Goal: Task Accomplishment & Management: Manage account settings

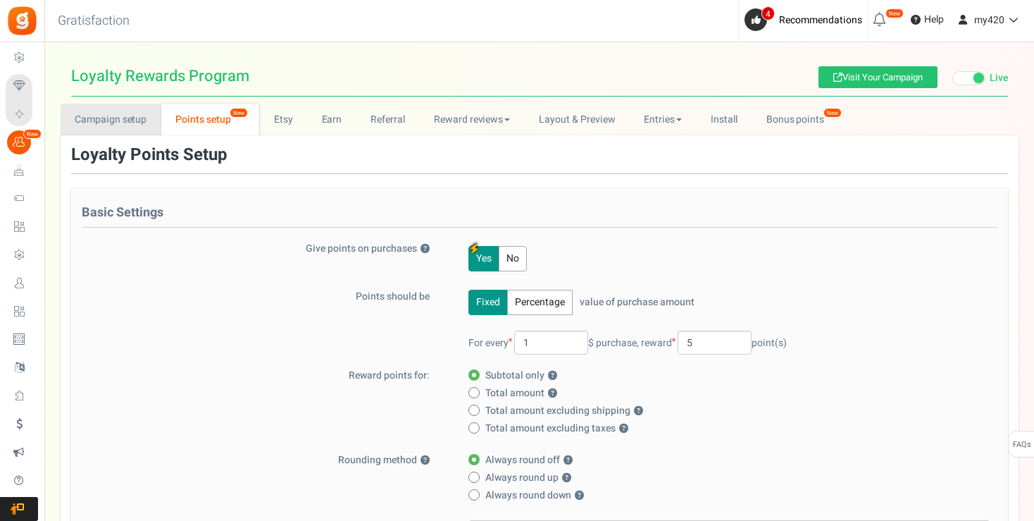
click at [122, 118] on link "Campaign setup" at bounding box center [111, 120] width 101 height 32
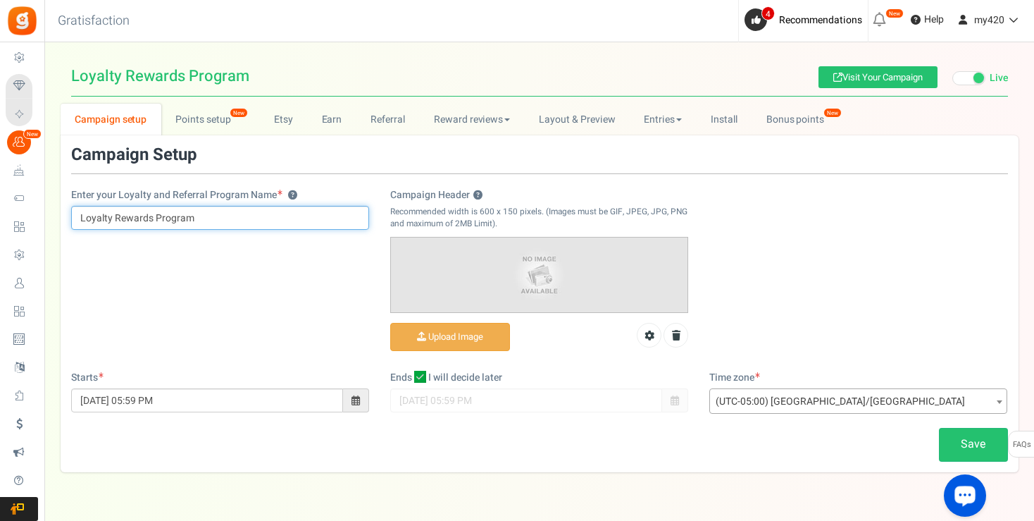
drag, startPoint x: 110, startPoint y: 218, endPoint x: 77, endPoint y: 218, distance: 32.4
click at [77, 218] on input "Loyalty Rewards Program" at bounding box center [220, 218] width 298 height 24
click at [110, 220] on input "Loyalty Rewards Program" at bounding box center [220, 218] width 298 height 24
drag, startPoint x: 111, startPoint y: 219, endPoint x: 67, endPoint y: 218, distance: 44.4
click at [71, 218] on input "Loyalty Rewards Program" at bounding box center [220, 218] width 298 height 24
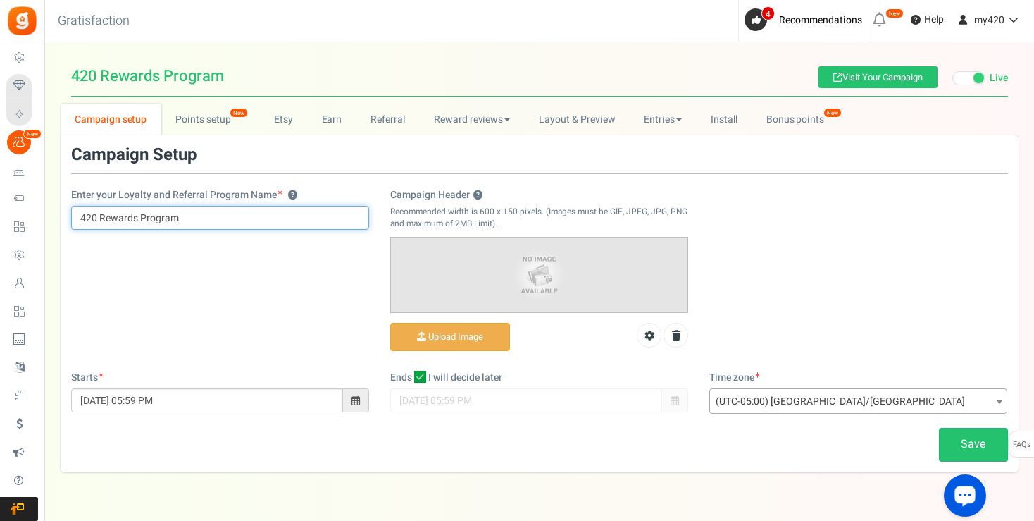
type input "420 Rewards Program"
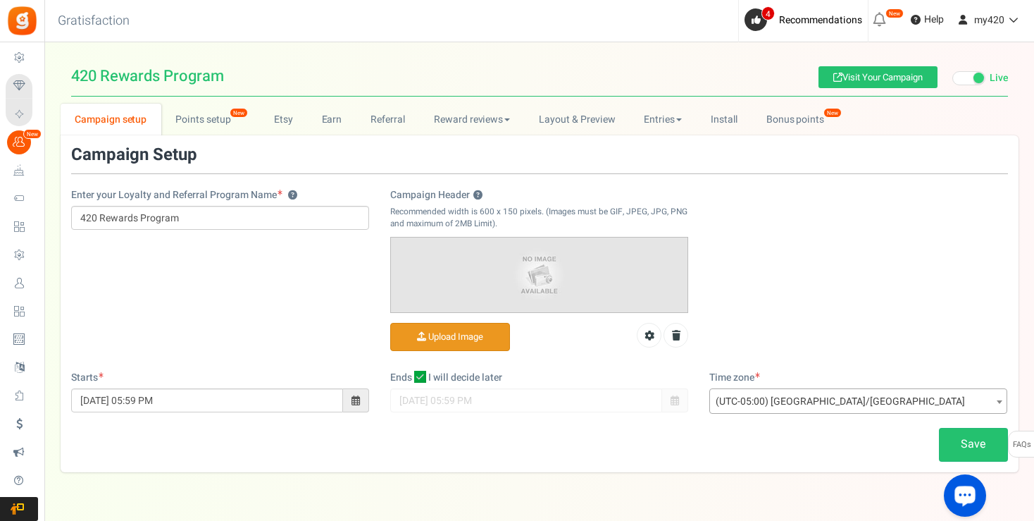
click at [437, 336] on input "Campaign Header ?" at bounding box center [450, 336] width 118 height 27
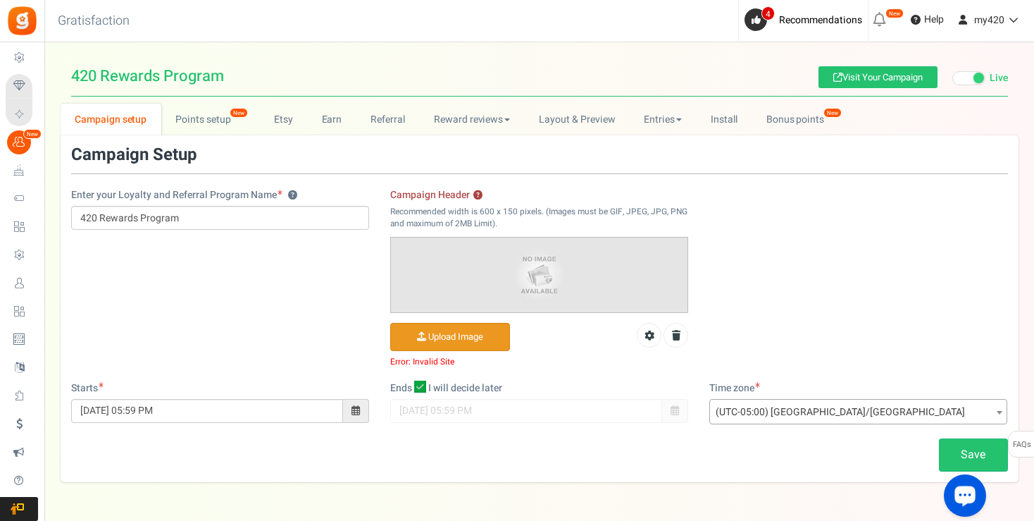
click at [454, 337] on input "Campaign Header ?" at bounding box center [450, 336] width 118 height 27
click at [644, 336] on icon at bounding box center [649, 335] width 10 height 10
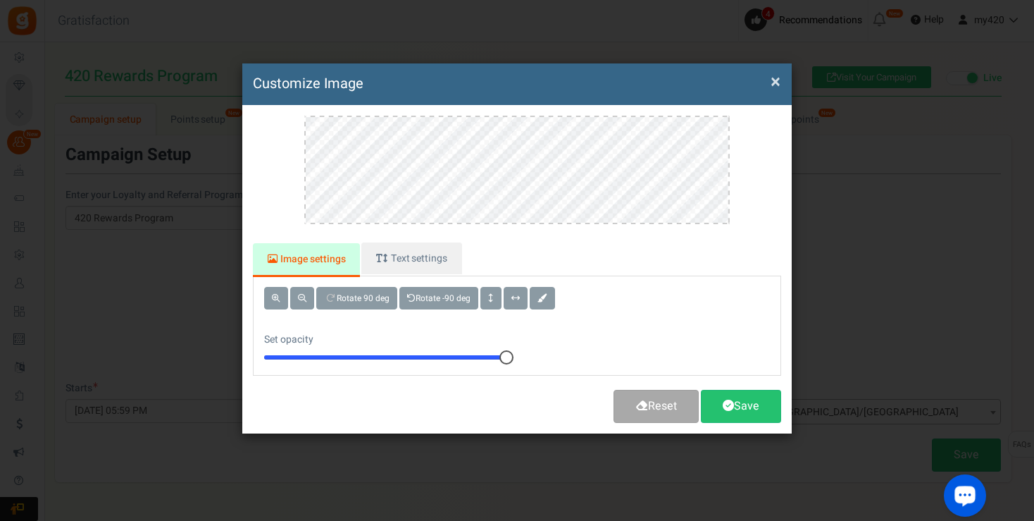
click at [778, 83] on button "×" at bounding box center [776, 82] width 10 height 15
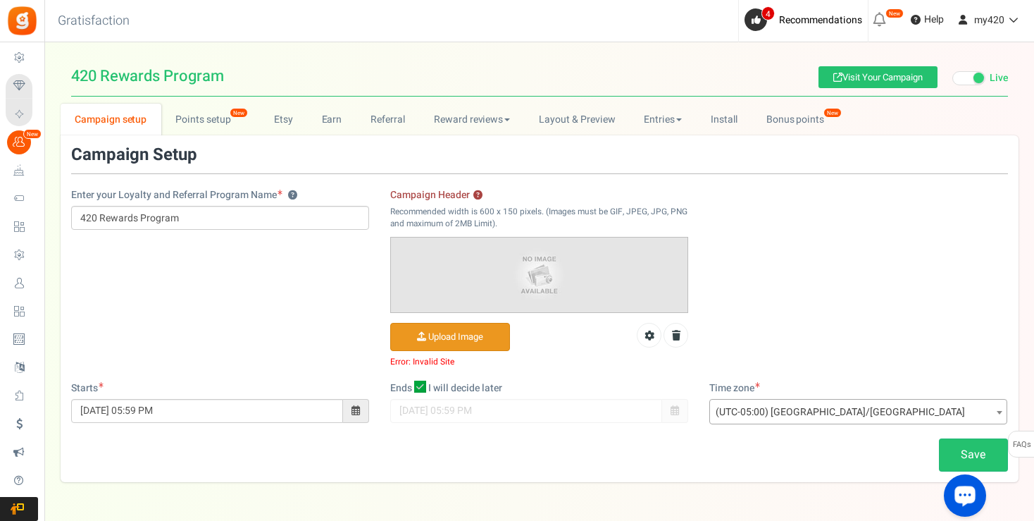
click at [440, 338] on input "Campaign Header ?" at bounding box center [450, 336] width 118 height 27
click at [445, 341] on input "Campaign Header ?" at bounding box center [450, 336] width 118 height 27
click at [453, 331] on input "Campaign Header ?" at bounding box center [450, 336] width 118 height 27
click at [982, 461] on link "Save" at bounding box center [973, 454] width 69 height 33
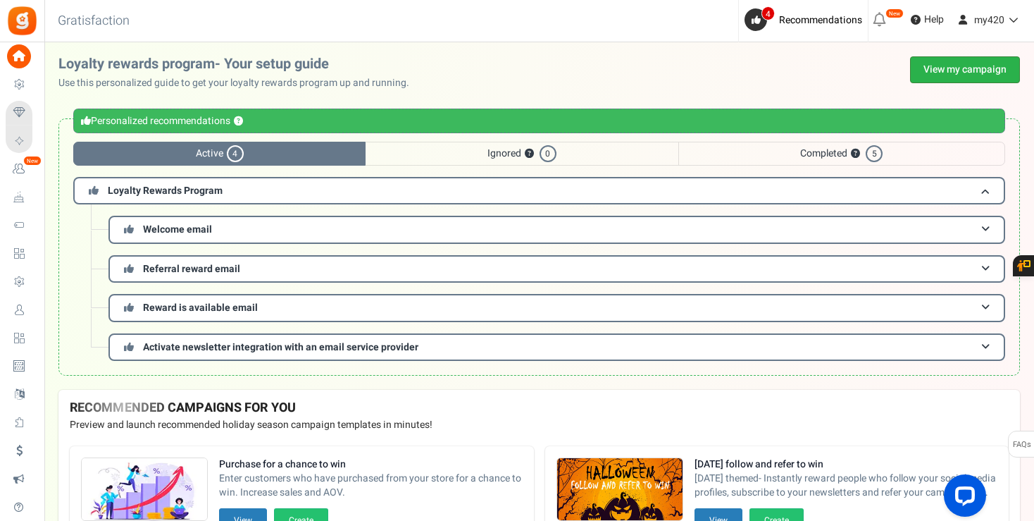
click at [956, 63] on link "View my campaign" at bounding box center [965, 69] width 110 height 27
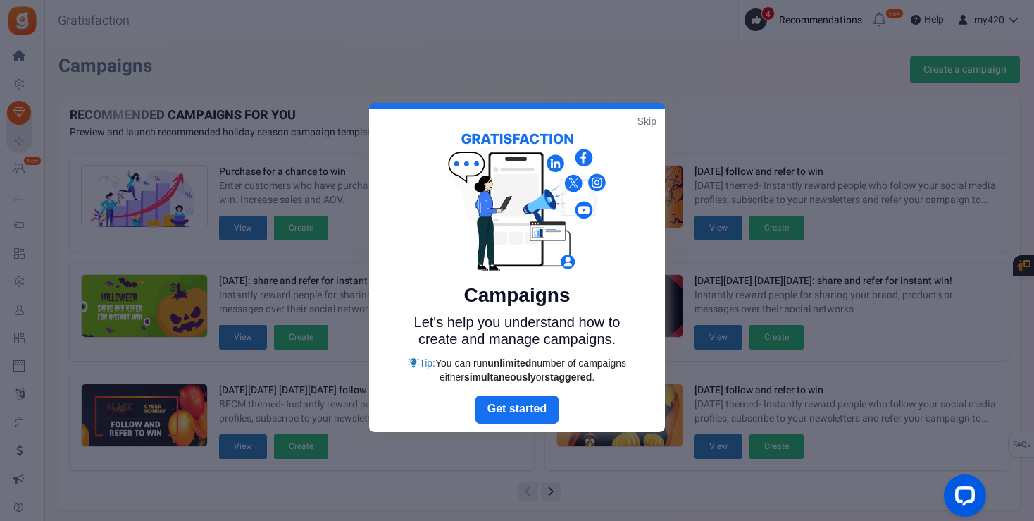
click at [642, 123] on link "Skip" at bounding box center [646, 121] width 19 height 14
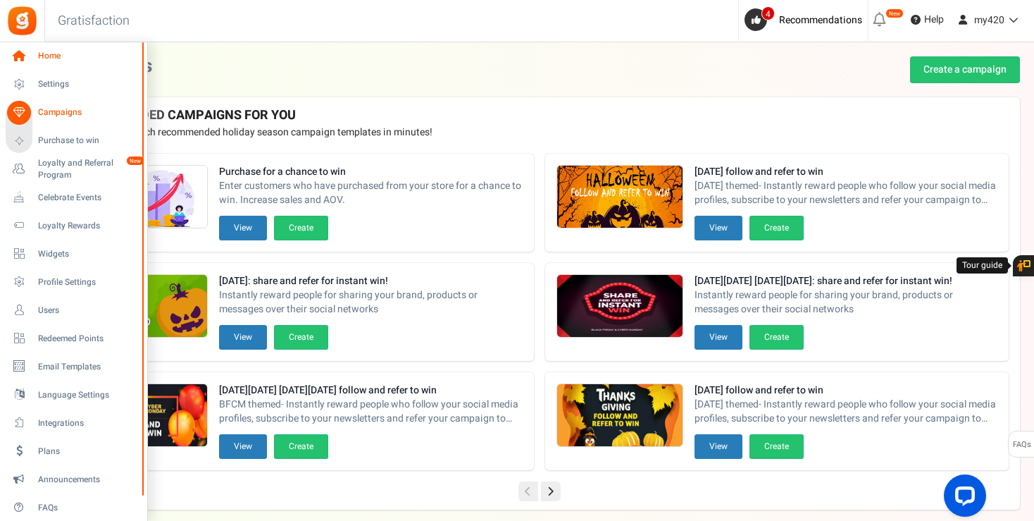
click at [20, 63] on icon at bounding box center [19, 56] width 24 height 24
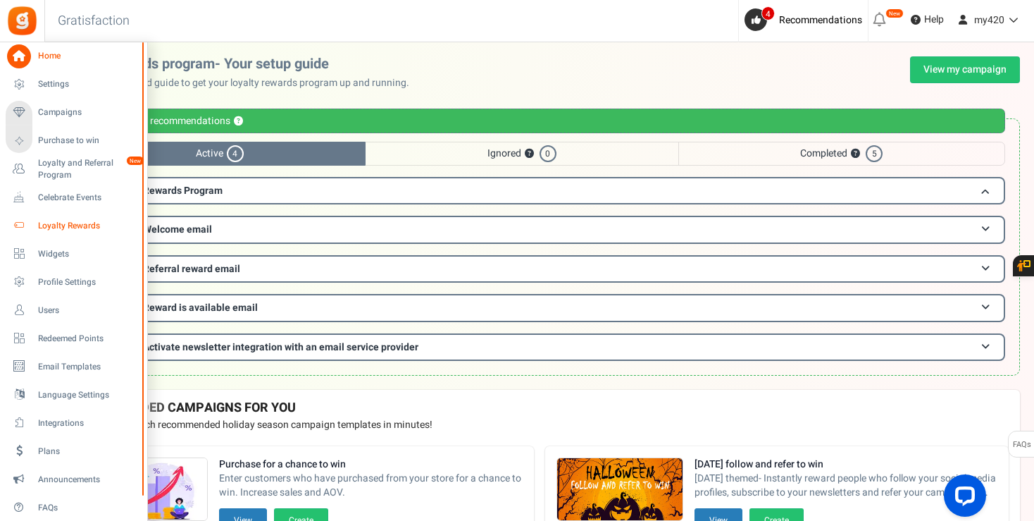
click at [64, 223] on span "Loyalty Rewards" at bounding box center [87, 226] width 99 height 12
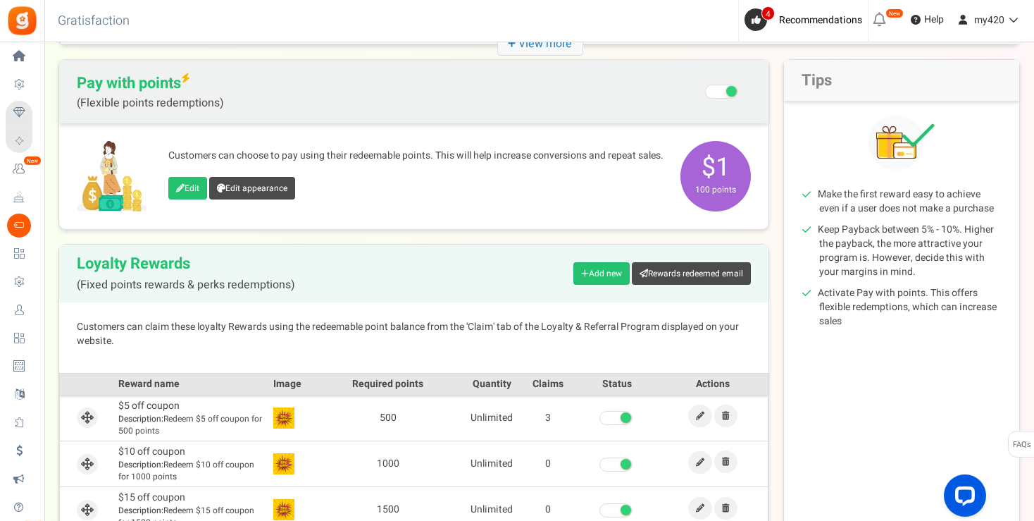
scroll to position [125, 0]
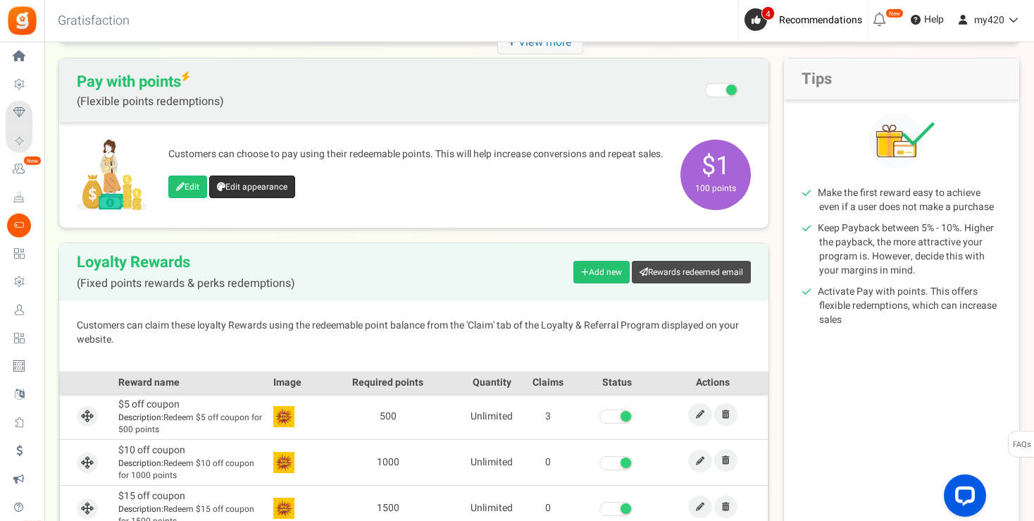
click at [255, 192] on link "Edit appearance" at bounding box center [252, 186] width 86 height 23
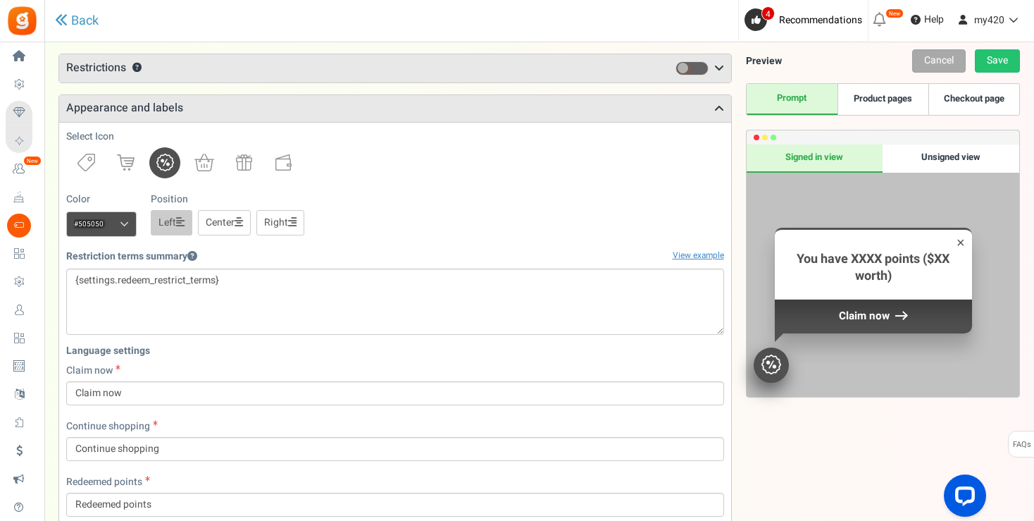
scroll to position [116, 0]
click at [956, 158] on div "Unsigned view" at bounding box center [951, 158] width 137 height 28
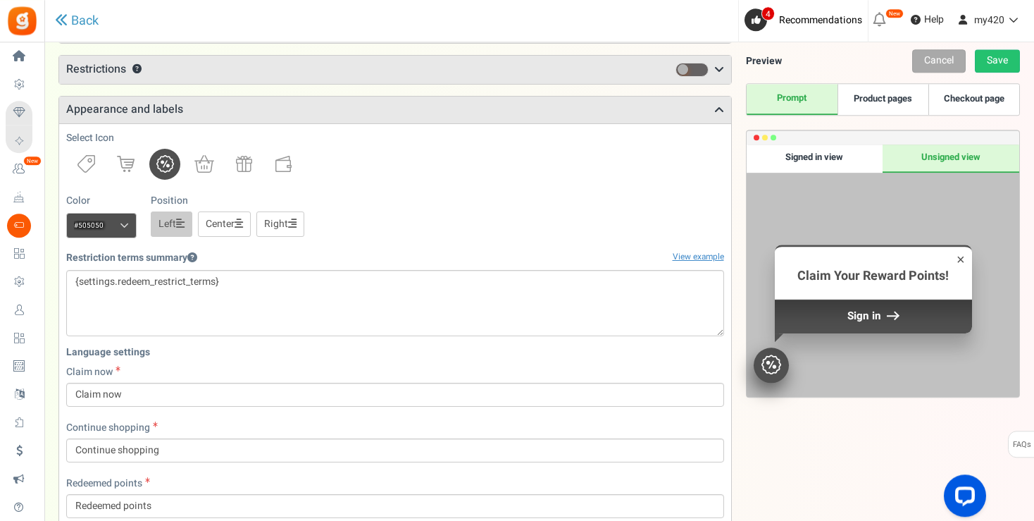
click at [844, 161] on div "Signed in view" at bounding box center [815, 158] width 137 height 28
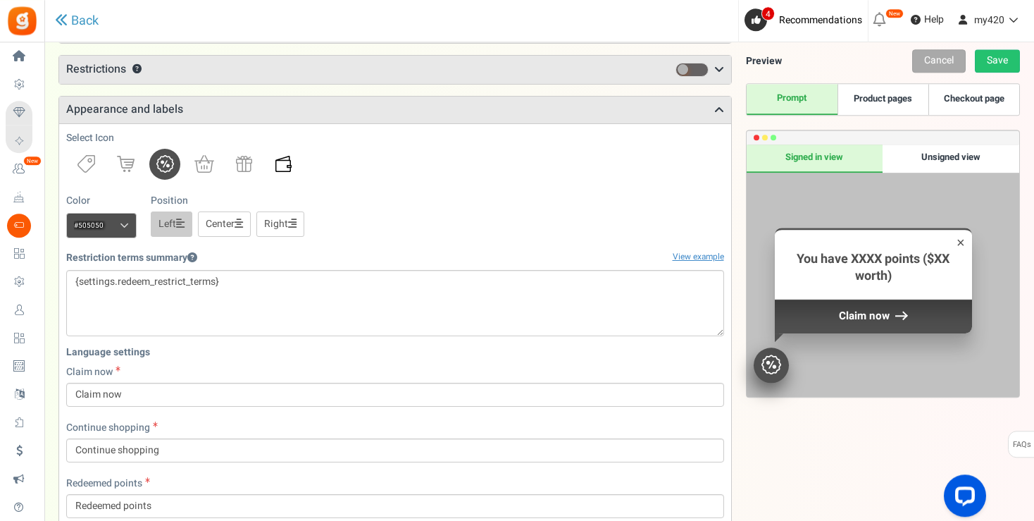
click at [279, 166] on img at bounding box center [283, 164] width 16 height 16
click at [162, 168] on img at bounding box center [165, 164] width 18 height 18
click at [249, 166] on img at bounding box center [244, 164] width 16 height 16
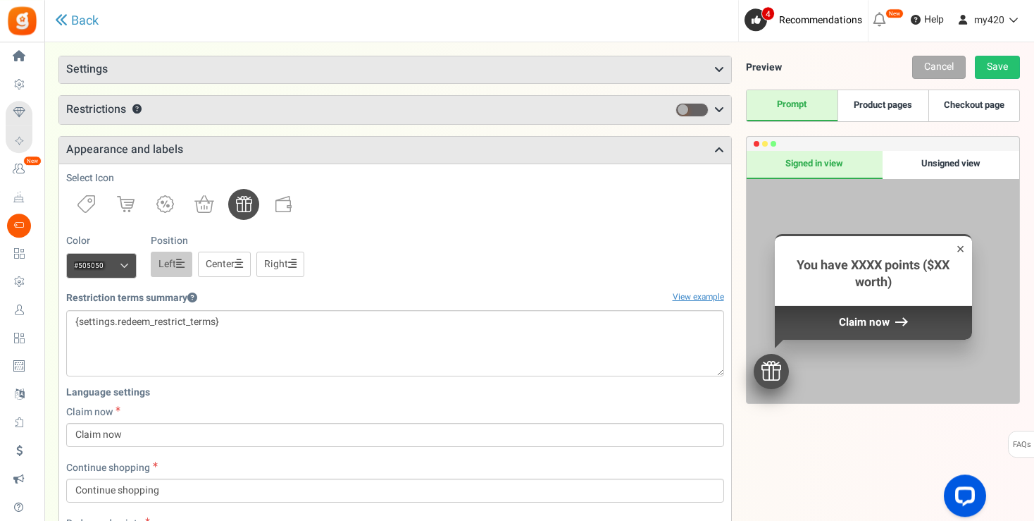
scroll to position [80, 0]
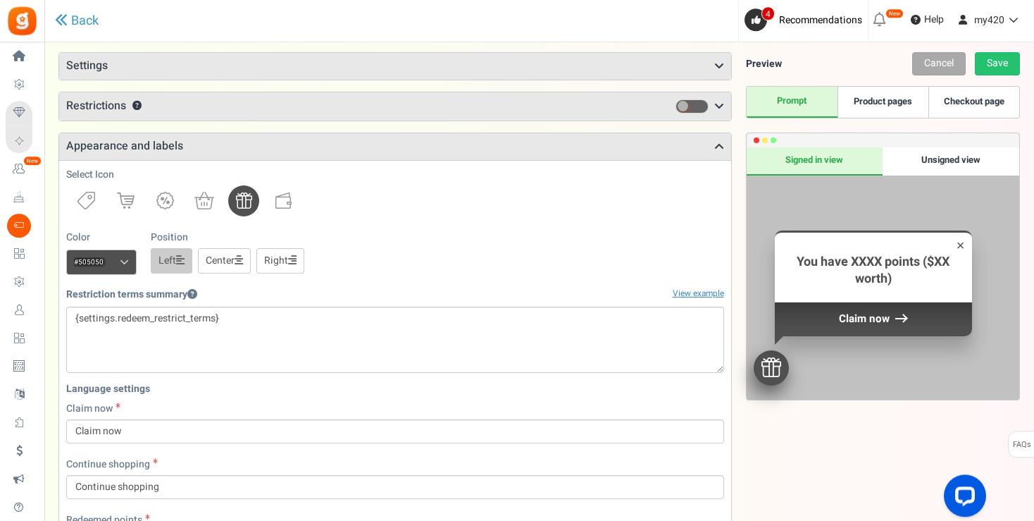
click at [896, 102] on link "Product pages" at bounding box center [882, 102] width 91 height 31
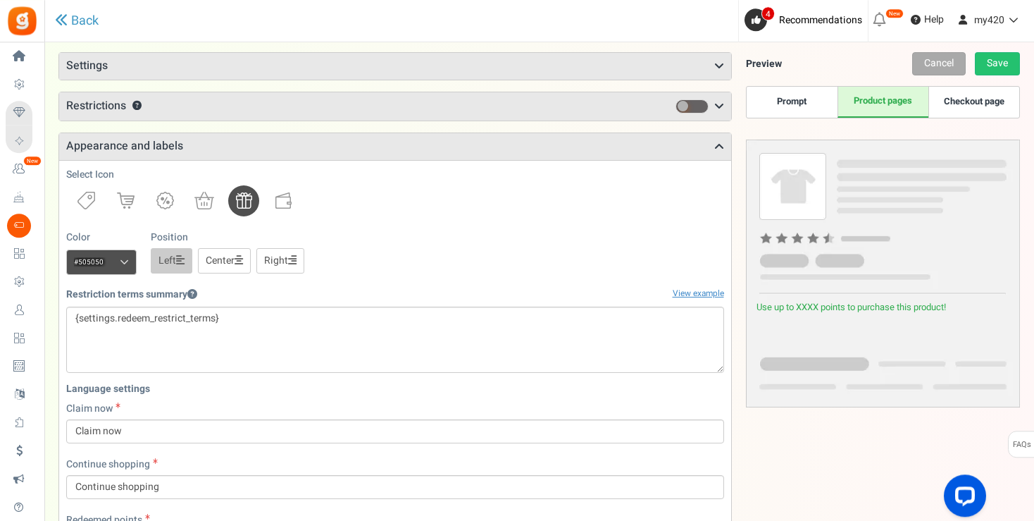
click at [980, 98] on link "Checkout page" at bounding box center [973, 102] width 91 height 31
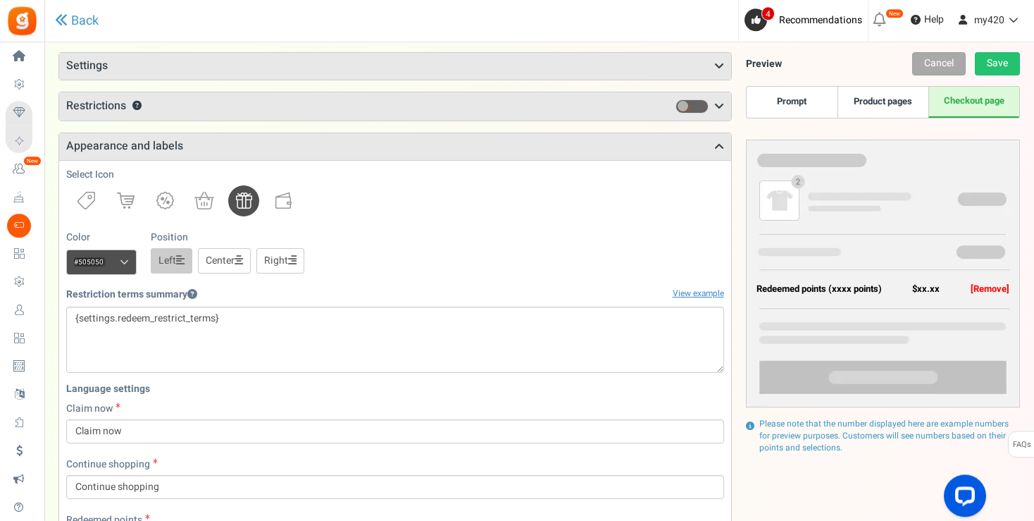
click at [793, 107] on link "Prompt" at bounding box center [792, 102] width 91 height 31
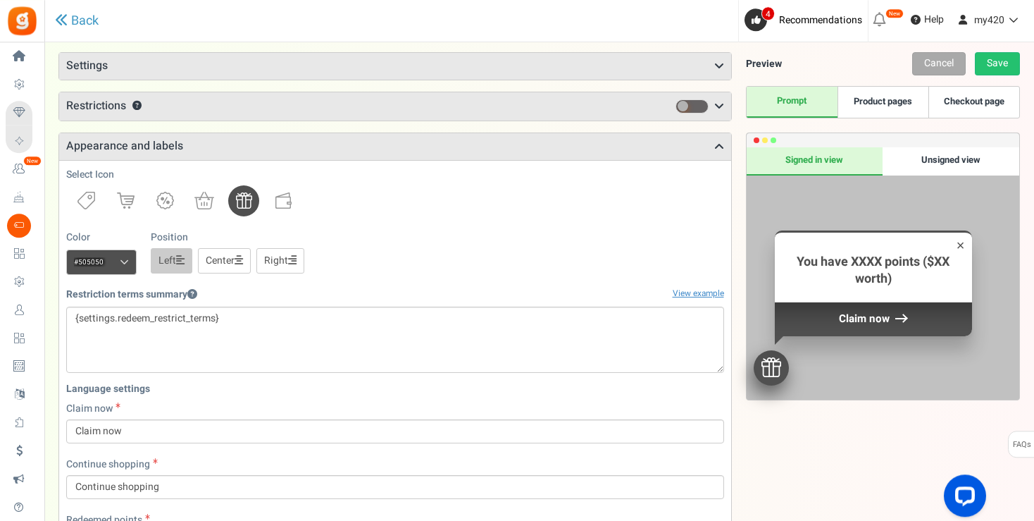
click at [722, 61] on icon at bounding box center [719, 66] width 10 height 11
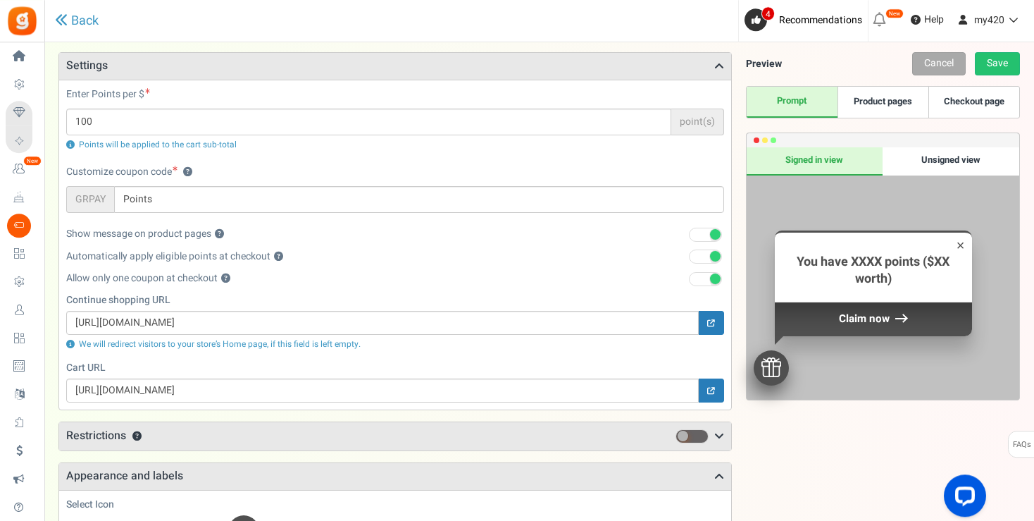
scroll to position [82, 0]
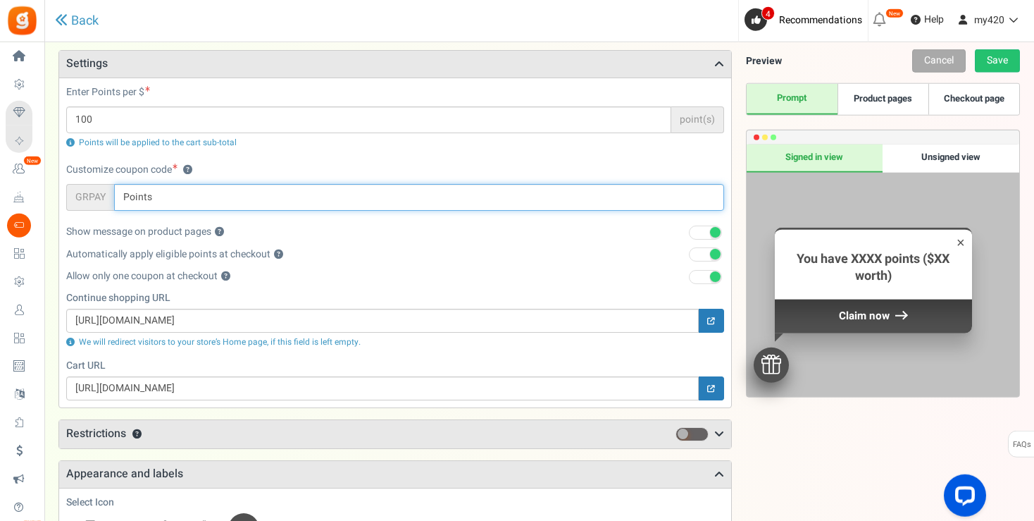
drag, startPoint x: 166, startPoint y: 193, endPoint x: 119, endPoint y: 191, distance: 47.2
click at [119, 191] on input "Points" at bounding box center [419, 197] width 610 height 27
type input "420points"
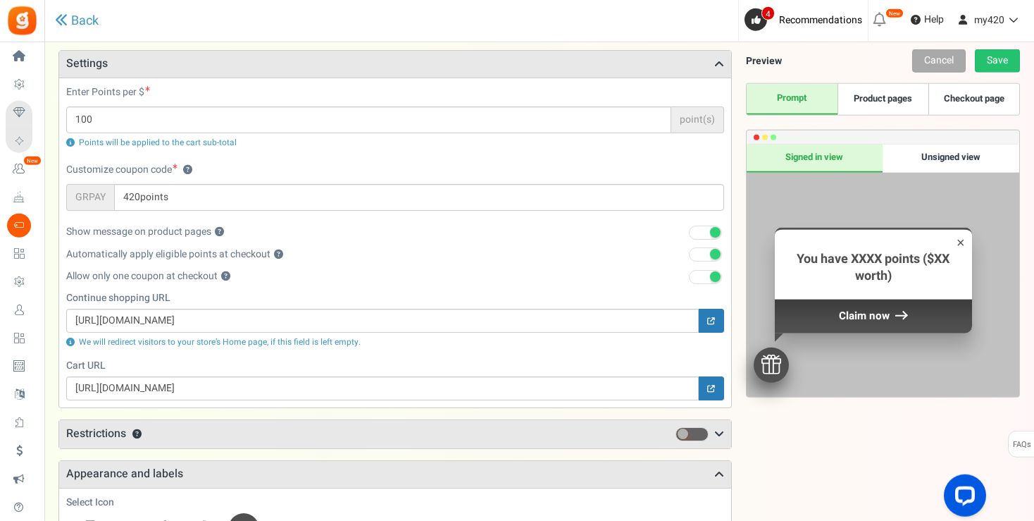
click at [365, 151] on div "Enter Points per $ 100 point(s) Points will be applied to the cart sub-total" at bounding box center [395, 123] width 679 height 77
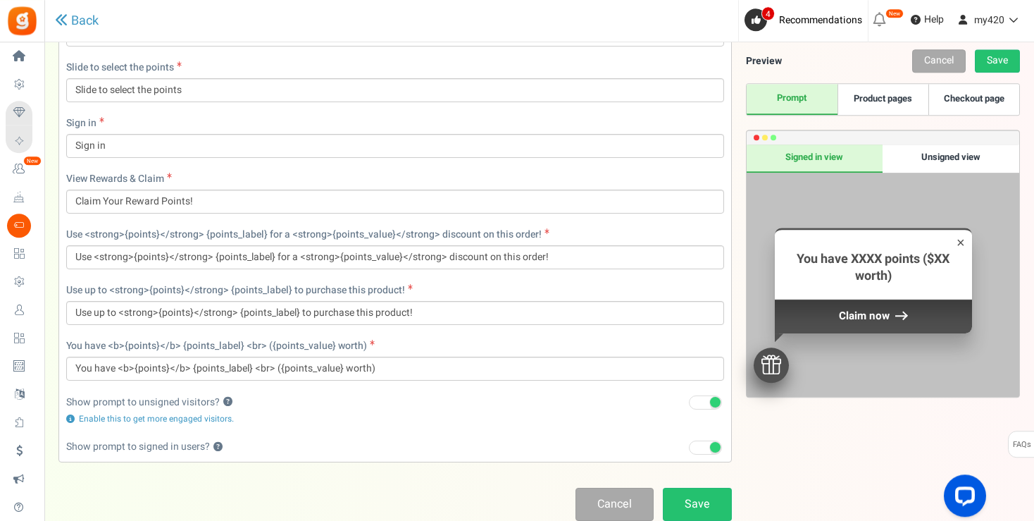
scroll to position [997, 0]
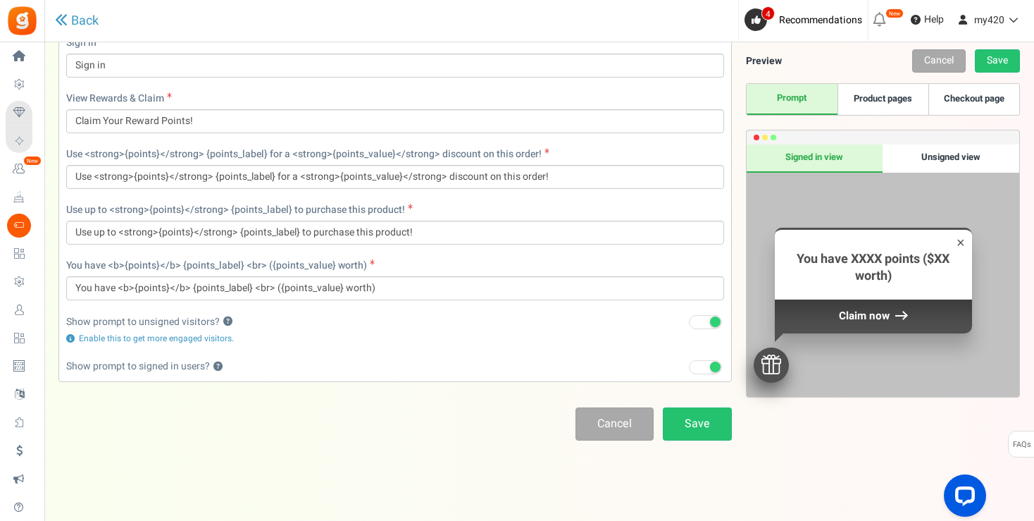
click at [713, 365] on span at bounding box center [715, 366] width 11 height 11
click at [689, 365] on input "Recommended: Turn On" at bounding box center [689, 367] width 0 height 9
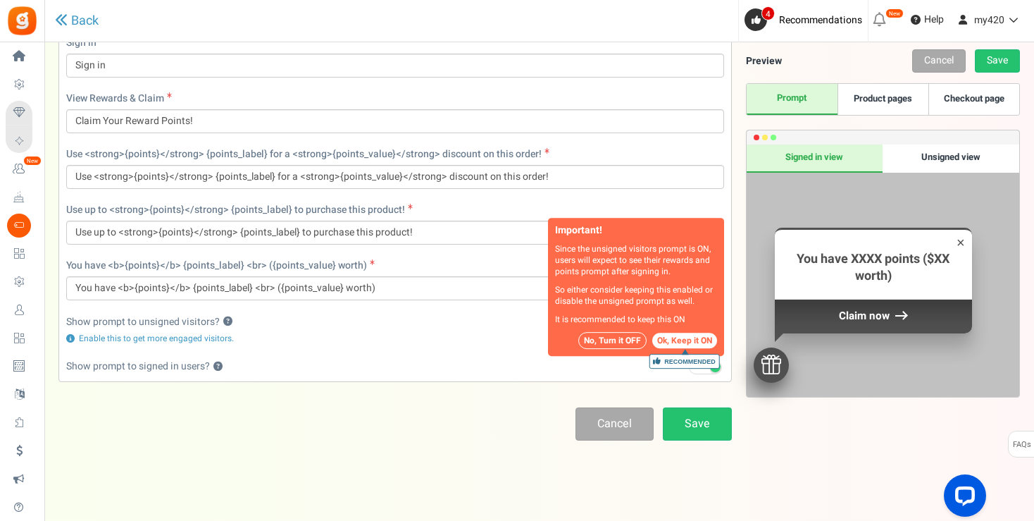
click at [671, 337] on button "Ok, Keep it ON Recommended" at bounding box center [684, 339] width 65 height 15
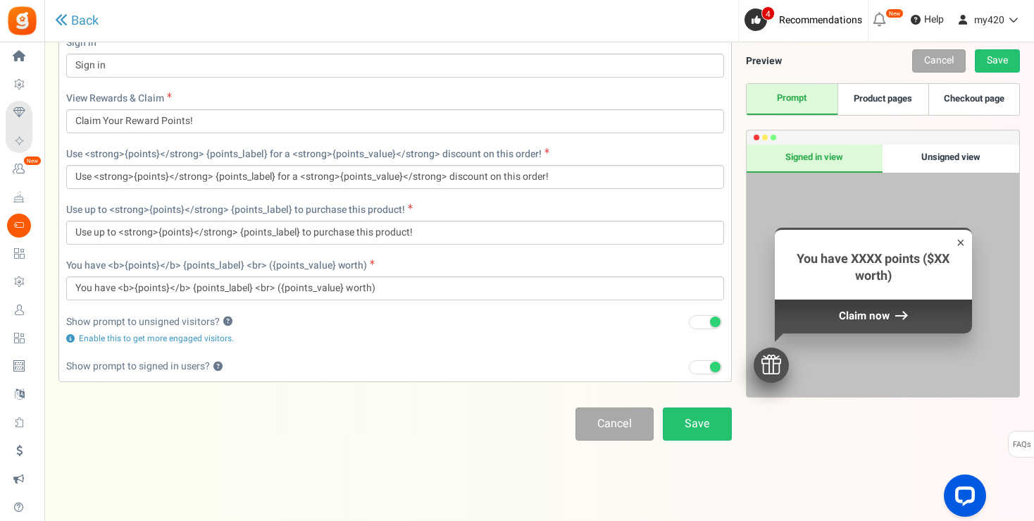
click at [716, 314] on div "Recommended: Turn On Important! Disabling this will reduce engagement, points r…" at bounding box center [690, 321] width 67 height 15
click at [714, 321] on span at bounding box center [715, 321] width 11 height 11
click at [689, 321] on input "Recommended: Turn On" at bounding box center [689, 322] width 0 height 9
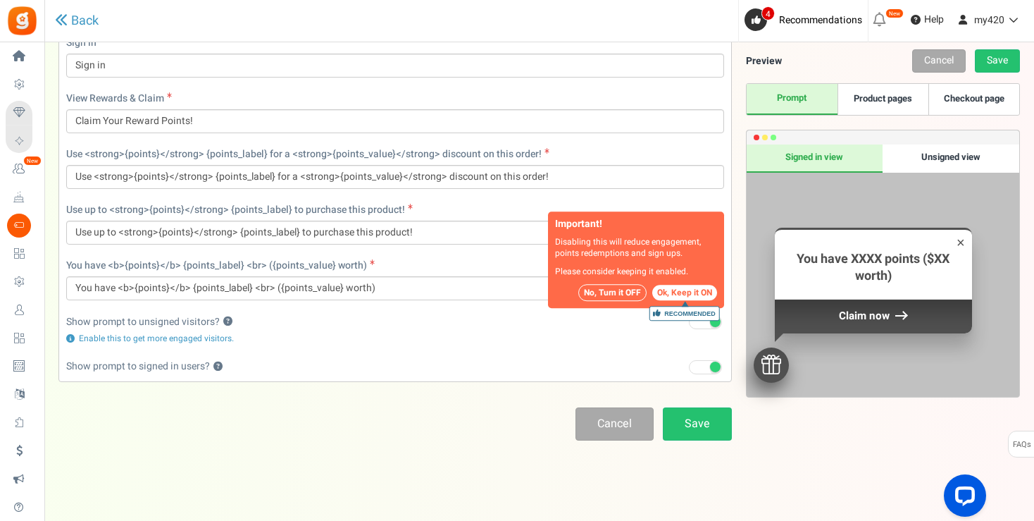
click at [470, 437] on div "Cancel Save" at bounding box center [394, 423] width 673 height 33
click at [686, 287] on button "Ok, Keep it ON Recommended" at bounding box center [684, 292] width 65 height 15
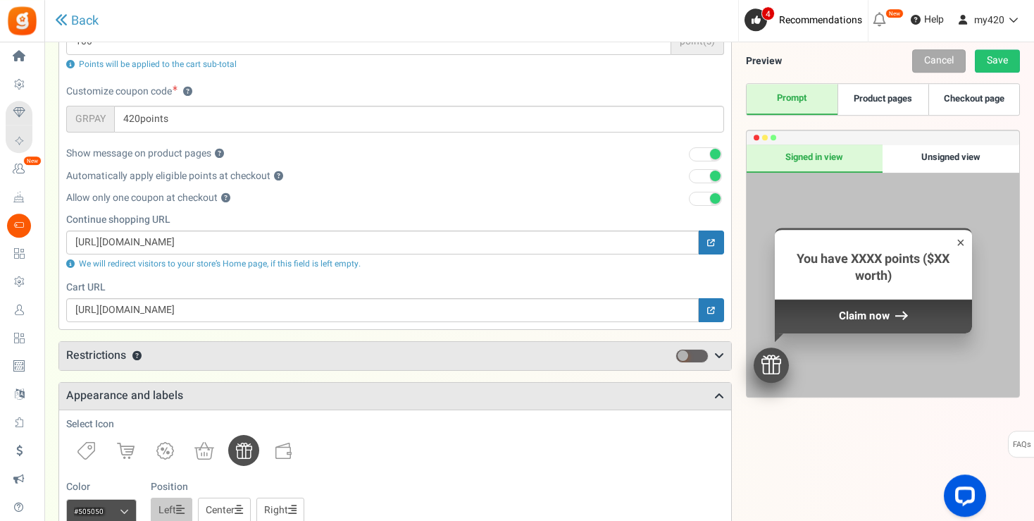
scroll to position [13, 0]
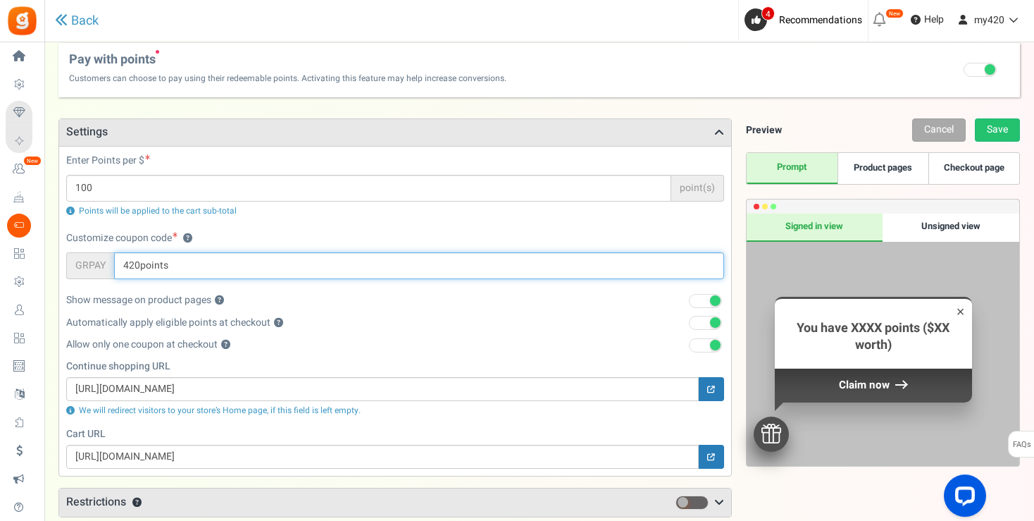
drag, startPoint x: 140, startPoint y: 264, endPoint x: 190, endPoint y: 272, distance: 50.6
click at [190, 272] on input "420points" at bounding box center [419, 265] width 610 height 27
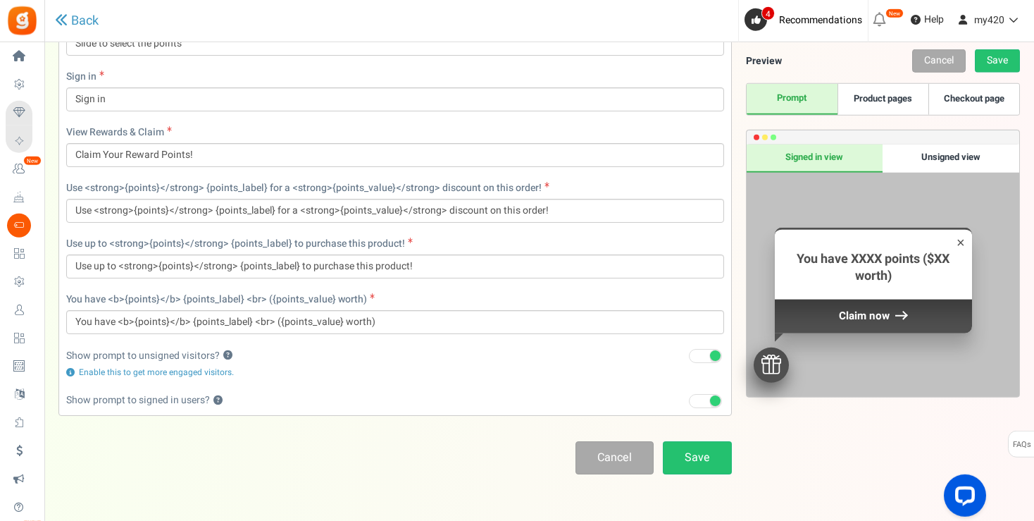
scroll to position [967, 0]
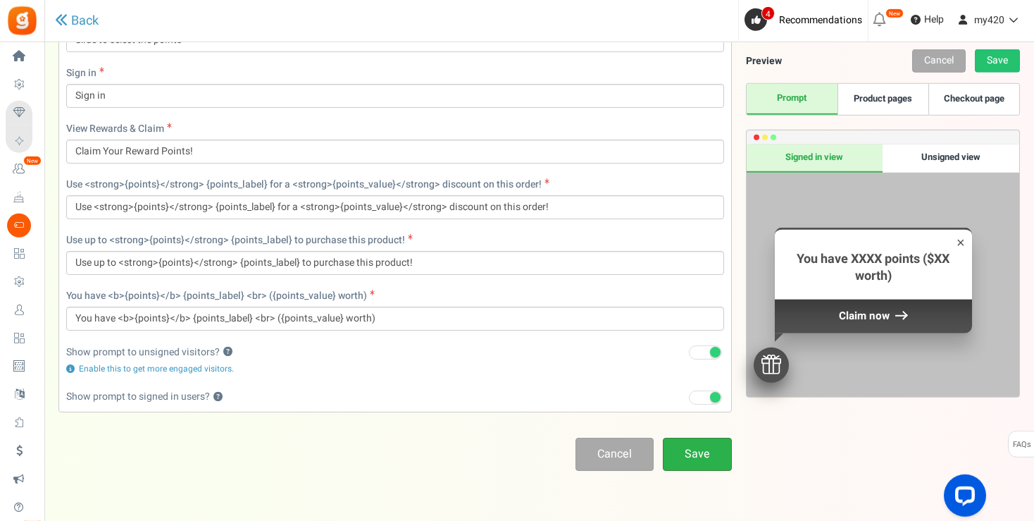
click at [693, 441] on link "Save" at bounding box center [697, 453] width 69 height 33
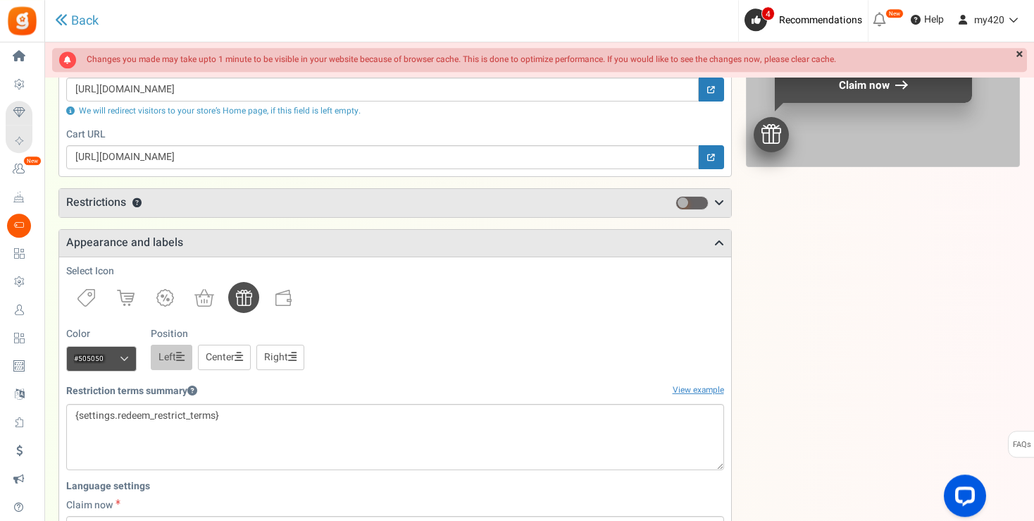
scroll to position [321, 0]
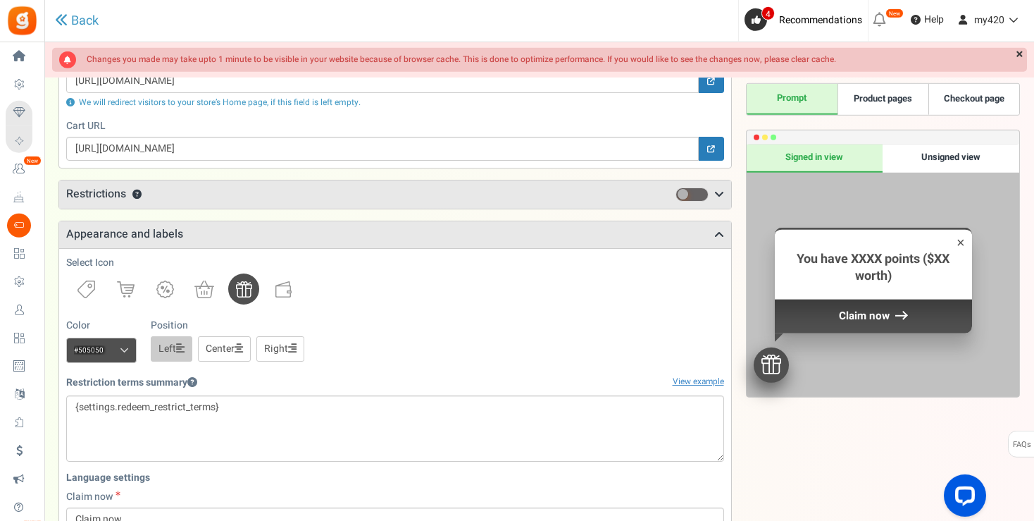
click at [720, 194] on icon at bounding box center [719, 194] width 10 height 11
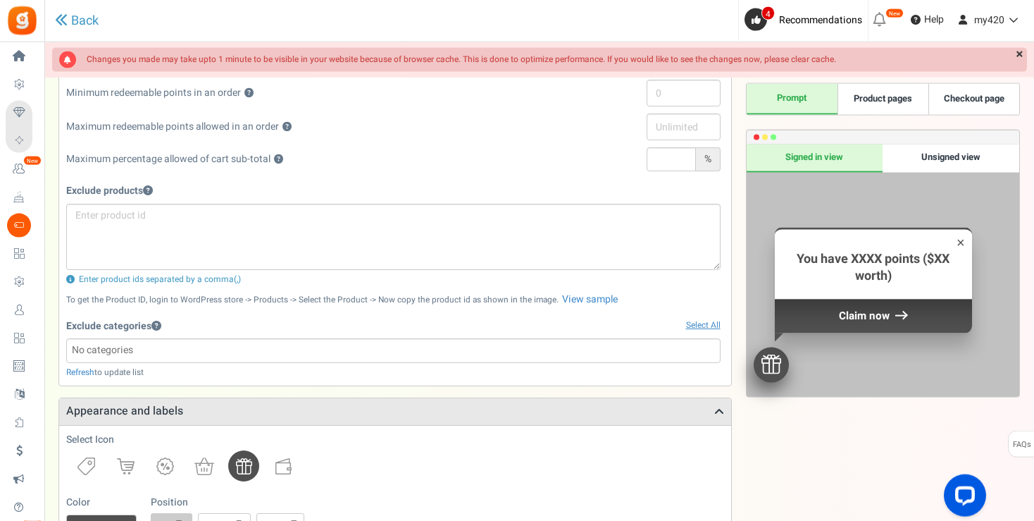
scroll to position [501, 0]
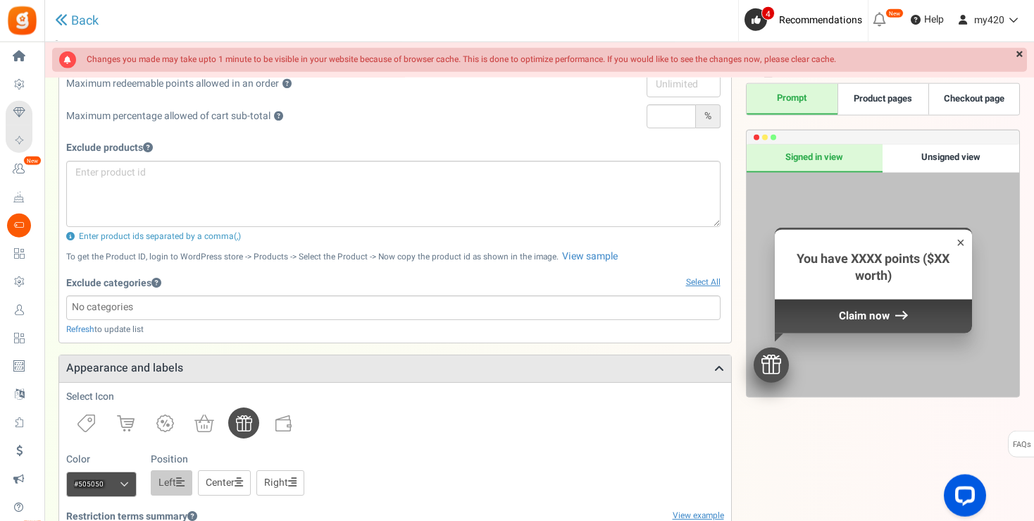
click at [556, 307] on input "search" at bounding box center [393, 306] width 646 height 15
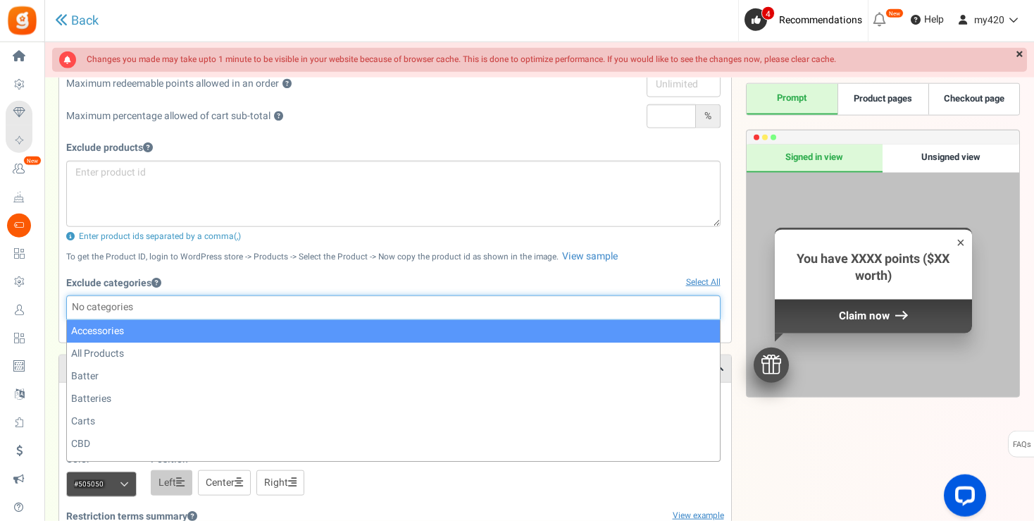
select select
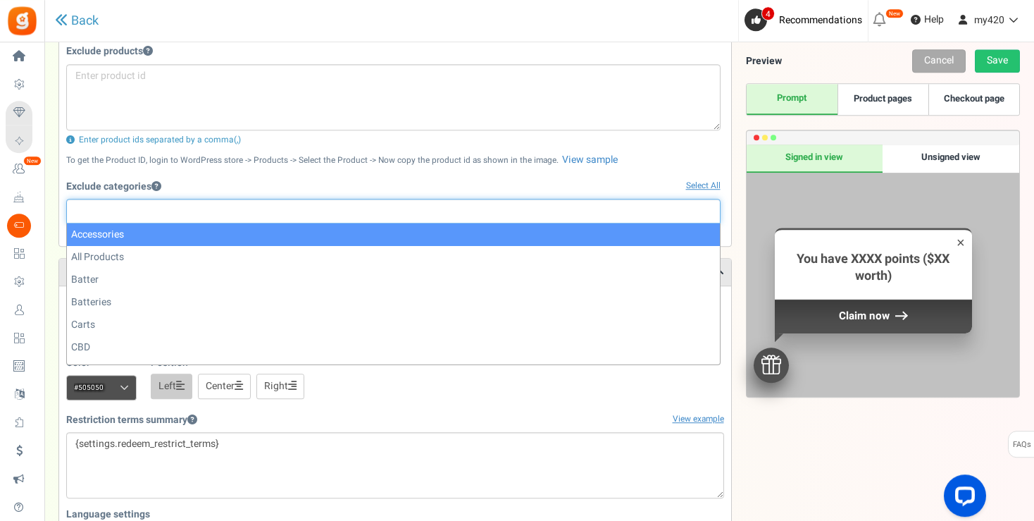
scroll to position [598, 0]
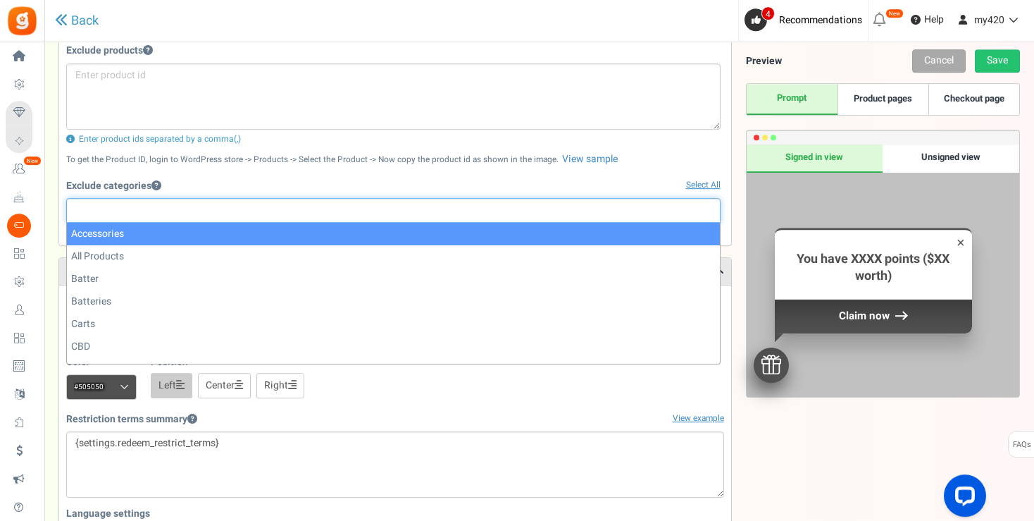
click at [656, 169] on div "Exclude products Enter product ids separated by a comma(,) To get the Product I…" at bounding box center [393, 138] width 654 height 200
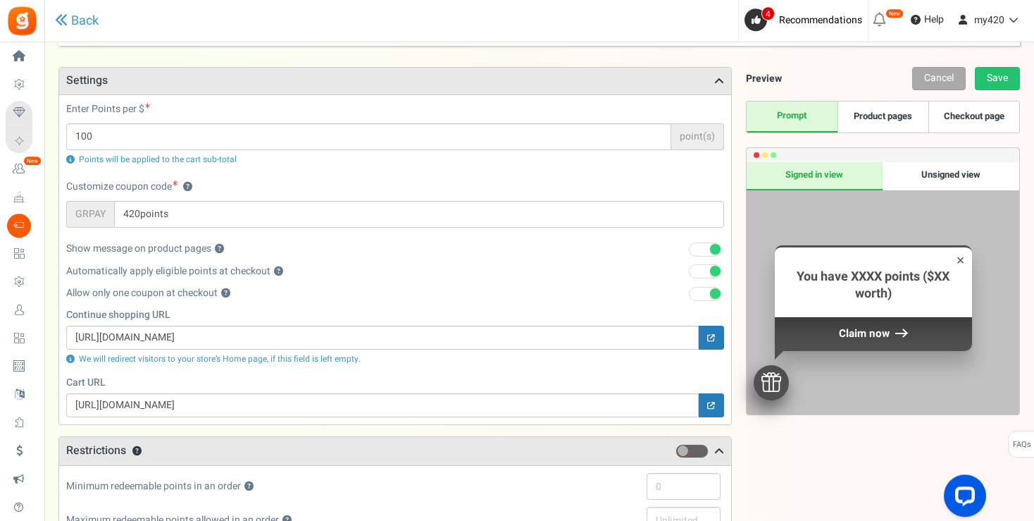
scroll to position [0, 0]
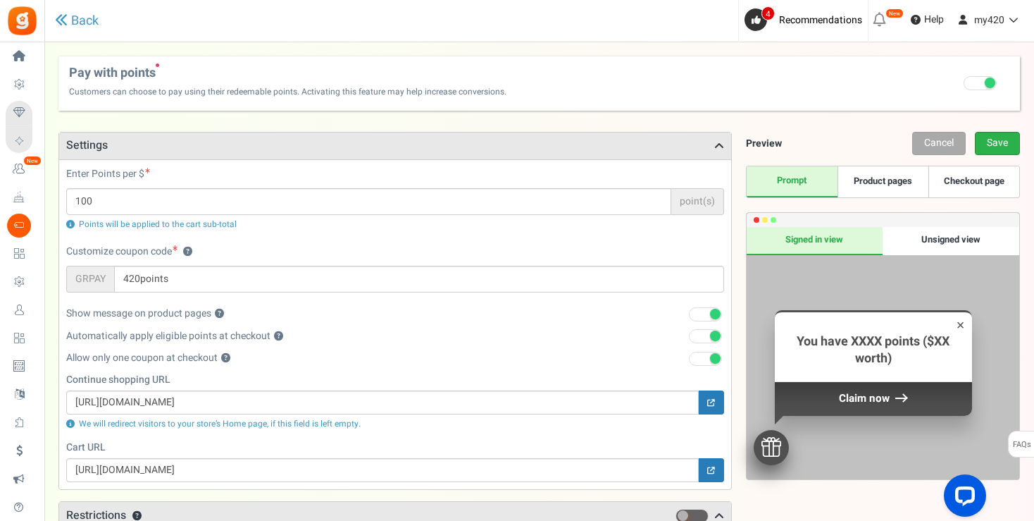
click at [993, 139] on link "Save" at bounding box center [997, 143] width 45 height 23
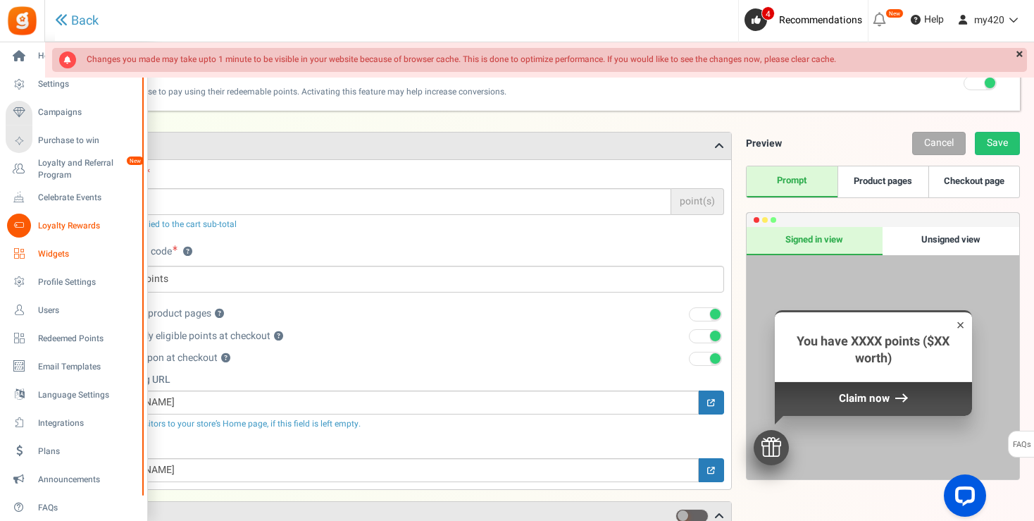
click at [52, 254] on span "Widgets" at bounding box center [87, 254] width 99 height 12
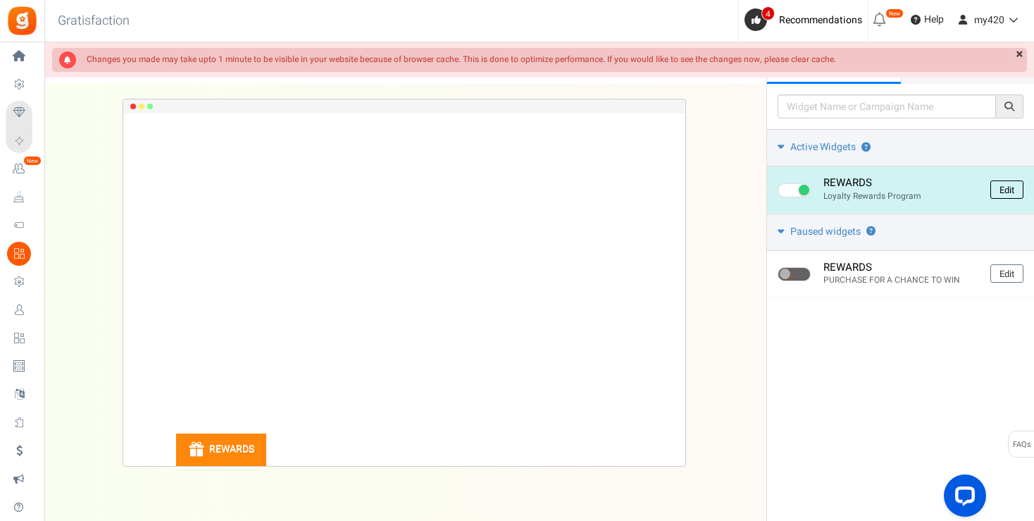
click at [1005, 194] on link "Edit" at bounding box center [1006, 189] width 33 height 18
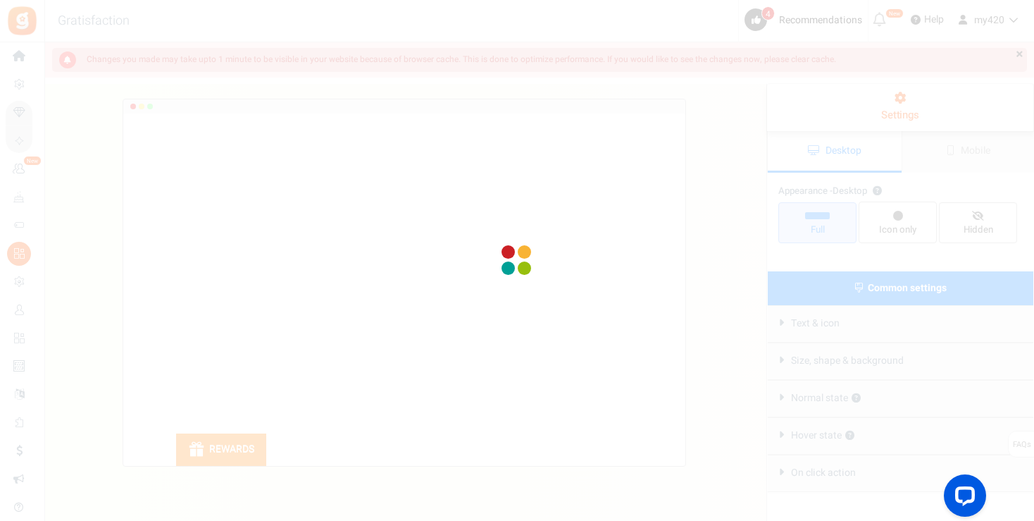
radio input "true"
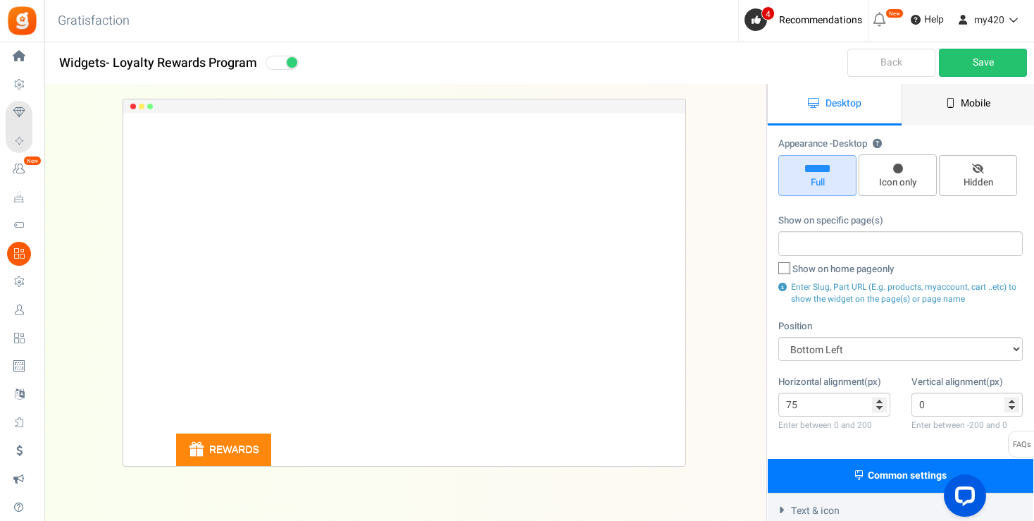
click at [959, 108] on link "Mobile" at bounding box center [969, 105] width 134 height 42
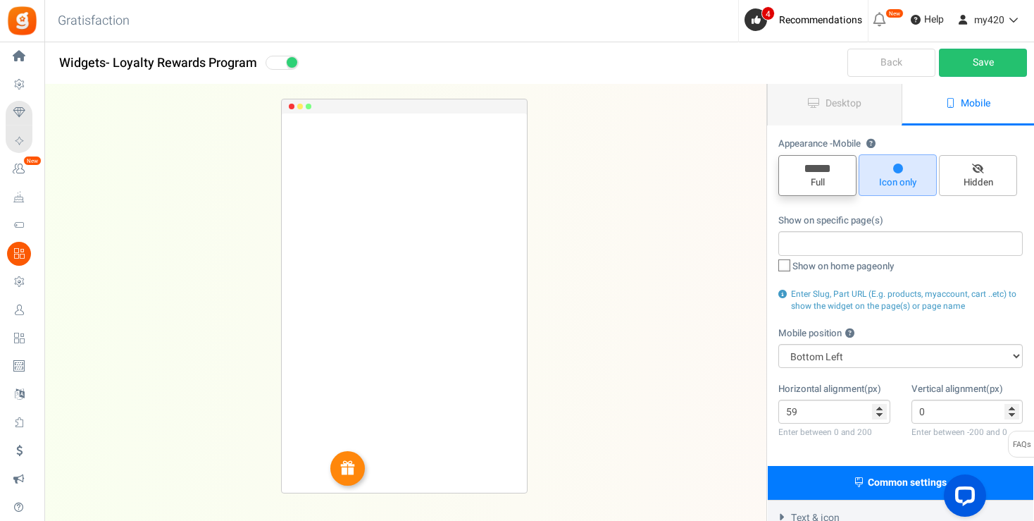
click at [816, 173] on span "Full" at bounding box center [817, 175] width 78 height 41
click at [818, 167] on input "Full" at bounding box center [822, 162] width 9 height 9
radio input "true"
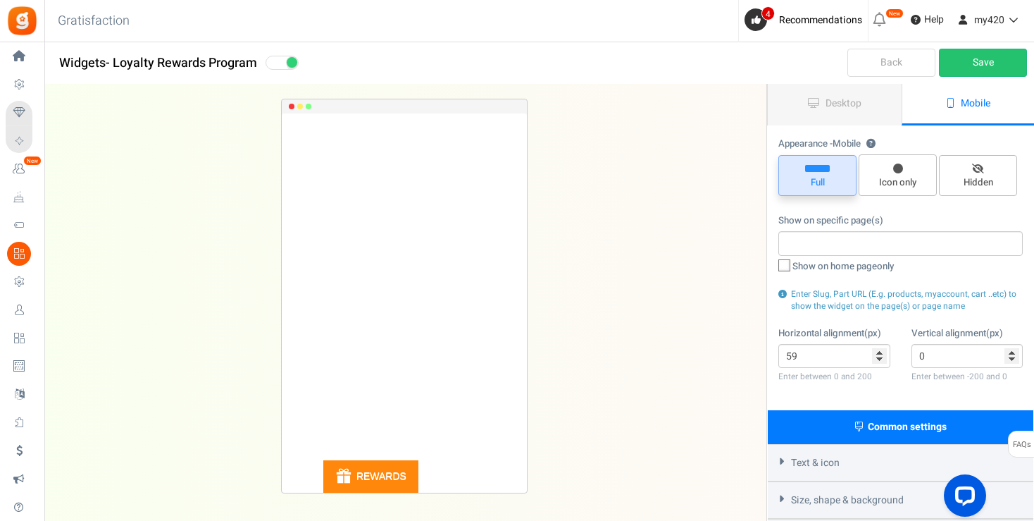
type input "0"
click at [906, 168] on span "Icon only" at bounding box center [898, 175] width 78 height 42
click at [906, 166] on input "Icon only" at bounding box center [902, 161] width 9 height 9
radio input "true"
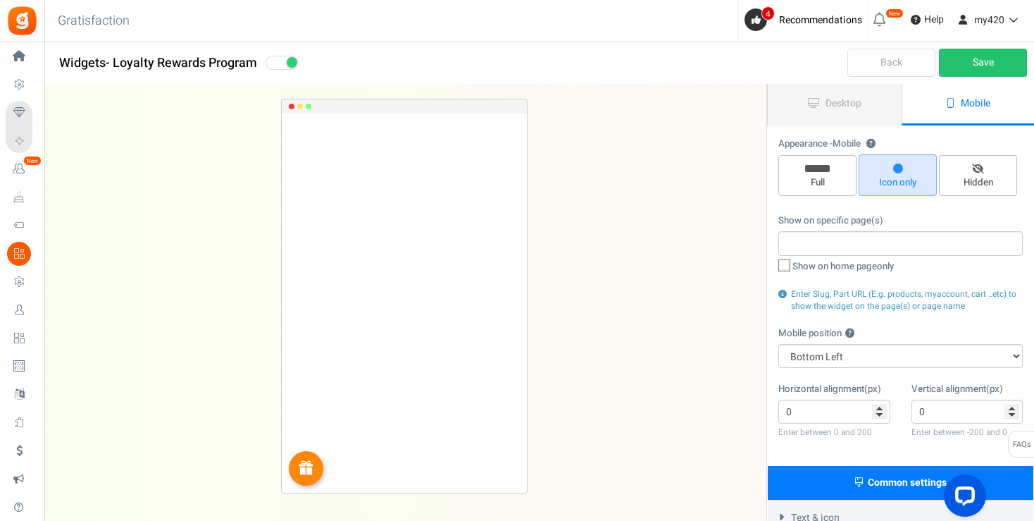
click at [875, 65] on link "Back" at bounding box center [891, 63] width 88 height 28
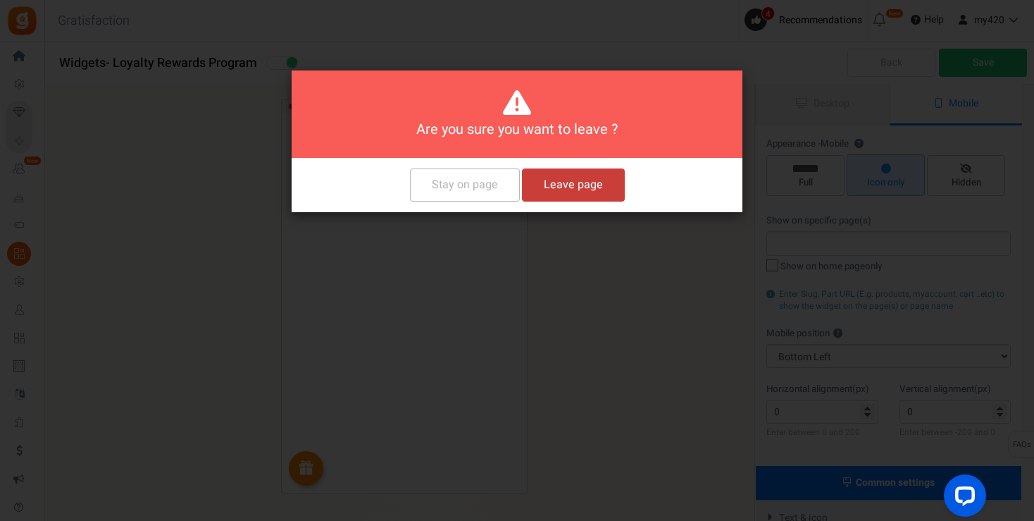
click at [556, 190] on button "Leave page" at bounding box center [573, 184] width 103 height 33
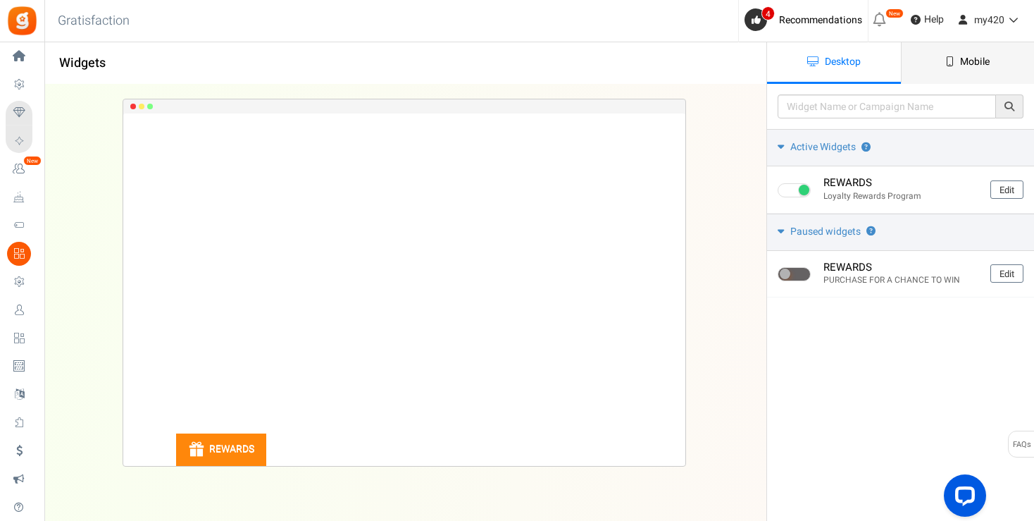
click at [956, 70] on link "Mobile" at bounding box center [968, 63] width 134 height 42
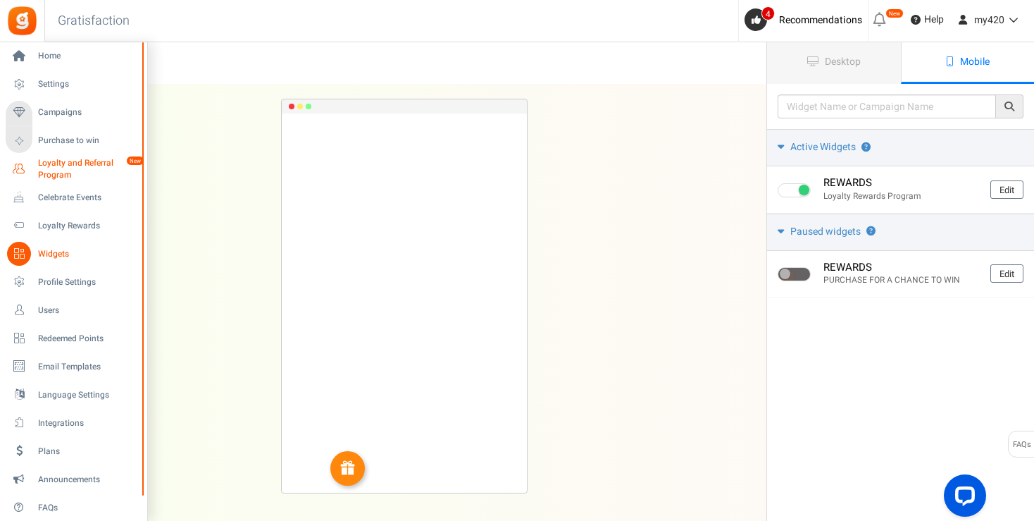
click at [50, 173] on span "Loyalty and Referral Program" at bounding box center [89, 169] width 103 height 24
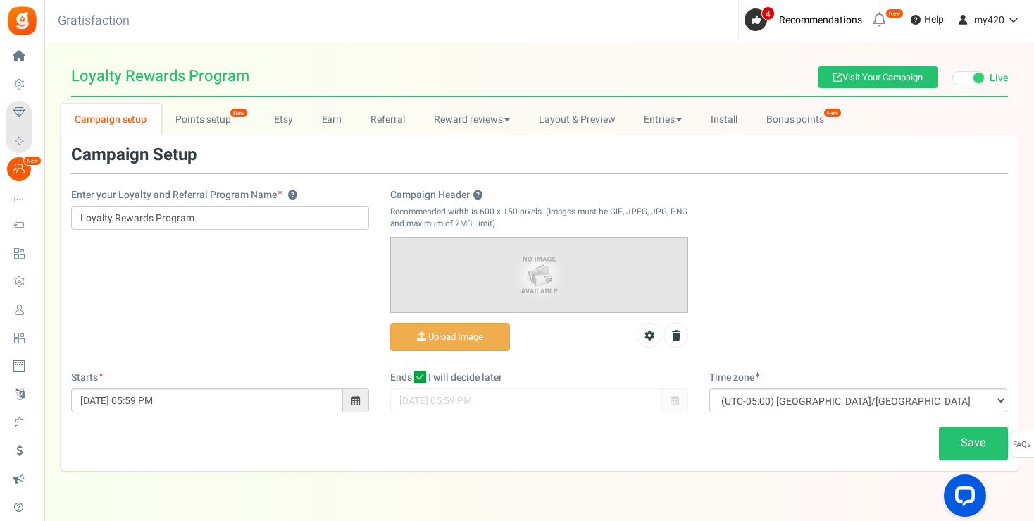
click at [525, 275] on img at bounding box center [539, 274] width 297 height 74
click at [445, 345] on input "Campaign Header ?" at bounding box center [450, 336] width 118 height 27
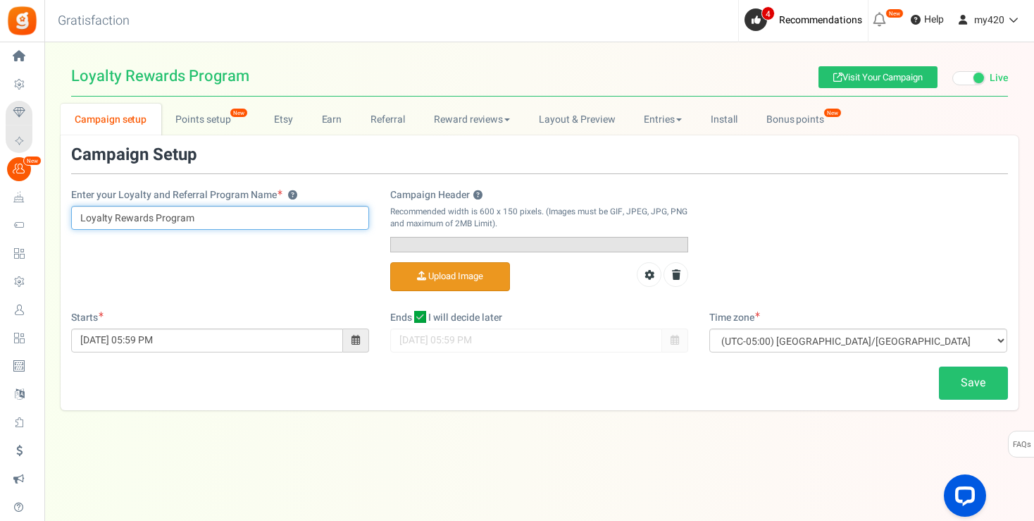
drag, startPoint x: 110, startPoint y: 218, endPoint x: 70, endPoint y: 218, distance: 40.2
click at [71, 218] on input "Loyalty Rewards Program" at bounding box center [220, 218] width 298 height 24
type input "420 Rewards Program"
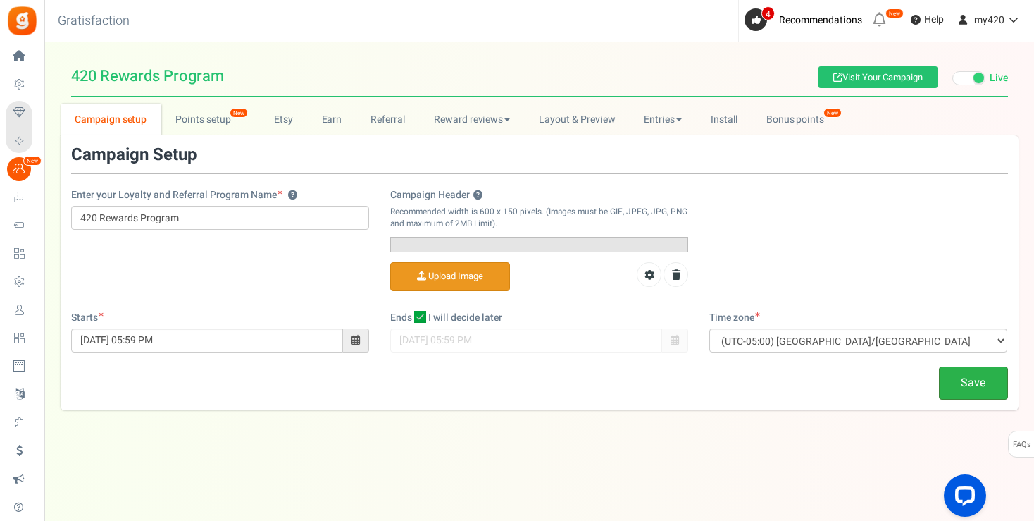
click at [967, 399] on link "Save" at bounding box center [973, 382] width 69 height 33
click at [675, 280] on icon at bounding box center [676, 275] width 8 height 10
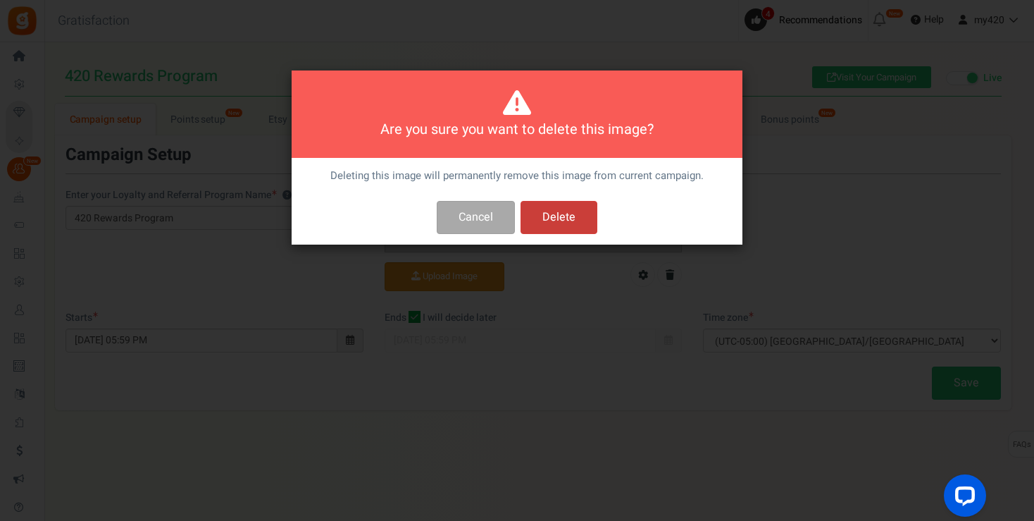
click at [553, 216] on button "Delete" at bounding box center [559, 217] width 77 height 33
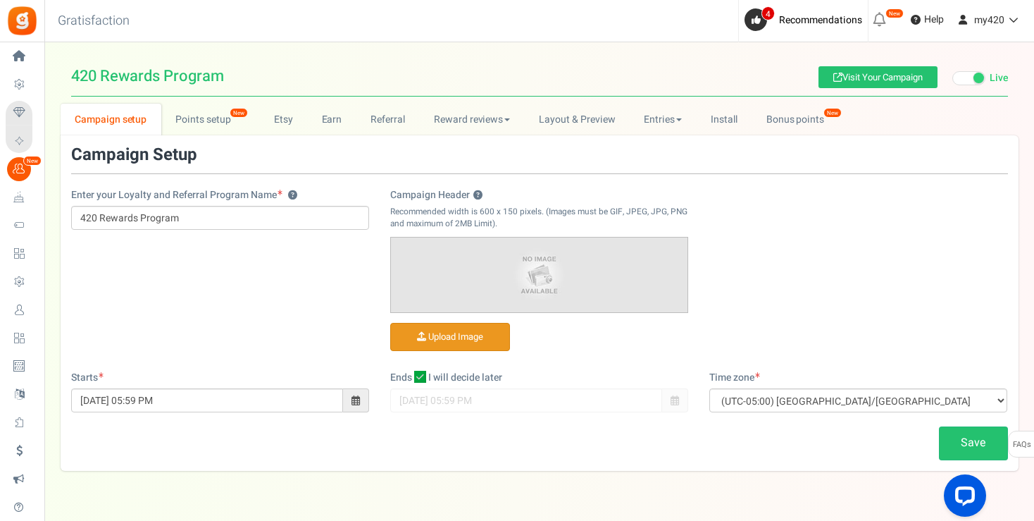
click at [444, 345] on input "Campaign Header ?" at bounding box center [450, 336] width 118 height 27
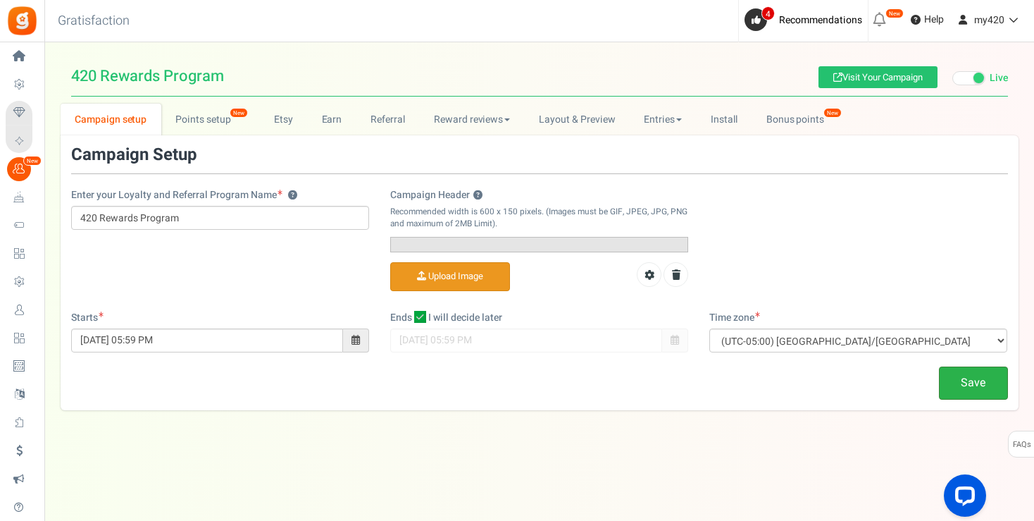
click at [973, 399] on link "Save" at bounding box center [973, 382] width 69 height 33
click at [673, 280] on icon at bounding box center [676, 275] width 8 height 10
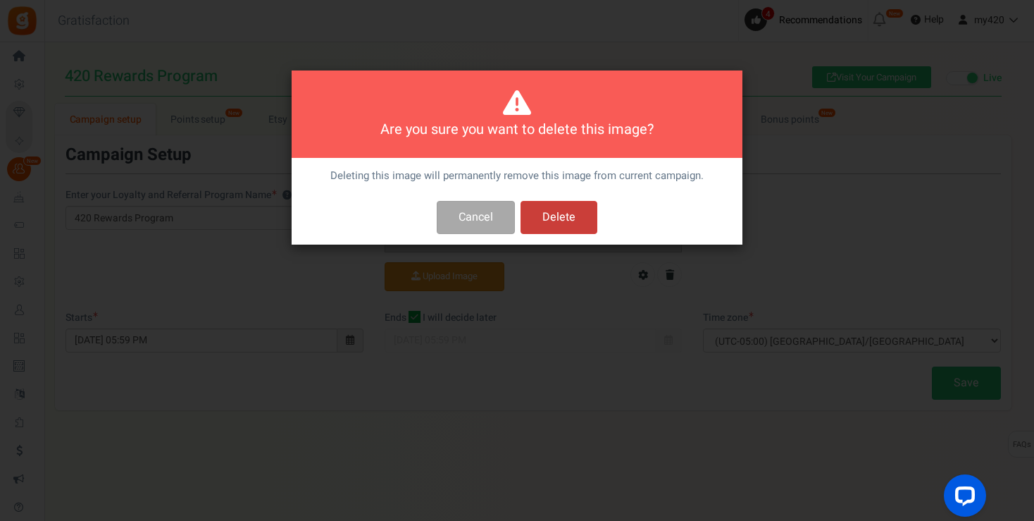
click at [566, 225] on button "Delete" at bounding box center [559, 217] width 77 height 33
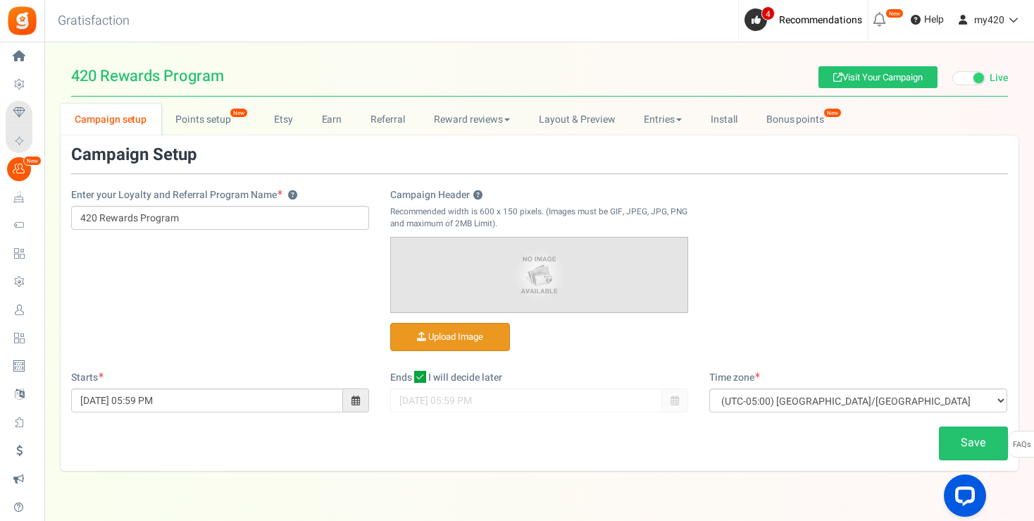
click at [451, 339] on input "Campaign Header ?" at bounding box center [450, 336] width 118 height 27
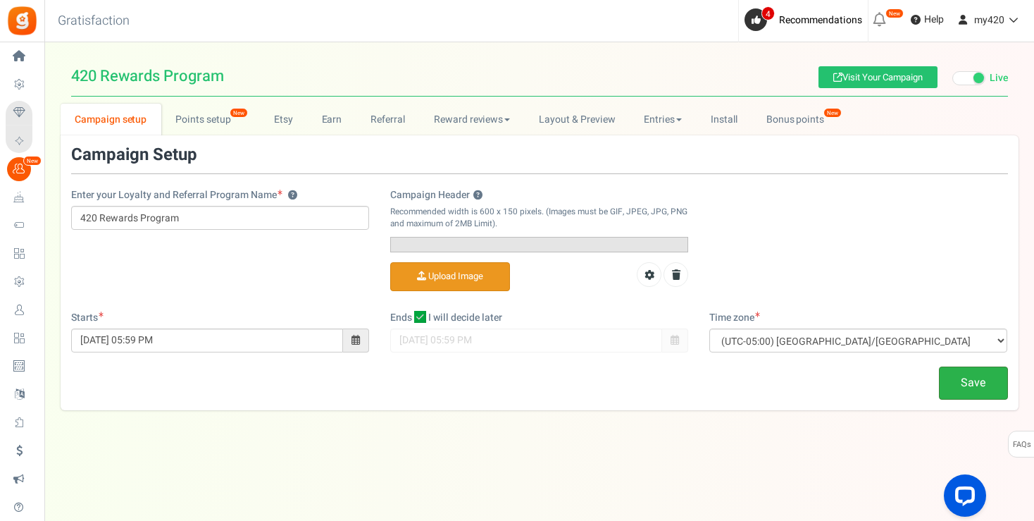
click at [968, 399] on link "Save" at bounding box center [973, 382] width 69 height 33
click at [681, 287] on link at bounding box center [675, 274] width 25 height 25
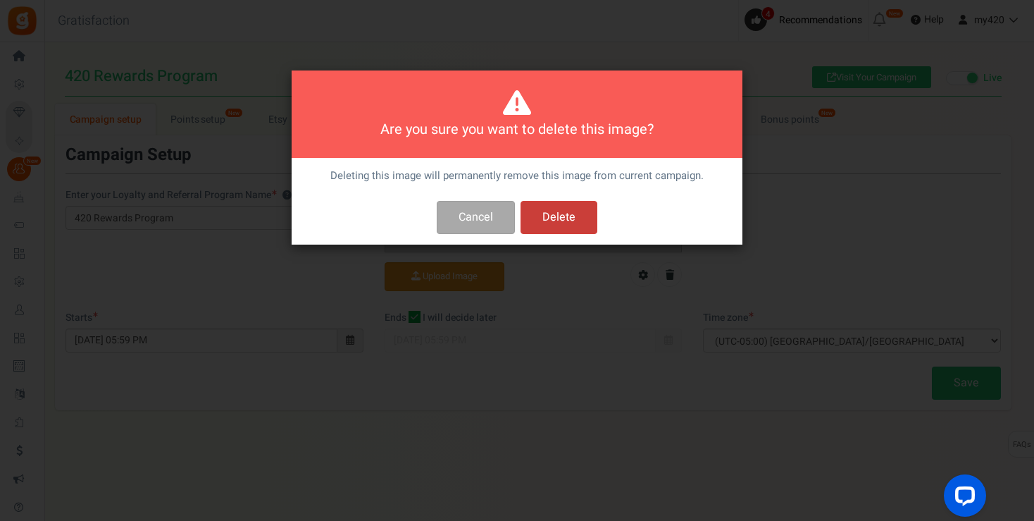
click at [562, 216] on button "Delete" at bounding box center [559, 217] width 77 height 33
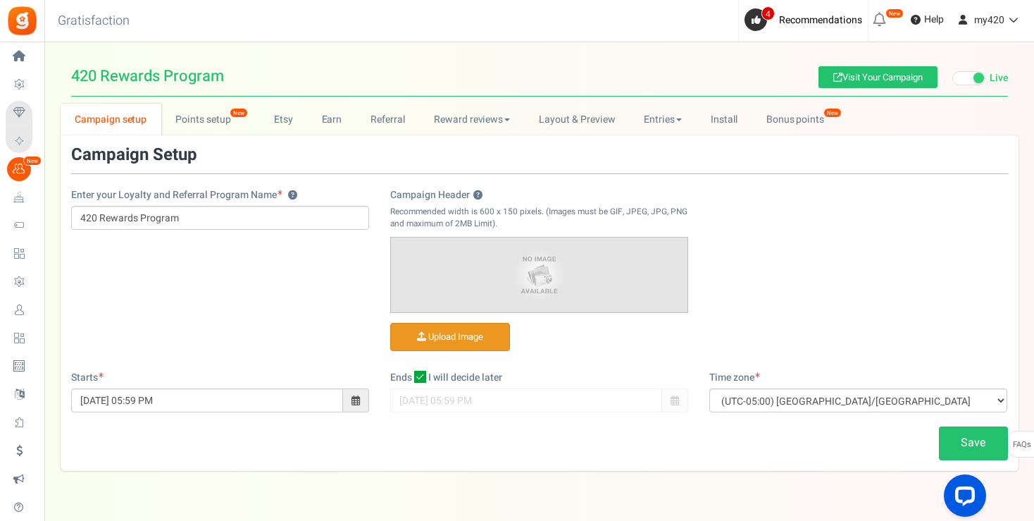
click at [448, 330] on input "Campaign Header ?" at bounding box center [450, 336] width 118 height 27
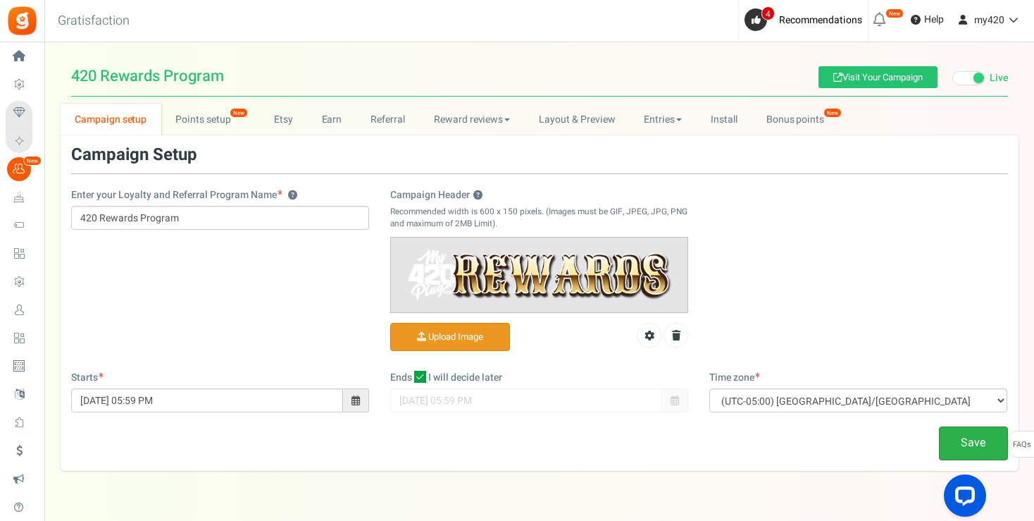
click at [966, 447] on link "Save" at bounding box center [973, 442] width 69 height 33
click at [199, 114] on link "Points setup New" at bounding box center [210, 120] width 98 height 32
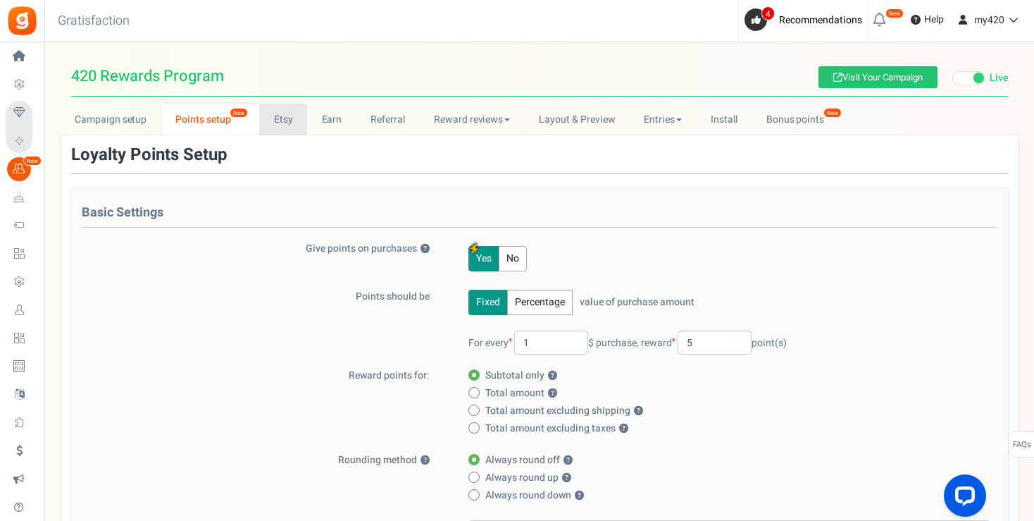
click at [297, 114] on link "Etsy" at bounding box center [283, 120] width 48 height 32
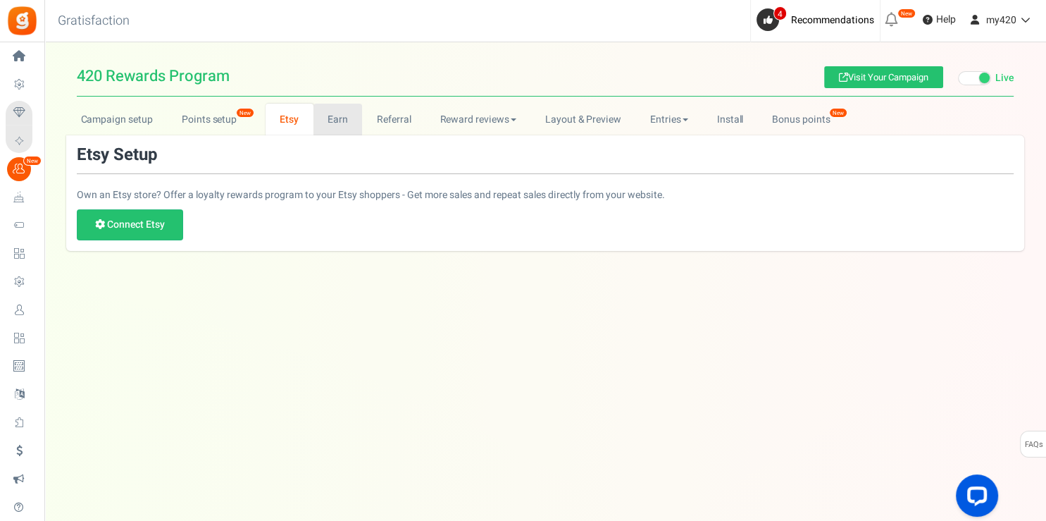
click at [339, 114] on link "Earn" at bounding box center [337, 120] width 49 height 32
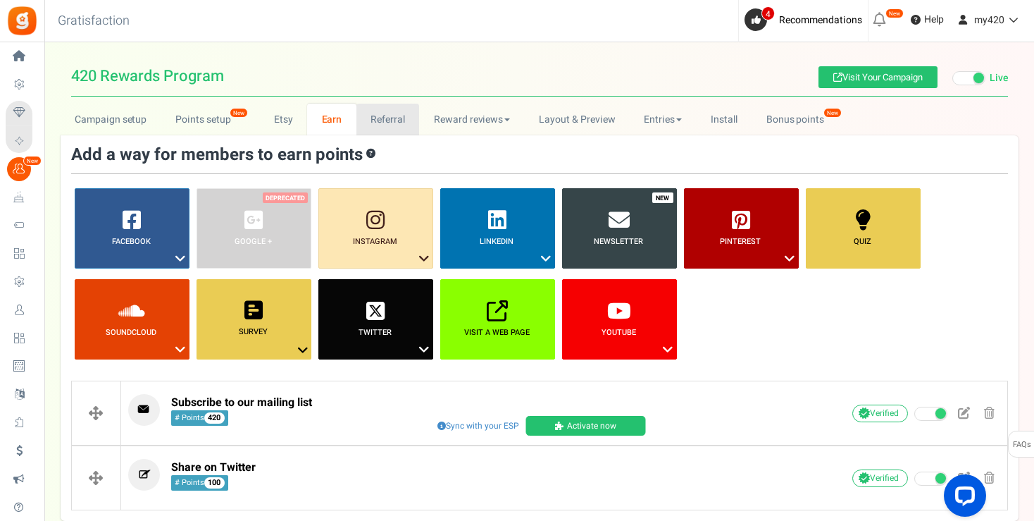
click at [392, 120] on link "Referral" at bounding box center [387, 120] width 63 height 32
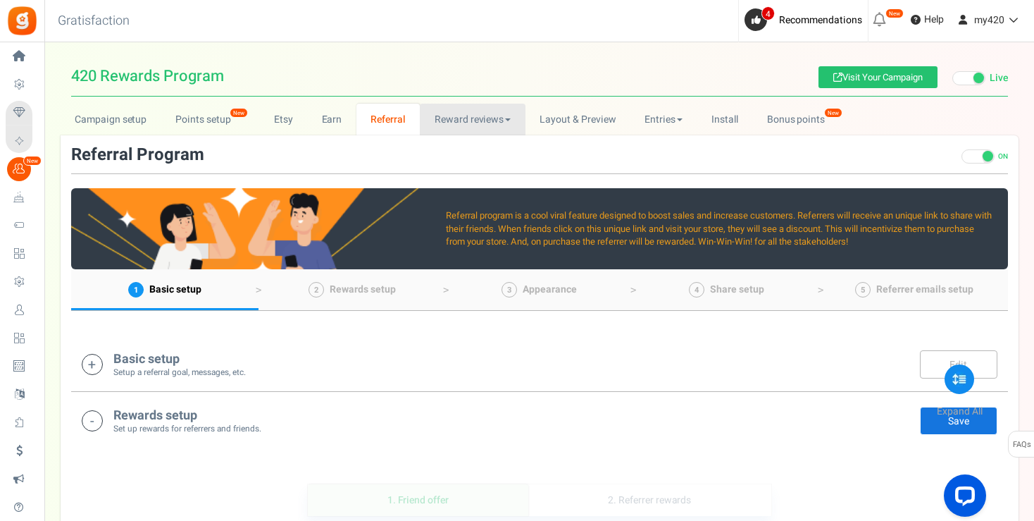
click at [465, 123] on link "Reward reviews" at bounding box center [472, 120] width 105 height 32
click at [486, 118] on link "Reward reviews" at bounding box center [472, 120] width 105 height 32
click at [473, 123] on link "Reward reviews" at bounding box center [472, 120] width 105 height 32
click at [455, 148] on link "WOO" at bounding box center [476, 150] width 113 height 20
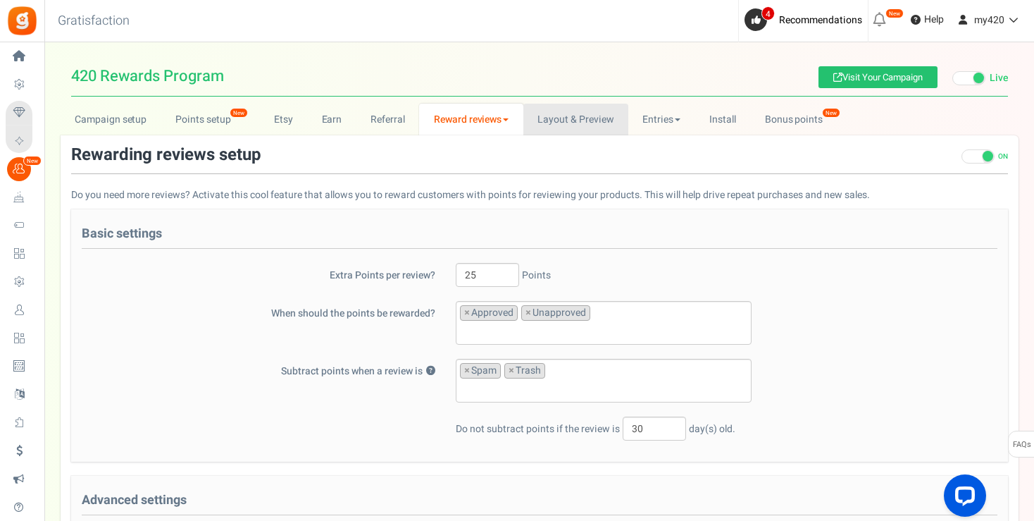
click at [581, 120] on link "Layout & Preview" at bounding box center [575, 120] width 105 height 32
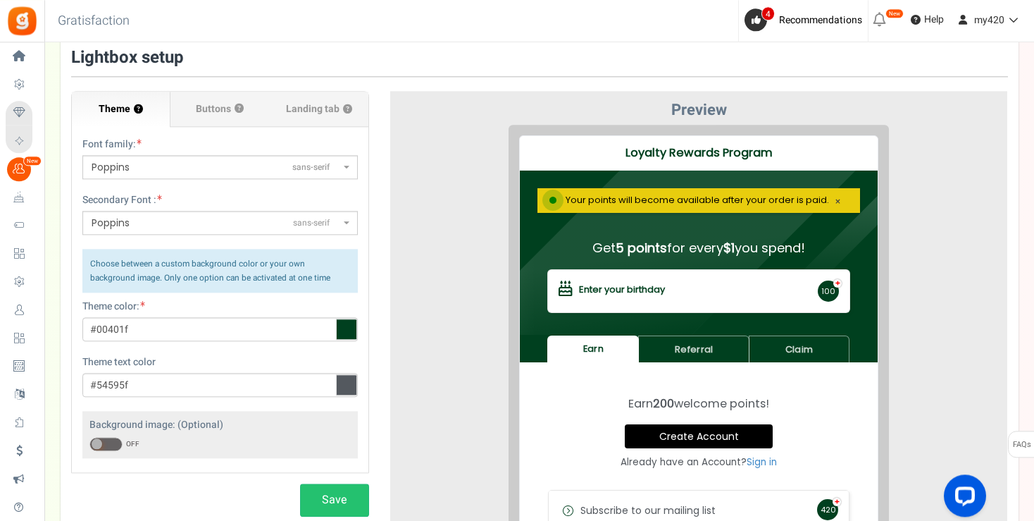
scroll to position [93, 0]
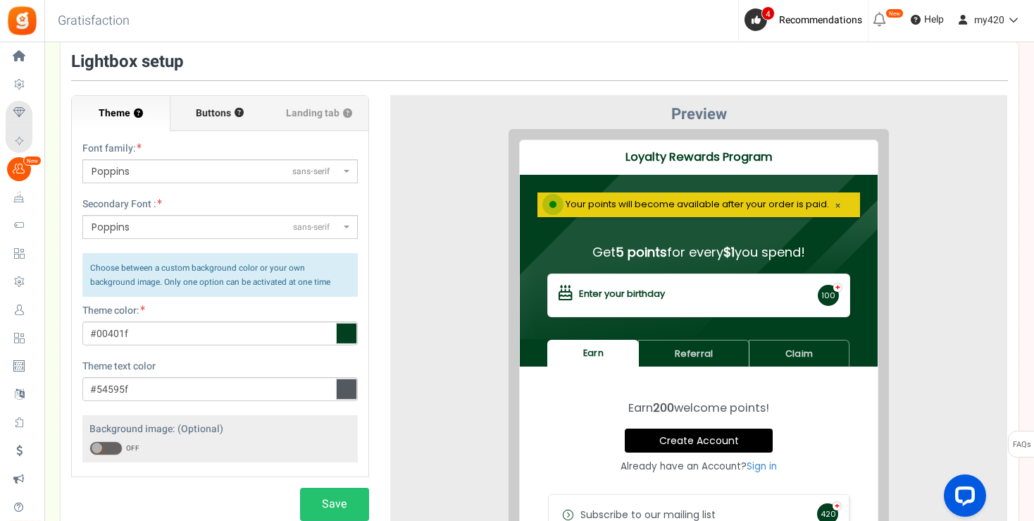
click at [205, 106] on span "Buttons" at bounding box center [213, 113] width 35 height 14
click at [0, 0] on input "Buttons ?" at bounding box center [0, 0] width 0 height 0
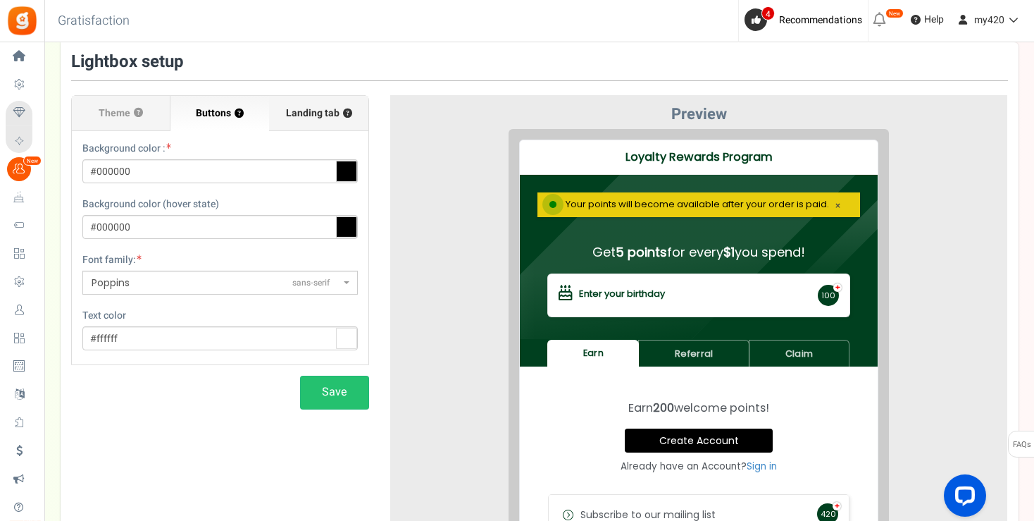
click at [323, 108] on span "Landing tab ?" at bounding box center [319, 113] width 66 height 14
click at [0, 0] on input "Landing tab ?" at bounding box center [0, 0] width 0 height 0
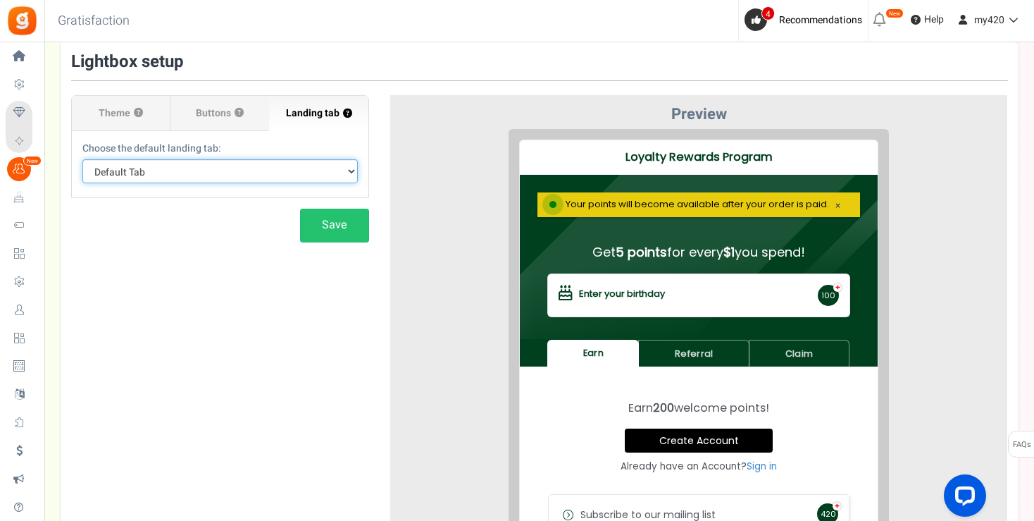
click at [82, 159] on select "Default Tab Earn Referral Claim" at bounding box center [219, 171] width 275 height 24
click option "Earn" at bounding box center [0, 0] width 0 height 0
click at [82, 159] on select "Default Tab Earn Referral Claim" at bounding box center [219, 171] width 275 height 24
click option "Referral" at bounding box center [0, 0] width 0 height 0
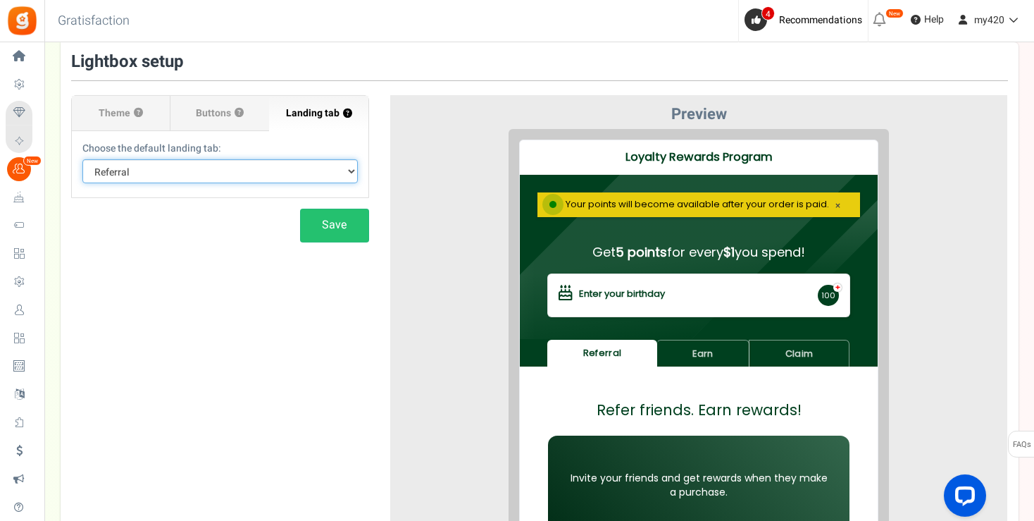
click at [82, 159] on select "Default Tab Earn Referral Claim" at bounding box center [219, 171] width 275 height 24
select select "claim"
click option "Claim" at bounding box center [0, 0] width 0 height 0
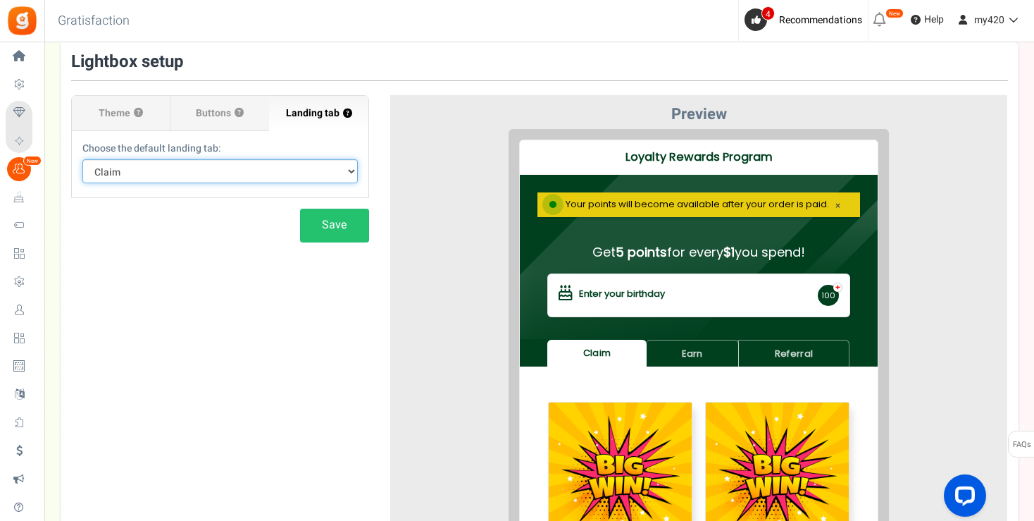
click at [82, 159] on select "Default Tab Earn Referral Claim" at bounding box center [219, 171] width 275 height 24
click option "Default Tab" at bounding box center [0, 0] width 0 height 0
click at [82, 159] on select "Default Tab Earn Referral Claim" at bounding box center [219, 171] width 275 height 24
select select "earn"
click option "Earn" at bounding box center [0, 0] width 0 height 0
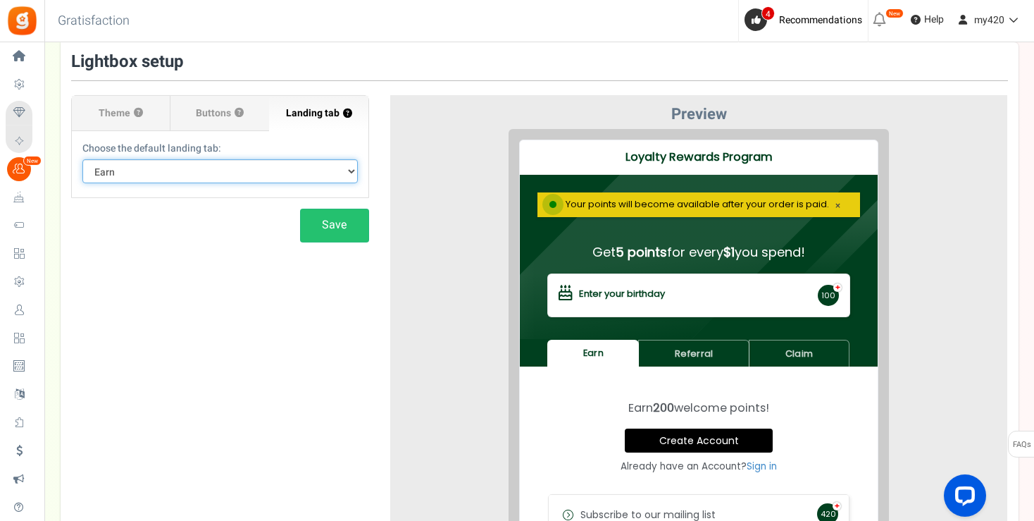
click at [82, 159] on select "Default Tab Earn Referral Claim" at bounding box center [219, 171] width 275 height 24
click option "Default Tab" at bounding box center [0, 0] width 0 height 0
click at [82, 159] on select "Default Tab Earn Referral Claim" at bounding box center [219, 171] width 275 height 24
select select "earn"
click option "Earn" at bounding box center [0, 0] width 0 height 0
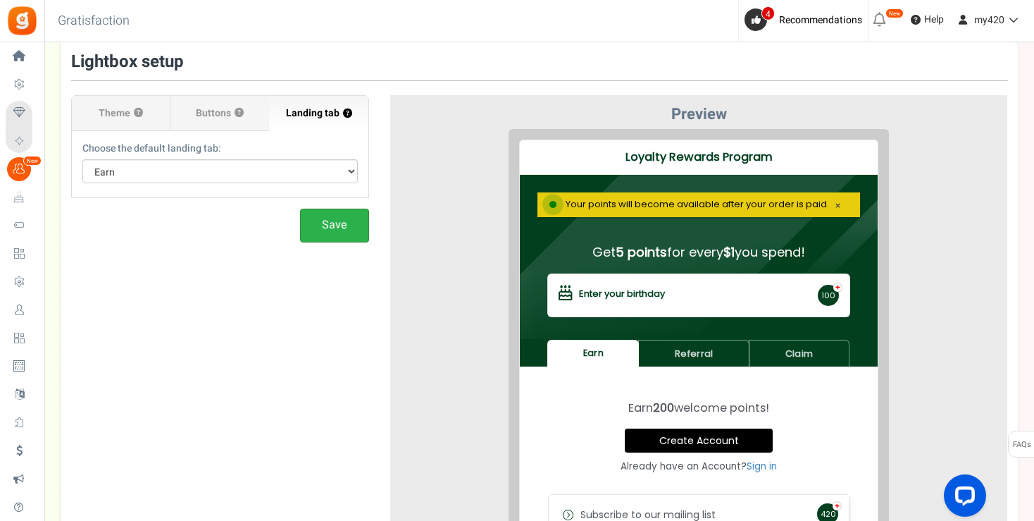
click at [335, 212] on button "Save" at bounding box center [334, 224] width 69 height 33
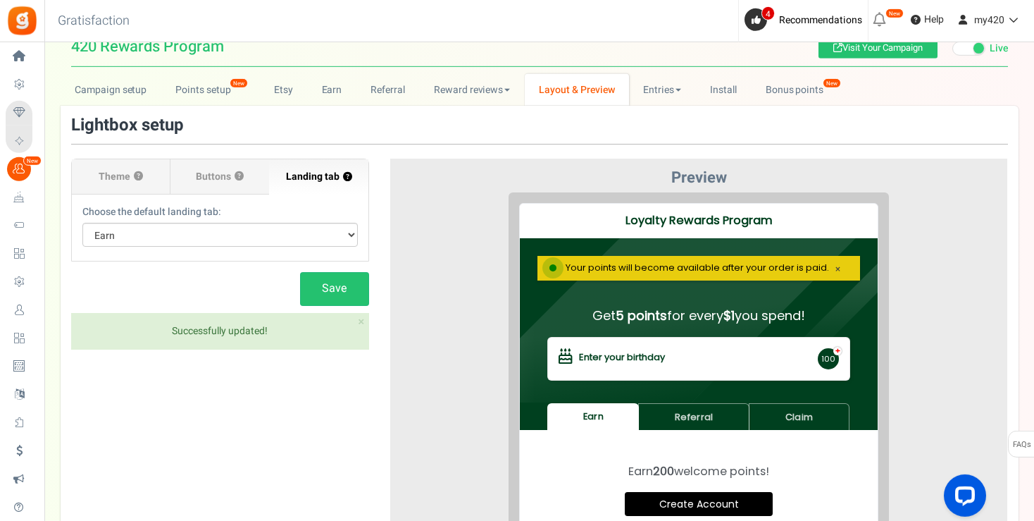
scroll to position [0, 0]
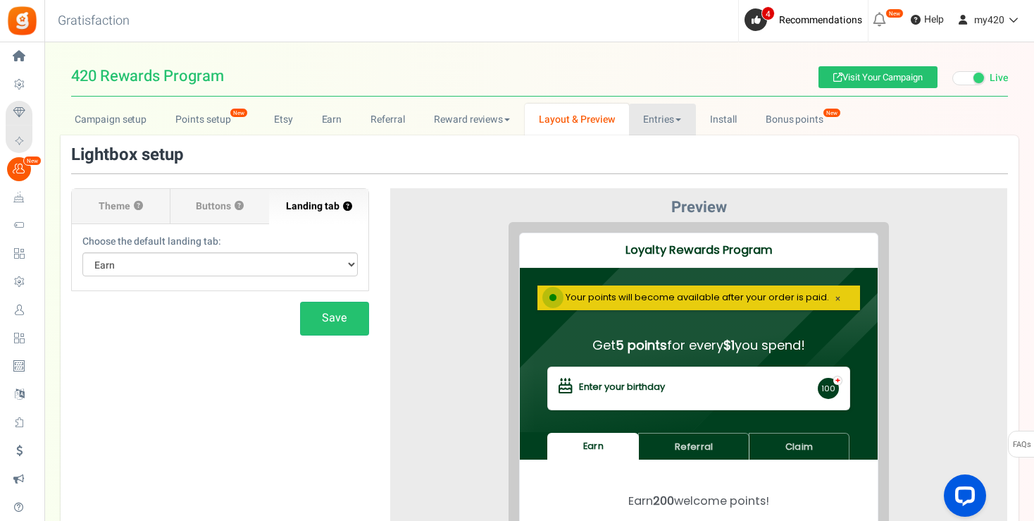
click at [665, 111] on link "Entries" at bounding box center [662, 120] width 67 height 32
click at [666, 150] on link "Entries" at bounding box center [685, 150] width 113 height 20
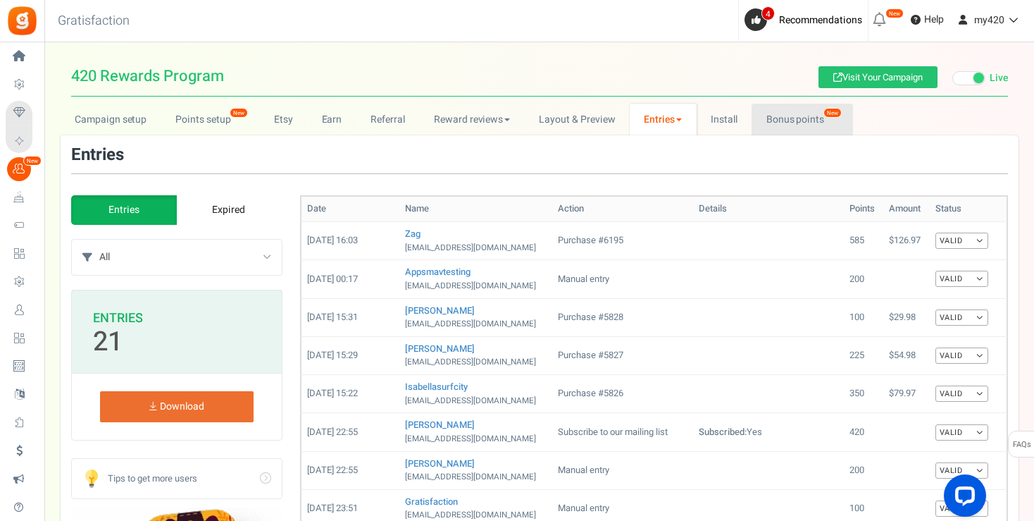
click at [803, 116] on link "Bonus points New" at bounding box center [802, 120] width 101 height 32
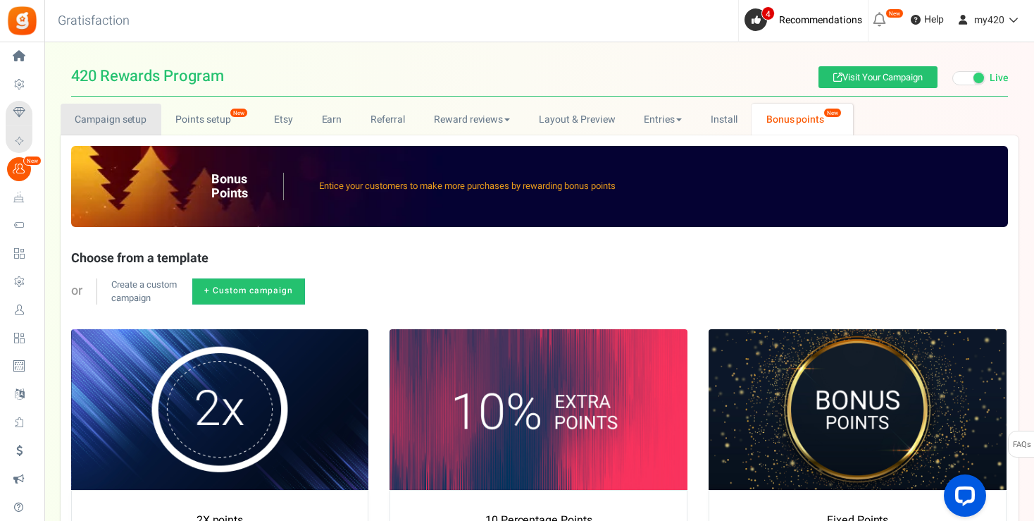
click at [125, 123] on link "Campaign setup" at bounding box center [111, 120] width 101 height 32
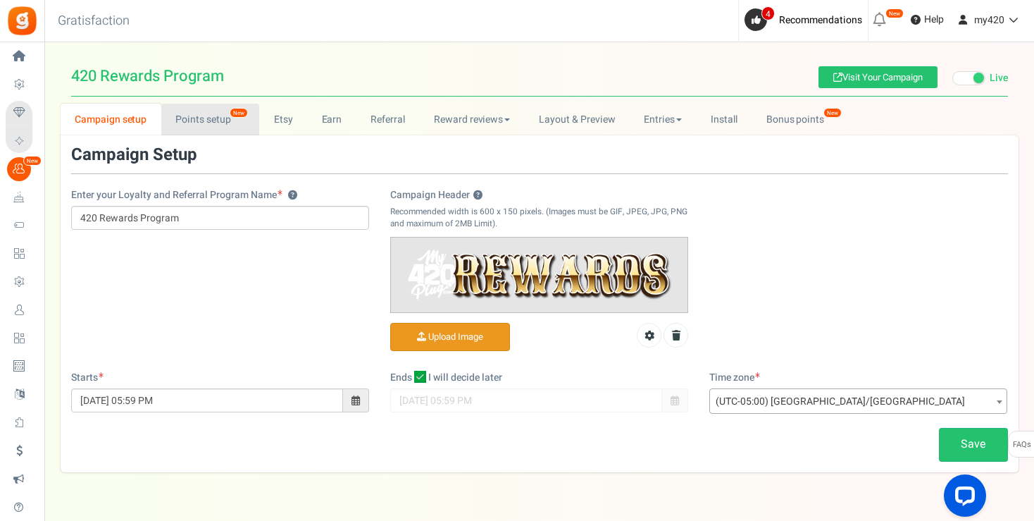
click at [204, 123] on link "Points setup New" at bounding box center [210, 120] width 98 height 32
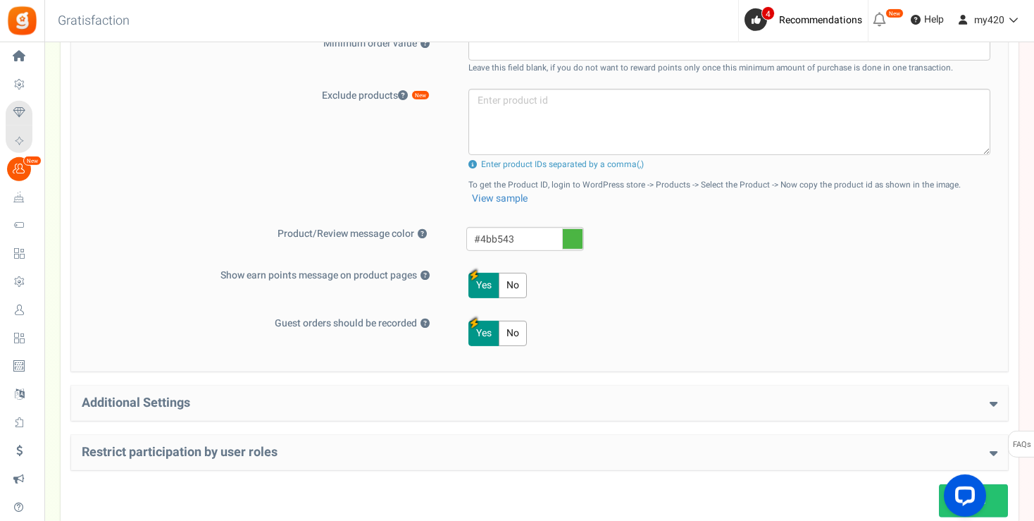
scroll to position [630, 0]
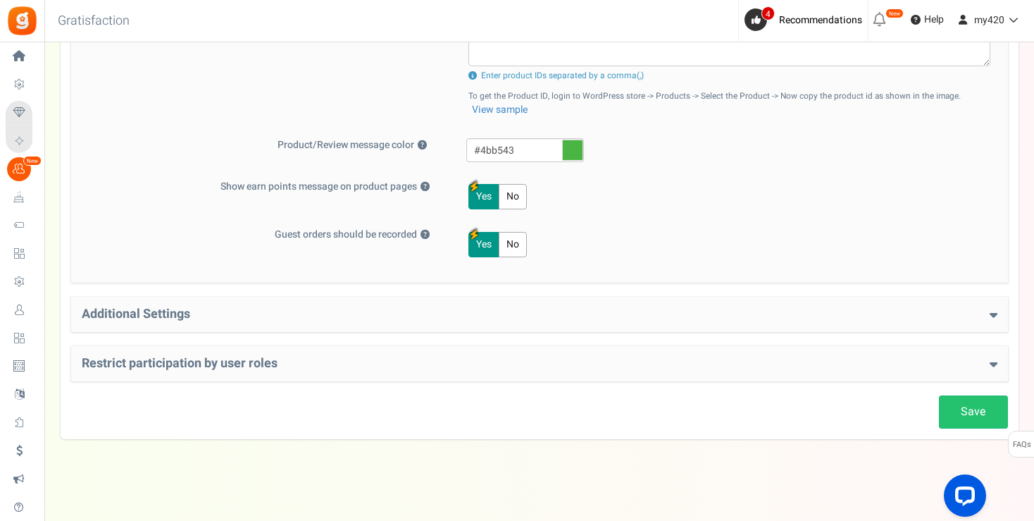
click at [996, 313] on icon at bounding box center [994, 314] width 8 height 13
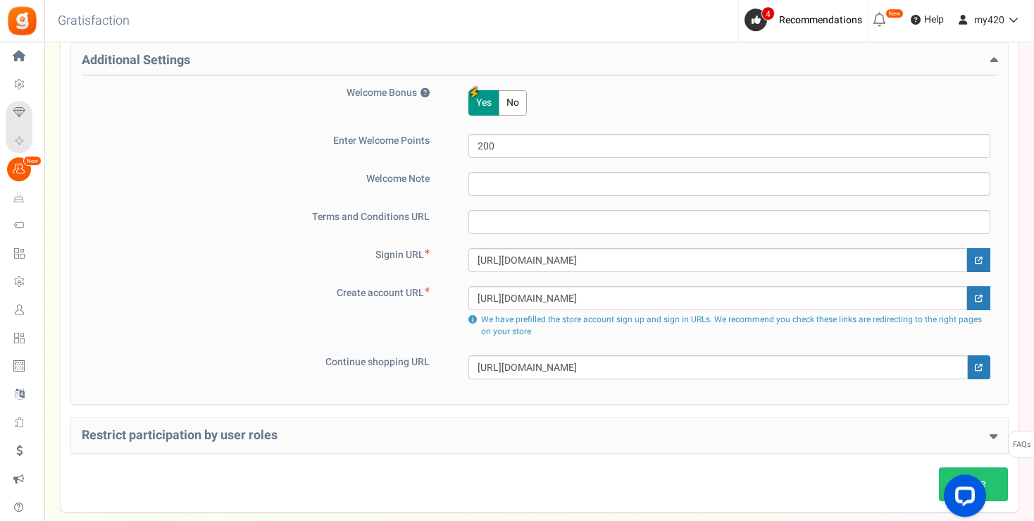
scroll to position [955, 0]
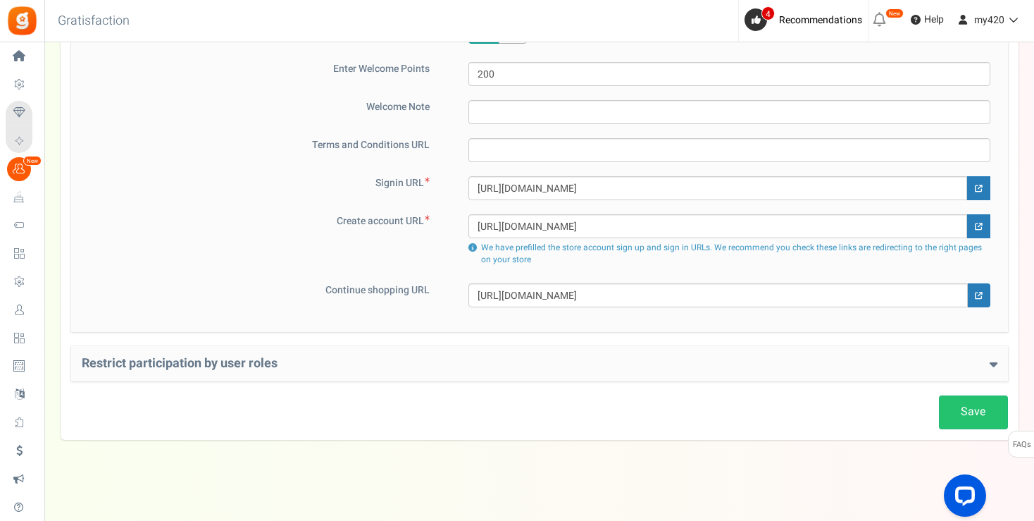
click at [995, 357] on icon at bounding box center [994, 363] width 8 height 13
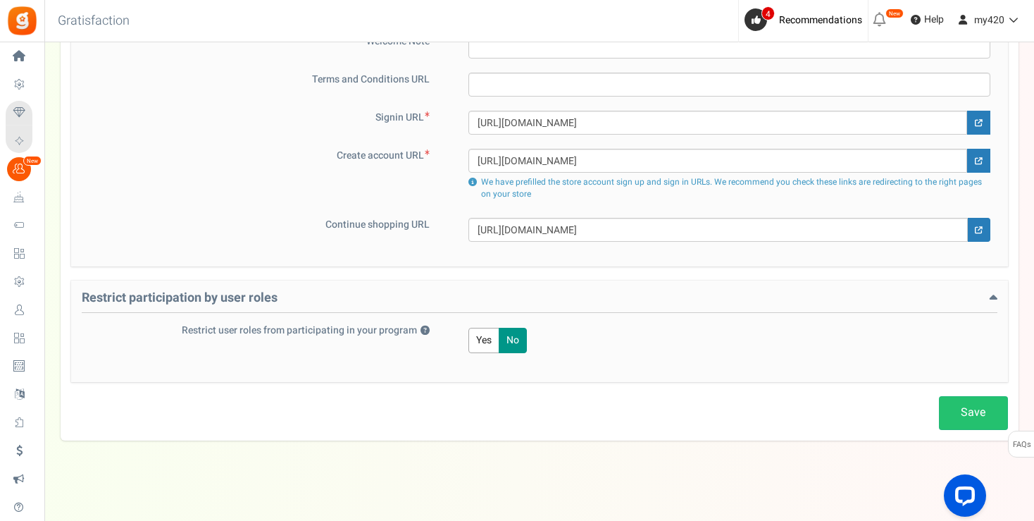
scroll to position [0, 0]
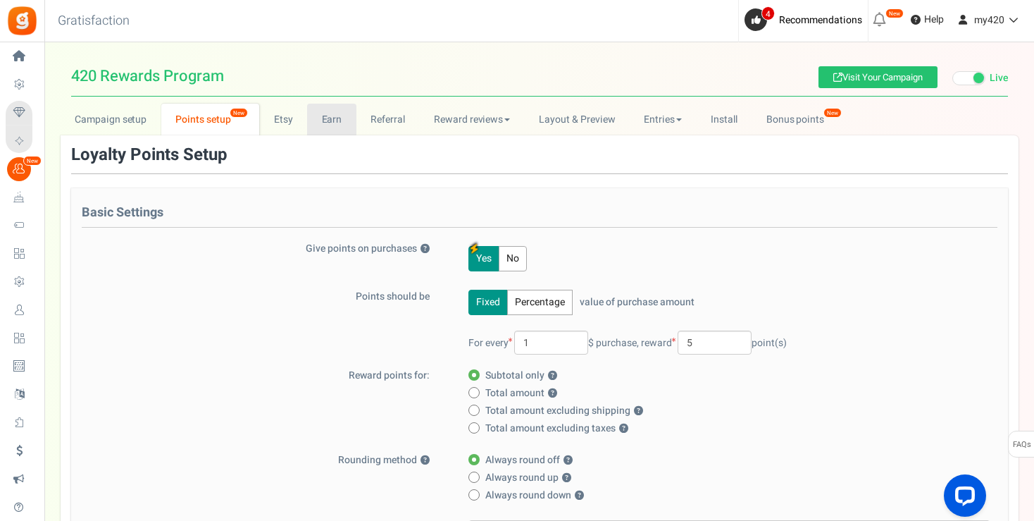
click at [325, 118] on link "Earn" at bounding box center [331, 120] width 49 height 32
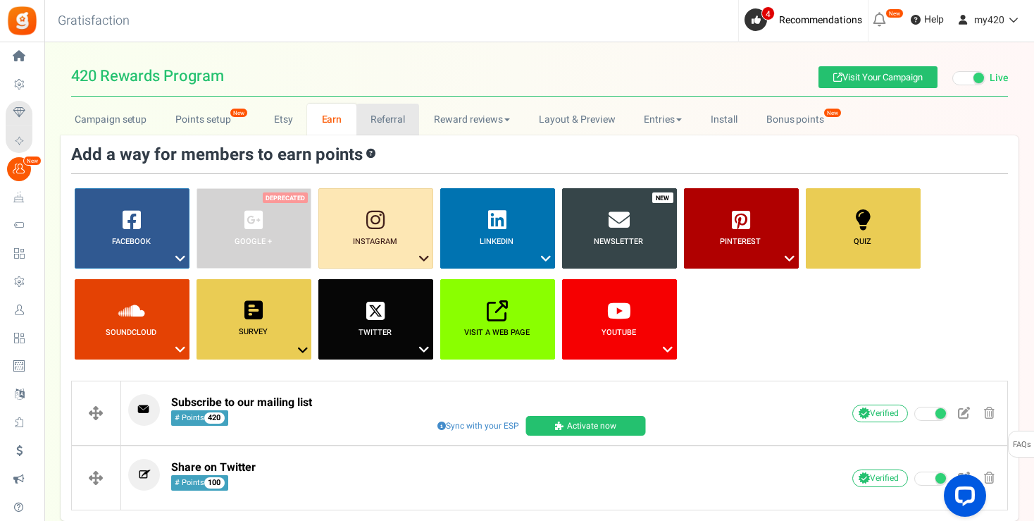
click at [393, 113] on link "Referral" at bounding box center [387, 120] width 63 height 32
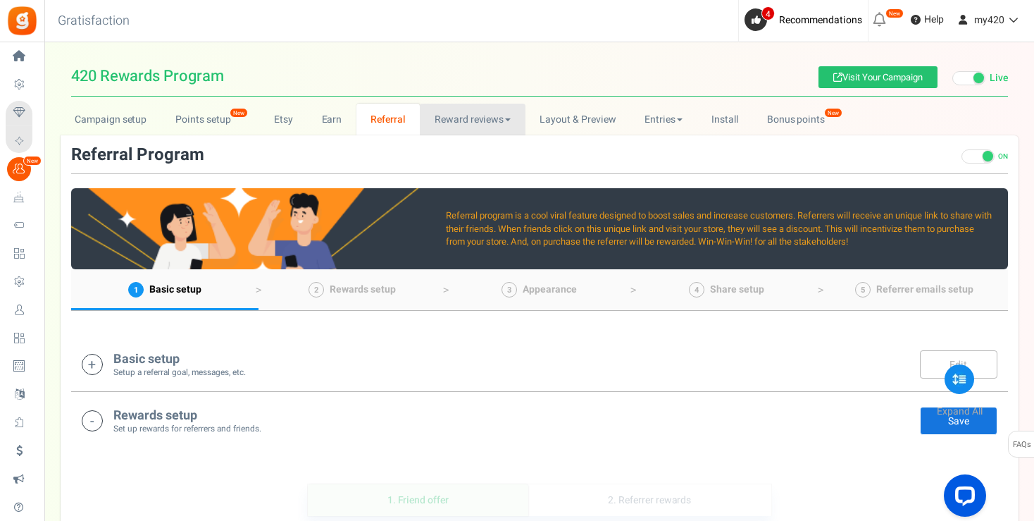
click at [466, 120] on link "Reward reviews" at bounding box center [472, 120] width 105 height 32
click at [455, 174] on link "Judge.me" at bounding box center [476, 171] width 113 height 20
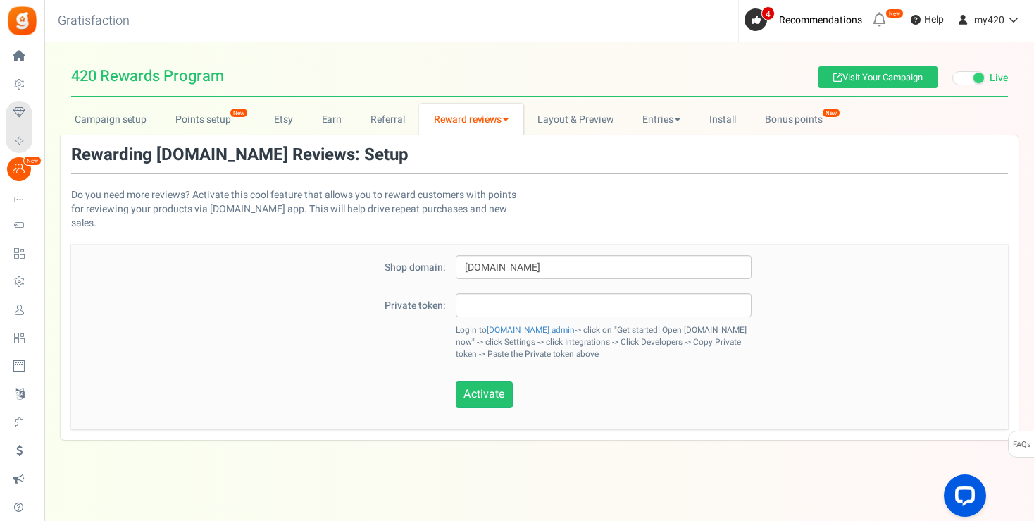
click at [492, 125] on link "Reward reviews" at bounding box center [471, 120] width 104 height 32
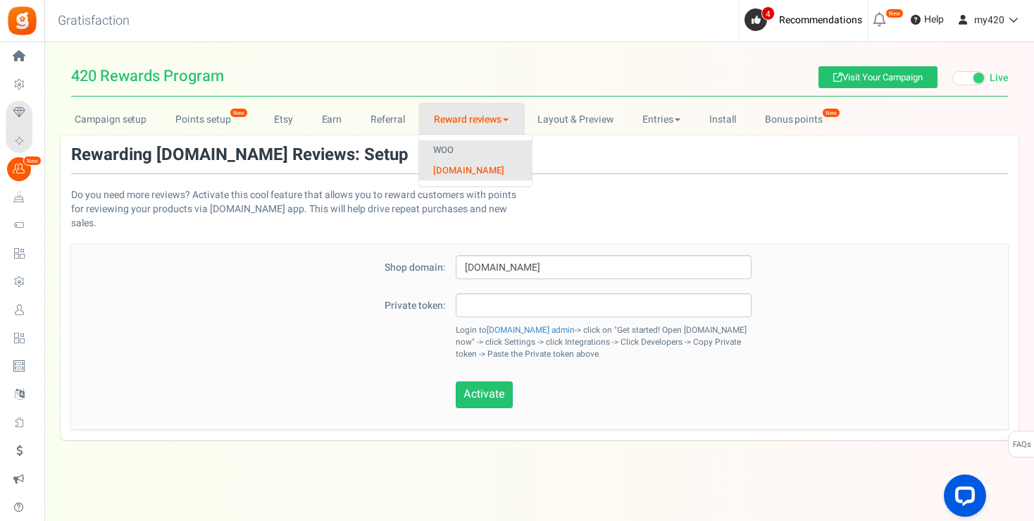
click at [463, 147] on link "WOO" at bounding box center [475, 150] width 113 height 20
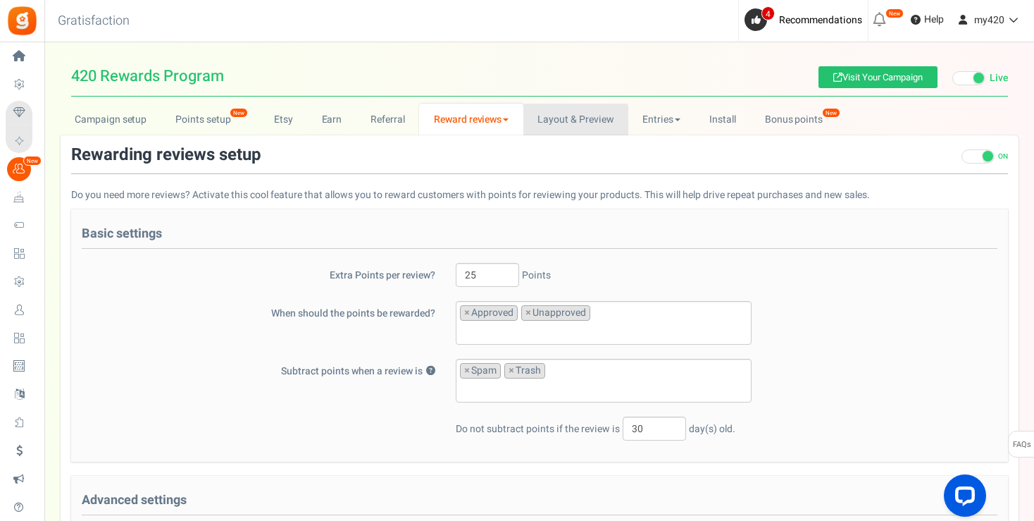
click at [576, 120] on link "Layout & Preview" at bounding box center [575, 120] width 105 height 32
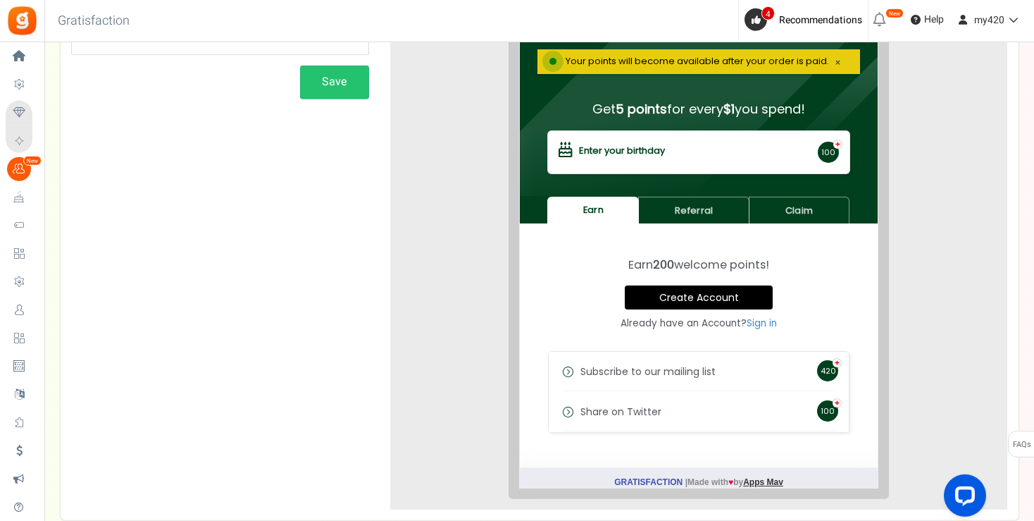
scroll to position [51, 0]
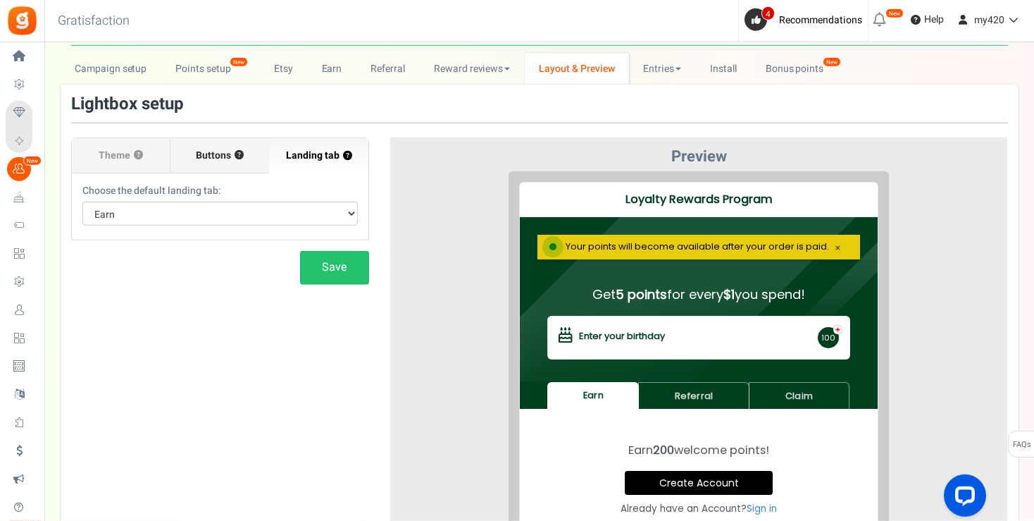
click at [215, 158] on span "Buttons" at bounding box center [213, 156] width 35 height 14
click at [0, 0] on input "Buttons ?" at bounding box center [0, 0] width 0 height 0
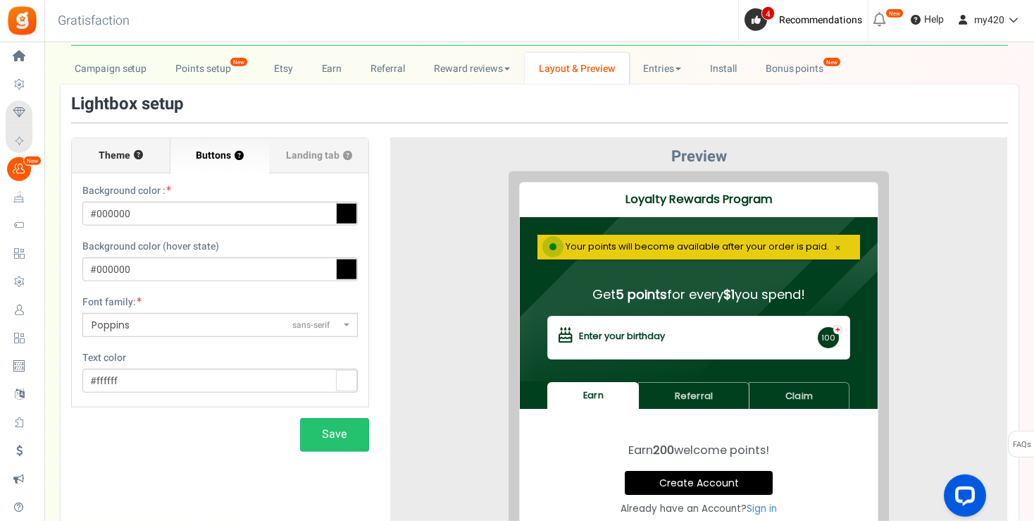
click at [127, 149] on span "Theme" at bounding box center [115, 156] width 32 height 14
click at [0, 0] on input "Theme ?" at bounding box center [0, 0] width 0 height 0
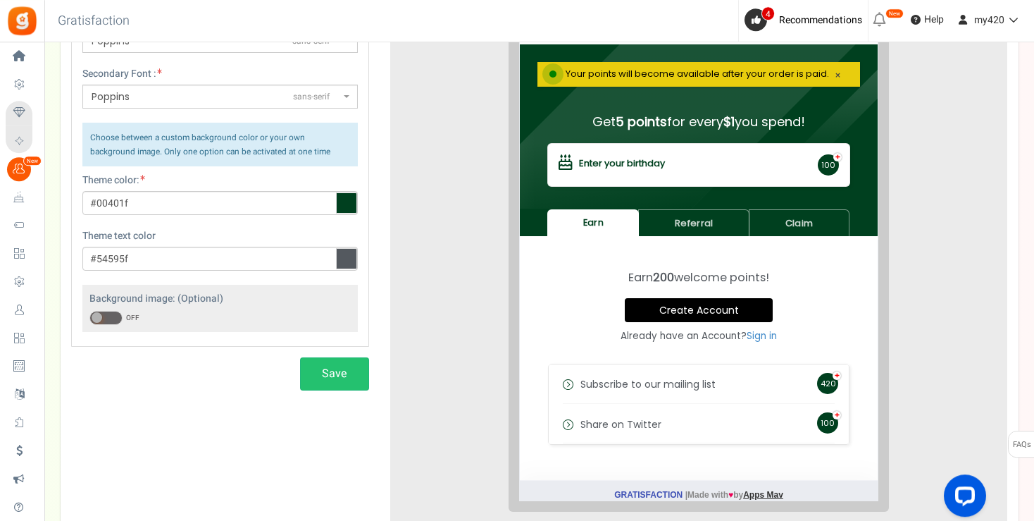
scroll to position [224, 0]
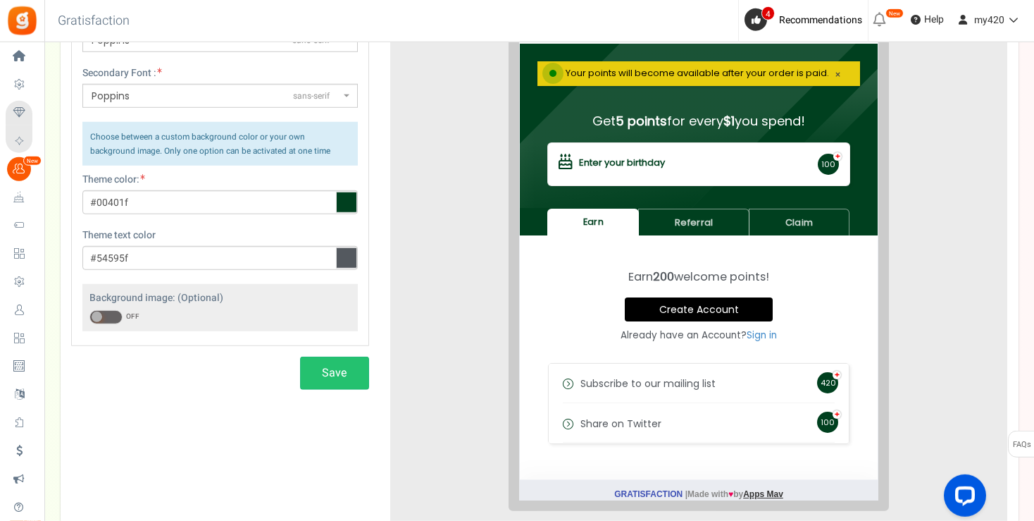
click at [104, 313] on span at bounding box center [105, 317] width 33 height 14
click at [89, 313] on input "ON OFF" at bounding box center [89, 317] width 0 height 9
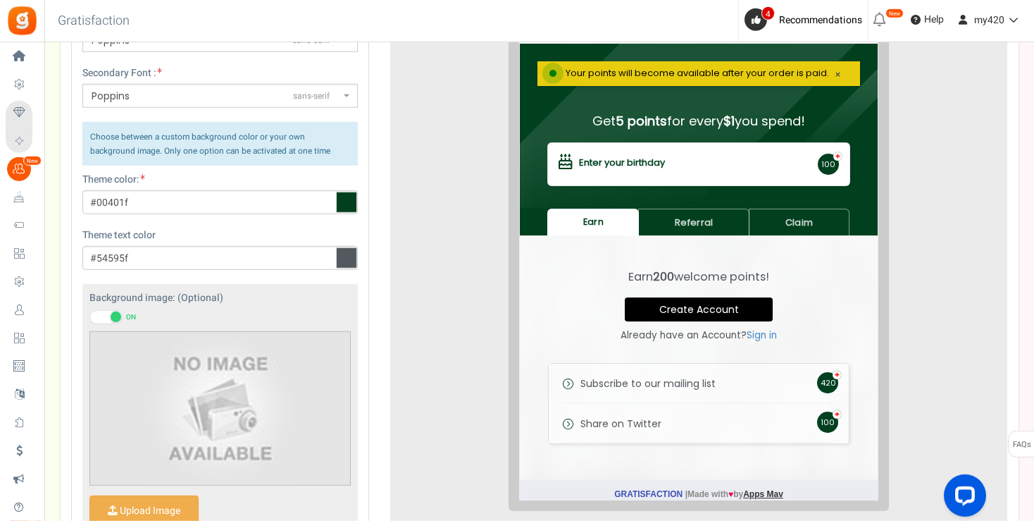
click at [104, 313] on span at bounding box center [105, 317] width 33 height 14
click at [89, 313] on input "ON OFF" at bounding box center [89, 317] width 0 height 9
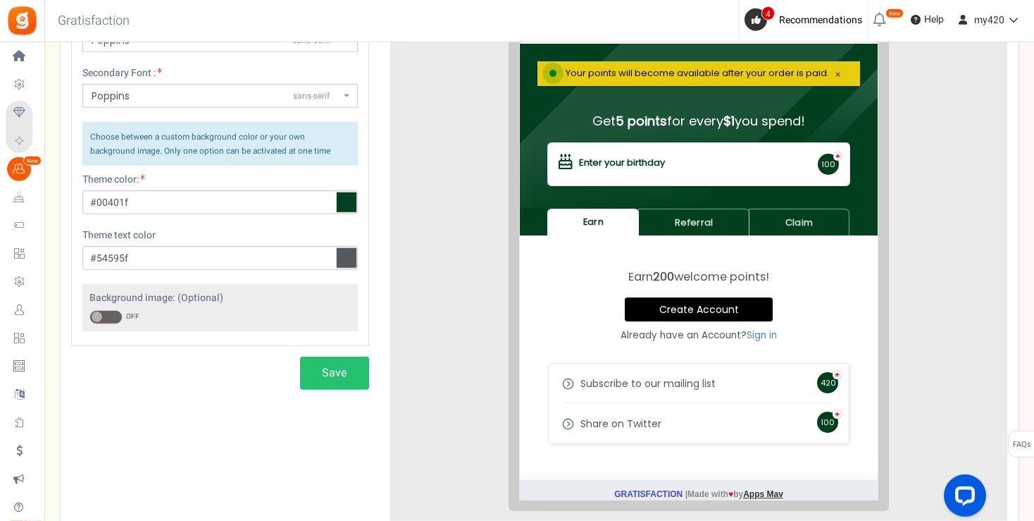
click at [104, 313] on span at bounding box center [105, 317] width 33 height 14
click at [89, 313] on input "ON OFF" at bounding box center [89, 317] width 0 height 9
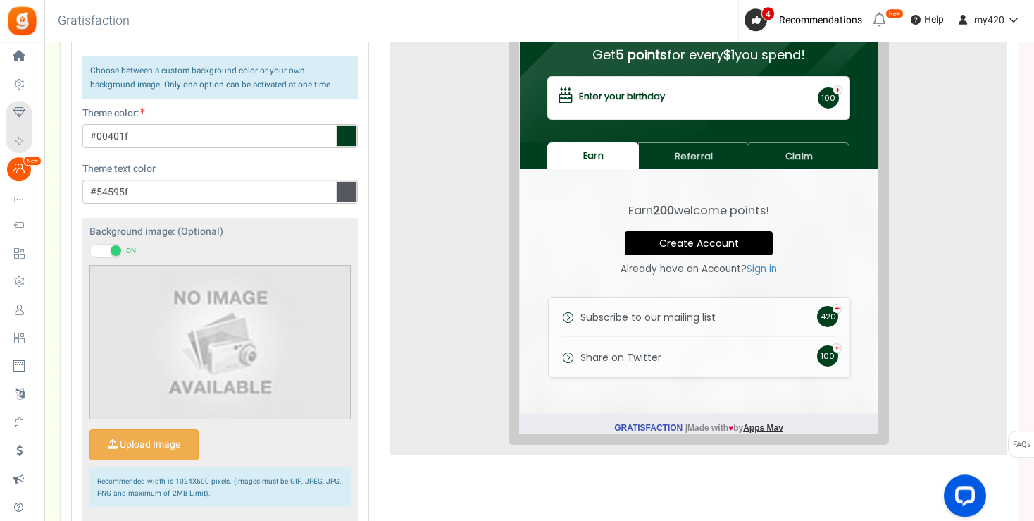
scroll to position [292, 0]
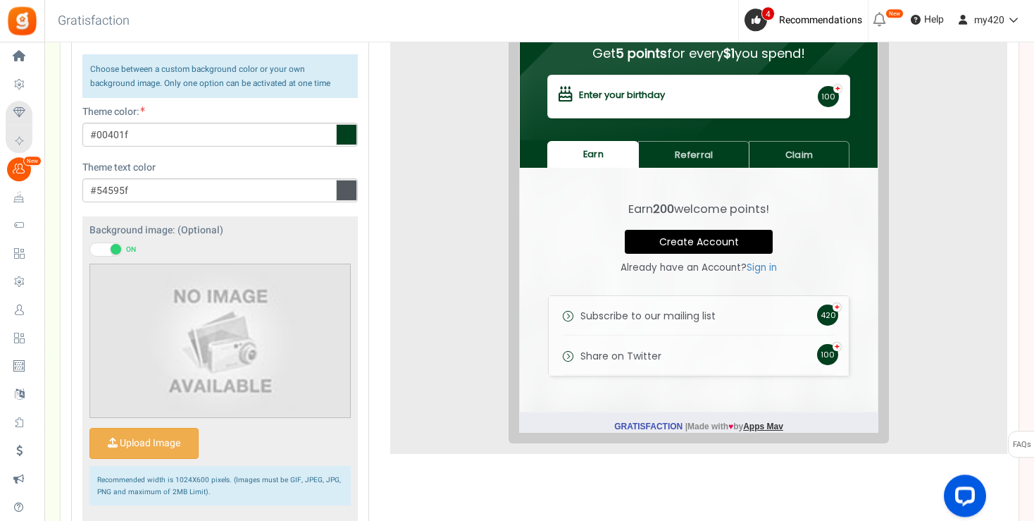
click at [111, 247] on span at bounding box center [116, 249] width 11 height 11
click at [89, 247] on input "ON OFF" at bounding box center [89, 249] width 0 height 9
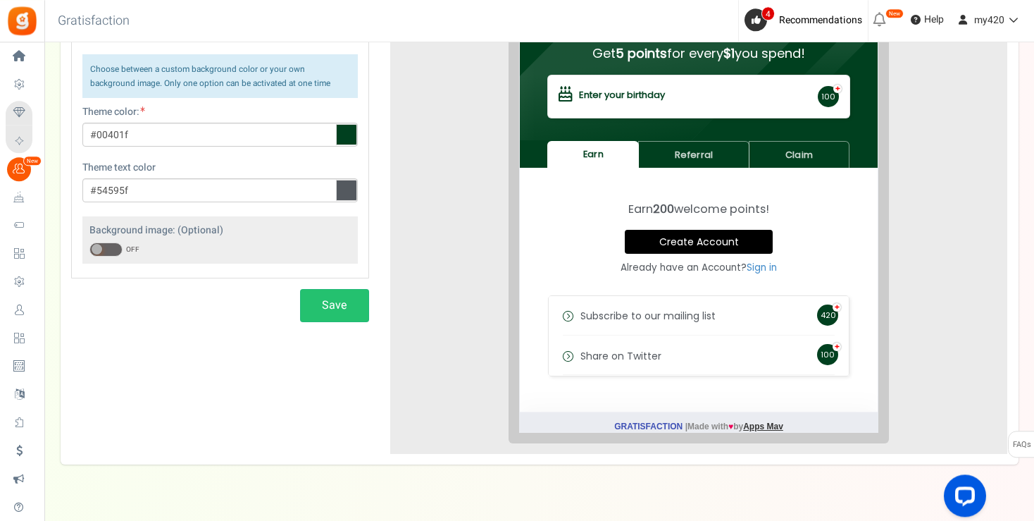
drag, startPoint x: 292, startPoint y: 306, endPoint x: 1045, endPoint y: 249, distance: 755.1
click at [1033, 249] on div "View less View more × [NEW!] Include taxes and shipping when rewarding points f…" at bounding box center [517, 150] width 1034 height 798
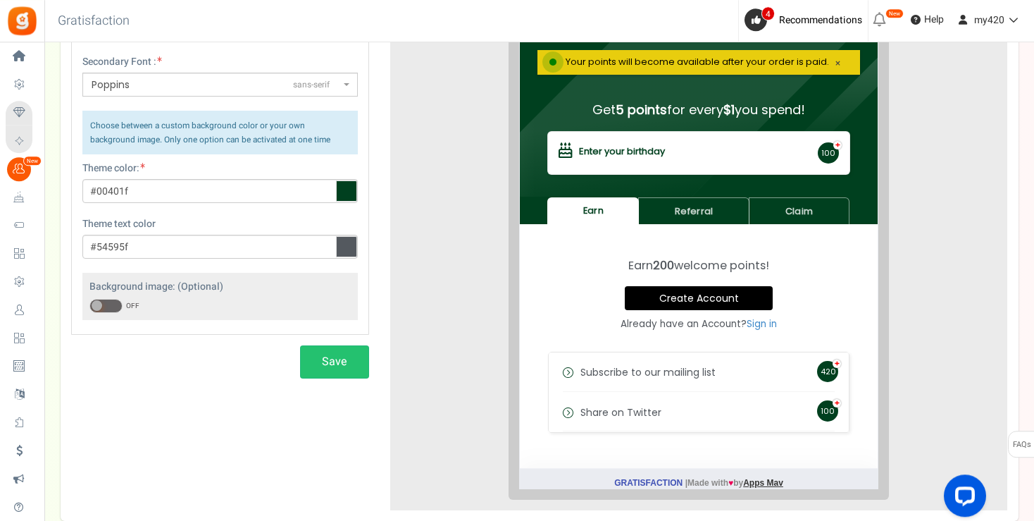
scroll to position [223, 0]
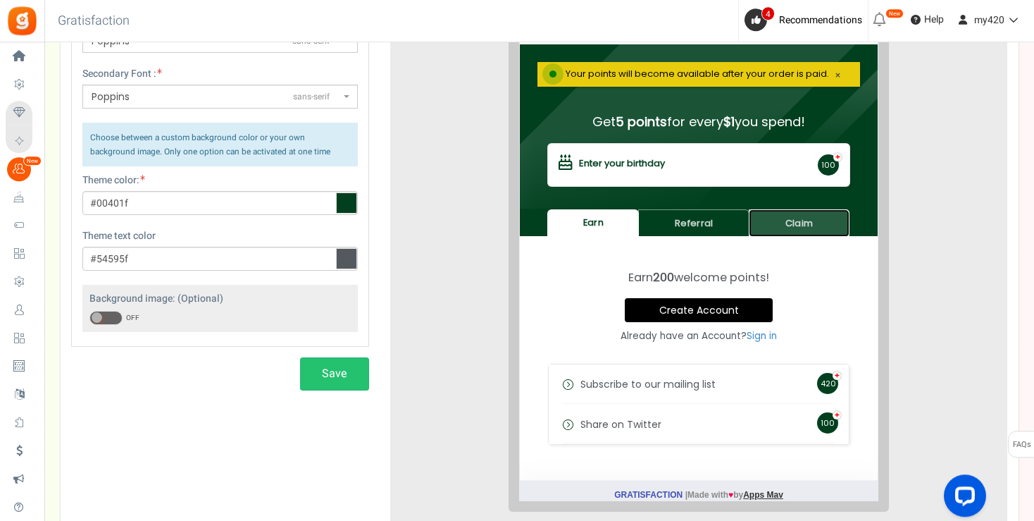
click at [785, 204] on link "Claim" at bounding box center [788, 212] width 101 height 27
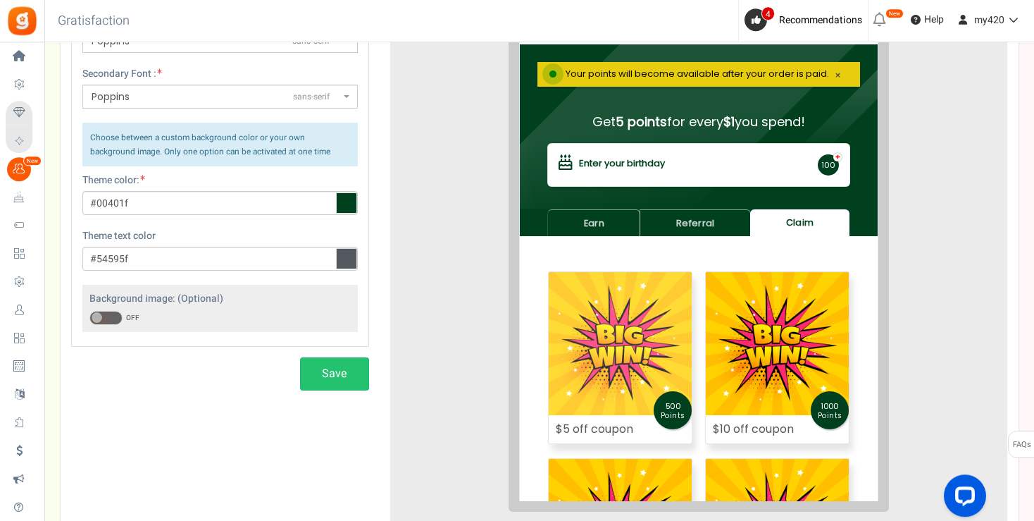
click at [602, 328] on img at bounding box center [609, 332] width 143 height 143
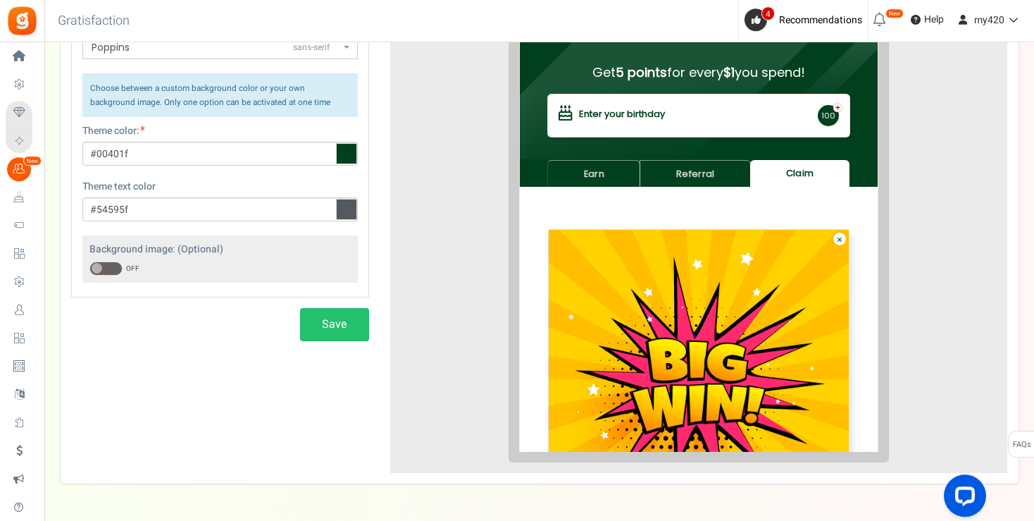
scroll to position [259, 0]
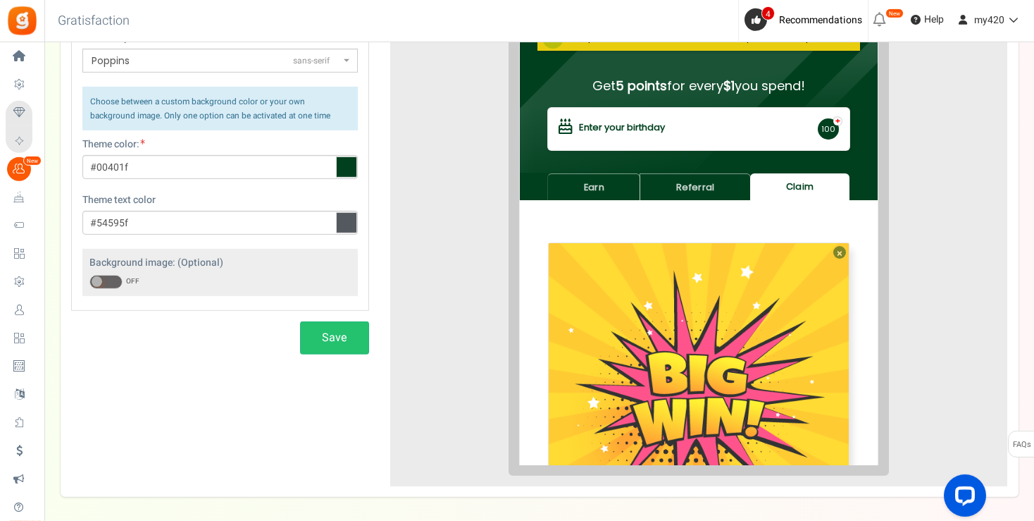
click at [827, 241] on link "×" at bounding box center [829, 241] width 13 height 13
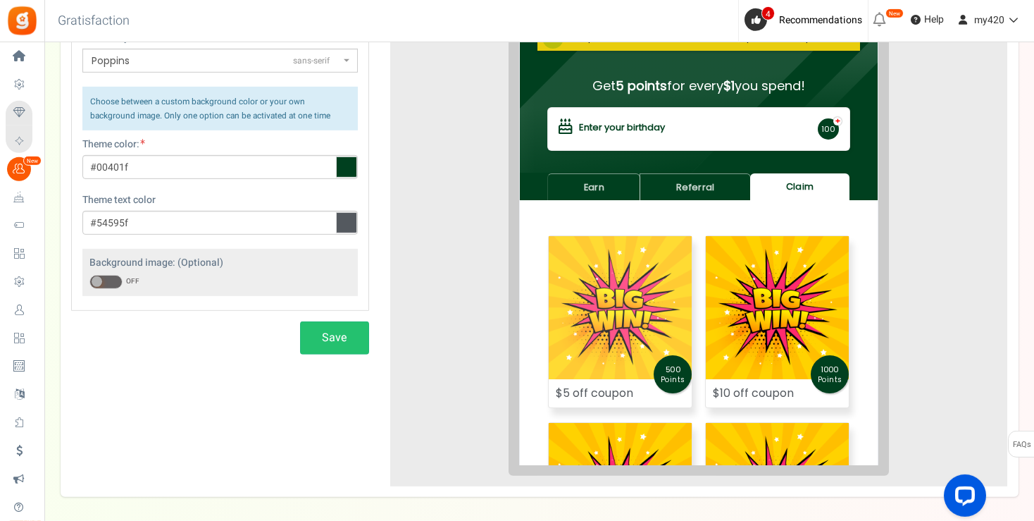
click at [601, 299] on img at bounding box center [609, 296] width 143 height 143
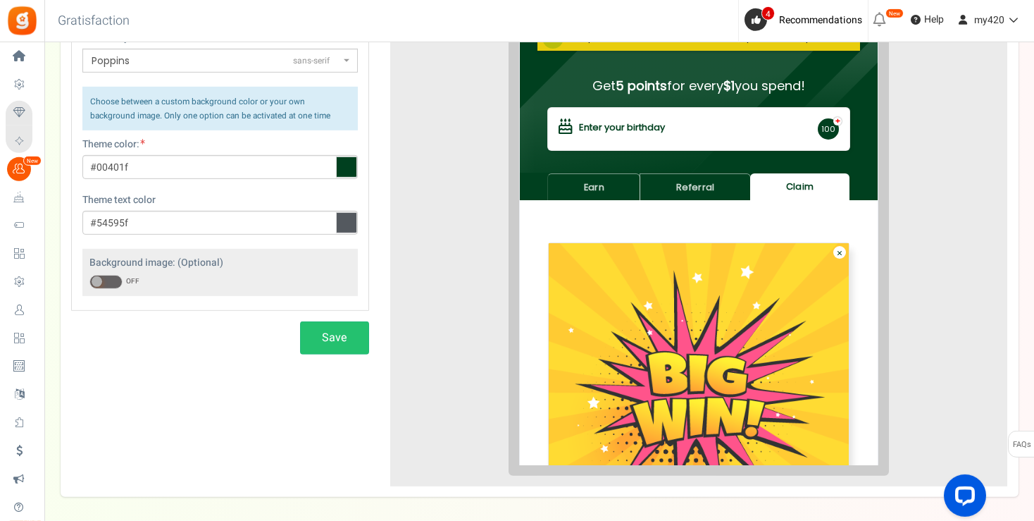
click at [687, 340] on img at bounding box center [688, 382] width 300 height 300
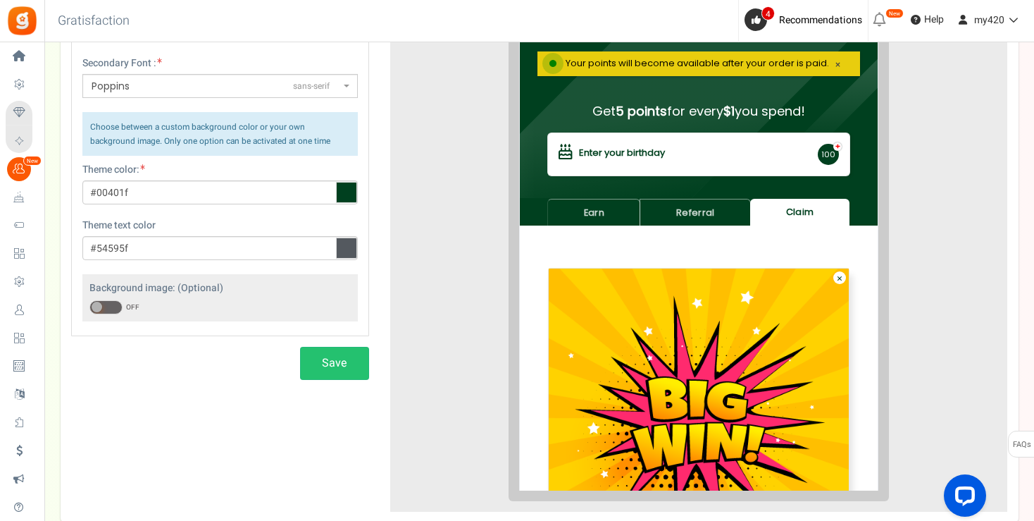
scroll to position [243, 0]
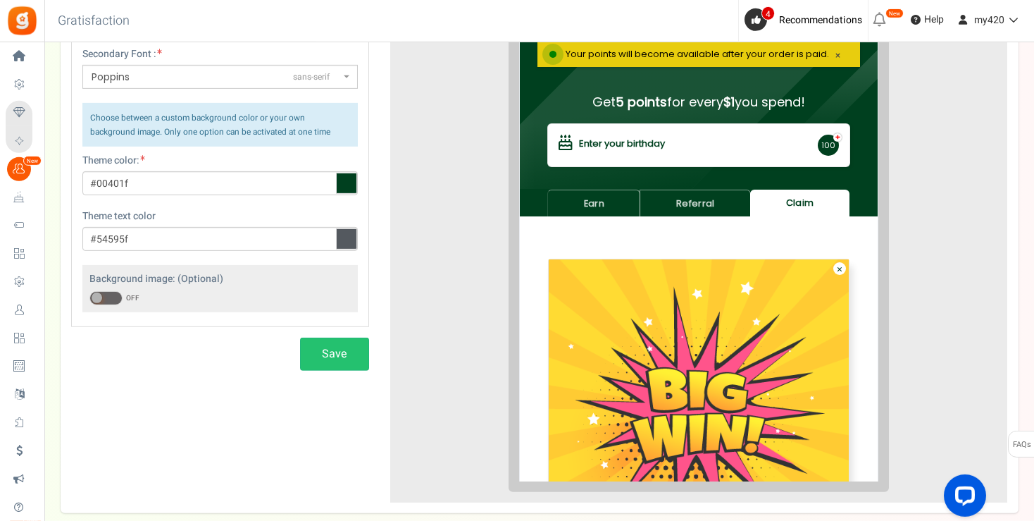
click at [711, 273] on img at bounding box center [688, 399] width 300 height 300
click at [832, 258] on link "×" at bounding box center [829, 257] width 13 height 13
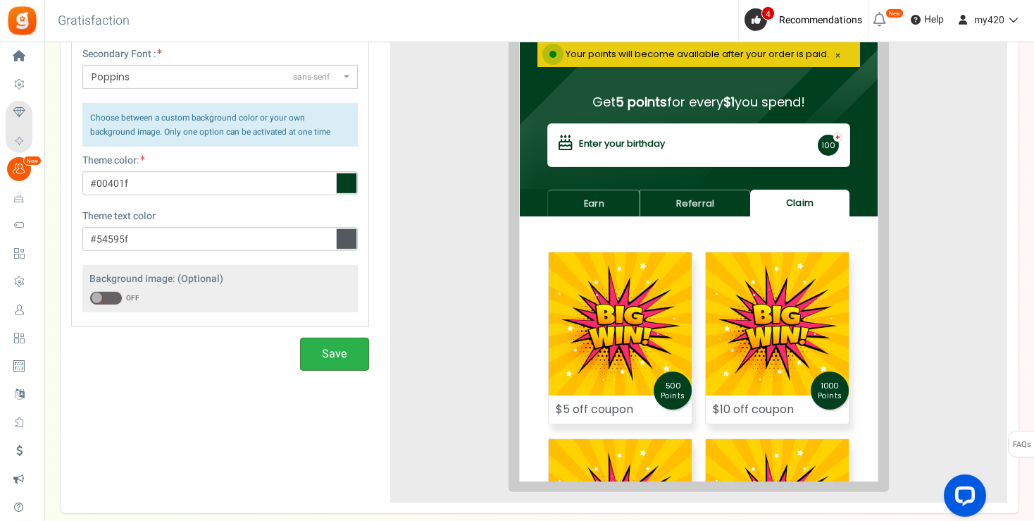
click at [342, 356] on button "Save" at bounding box center [334, 353] width 69 height 33
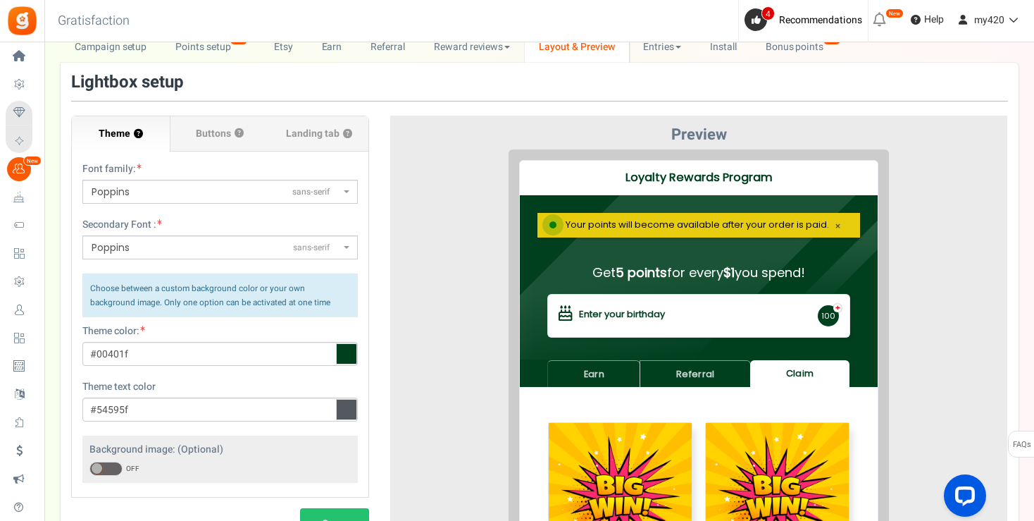
scroll to position [0, 0]
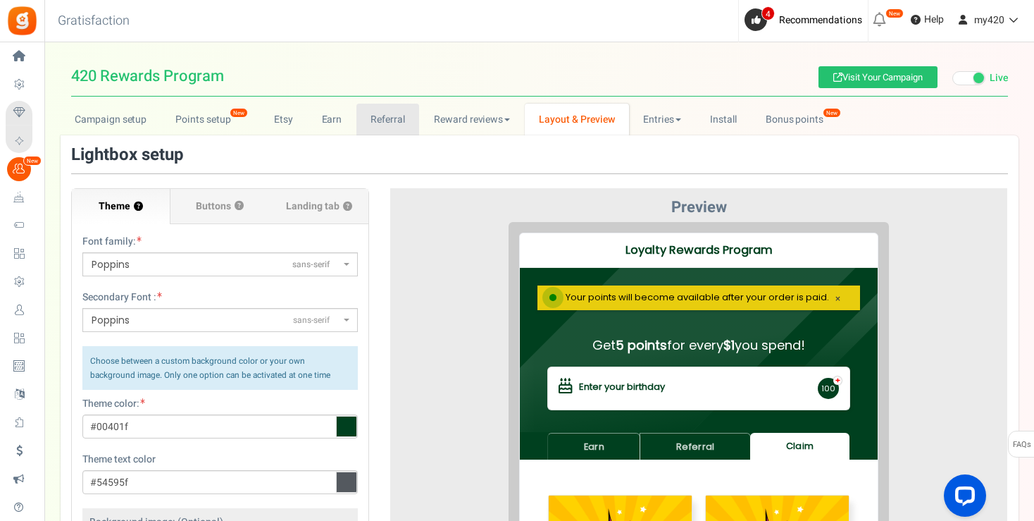
click at [394, 121] on link "Referral" at bounding box center [387, 120] width 63 height 32
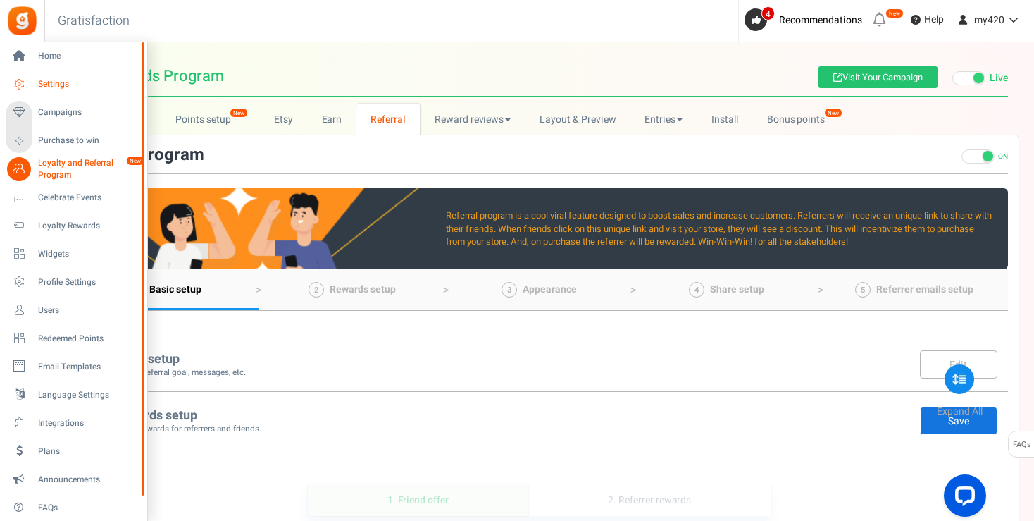
click at [57, 91] on link "Settings" at bounding box center [73, 85] width 135 height 24
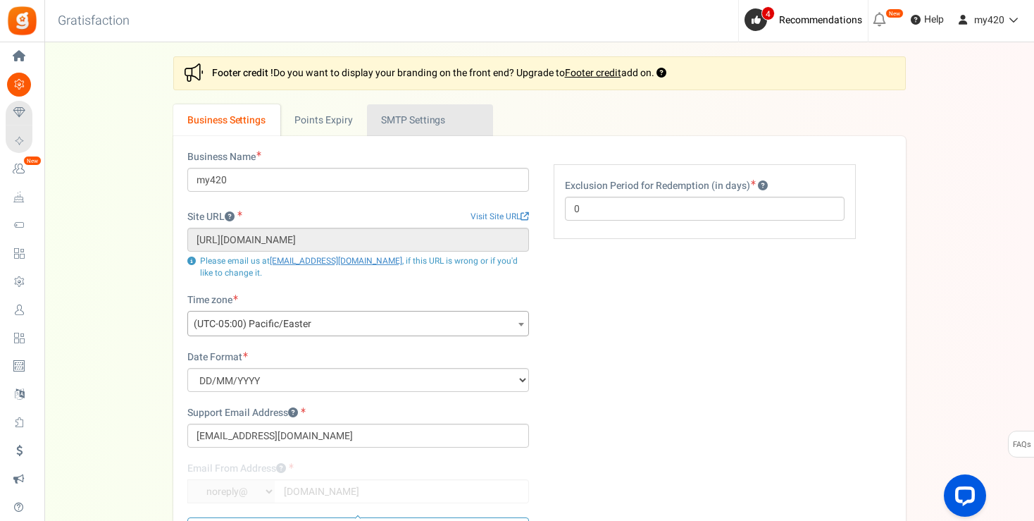
click at [412, 123] on link "Active SMTP Settings" at bounding box center [430, 120] width 126 height 32
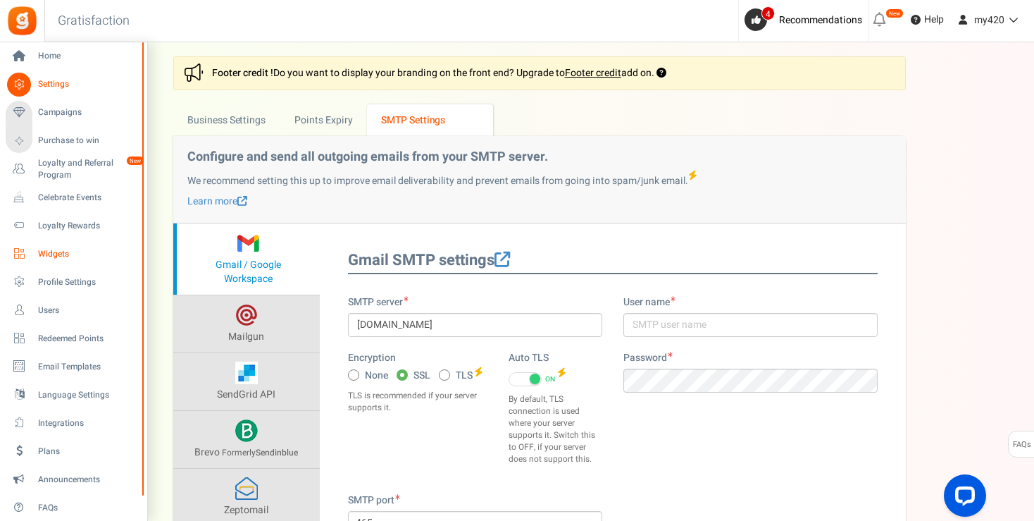
click at [52, 255] on span "Widgets" at bounding box center [87, 254] width 99 height 12
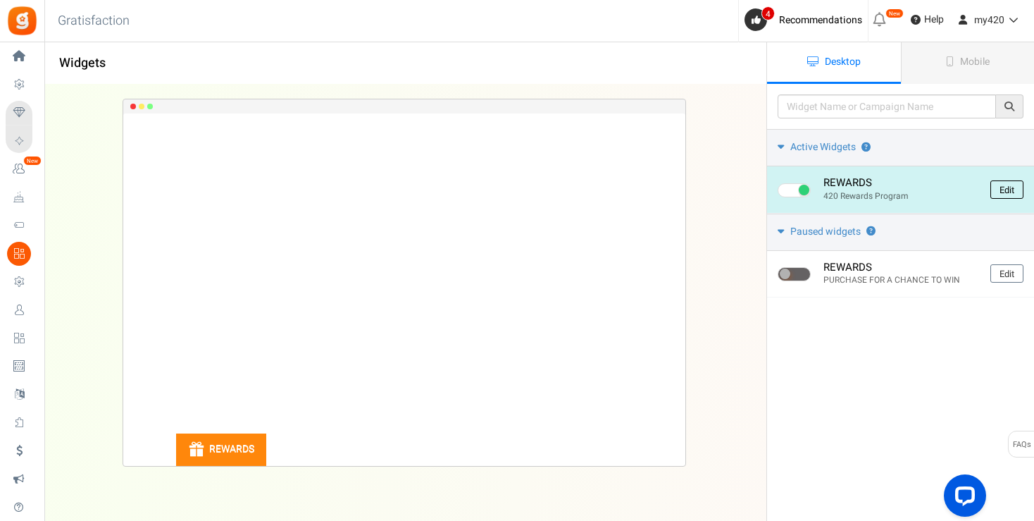
click at [1008, 193] on link "Edit" at bounding box center [1006, 189] width 33 height 18
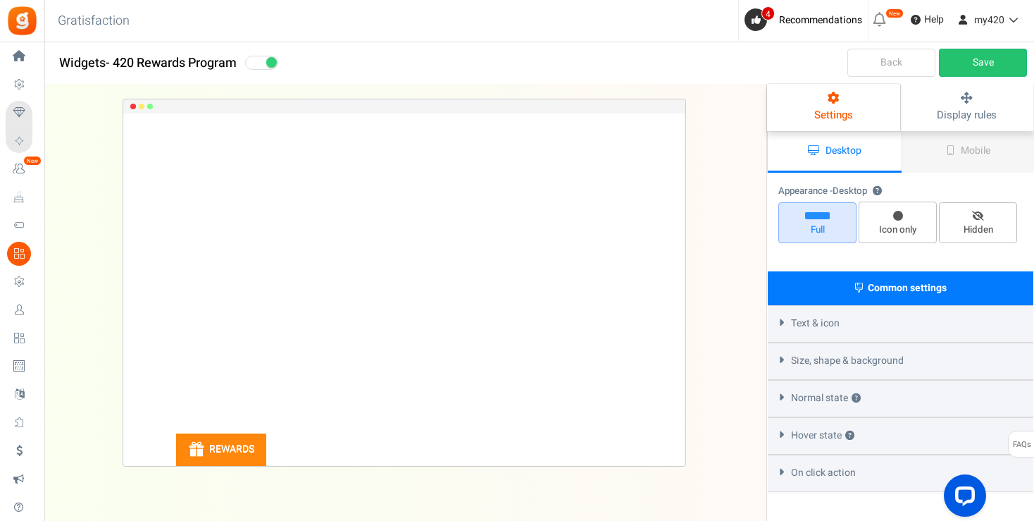
select select "left-bottom-bar"
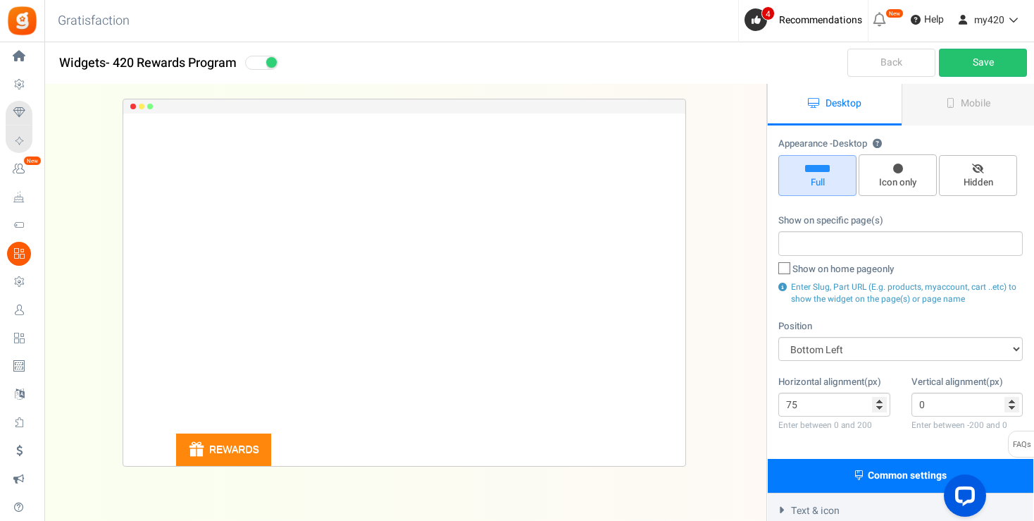
scroll to position [227, 0]
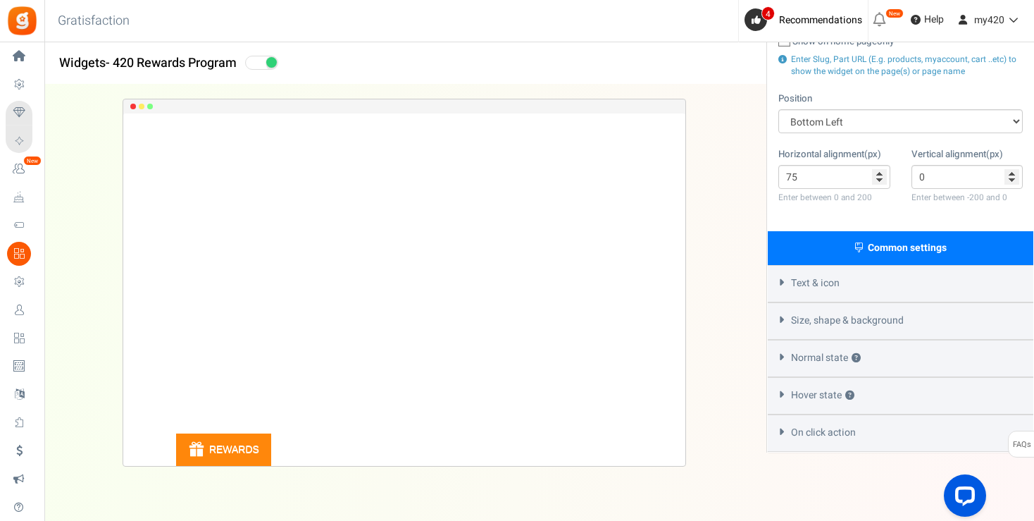
click at [780, 287] on div "Text & icon" at bounding box center [901, 283] width 266 height 37
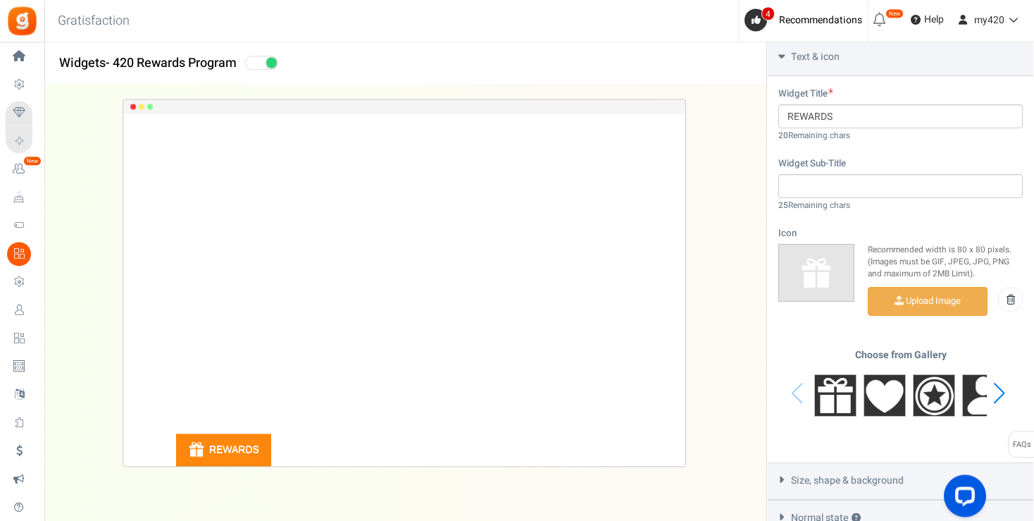
scroll to position [444, 0]
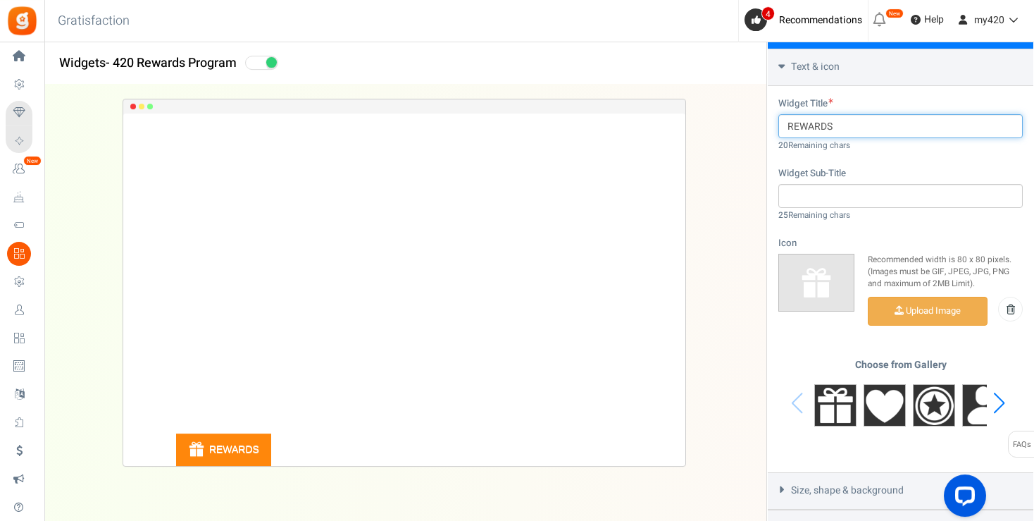
drag, startPoint x: 787, startPoint y: 126, endPoint x: 788, endPoint y: 230, distance: 103.5
click at [787, 127] on input "REWARDS" at bounding box center [900, 126] width 244 height 24
type input "420 REWARDS"
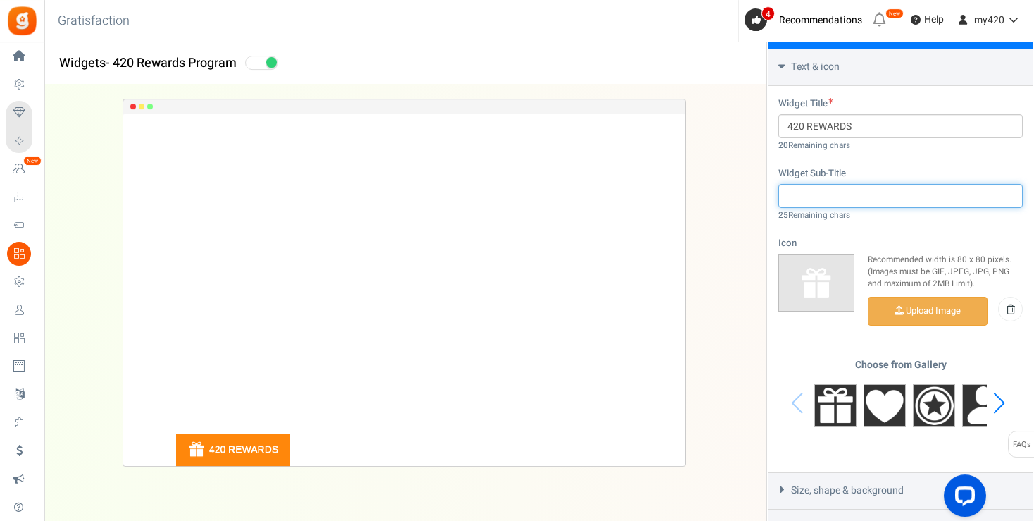
click at [825, 201] on input "text" at bounding box center [900, 196] width 244 height 24
type input "g"
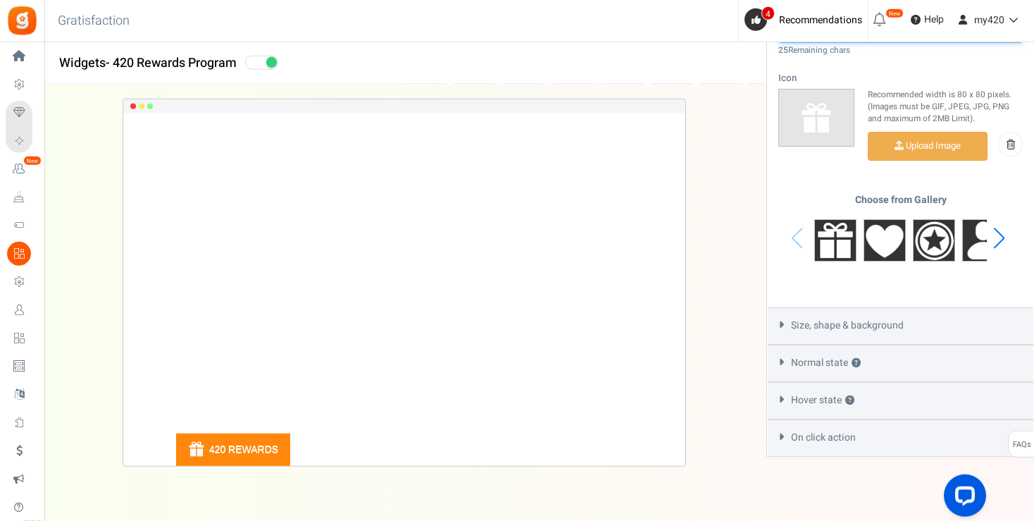
scroll to position [613, 0]
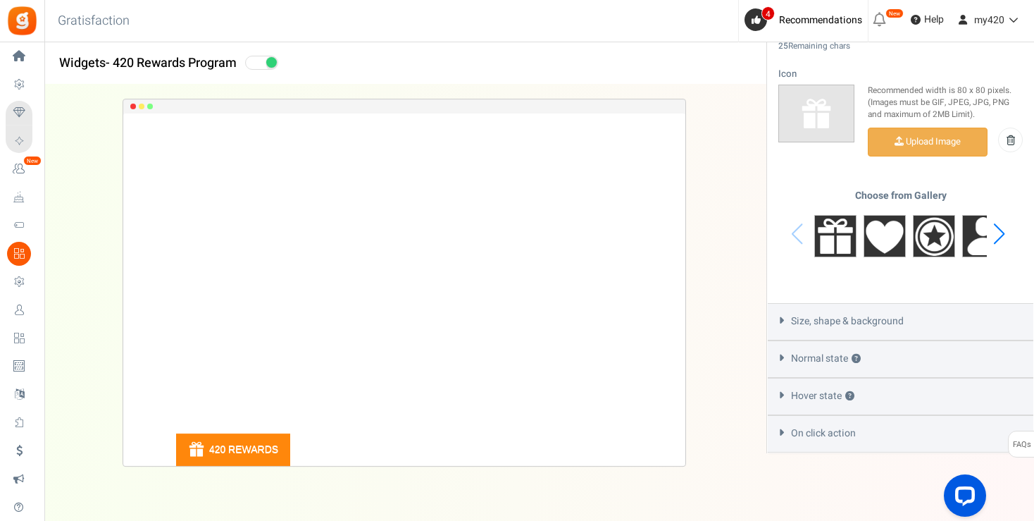
click at [1002, 233] on div "Next slide" at bounding box center [999, 234] width 19 height 42
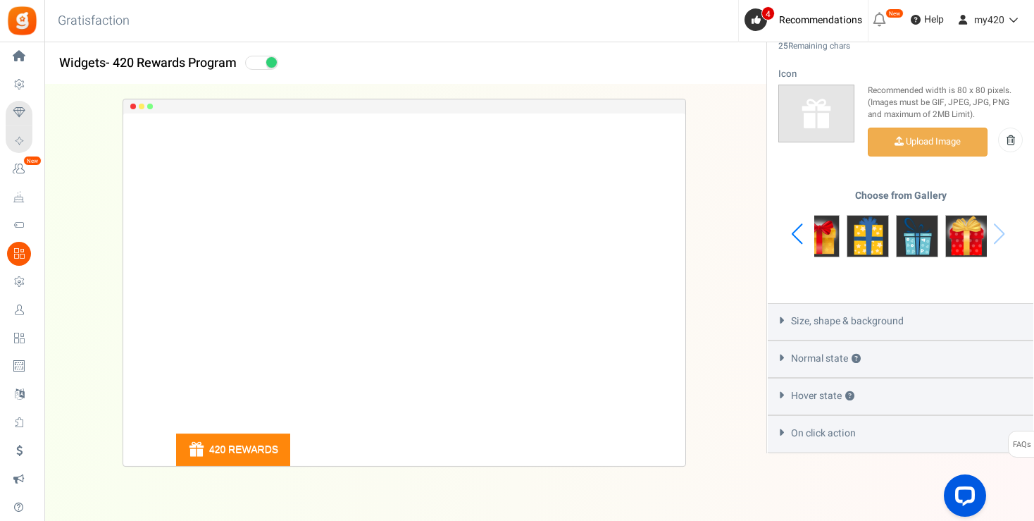
click at [1002, 233] on div "Choose from Gallery" at bounding box center [900, 234] width 244 height 88
click at [794, 230] on div "Previous slide" at bounding box center [796, 234] width 19 height 42
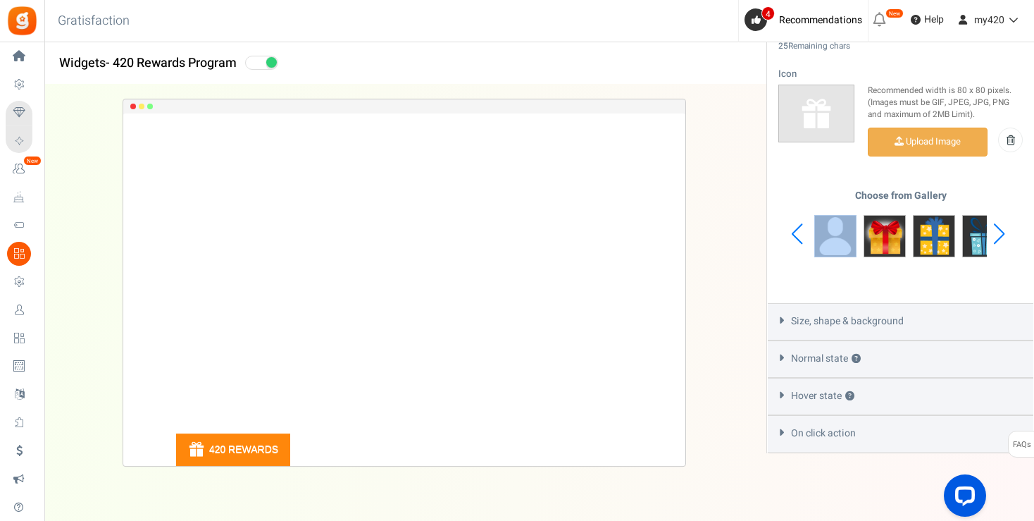
click at [794, 230] on div "Previous slide" at bounding box center [796, 234] width 19 height 42
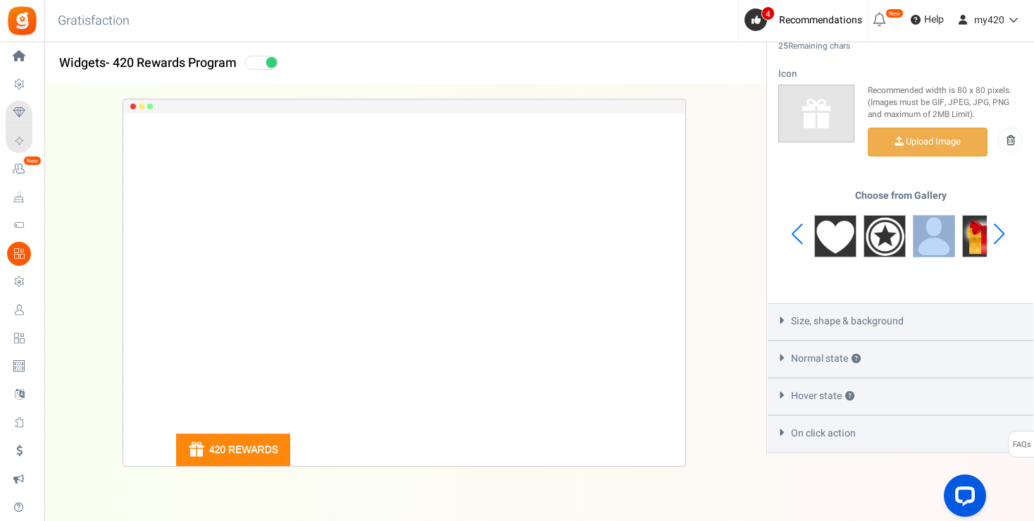
click at [794, 230] on div "Previous slide" at bounding box center [796, 234] width 19 height 42
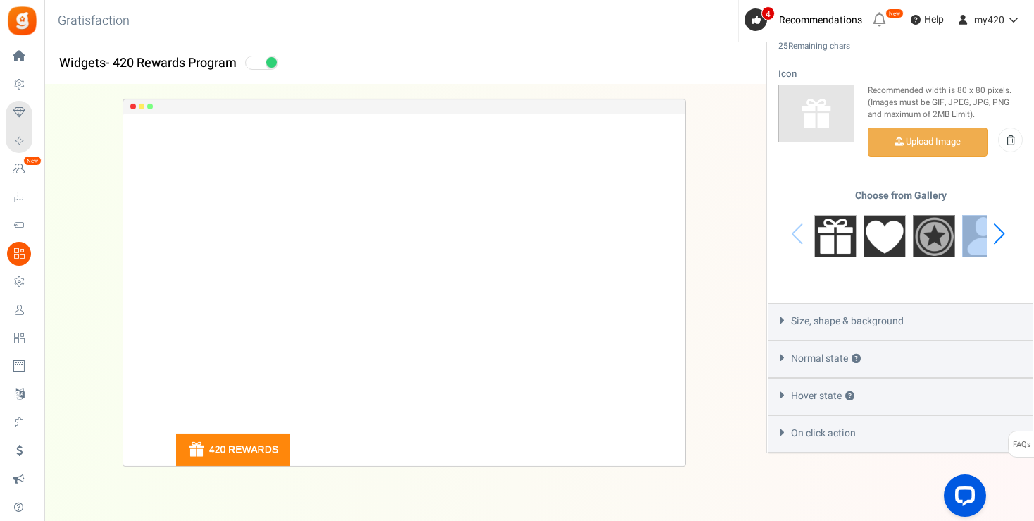
click at [937, 238] on img at bounding box center [934, 236] width 42 height 42
click at [779, 317] on icon at bounding box center [781, 320] width 11 height 6
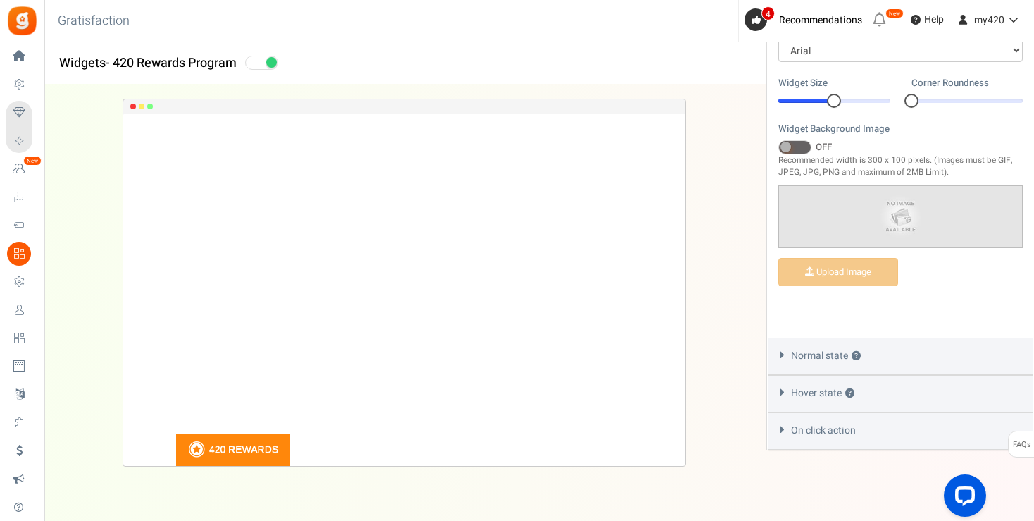
scroll to position [532, 0]
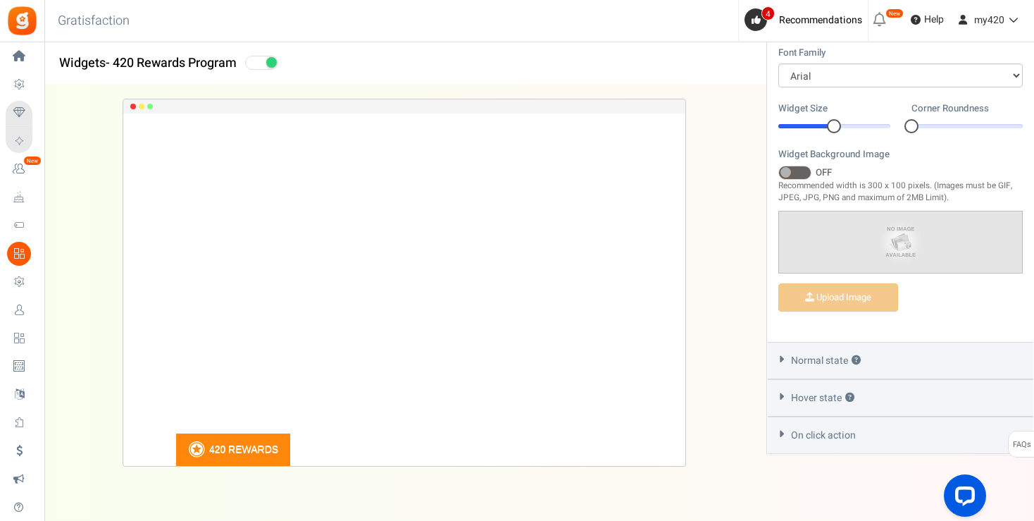
click at [779, 356] on icon at bounding box center [781, 359] width 11 height 6
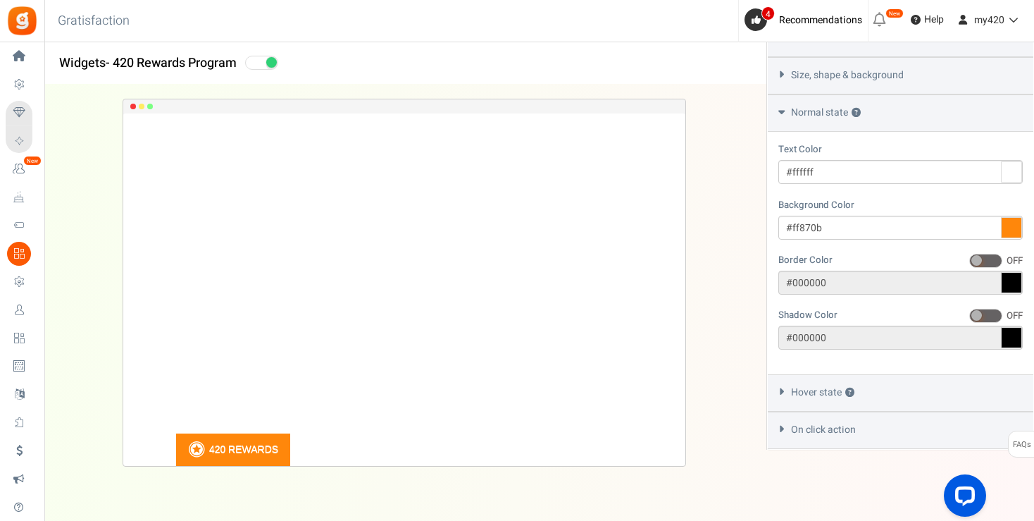
scroll to position [470, 0]
click at [781, 392] on icon at bounding box center [781, 394] width 11 height 6
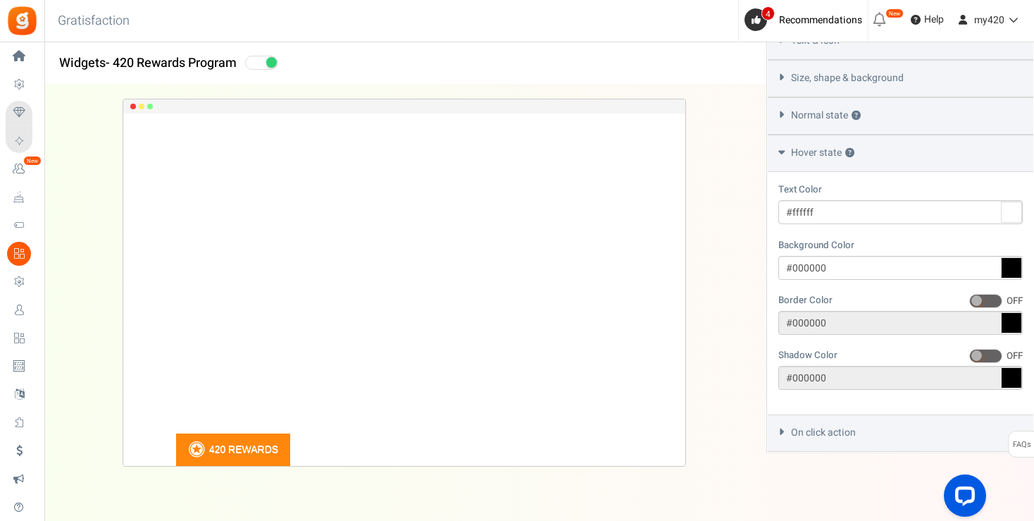
click at [782, 428] on icon at bounding box center [781, 431] width 11 height 6
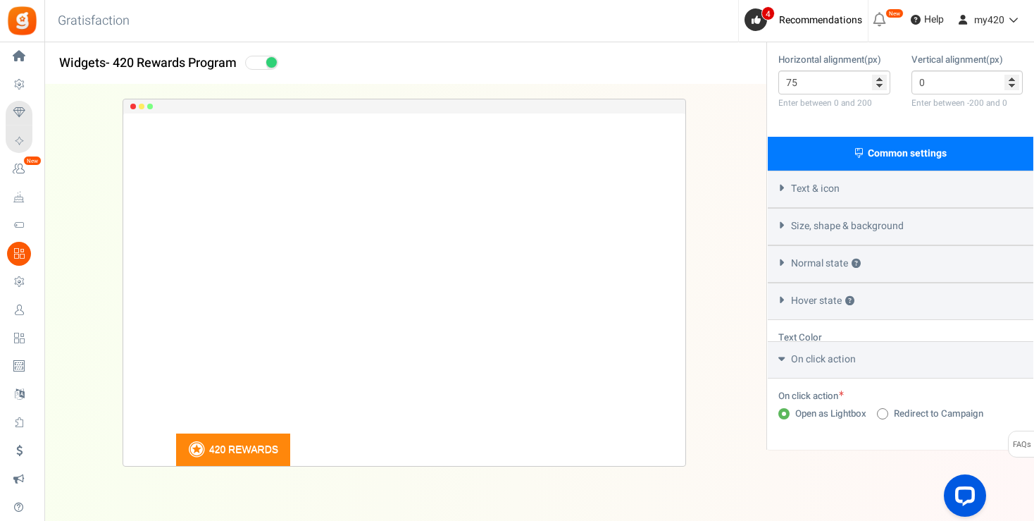
scroll to position [298, 0]
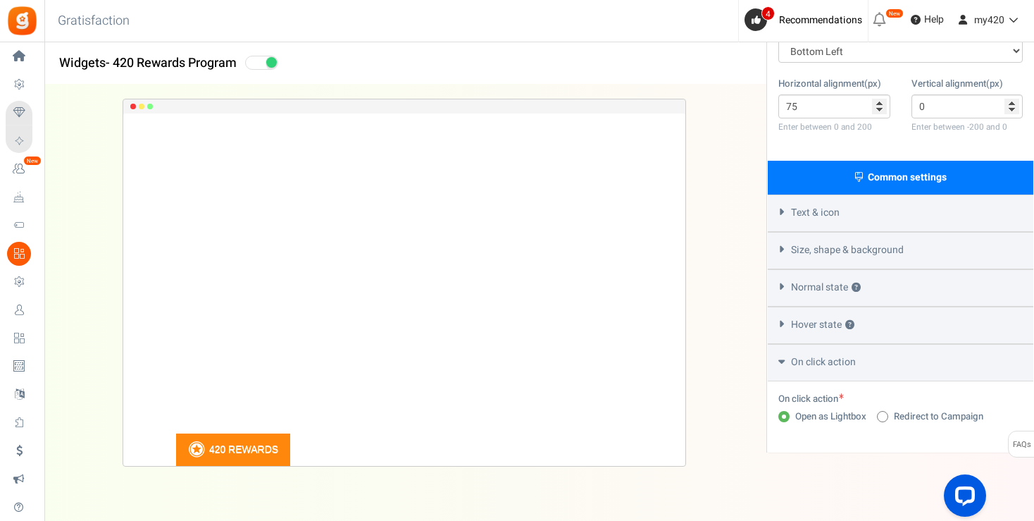
click at [779, 210] on icon at bounding box center [781, 211] width 11 height 6
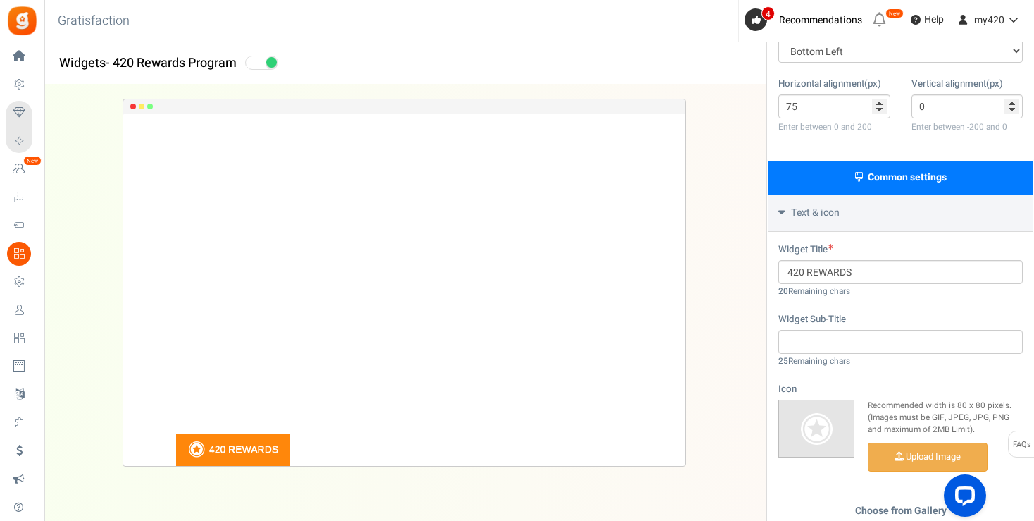
click at [783, 211] on icon at bounding box center [781, 211] width 6 height 11
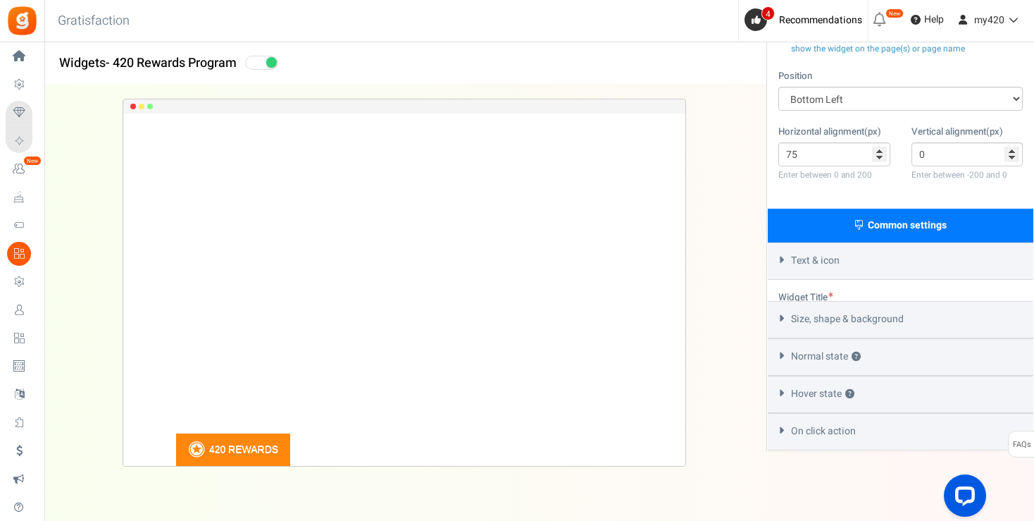
scroll to position [227, 0]
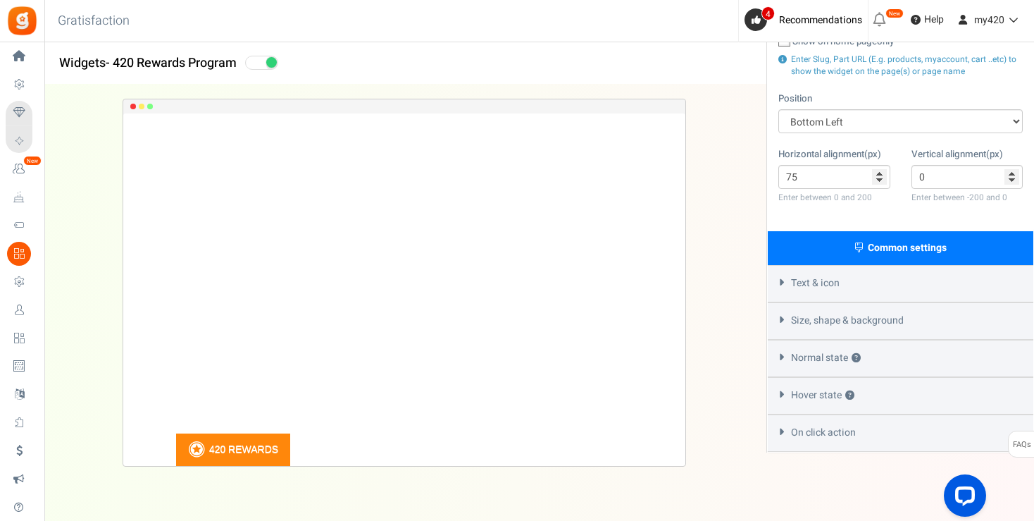
click at [783, 317] on icon at bounding box center [781, 319] width 11 height 6
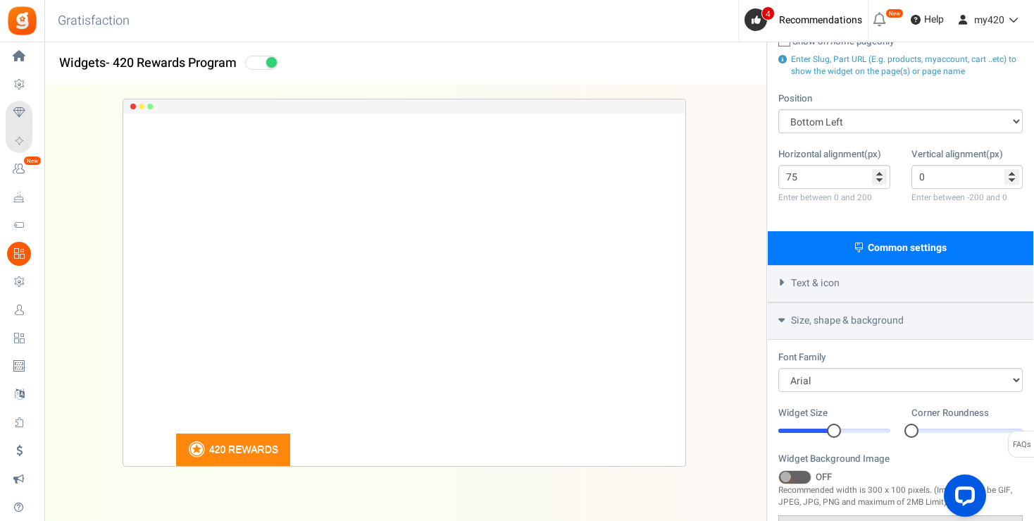
drag, startPoint x: 915, startPoint y: 430, endPoint x: 878, endPoint y: 428, distance: 37.4
click at [878, 428] on div "Widget Size 14 14 Corner Roundness 0 0" at bounding box center [901, 429] width 266 height 46
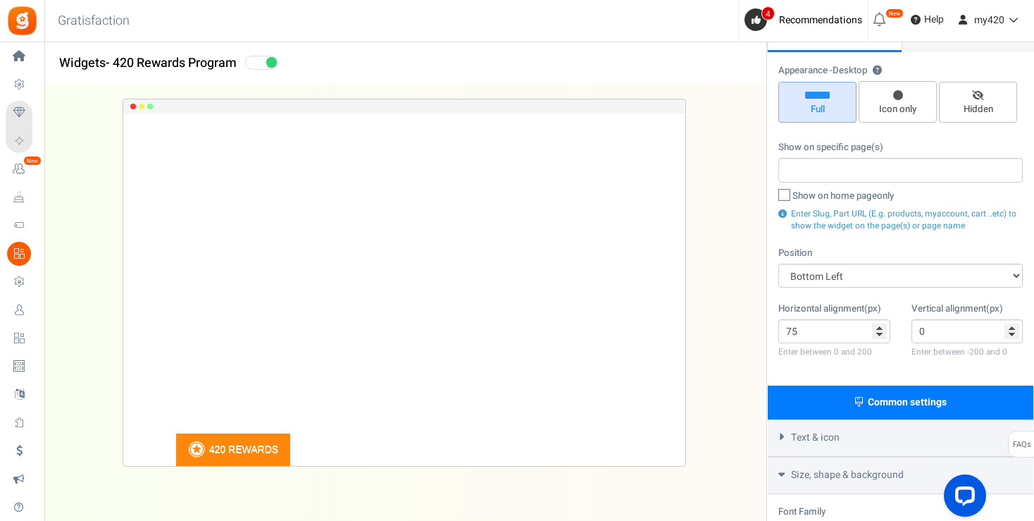
scroll to position [0, 0]
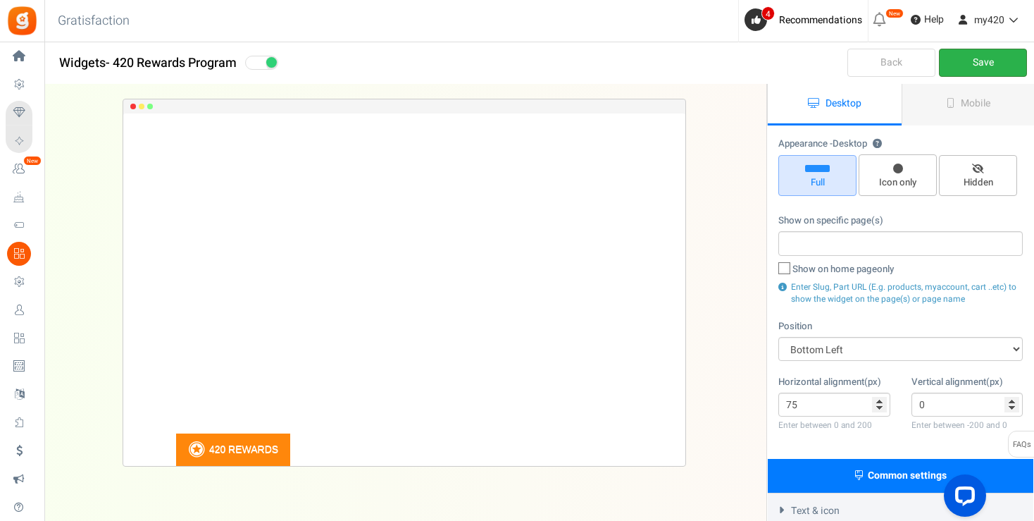
click at [982, 63] on link "Save" at bounding box center [983, 63] width 88 height 28
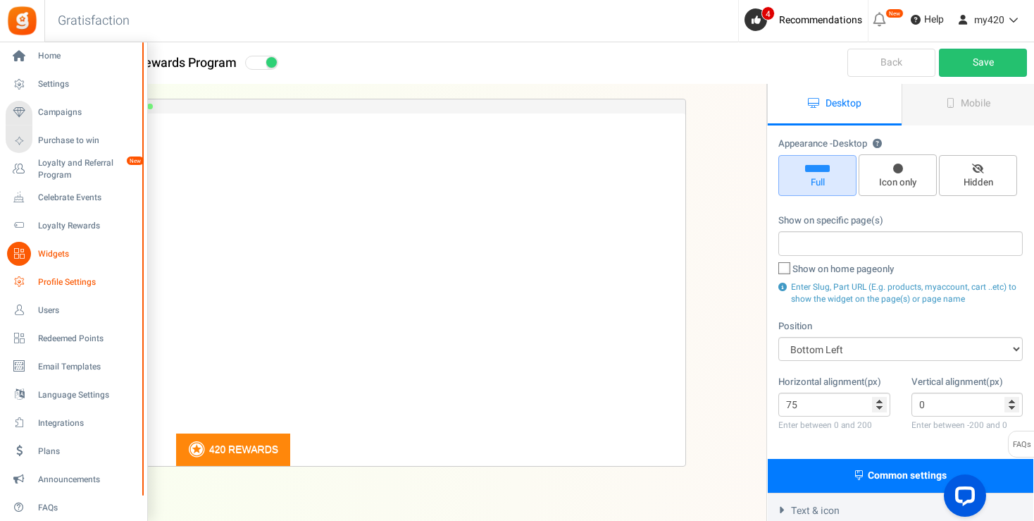
click at [56, 287] on span "Profile Settings" at bounding box center [87, 282] width 99 height 12
click at [58, 344] on span "Redeemed Points" at bounding box center [87, 338] width 99 height 12
click at [18, 338] on icon at bounding box center [19, 338] width 24 height 24
click at [66, 337] on span "Redeemed Points" at bounding box center [87, 338] width 99 height 12
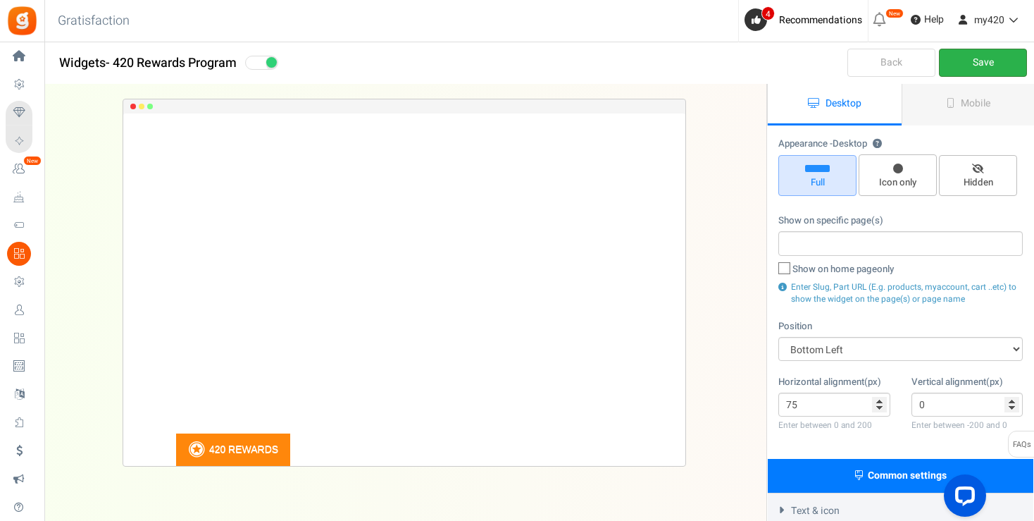
click at [1004, 68] on link "Save" at bounding box center [983, 63] width 88 height 28
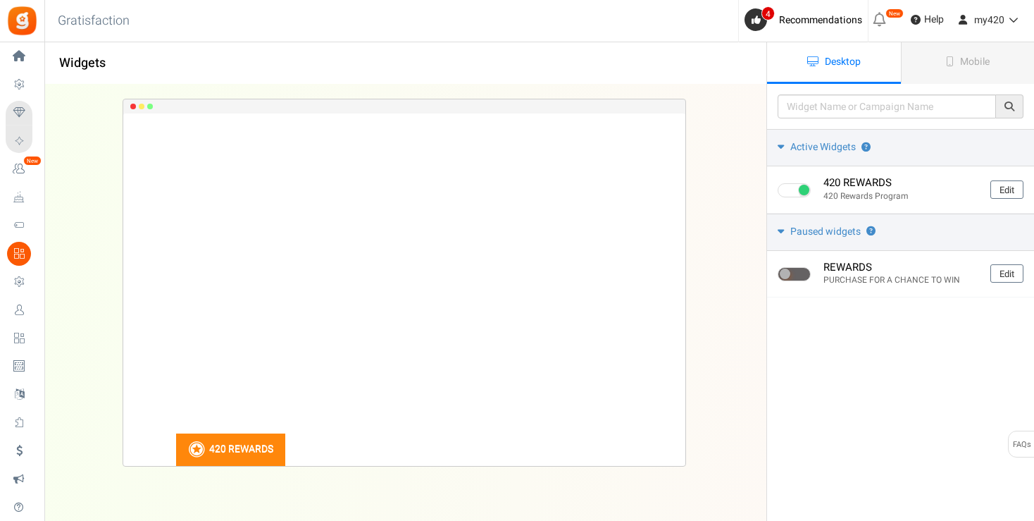
click at [204, 175] on div "420 REWARDS Loading.. × To configure LightBox layout please Click here" at bounding box center [404, 289] width 562 height 352
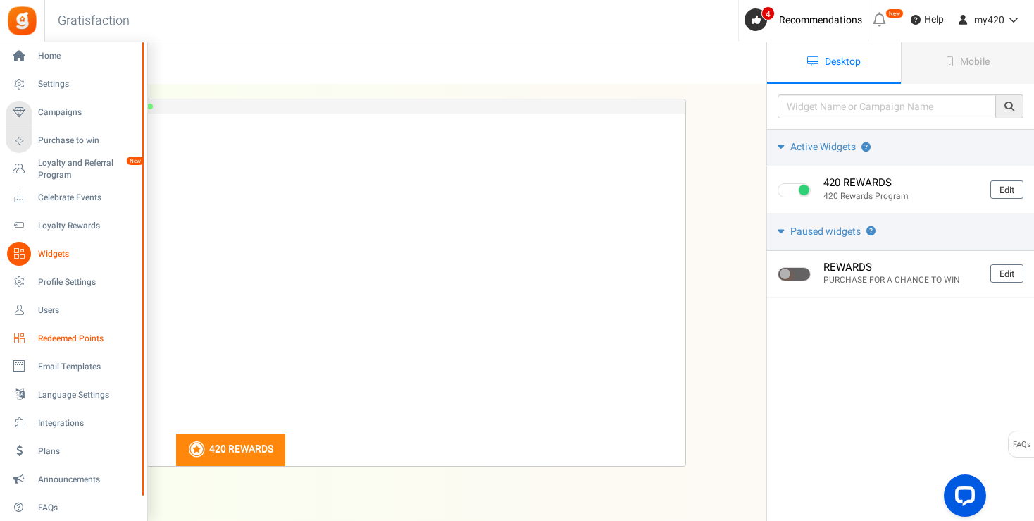
click at [24, 343] on icon at bounding box center [19, 338] width 24 height 24
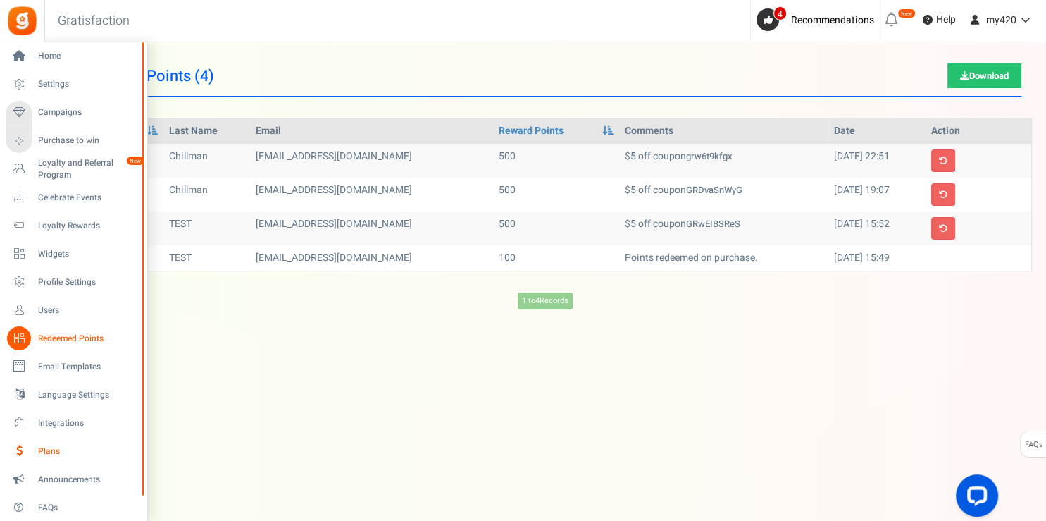
click at [46, 451] on span "Plans" at bounding box center [87, 451] width 99 height 12
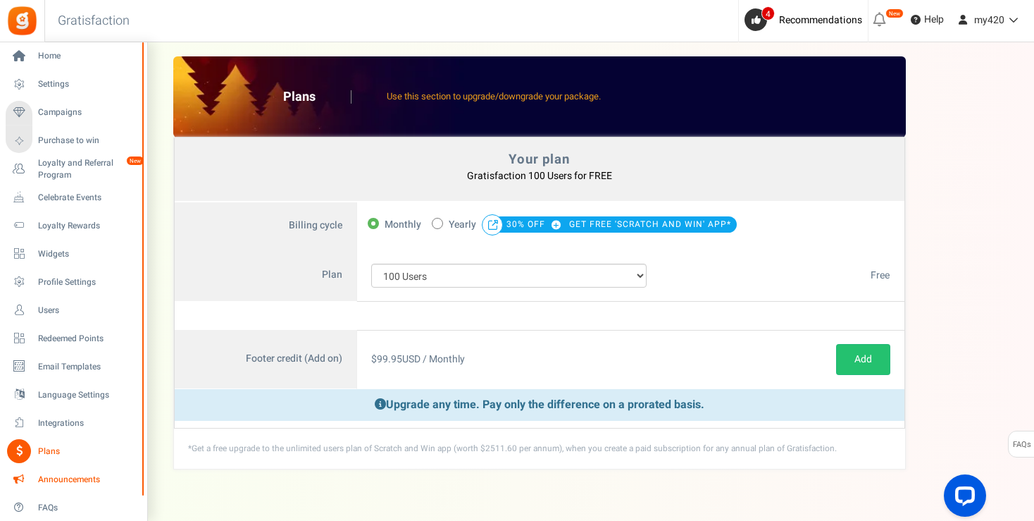
click at [49, 479] on span "Announcements" at bounding box center [87, 479] width 99 height 12
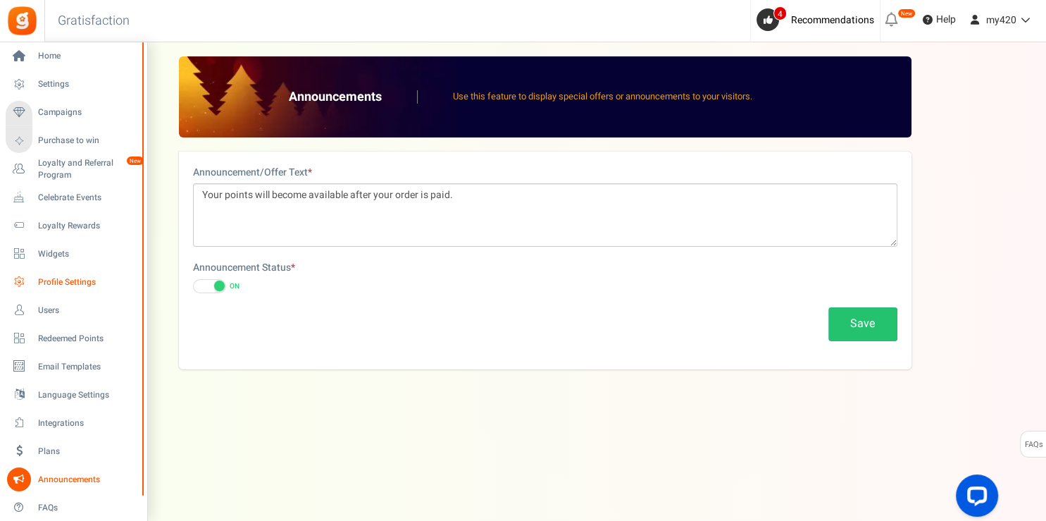
click at [54, 275] on link "Profile Settings" at bounding box center [73, 282] width 135 height 24
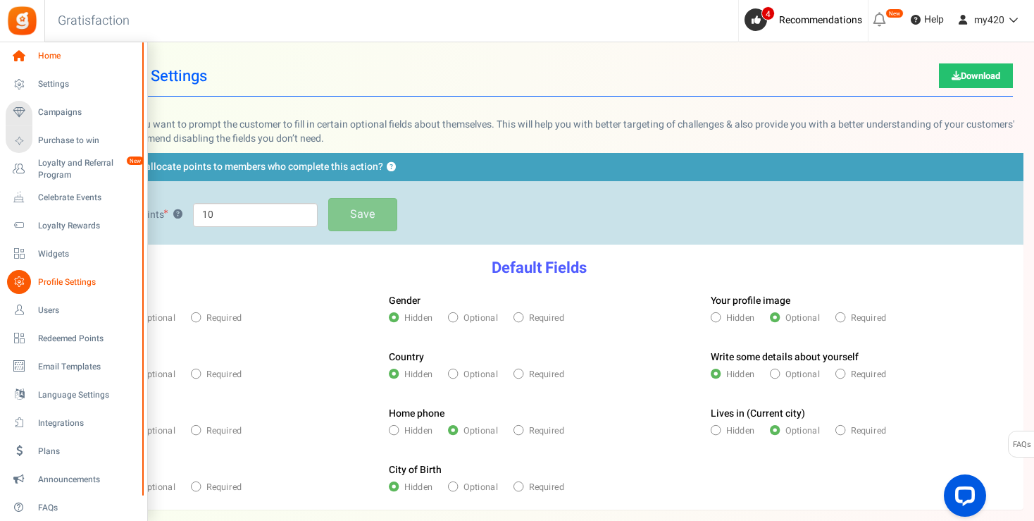
click at [47, 54] on span "Home" at bounding box center [87, 56] width 99 height 12
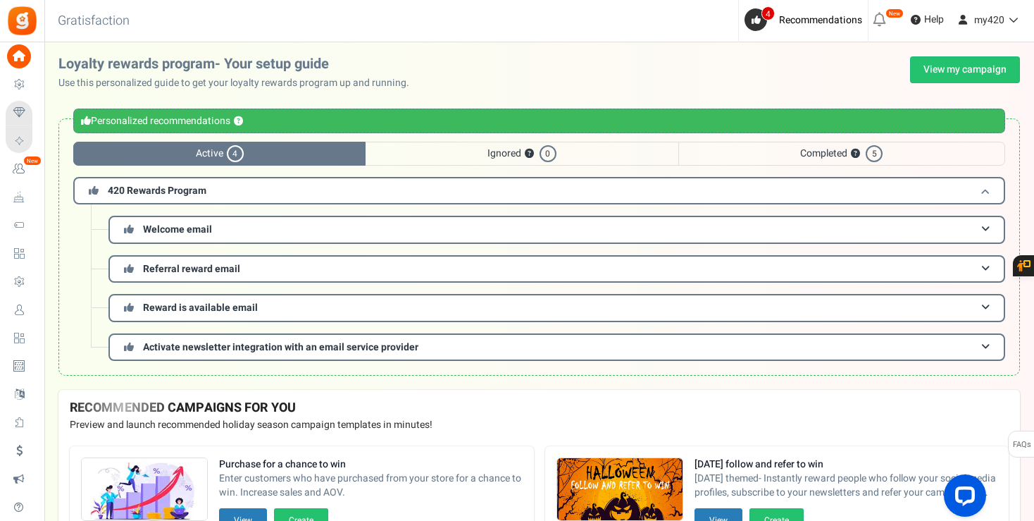
click at [302, 192] on h3 "420 Rewards Program" at bounding box center [539, 190] width 932 height 27
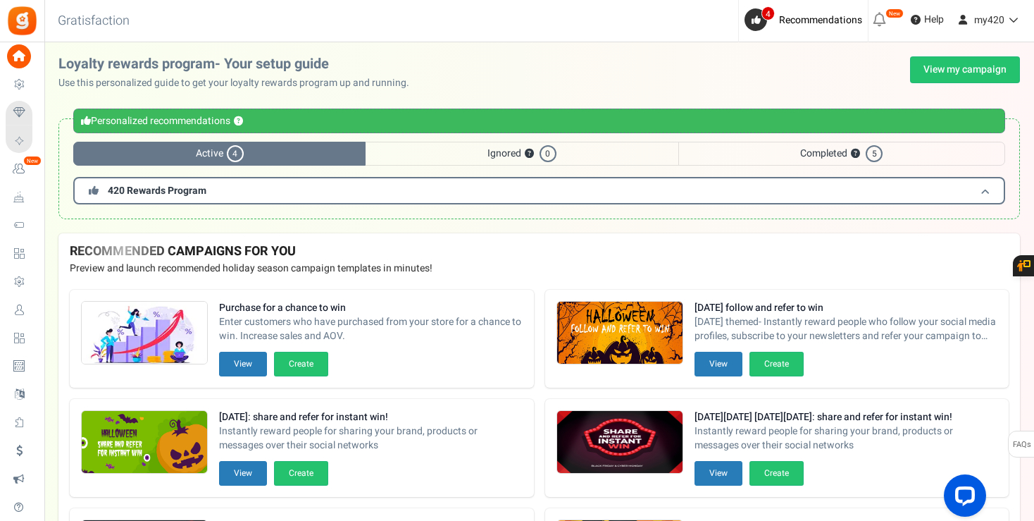
click at [302, 192] on h3 "420 Rewards Program" at bounding box center [539, 190] width 932 height 27
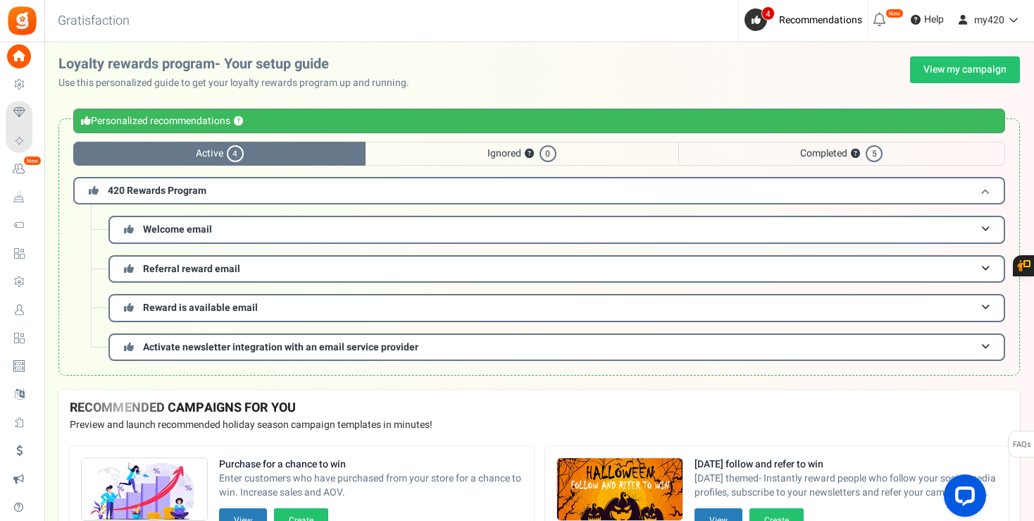
click at [302, 192] on h3 "420 Rewards Program" at bounding box center [539, 190] width 932 height 27
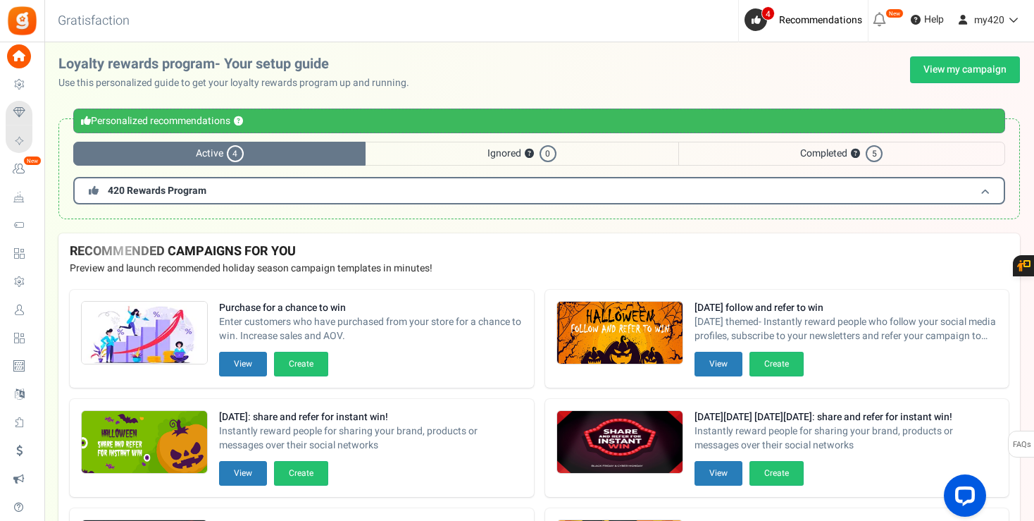
click at [302, 192] on h3 "420 Rewards Program" at bounding box center [539, 190] width 932 height 27
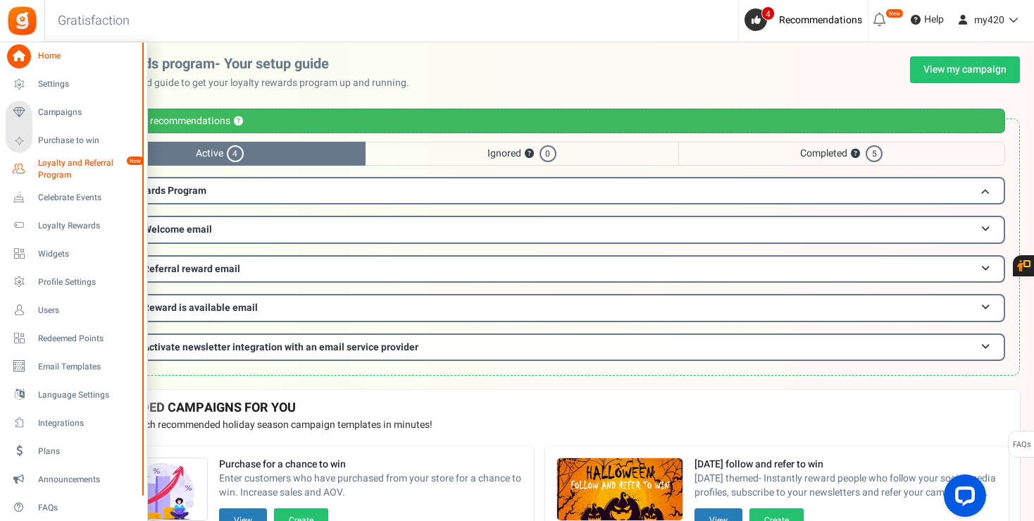
click at [66, 176] on span "Loyalty and Referral Program" at bounding box center [89, 169] width 103 height 24
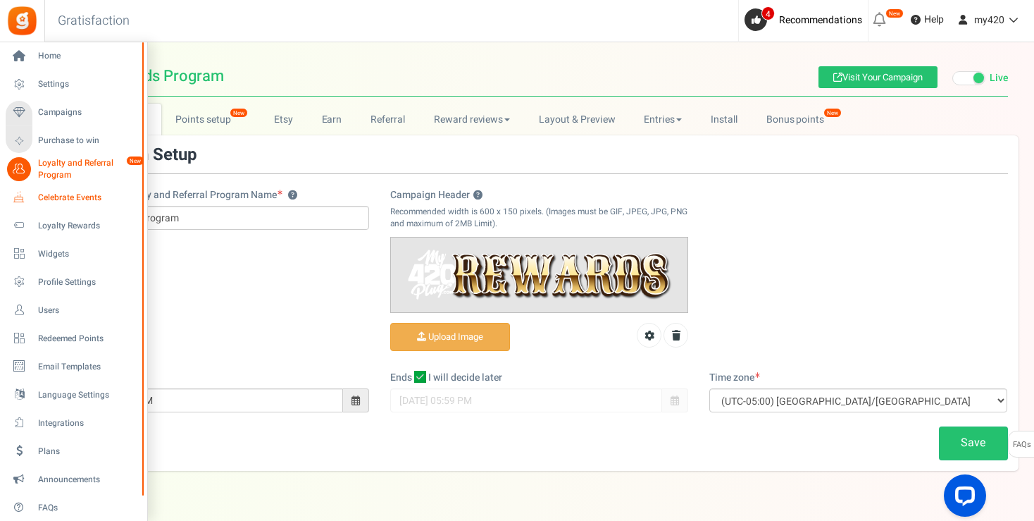
click at [68, 200] on span "Celebrate Events" at bounding box center [87, 198] width 99 height 12
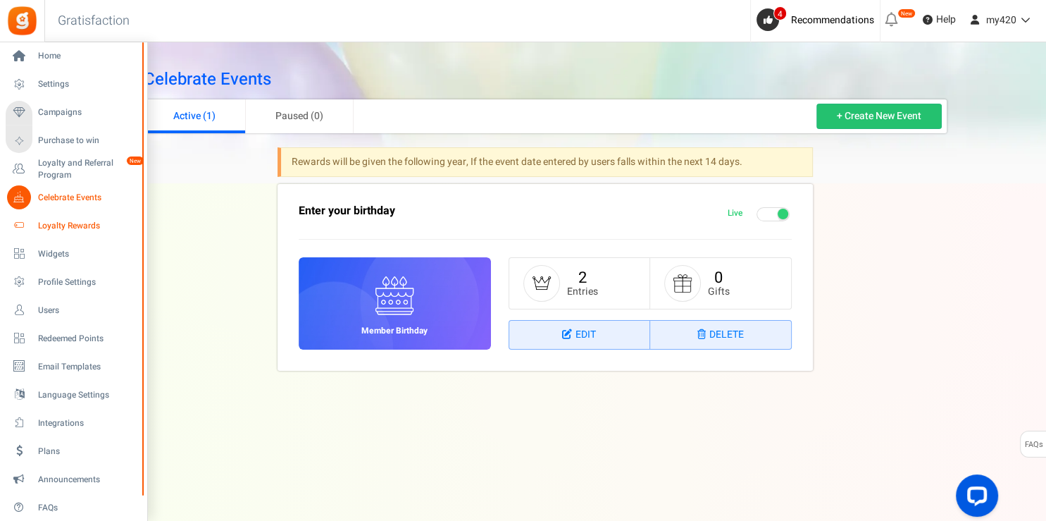
click at [87, 228] on span "Loyalty Rewards" at bounding box center [87, 226] width 99 height 12
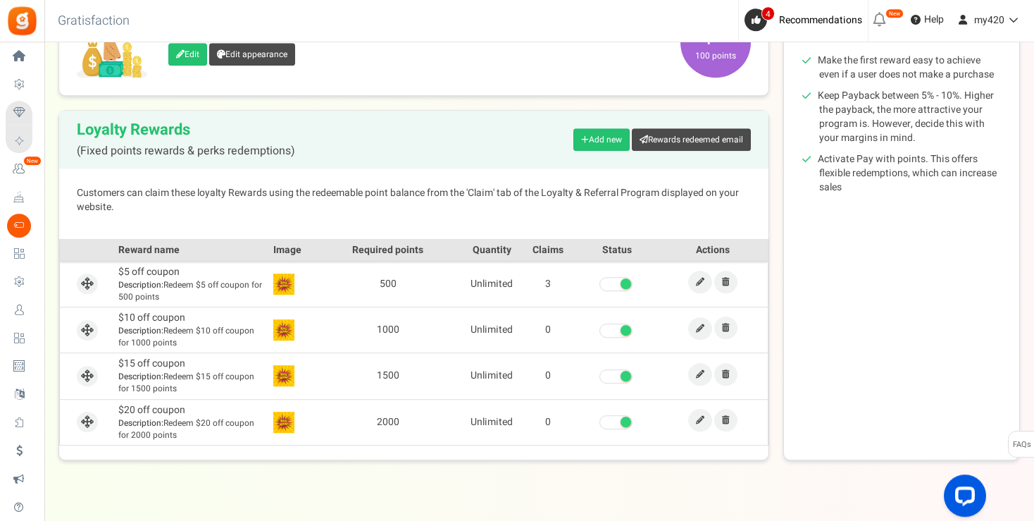
scroll to position [279, 0]
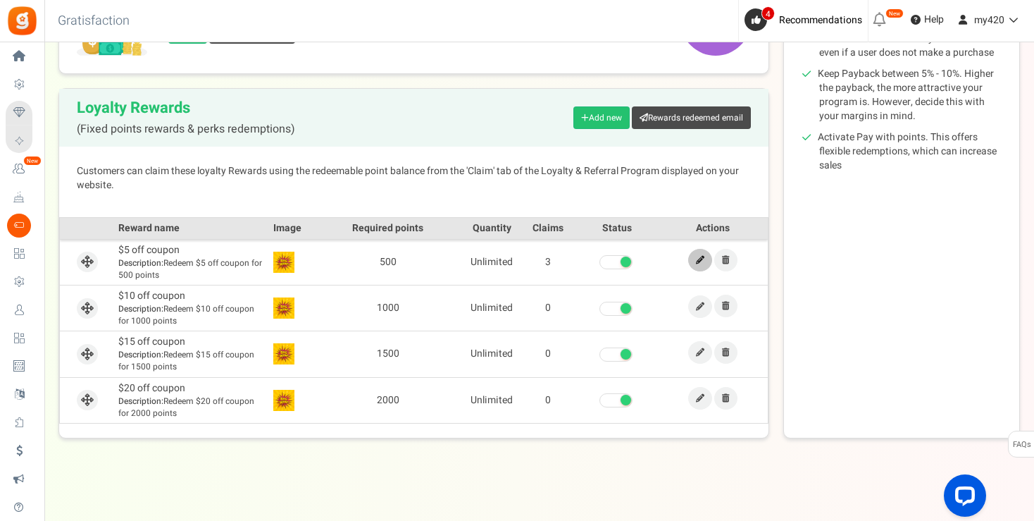
click at [697, 254] on link at bounding box center [700, 260] width 24 height 23
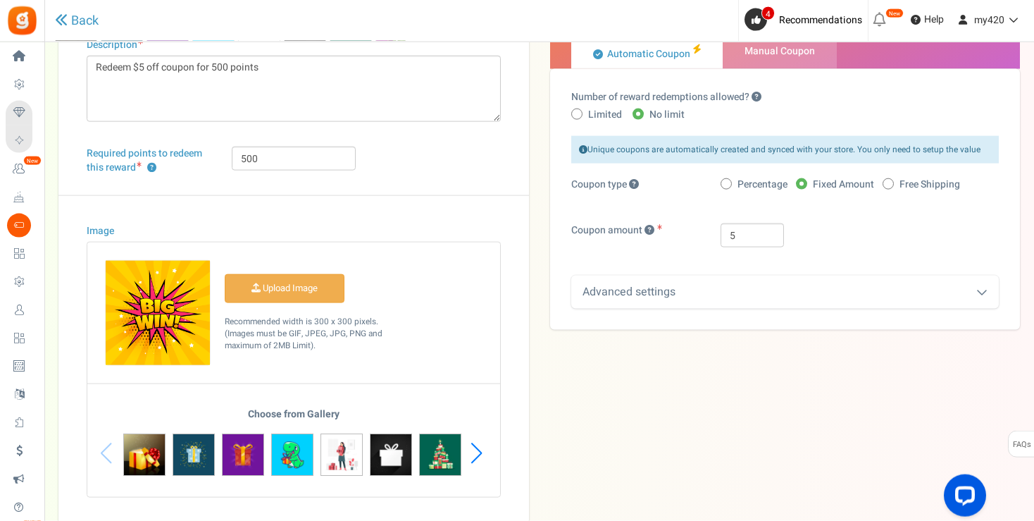
scroll to position [156, 0]
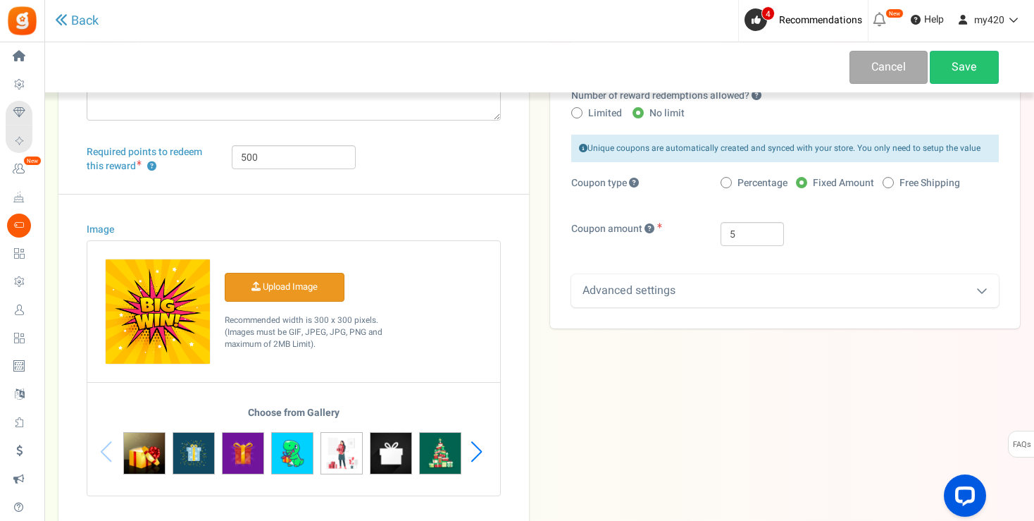
click at [280, 291] on input "Image" at bounding box center [284, 286] width 118 height 27
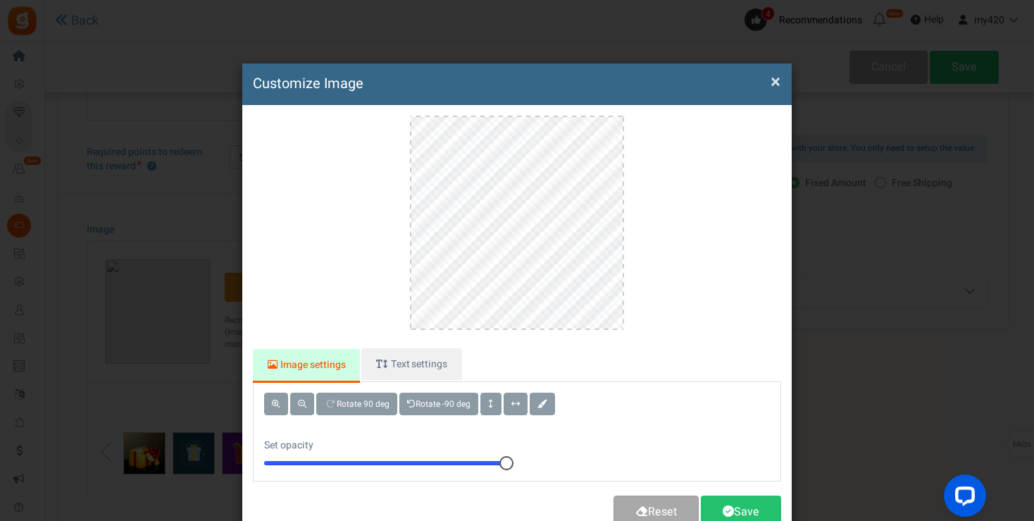
scroll to position [0, 0]
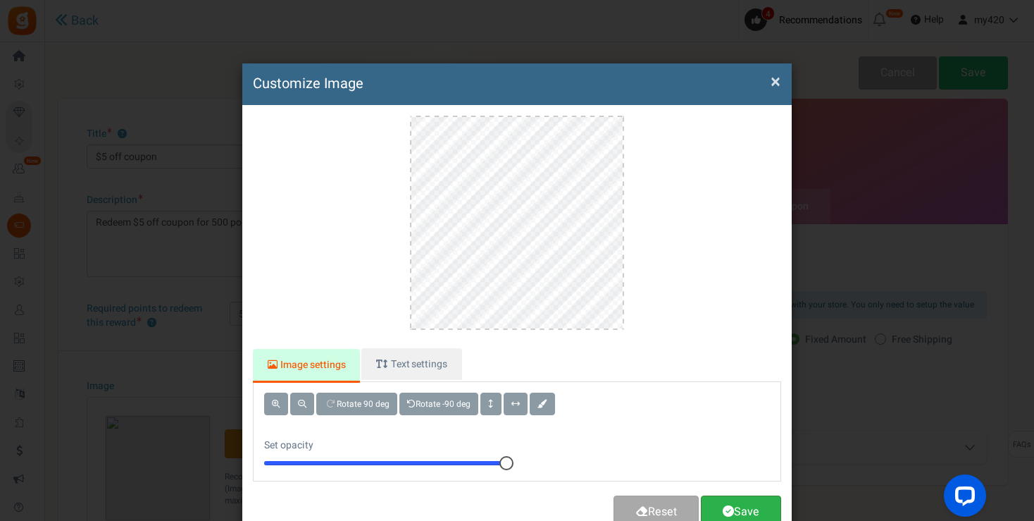
click at [727, 507] on link "Save" at bounding box center [741, 511] width 80 height 33
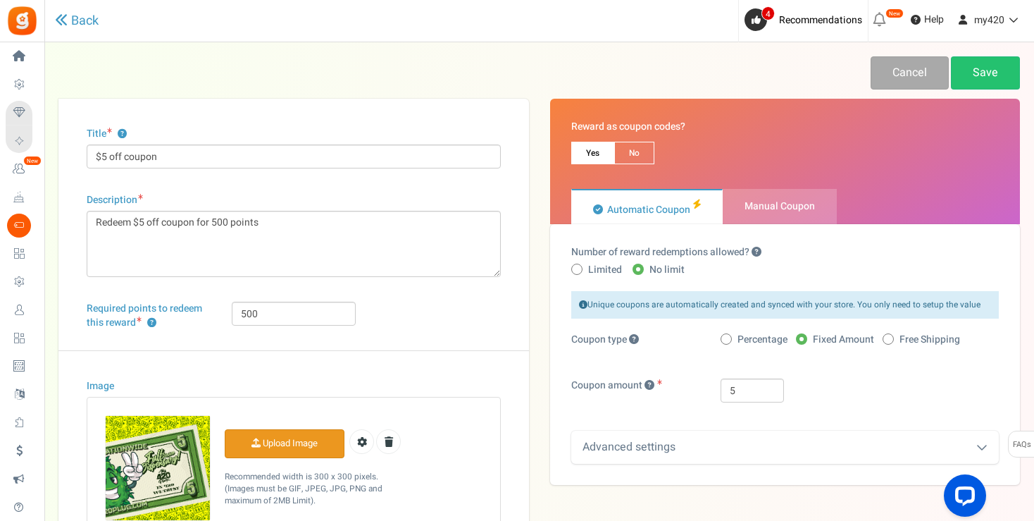
click at [984, 441] on icon at bounding box center [981, 446] width 11 height 11
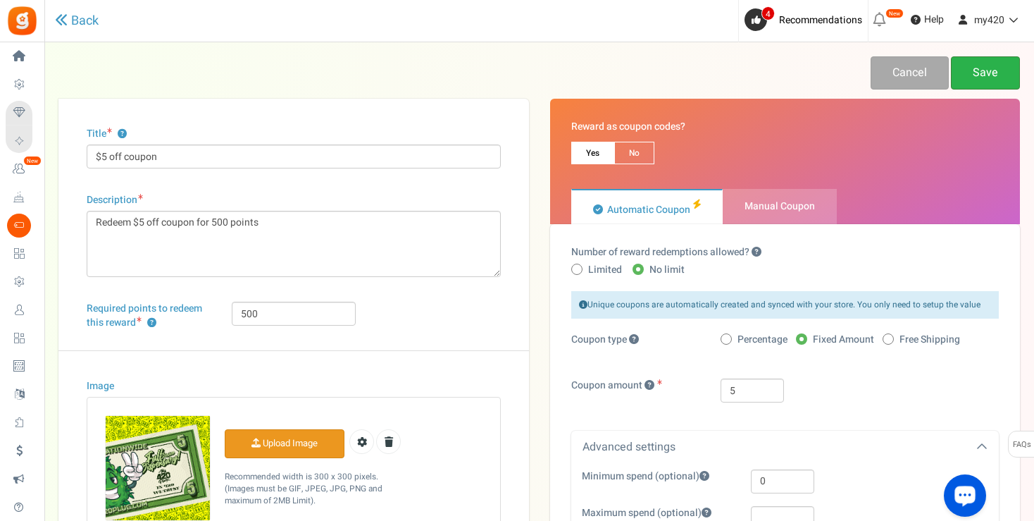
click at [994, 66] on link "Save" at bounding box center [985, 72] width 69 height 33
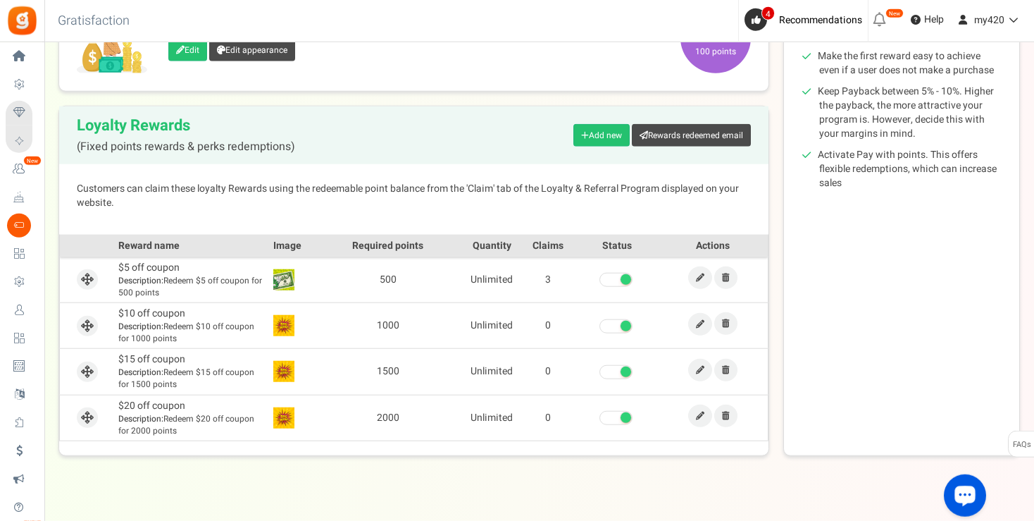
scroll to position [279, 0]
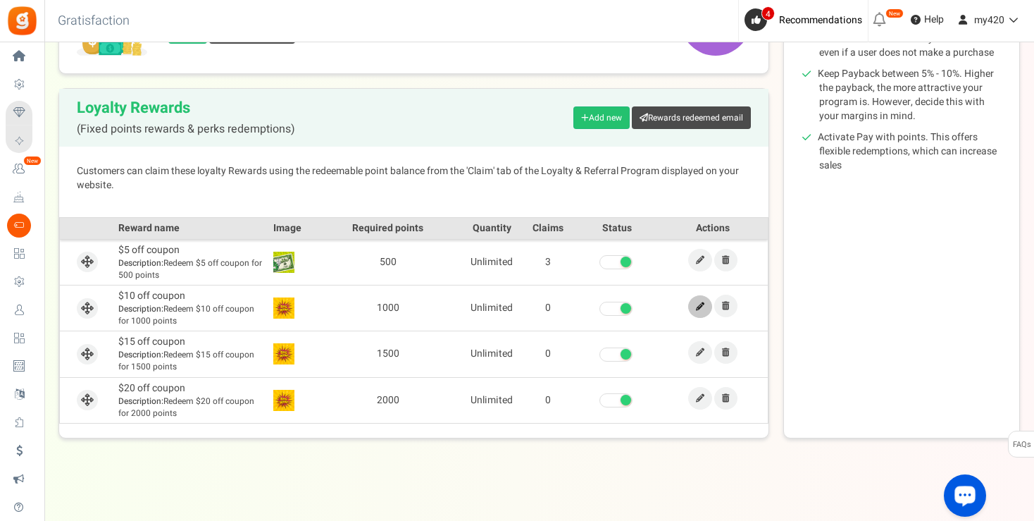
click at [699, 308] on icon at bounding box center [700, 306] width 8 height 8
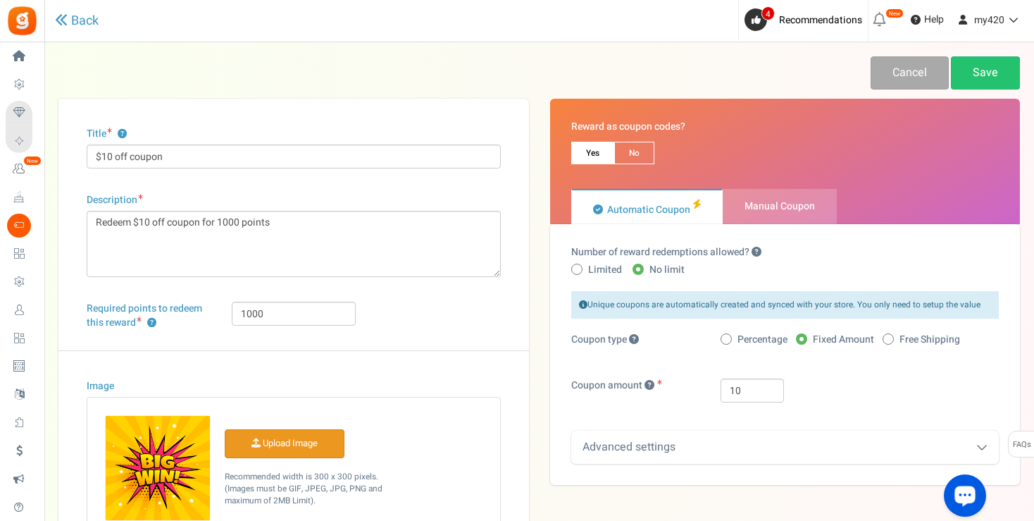
click at [278, 445] on input "Image" at bounding box center [284, 443] width 118 height 27
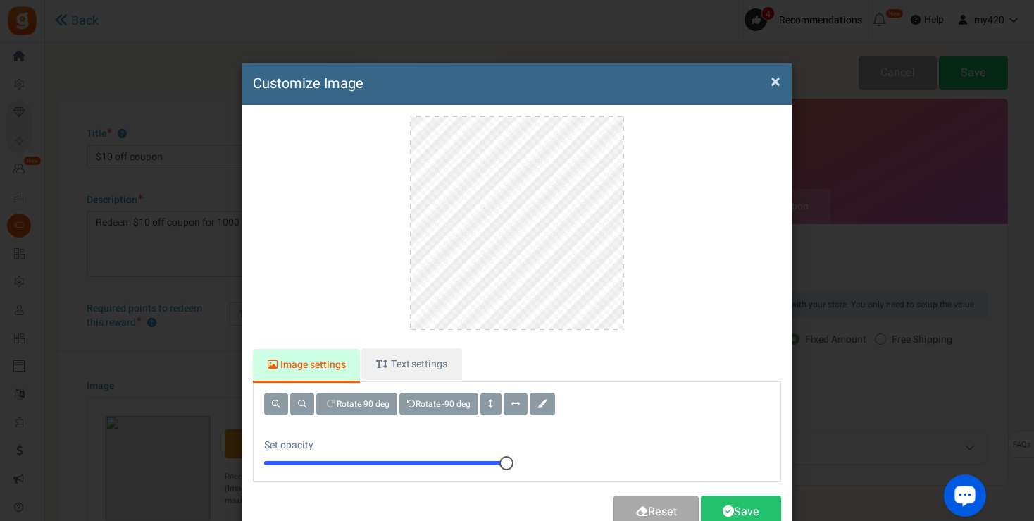
click at [987, 75] on div "× Customize Image For the best experience, view this on a desktop! Image settin…" at bounding box center [517, 260] width 1034 height 521
click at [727, 516] on link "Save" at bounding box center [741, 511] width 80 height 33
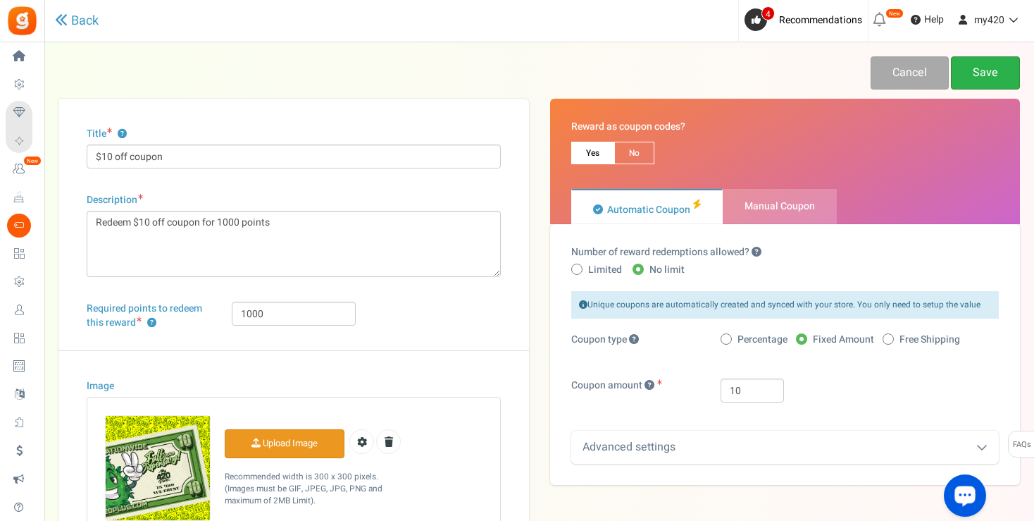
click at [978, 70] on link "Save" at bounding box center [985, 72] width 69 height 33
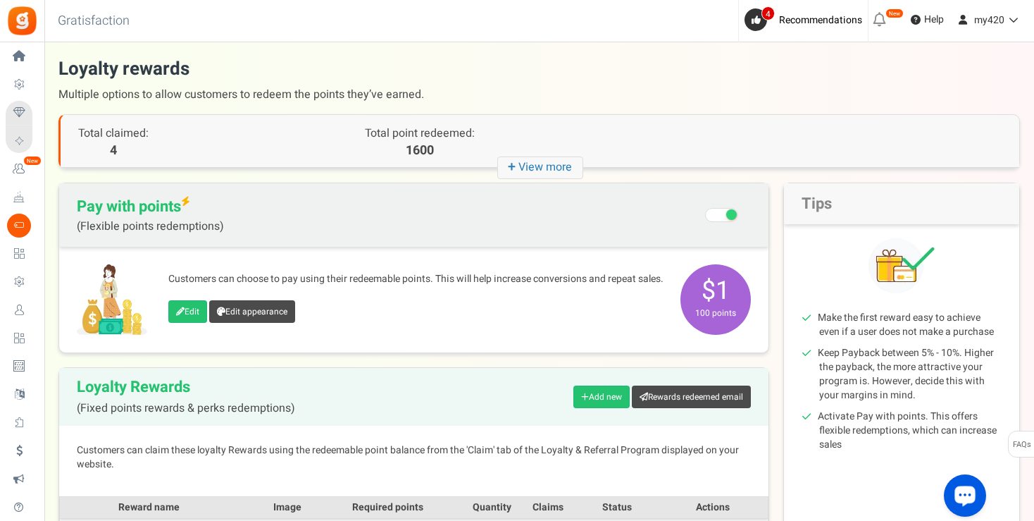
scroll to position [279, 0]
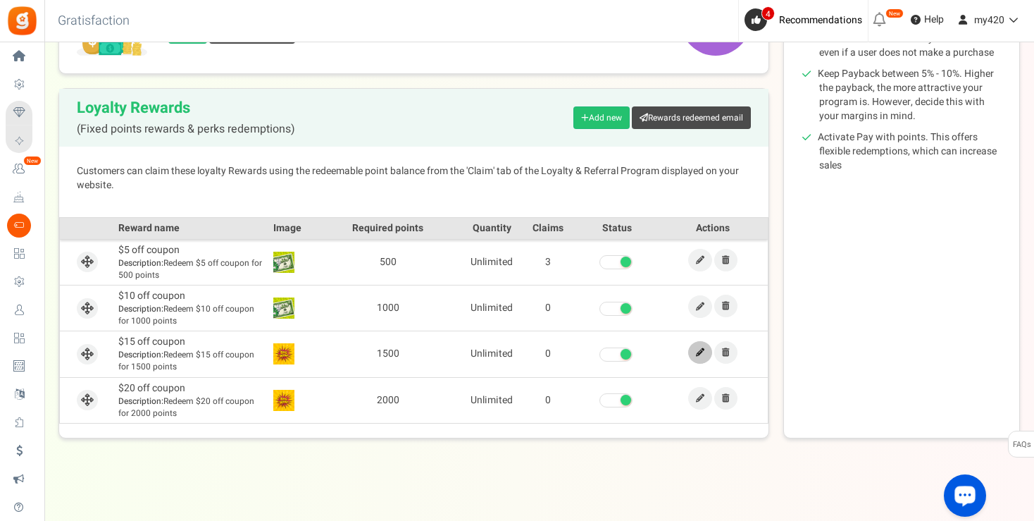
click at [700, 352] on icon at bounding box center [700, 352] width 8 height 8
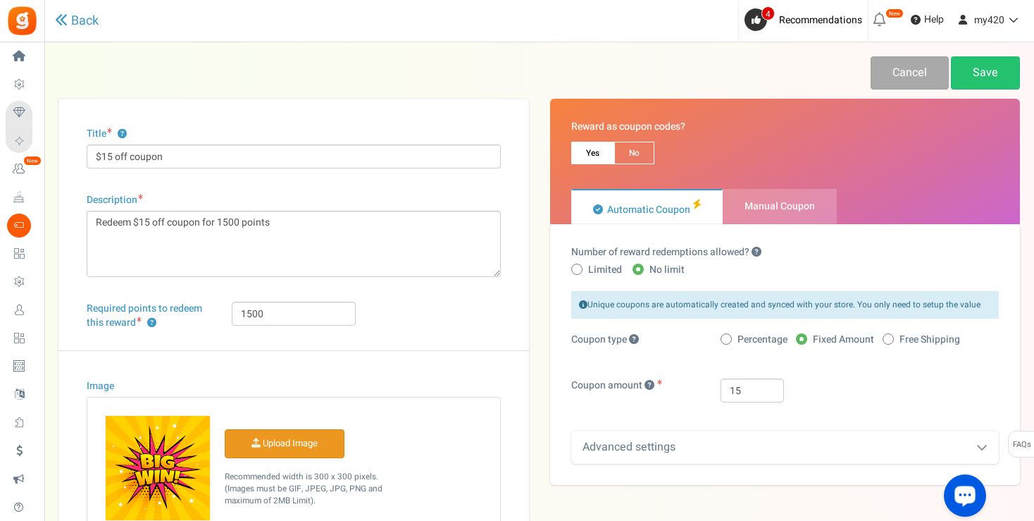
click at [275, 451] on input "Image" at bounding box center [284, 443] width 118 height 27
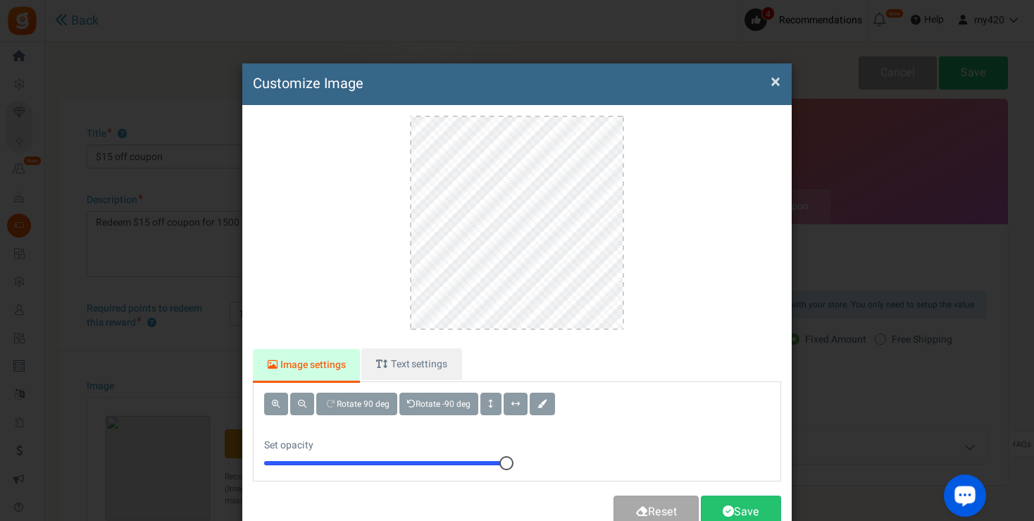
click at [983, 73] on div "× Customize Image For the best experience, view this on a desktop! Image settin…" at bounding box center [517, 260] width 1034 height 521
click at [731, 508] on link "Save" at bounding box center [741, 511] width 80 height 33
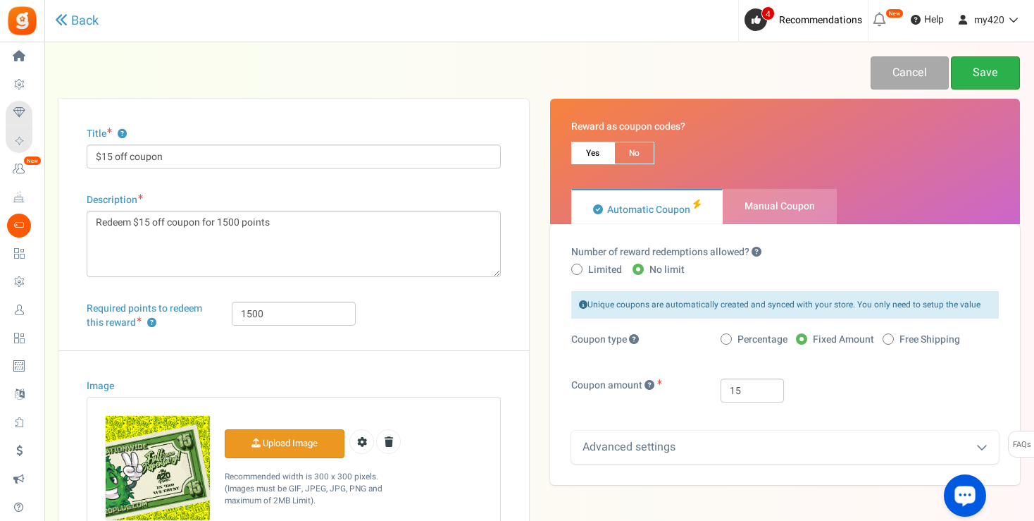
click at [986, 70] on link "Save" at bounding box center [985, 72] width 69 height 33
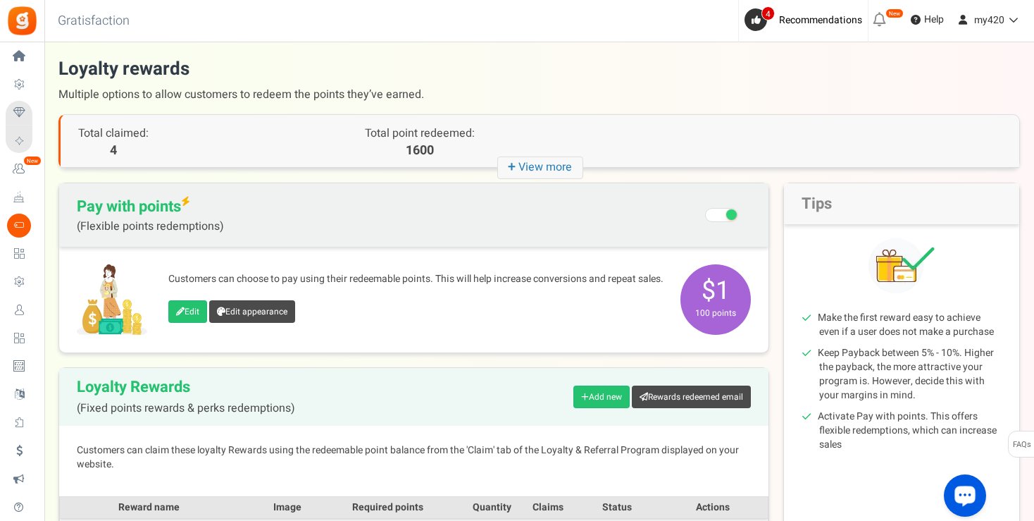
scroll to position [279, 0]
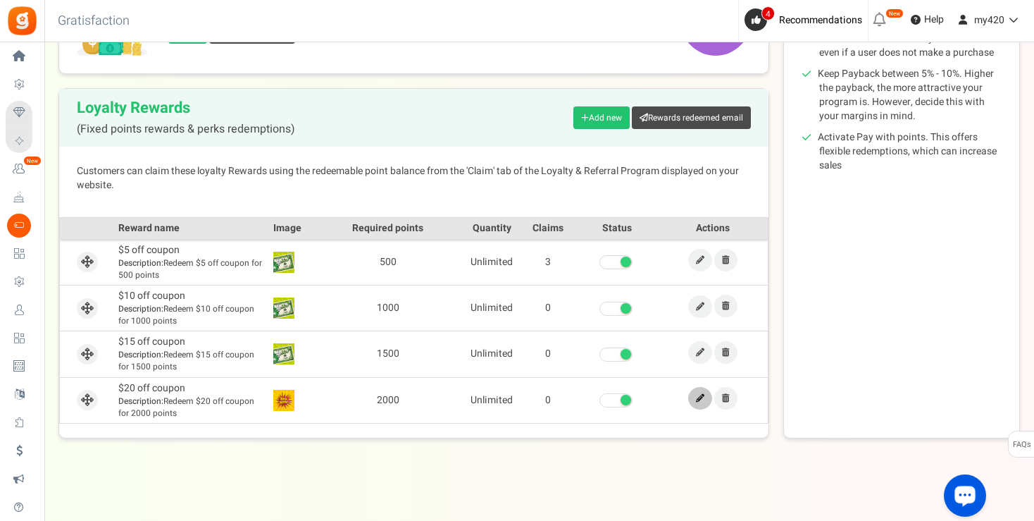
click at [702, 397] on icon at bounding box center [700, 398] width 8 height 8
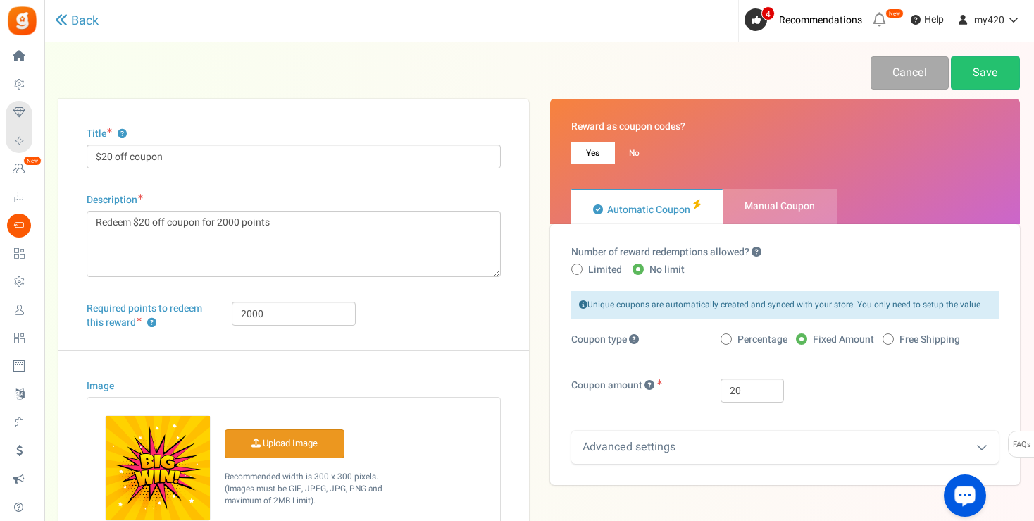
click at [270, 438] on input "Image" at bounding box center [284, 443] width 118 height 27
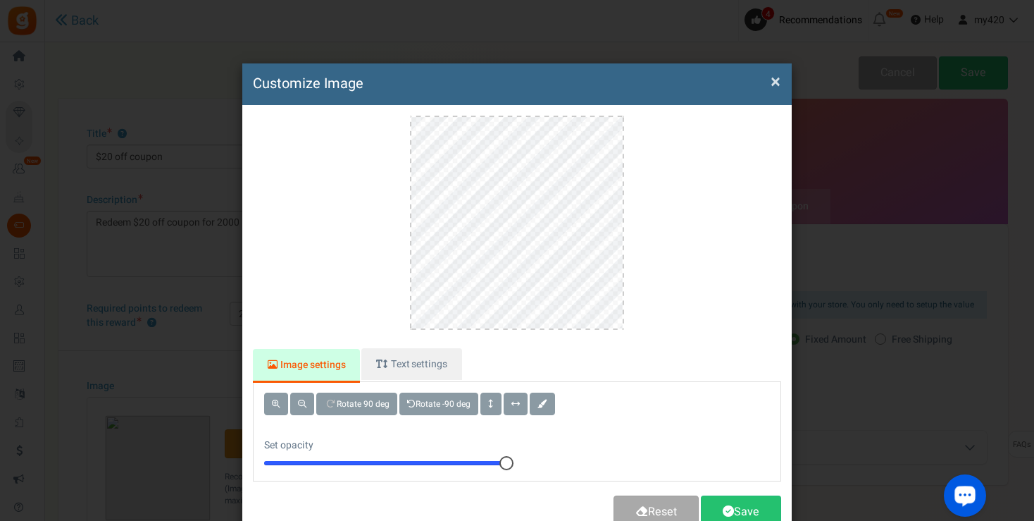
click at [989, 74] on div "× Customize Image For the best experience, view this on a desktop! Image settin…" at bounding box center [517, 260] width 1034 height 521
click at [719, 517] on link "Save" at bounding box center [741, 511] width 80 height 33
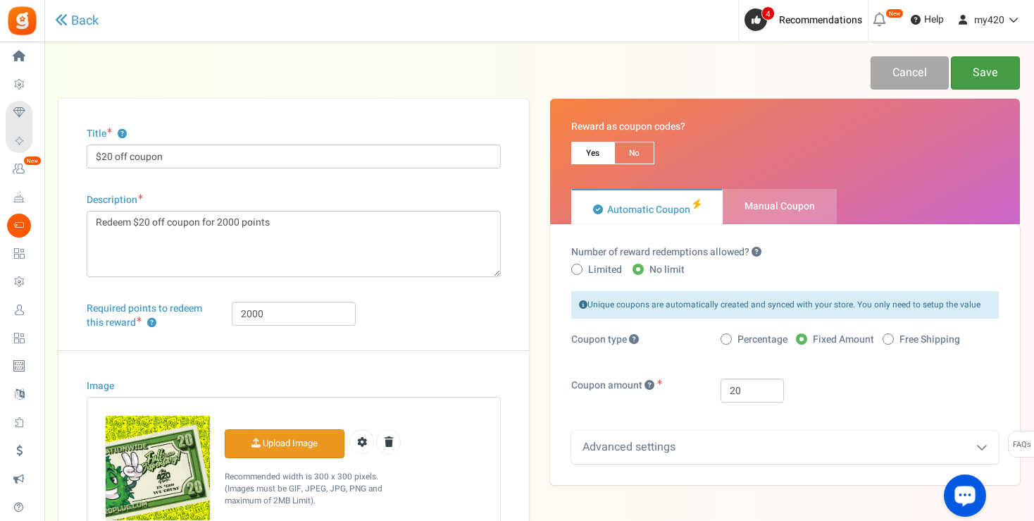
click at [966, 78] on link "Save" at bounding box center [985, 72] width 69 height 33
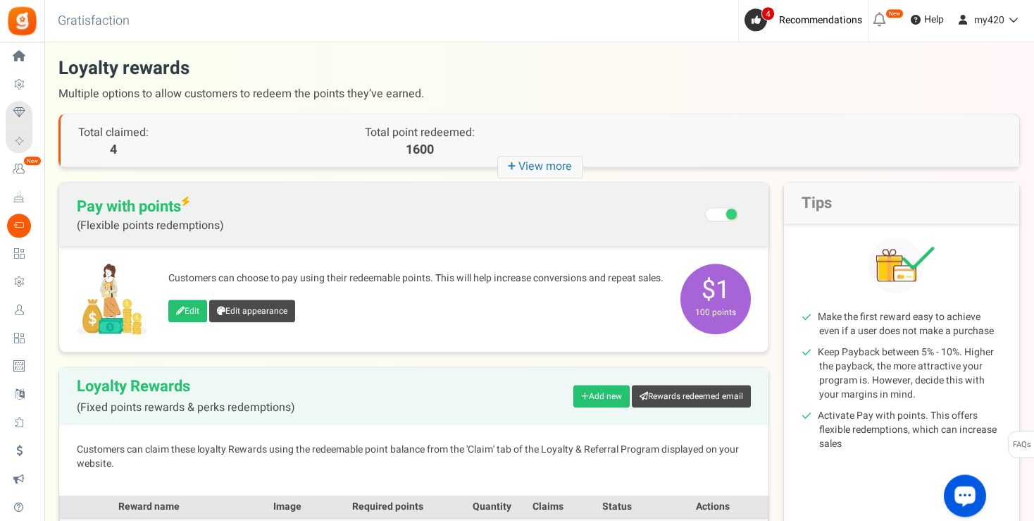
scroll to position [279, 0]
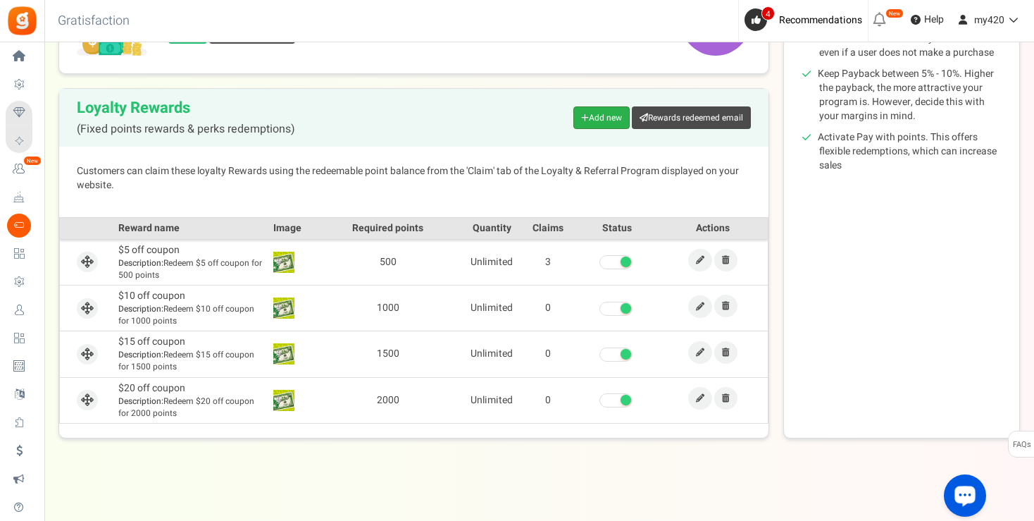
click at [599, 116] on link "Add new" at bounding box center [601, 117] width 56 height 23
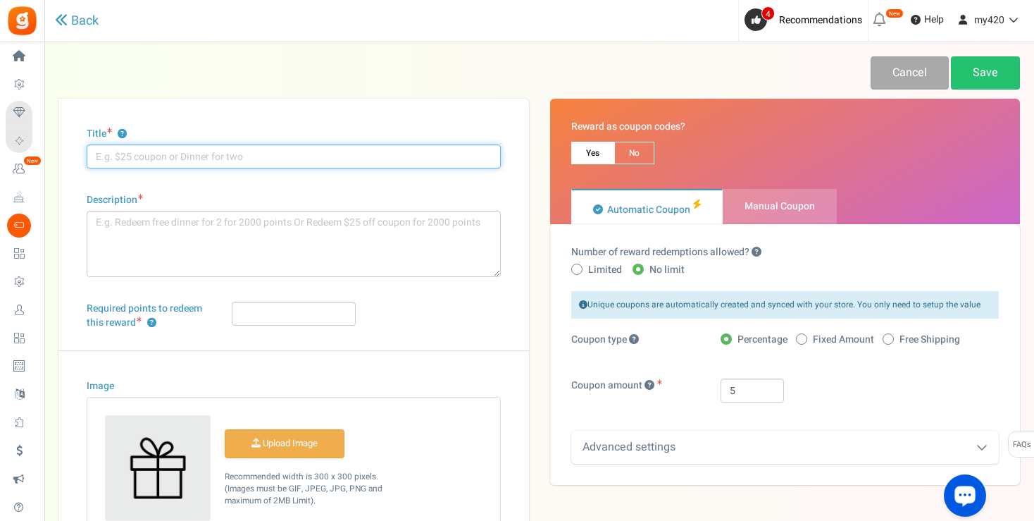
click at [240, 154] on input "Title ?" at bounding box center [294, 156] width 414 height 24
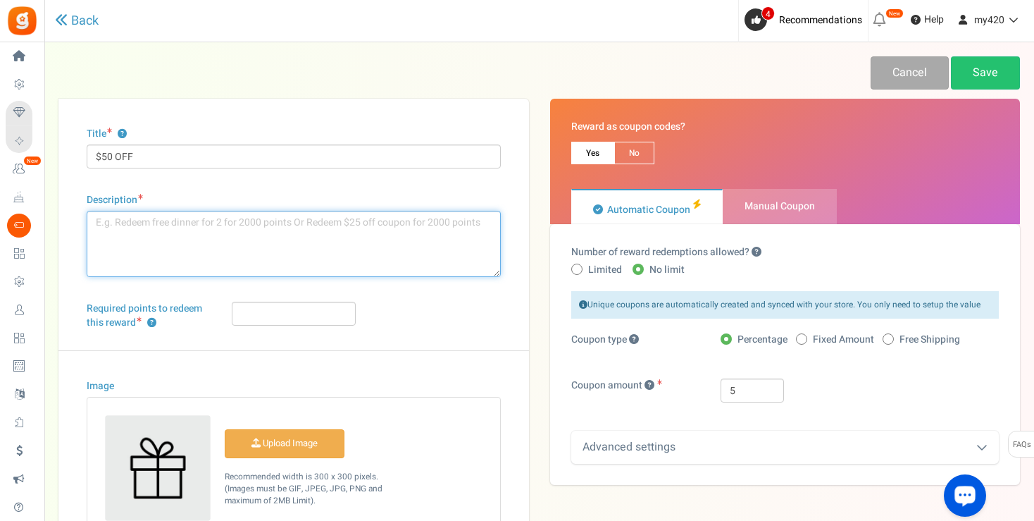
click at [204, 244] on textarea "Description" at bounding box center [294, 244] width 414 height 66
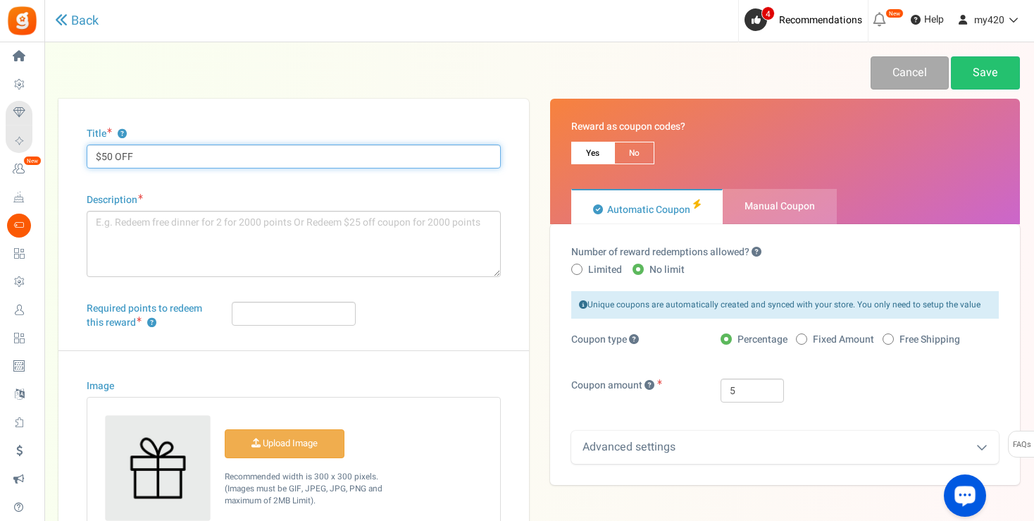
click at [161, 158] on input "$50 OFF" at bounding box center [294, 156] width 414 height 24
click at [227, 158] on input "$50 OFF" at bounding box center [294, 156] width 414 height 24
type input "$50 MY420 BUCKS"
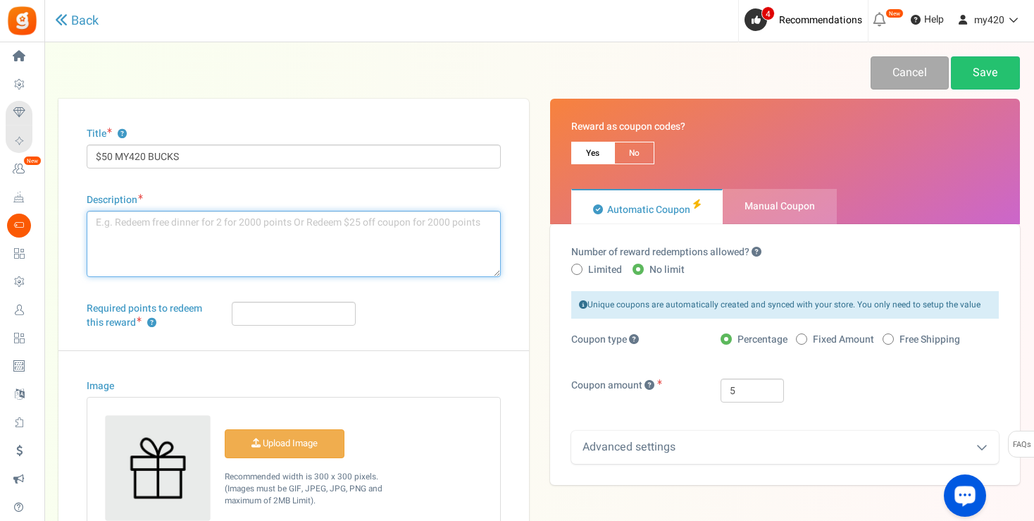
click at [161, 235] on textarea "Description" at bounding box center [294, 244] width 414 height 66
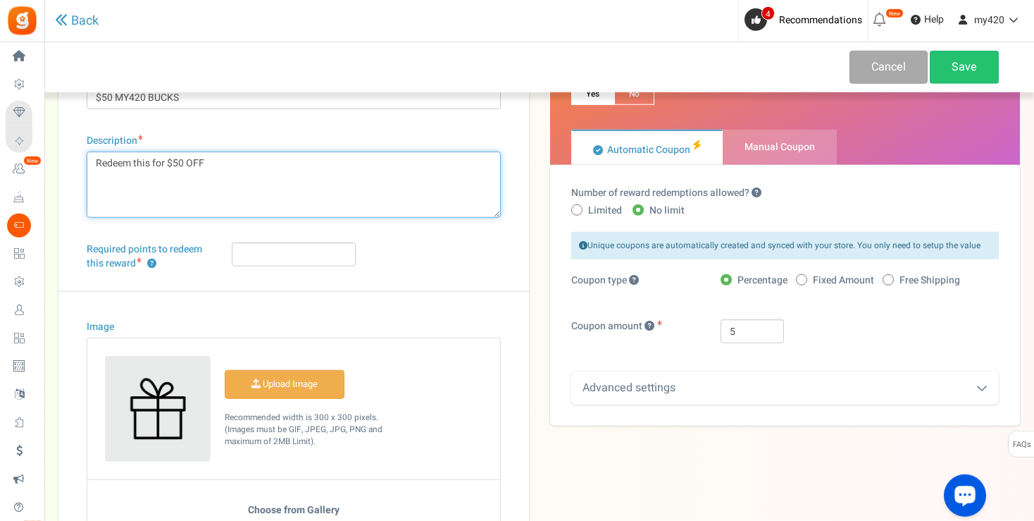
type textarea "Redeem this for $50 OFF"
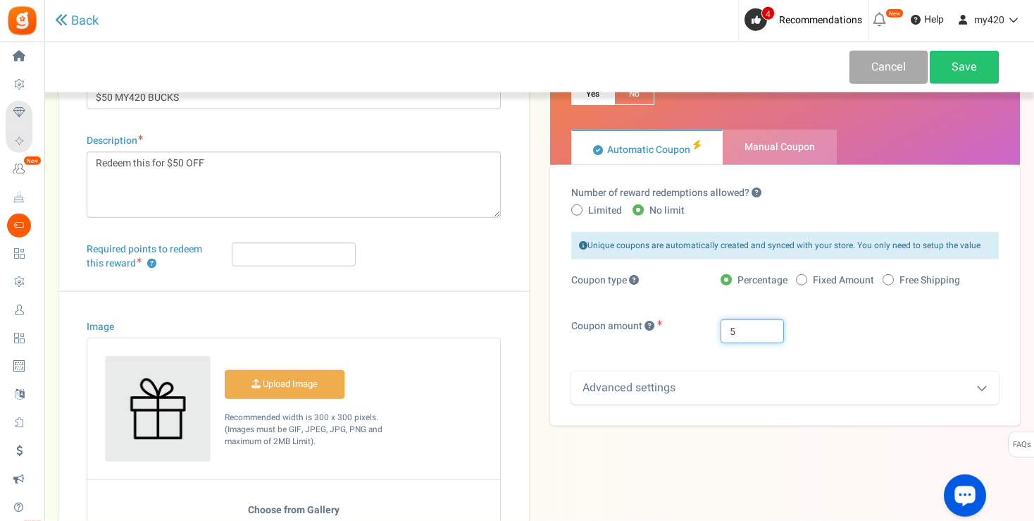
drag, startPoint x: 740, startPoint y: 328, endPoint x: 670, endPoint y: 328, distance: 70.4
click at [721, 328] on input "5" at bounding box center [752, 331] width 63 height 24
type input "50"
click at [806, 278] on span at bounding box center [801, 279] width 11 height 11
click at [805, 278] on input "Fixed Amount" at bounding box center [800, 280] width 9 height 9
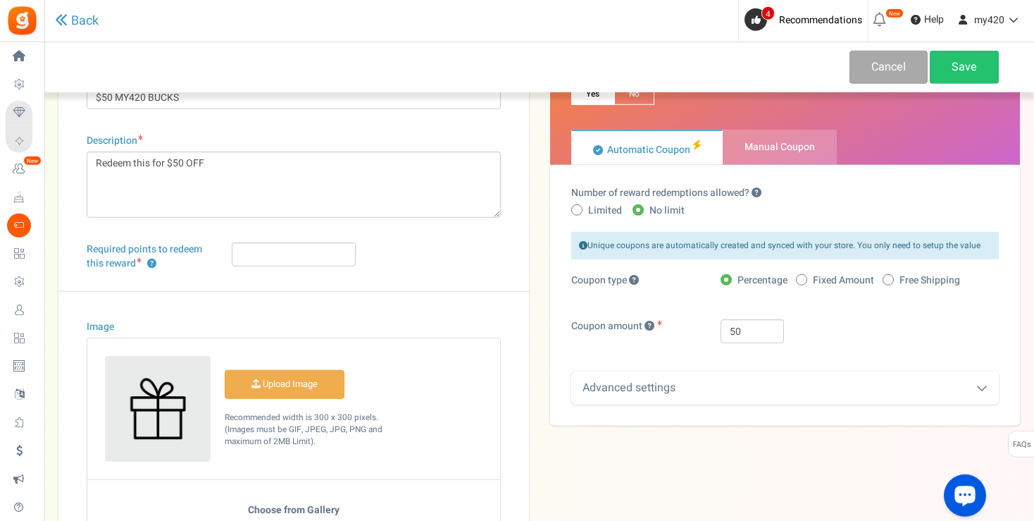
radio input "true"
click at [275, 257] on input "Required points to redeem this reward ?" at bounding box center [294, 254] width 124 height 24
click at [286, 254] on input "Required points to redeem this reward ?" at bounding box center [294, 254] width 124 height 24
type input "5"
type input "0"
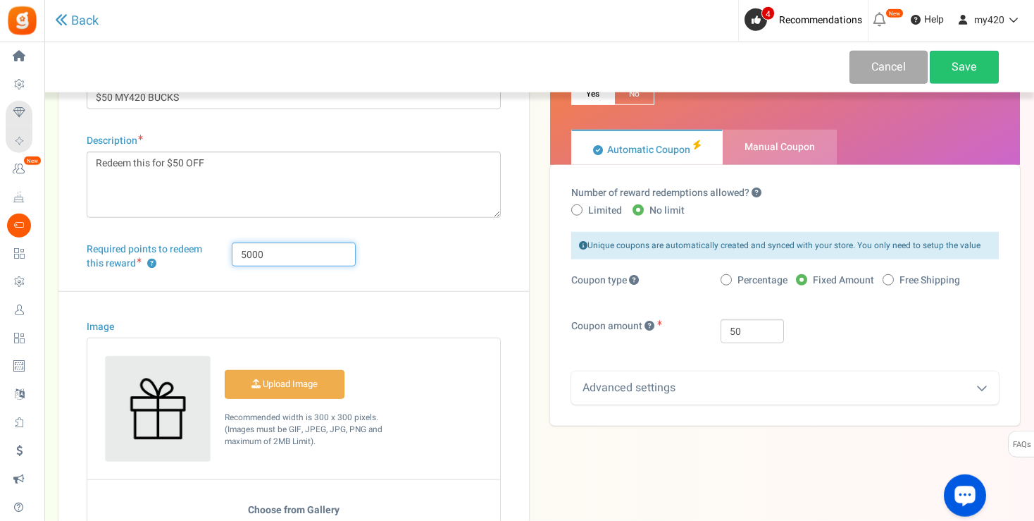
type input "5000"
click at [459, 255] on div "Required points to redeem this reward ? 5000" at bounding box center [293, 266] width 435 height 49
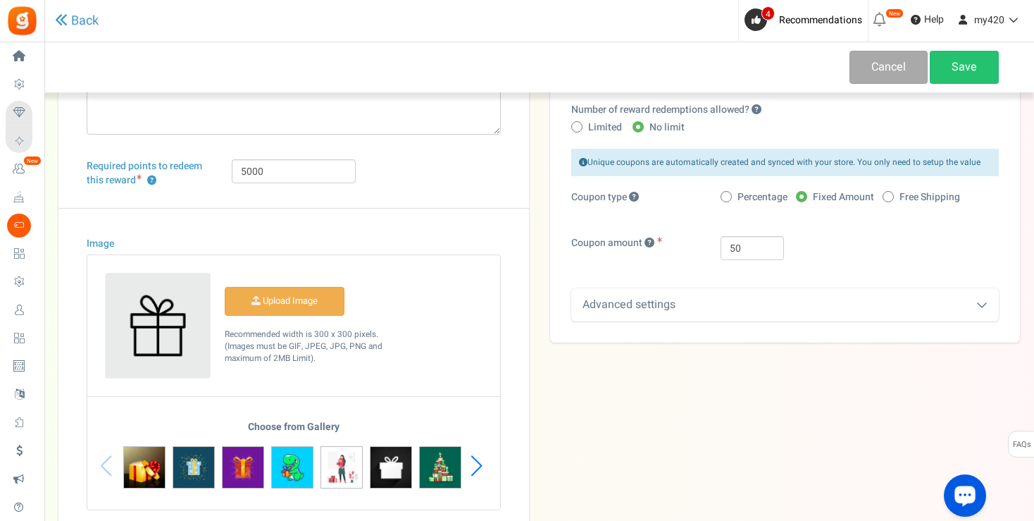
scroll to position [175, 0]
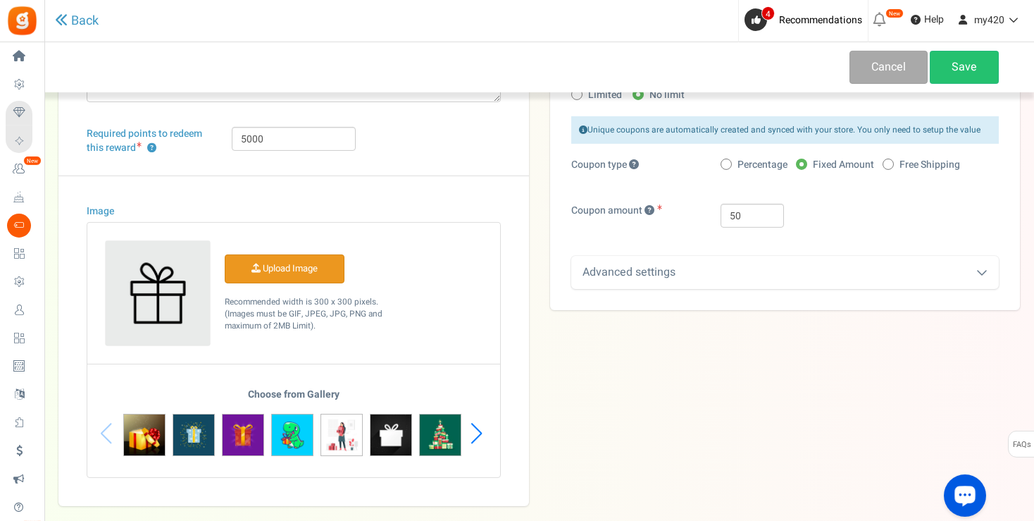
click at [275, 270] on input "Image" at bounding box center [284, 268] width 118 height 27
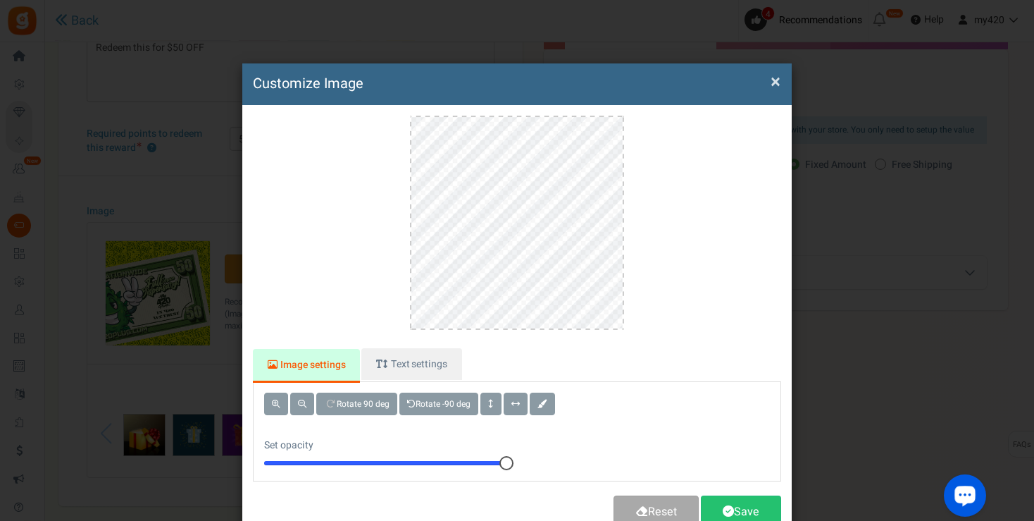
scroll to position [0, 0]
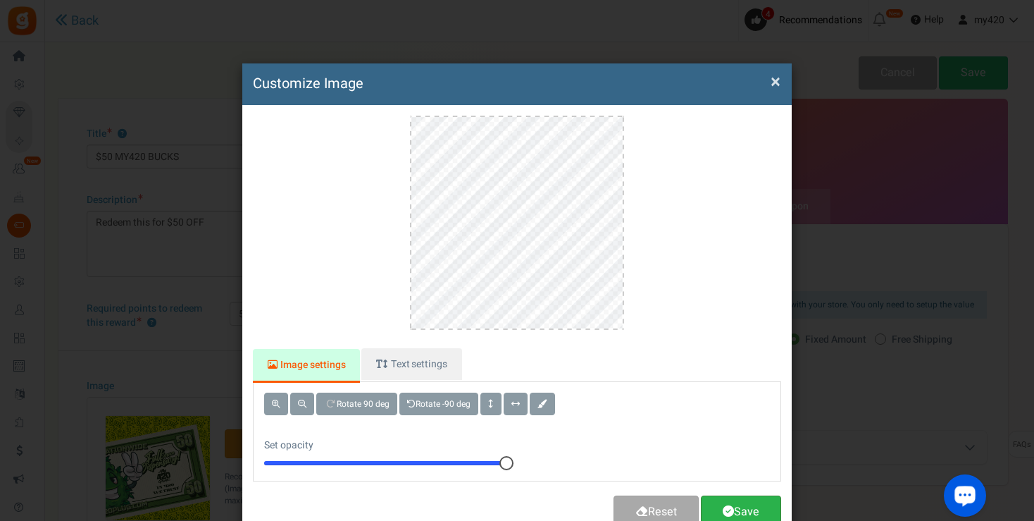
click at [750, 511] on link "Save" at bounding box center [741, 511] width 80 height 33
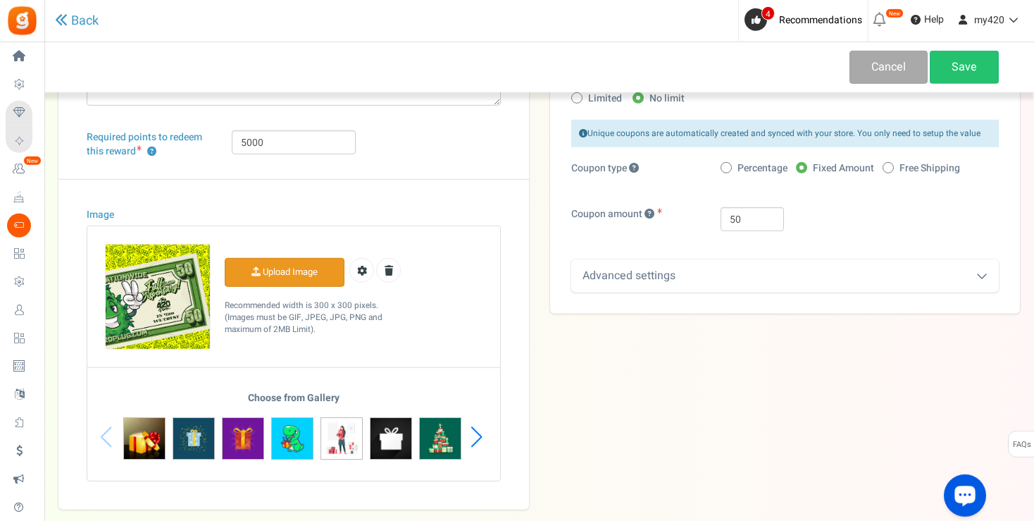
scroll to position [199, 0]
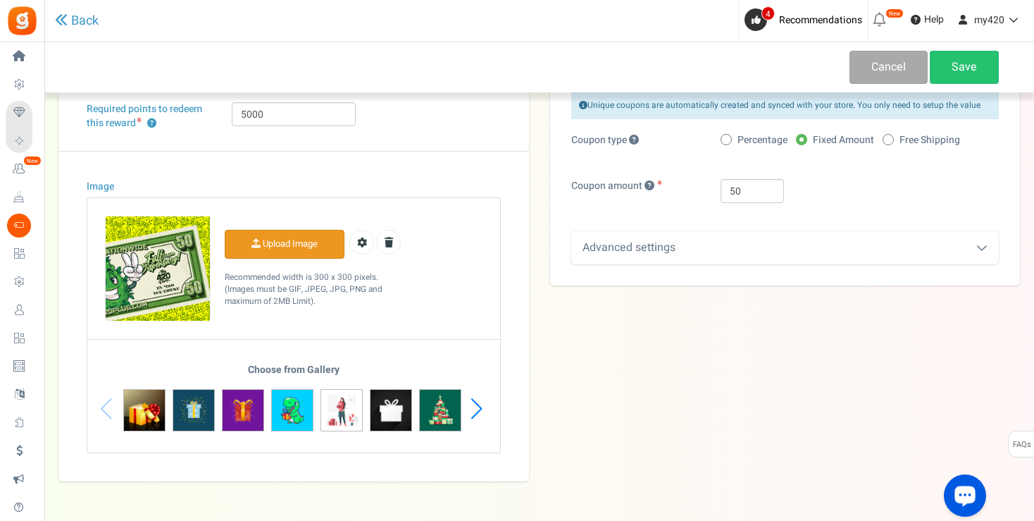
click at [990, 235] on div "Advanced settings" at bounding box center [785, 247] width 428 height 33
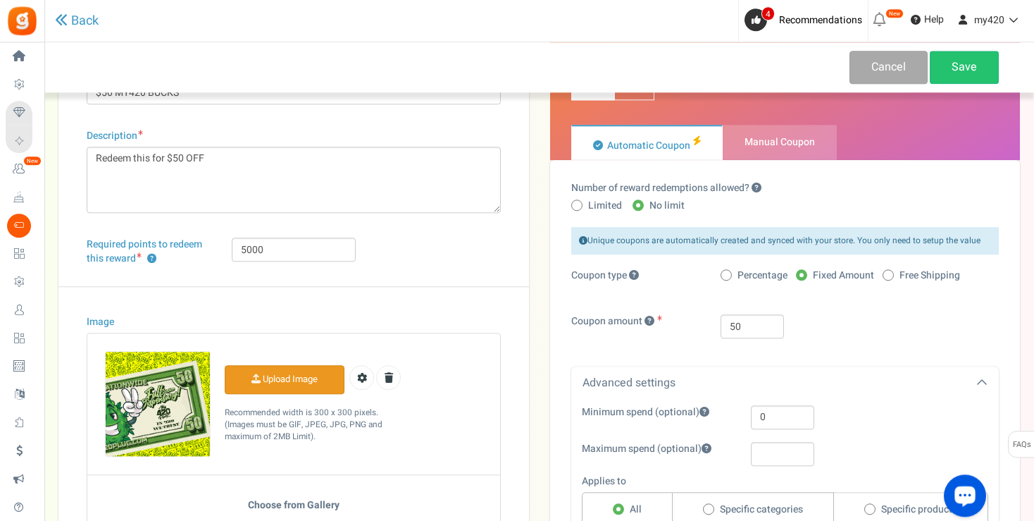
scroll to position [0, 0]
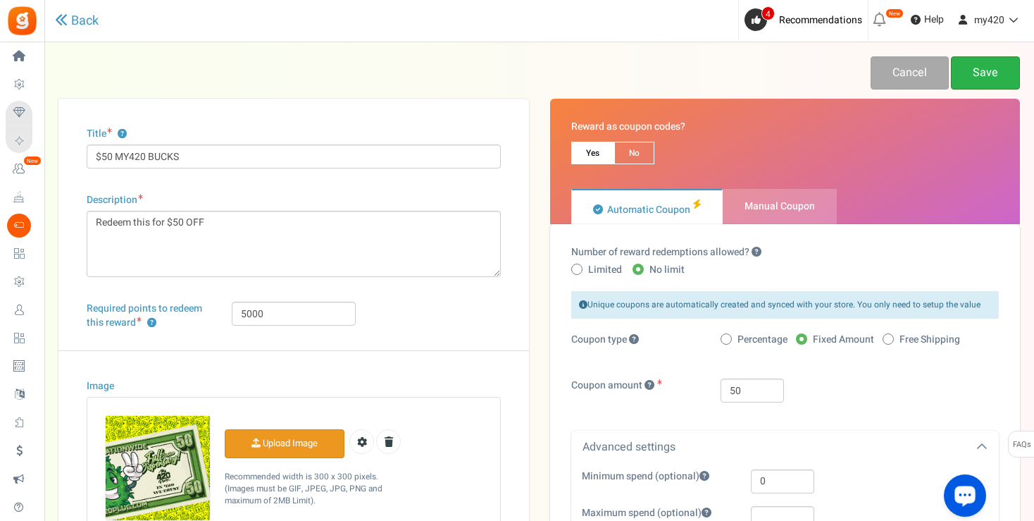
click at [982, 77] on link "Save" at bounding box center [985, 72] width 69 height 33
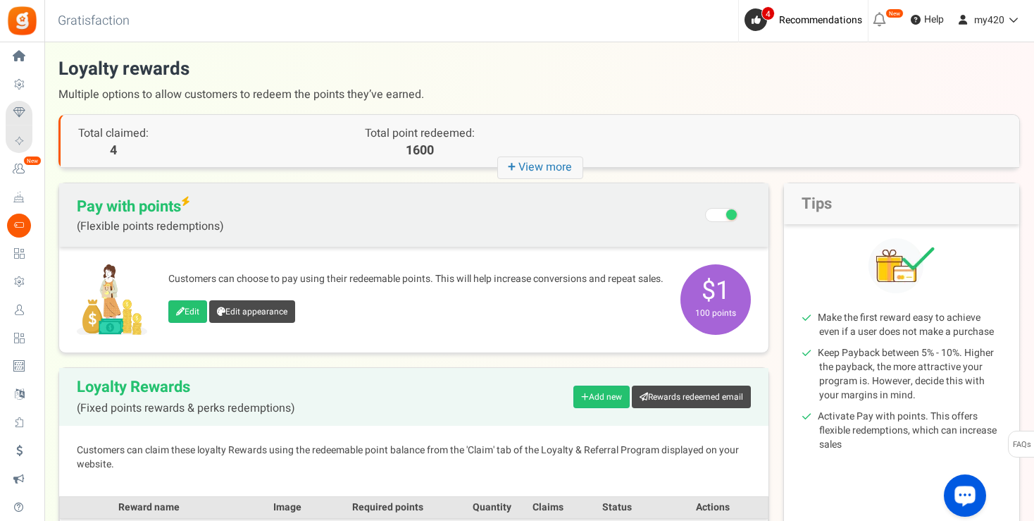
scroll to position [313, 0]
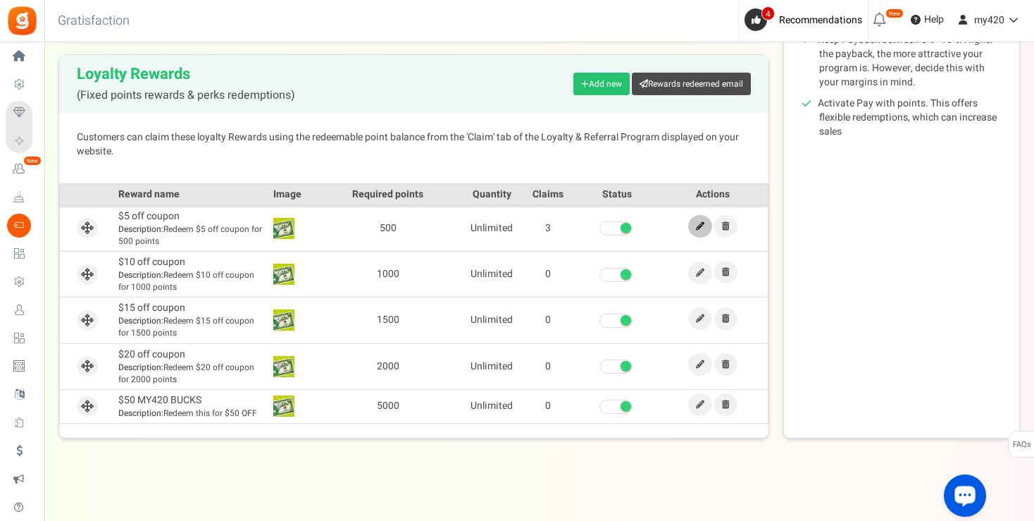
click at [699, 231] on link at bounding box center [700, 226] width 24 height 23
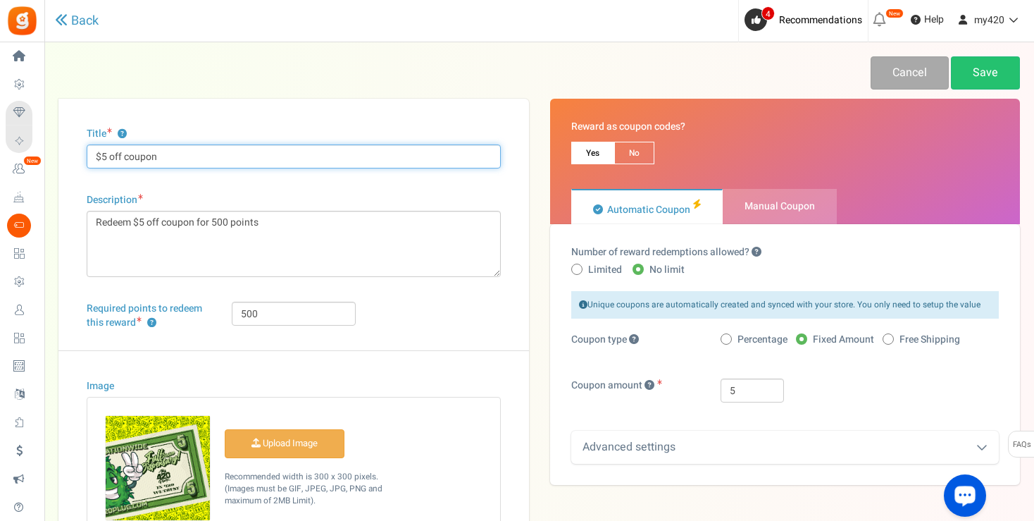
drag, startPoint x: 109, startPoint y: 157, endPoint x: 232, endPoint y: 170, distance: 123.3
click at [232, 168] on input "$5 off coupon" at bounding box center [294, 156] width 414 height 24
type input "$5 MY420 BUCKS"
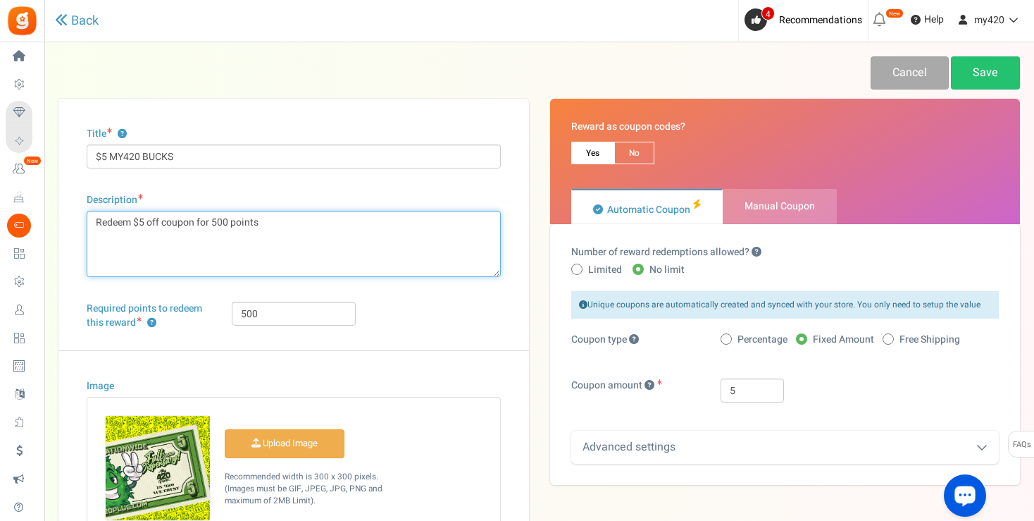
drag, startPoint x: 297, startPoint y: 223, endPoint x: 61, endPoint y: 237, distance: 236.4
click at [87, 237] on textarea "Redeem $5 off coupon for 500 points" at bounding box center [294, 244] width 414 height 66
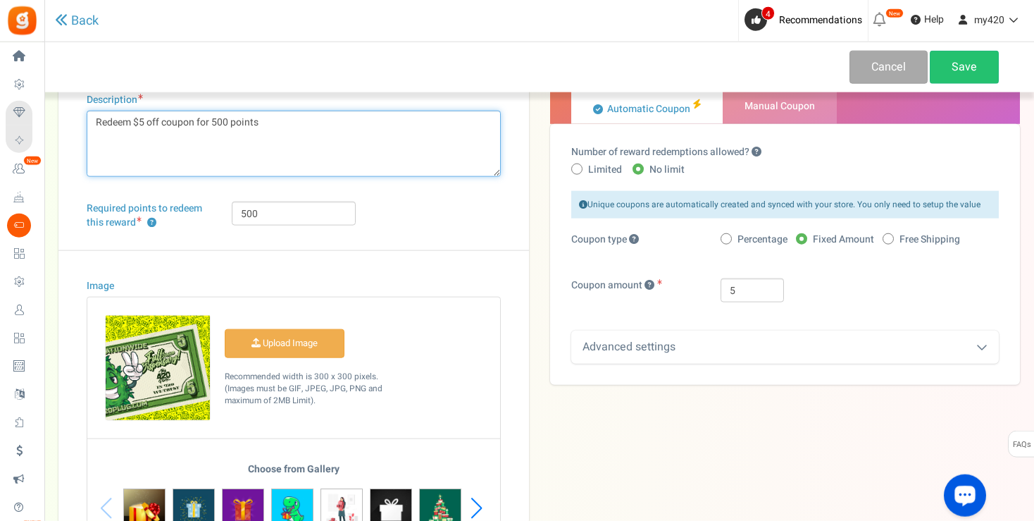
scroll to position [151, 0]
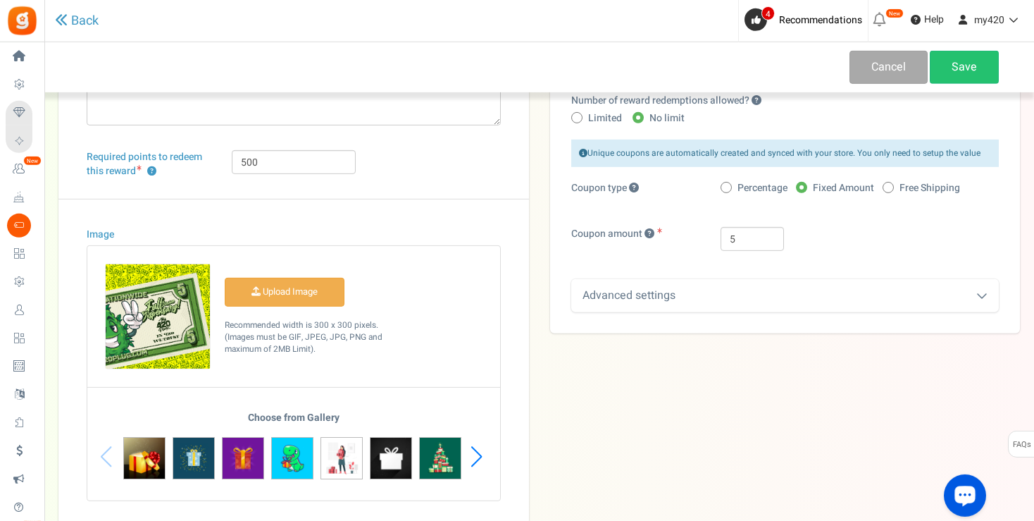
click at [985, 304] on div "Advanced settings" at bounding box center [785, 295] width 428 height 33
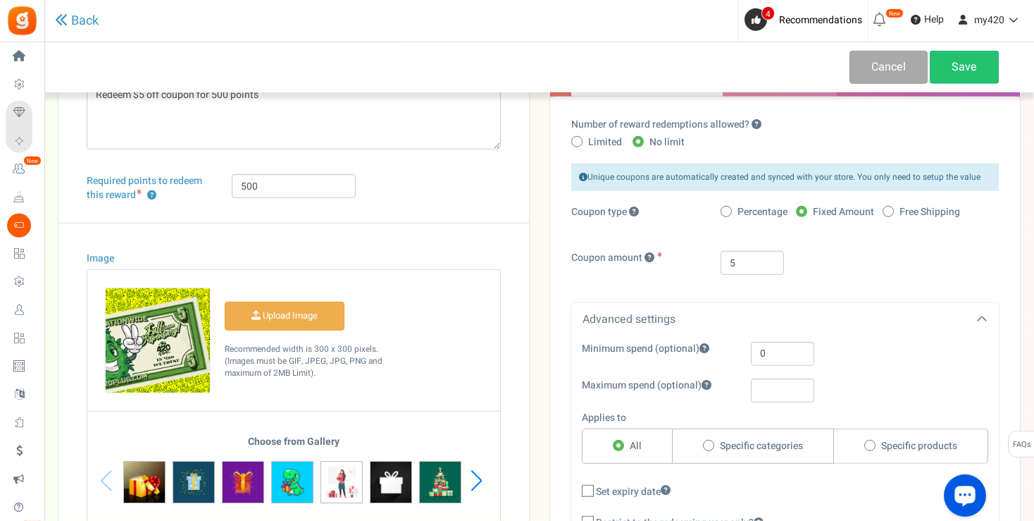
scroll to position [129, 0]
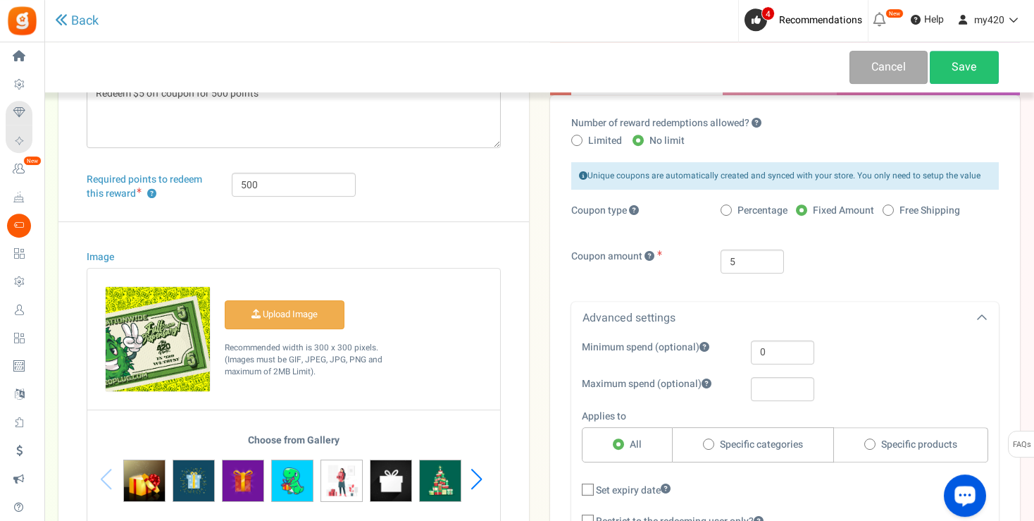
click at [979, 322] on icon at bounding box center [981, 317] width 11 height 11
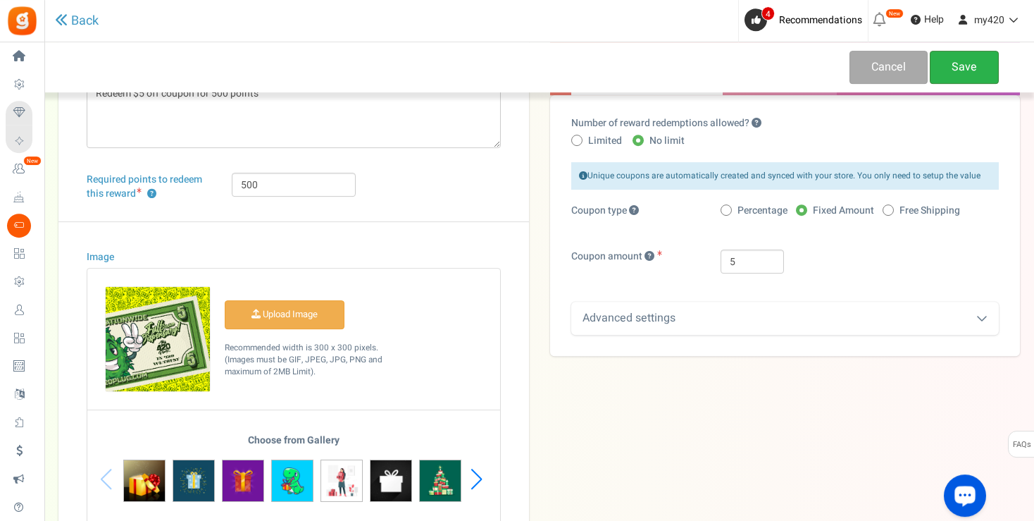
click at [959, 68] on link "Save" at bounding box center [964, 67] width 69 height 33
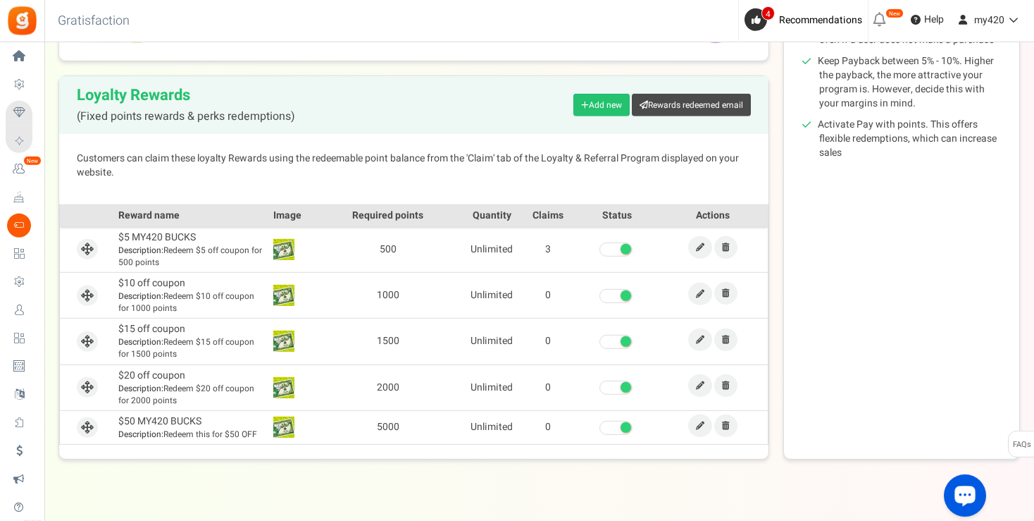
scroll to position [313, 0]
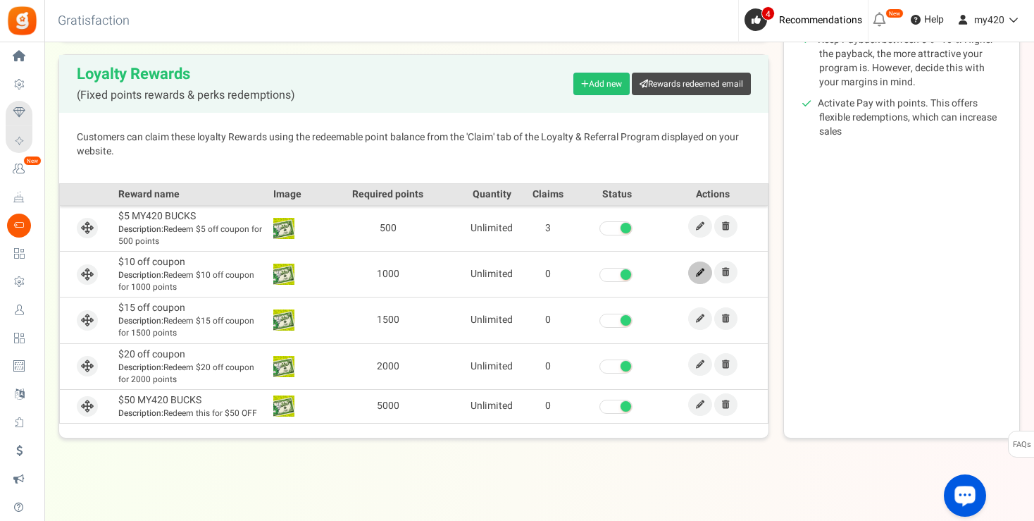
click at [704, 275] on link at bounding box center [700, 272] width 24 height 23
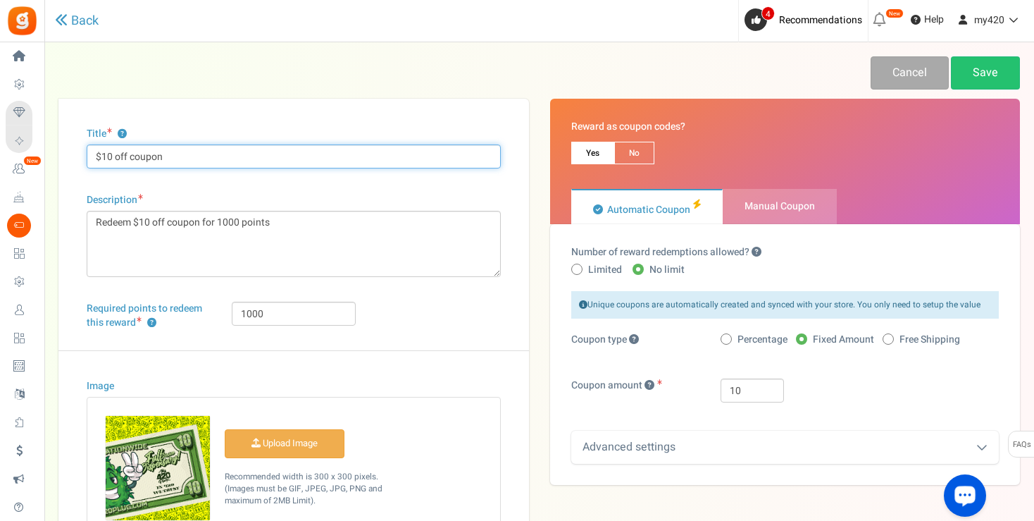
click at [173, 162] on input "$10 off coupon" at bounding box center [294, 156] width 414 height 24
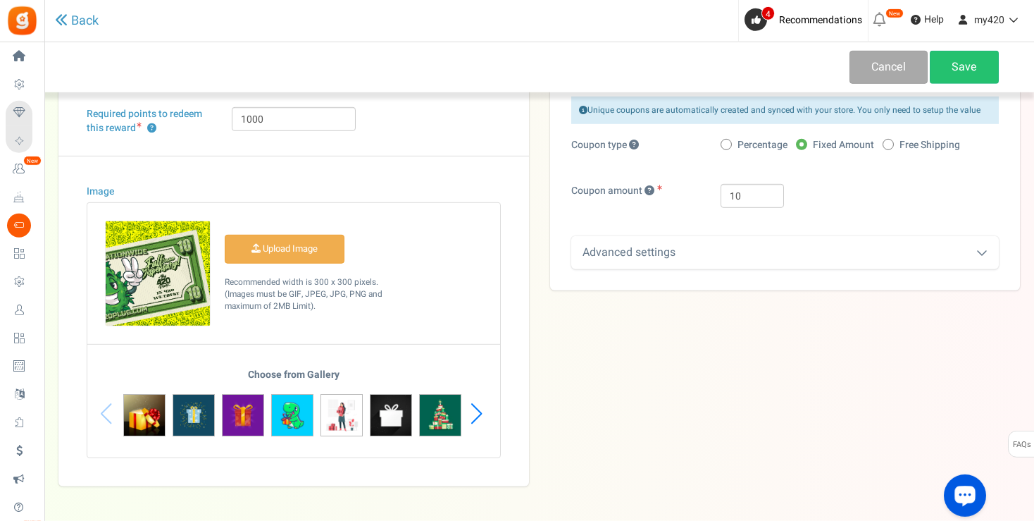
scroll to position [197, 0]
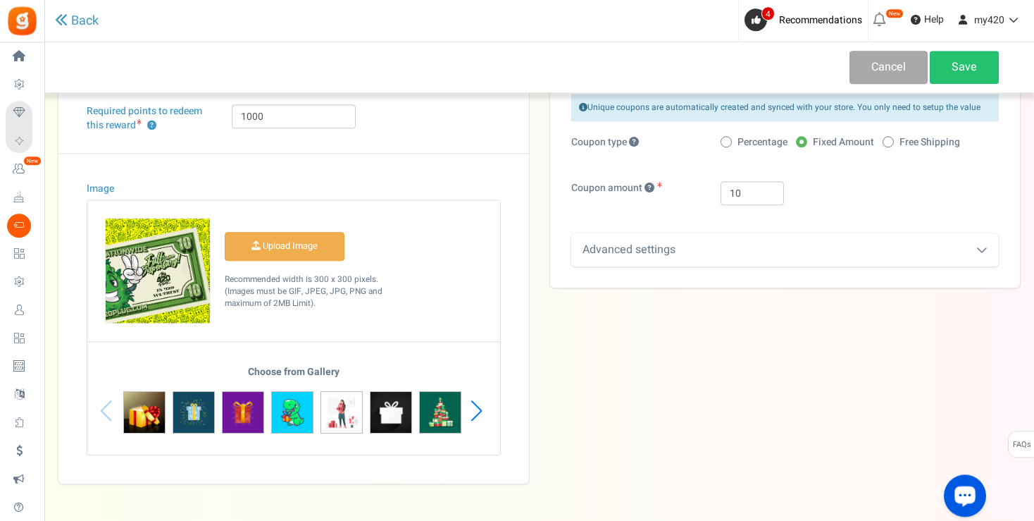
type input "$10 MY420 BUCKS"
click at [982, 250] on icon at bounding box center [981, 249] width 11 height 11
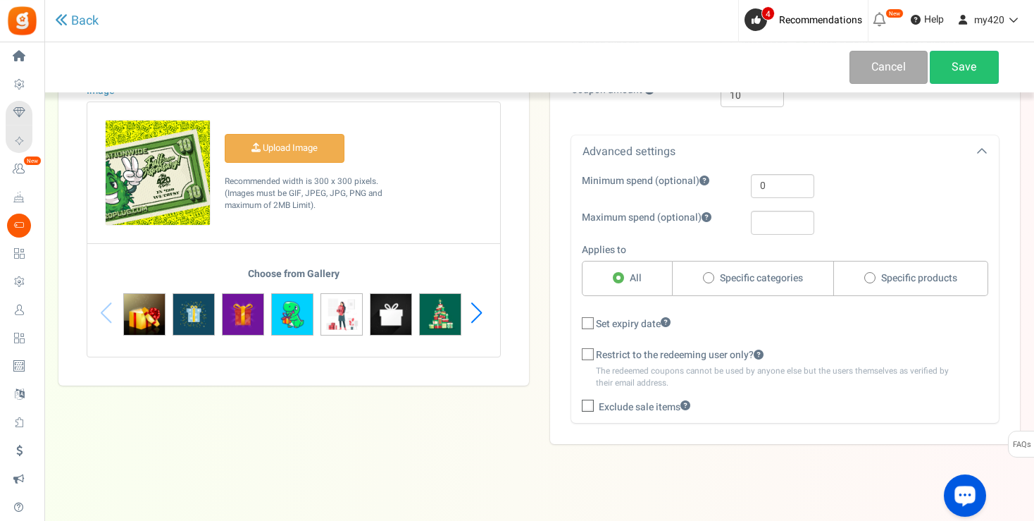
scroll to position [301, 0]
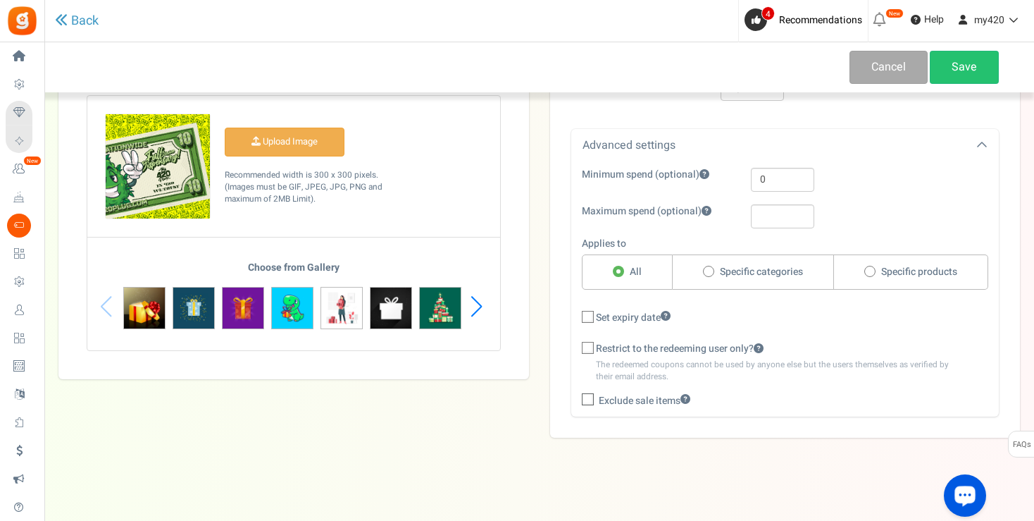
click at [592, 397] on icon at bounding box center [588, 400] width 9 height 9
click at [577, 397] on input "Exclude sale items" at bounding box center [572, 401] width 9 height 9
checkbox input "true"
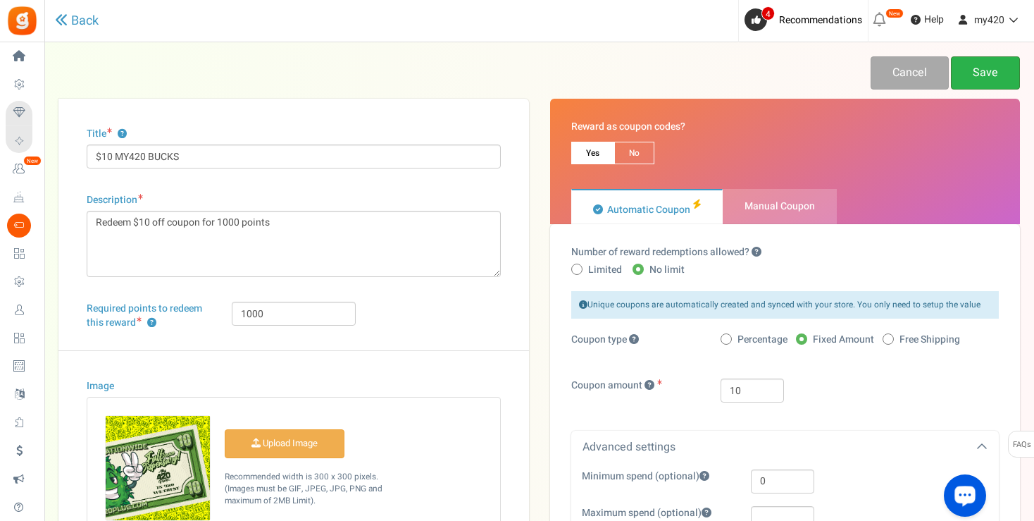
click at [986, 73] on link "Save" at bounding box center [985, 72] width 69 height 33
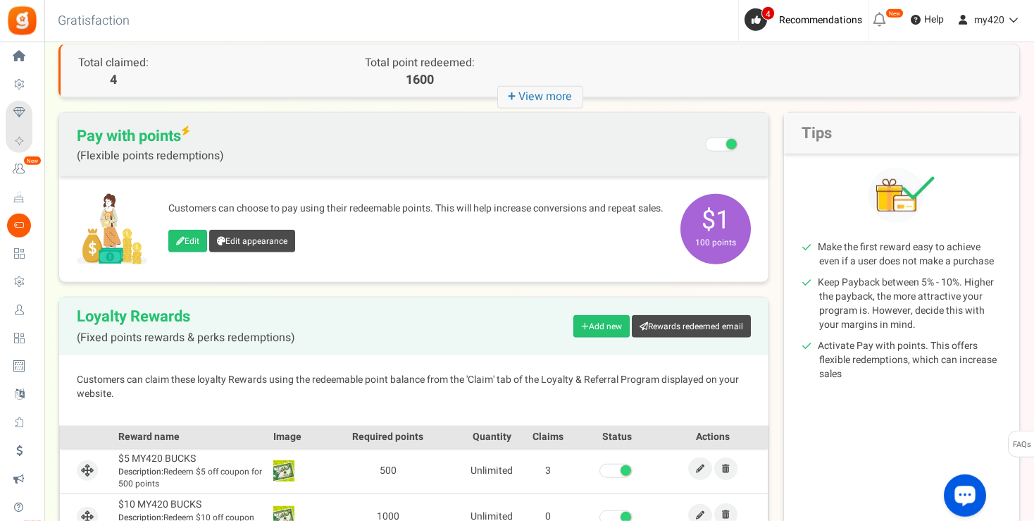
scroll to position [313, 0]
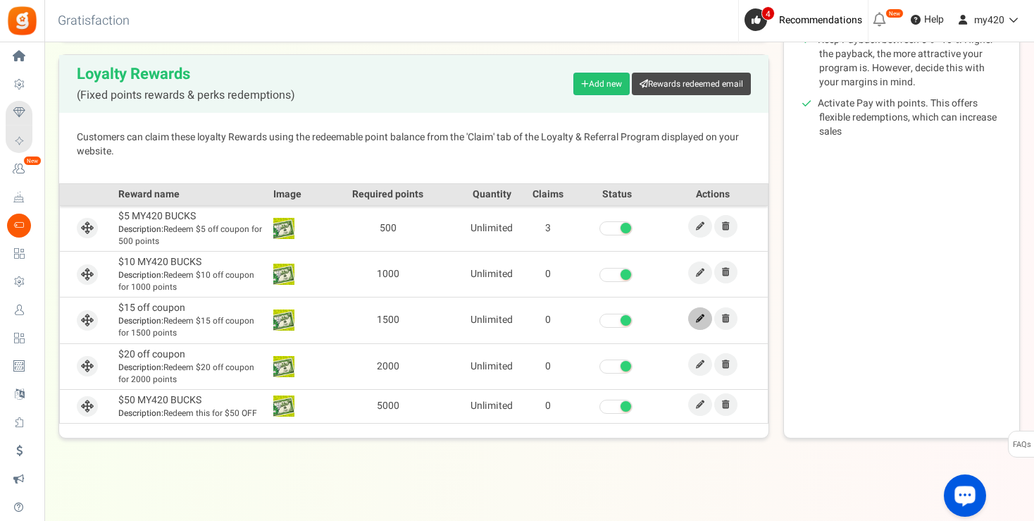
click at [707, 318] on link at bounding box center [700, 318] width 24 height 23
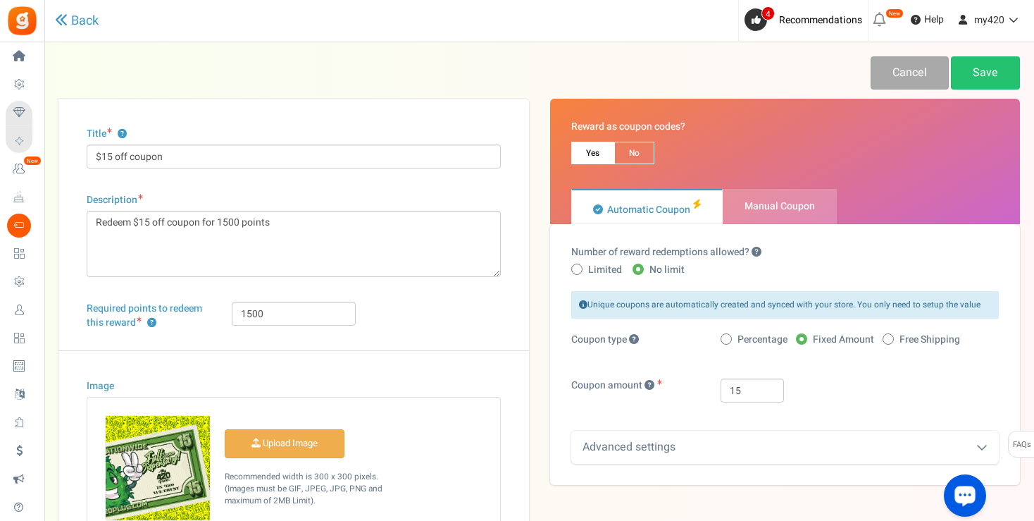
scroll to position [11, 0]
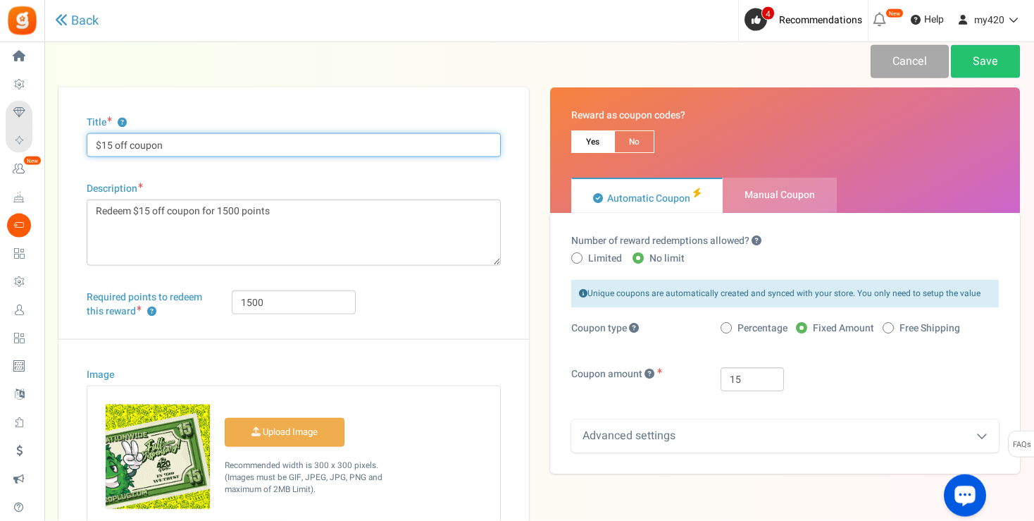
drag, startPoint x: 116, startPoint y: 147, endPoint x: 190, endPoint y: 149, distance: 74.7
click at [190, 149] on input "$15 off coupon" at bounding box center [294, 145] width 414 height 24
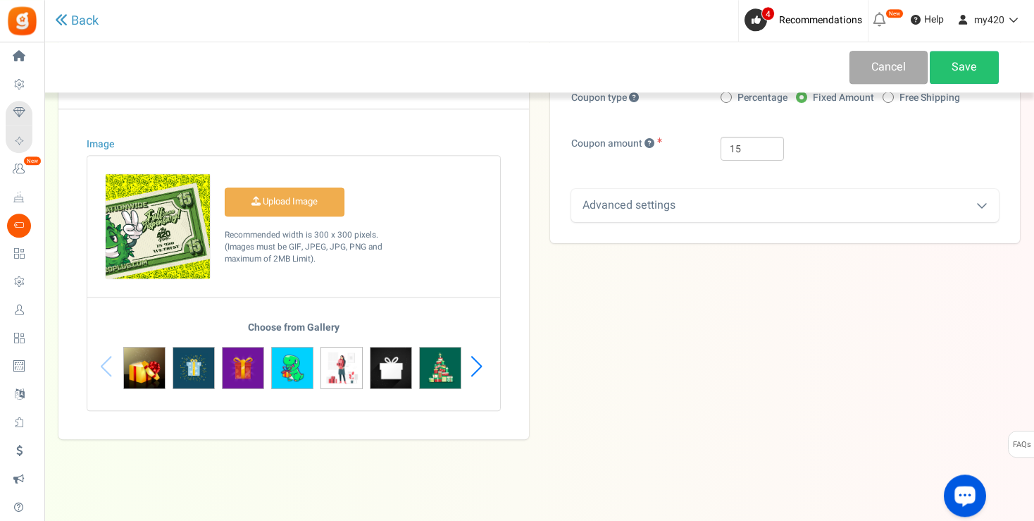
scroll to position [0, 0]
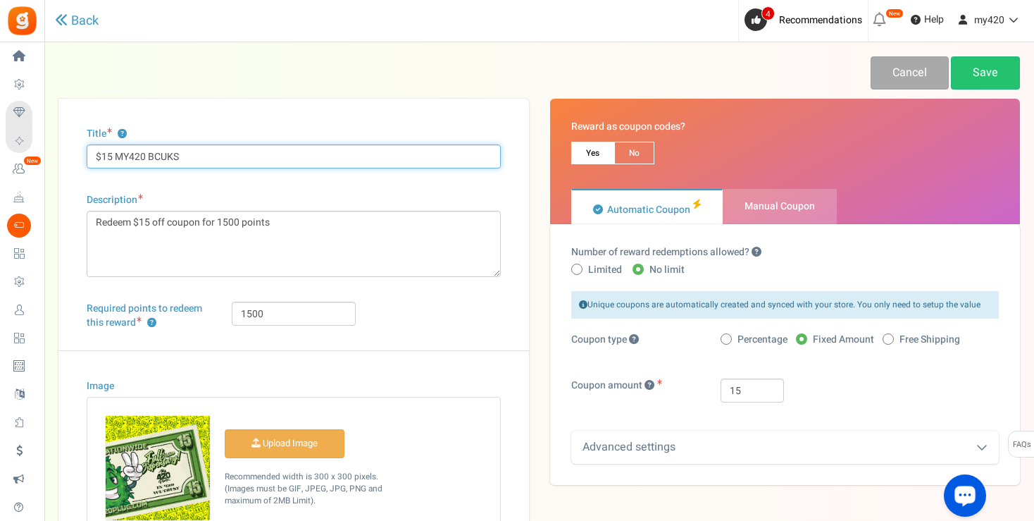
type input "$15 MY420 BCUKS"
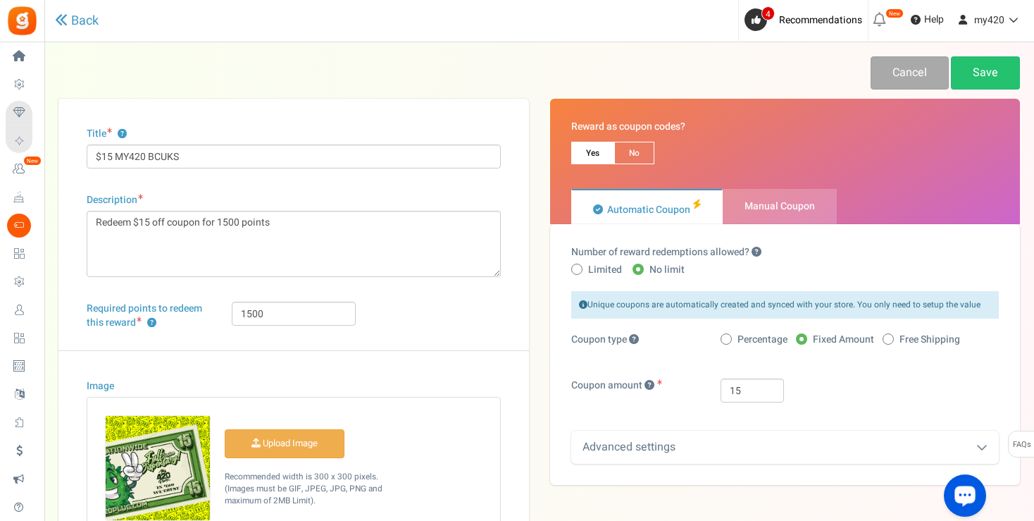
click at [981, 445] on icon at bounding box center [981, 446] width 11 height 11
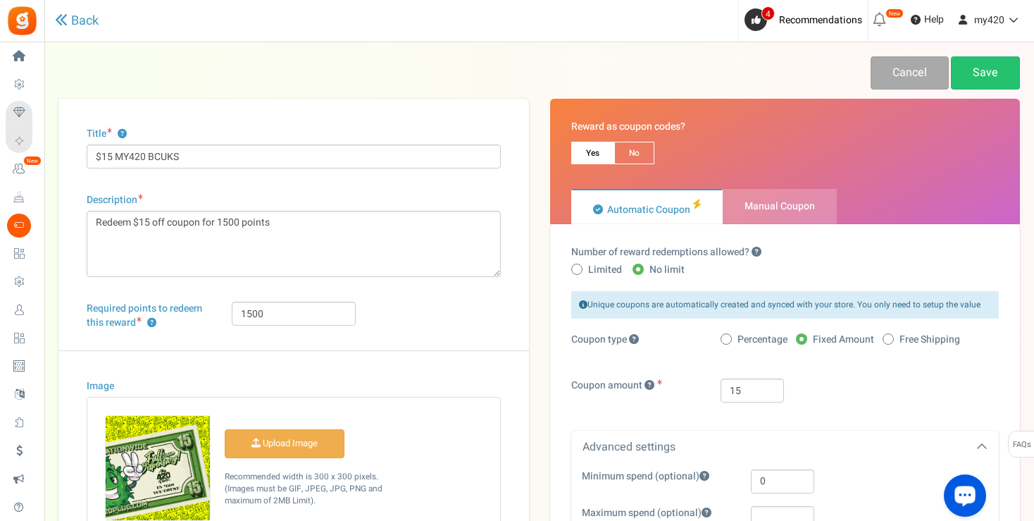
scroll to position [291, 0]
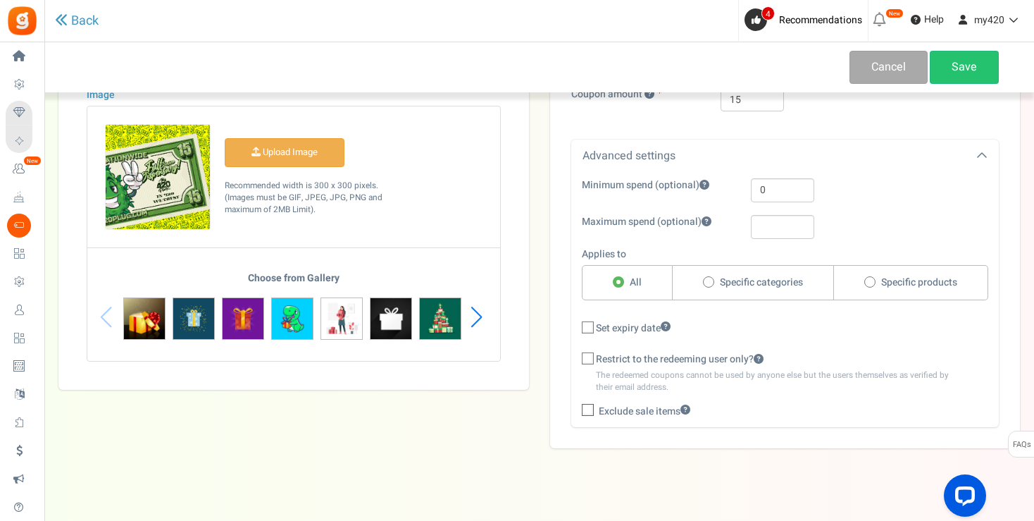
click at [587, 406] on icon at bounding box center [588, 410] width 9 height 9
click at [577, 408] on input "Exclude sale items" at bounding box center [572, 412] width 9 height 9
checkbox input "true"
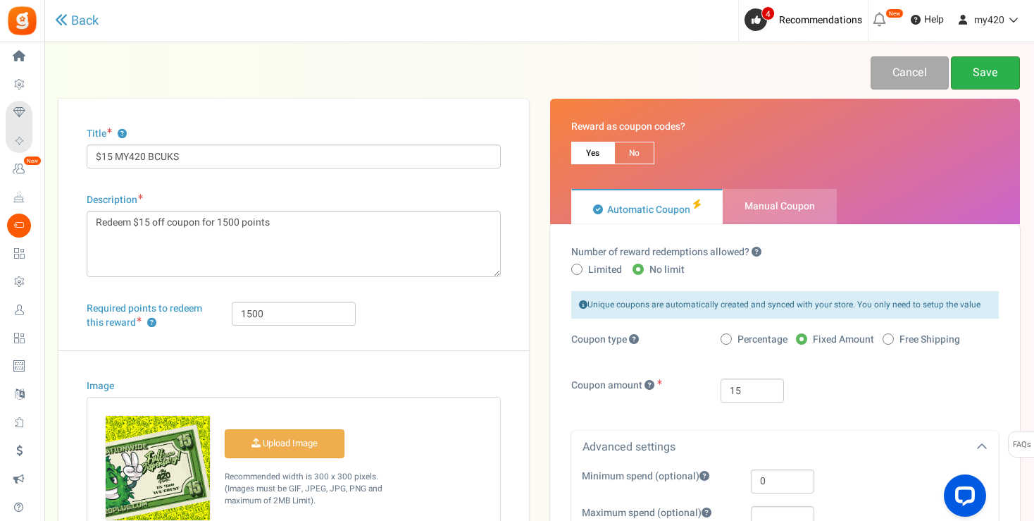
click at [983, 79] on link "Save" at bounding box center [985, 72] width 69 height 33
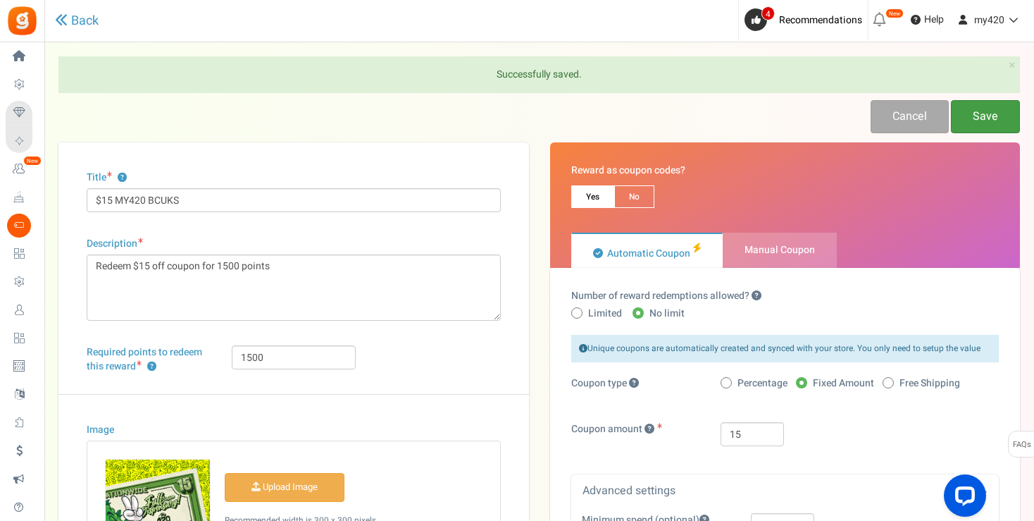
scroll to position [187, 0]
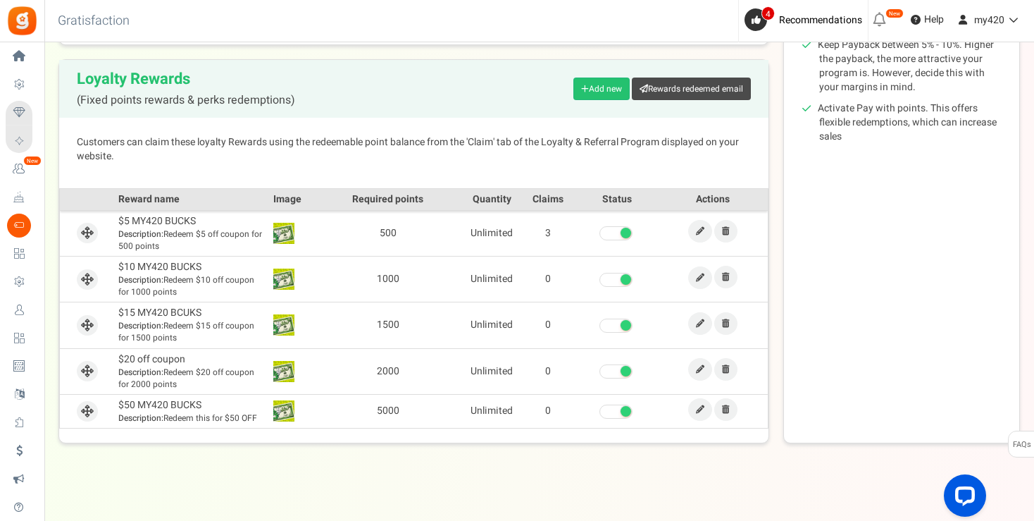
scroll to position [309, 0]
click at [702, 365] on icon at bounding box center [700, 367] width 8 height 8
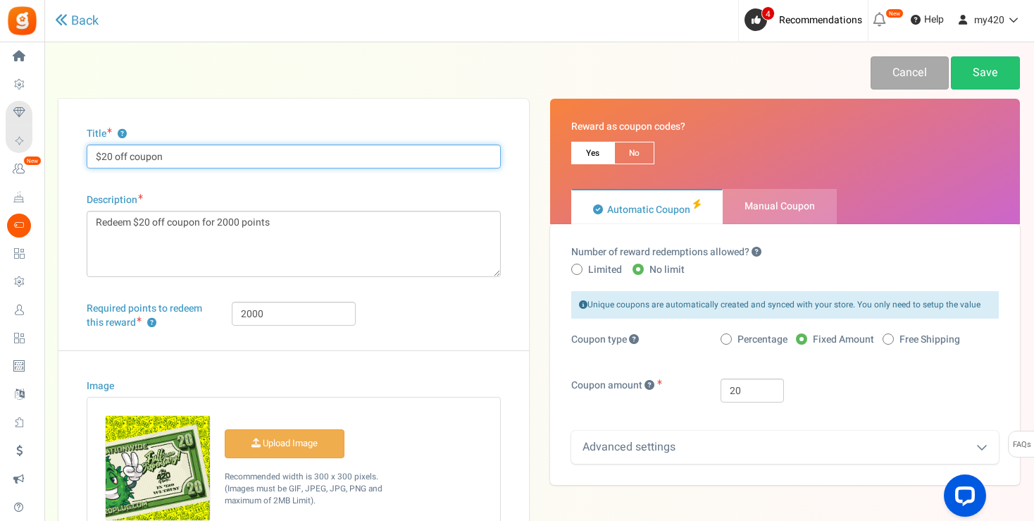
drag, startPoint x: 114, startPoint y: 154, endPoint x: 206, endPoint y: 164, distance: 92.1
click at [206, 164] on input "$20 off coupon" at bounding box center [294, 156] width 414 height 24
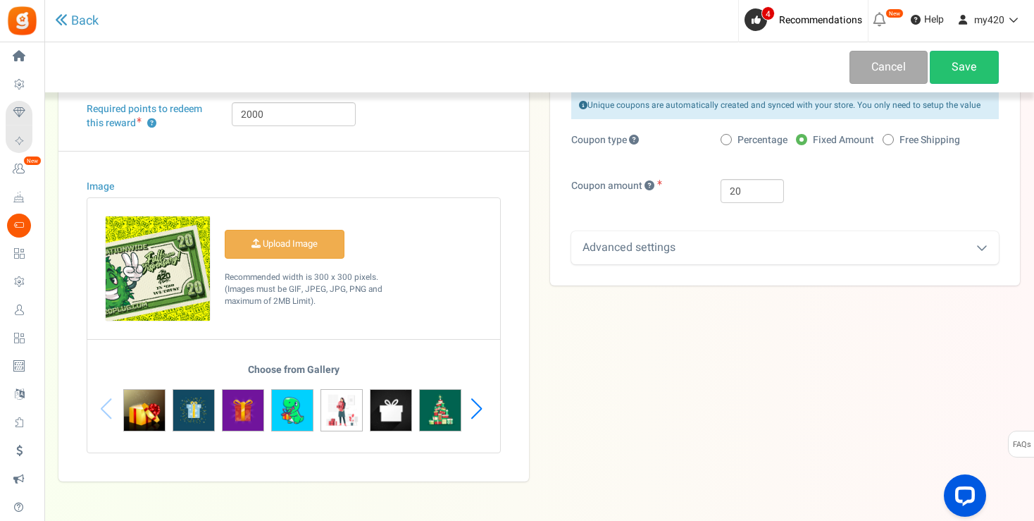
scroll to position [186, 0]
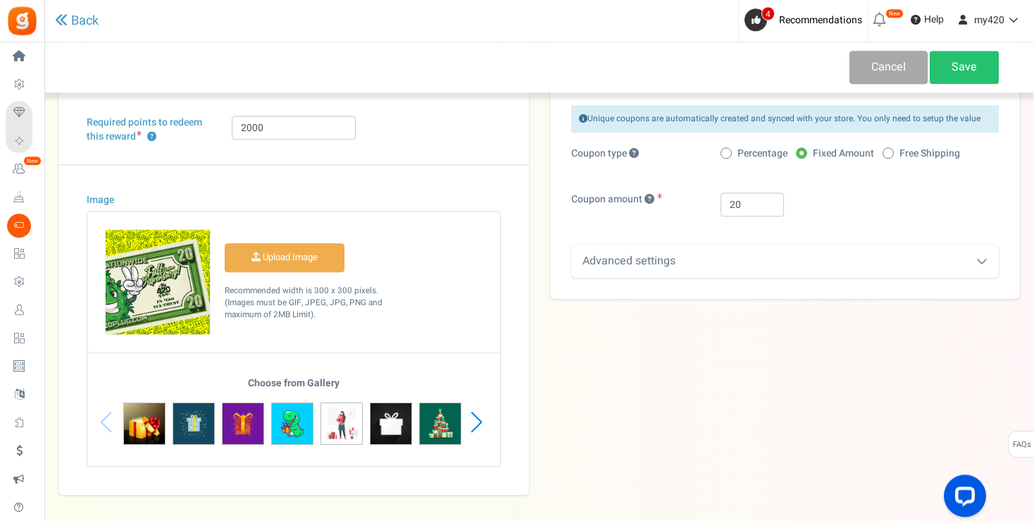
type input "$20 MY420 BUCKS"
click at [978, 255] on icon at bounding box center [981, 260] width 11 height 11
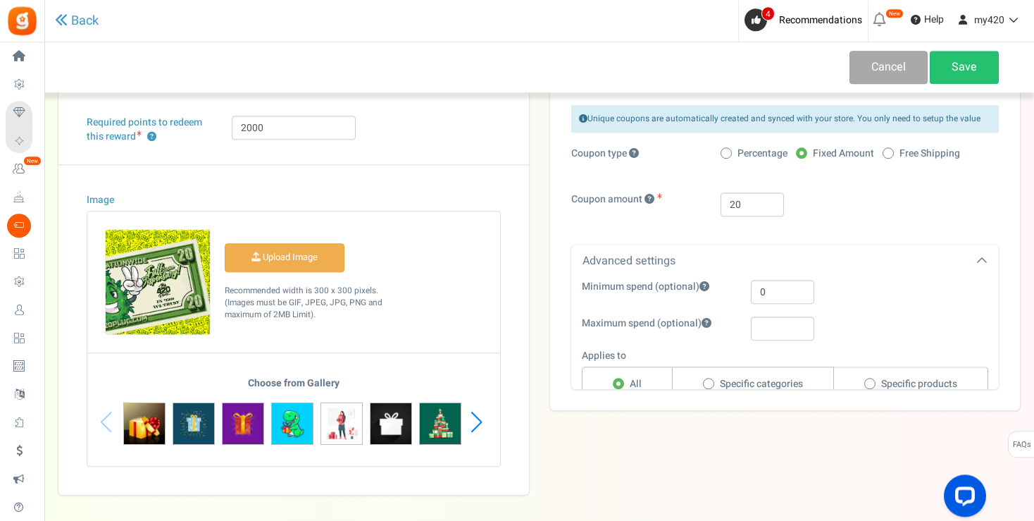
scroll to position [270, 0]
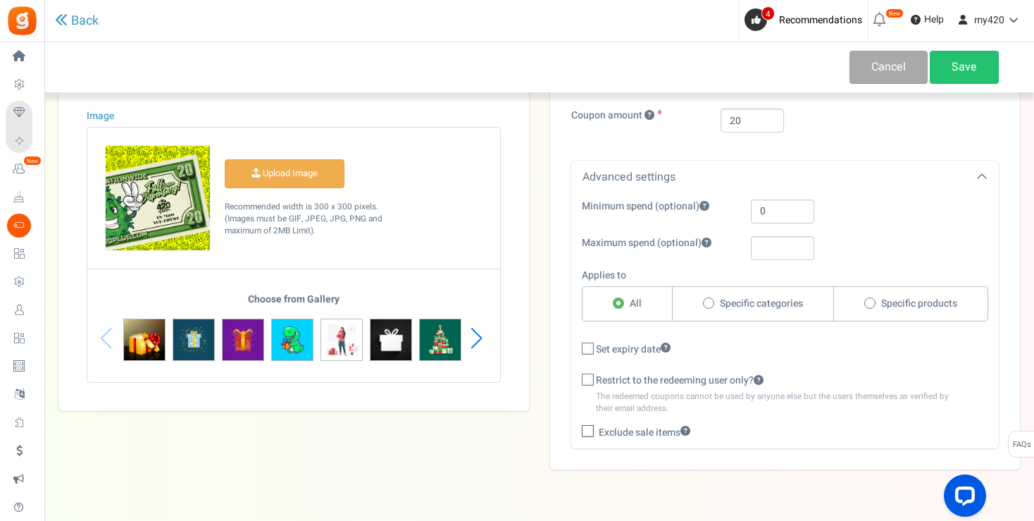
click at [585, 430] on icon at bounding box center [588, 432] width 9 height 9
click at [577, 430] on input "Exclude sale items" at bounding box center [572, 433] width 9 height 9
checkbox input "true"
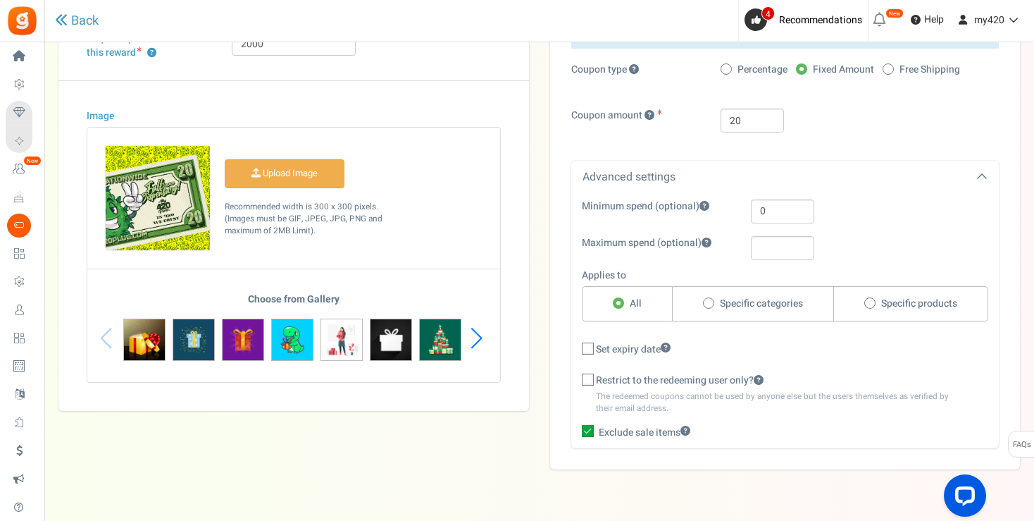
scroll to position [0, 0]
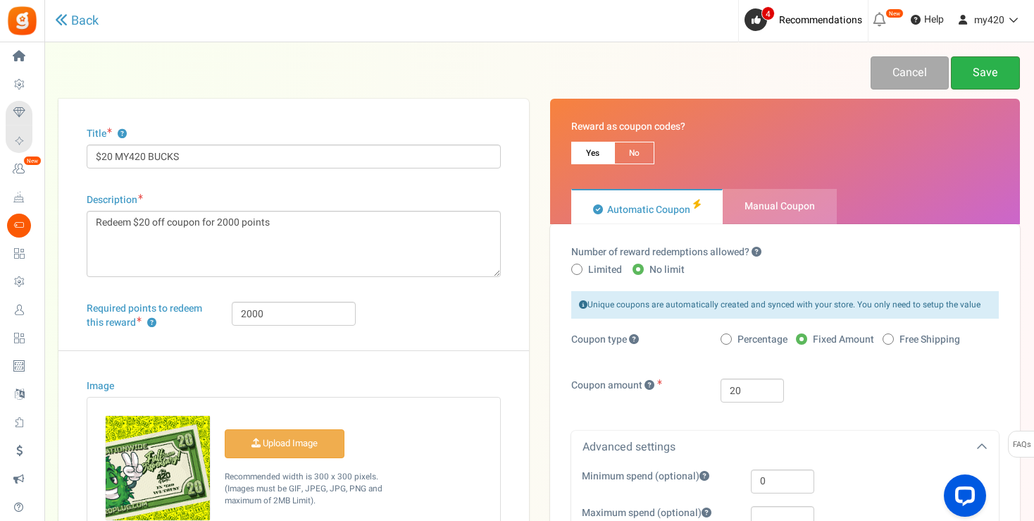
click at [978, 77] on link "Save" at bounding box center [985, 72] width 69 height 33
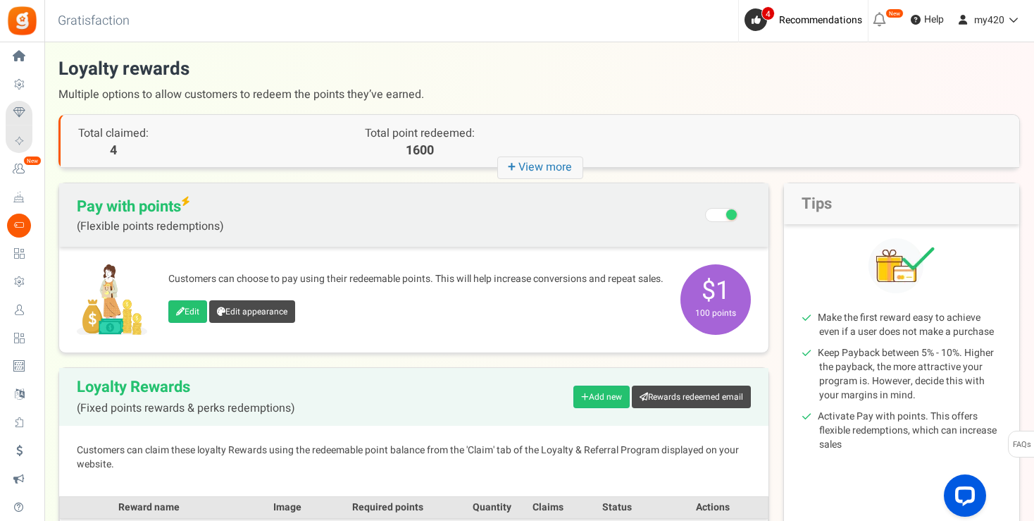
scroll to position [313, 0]
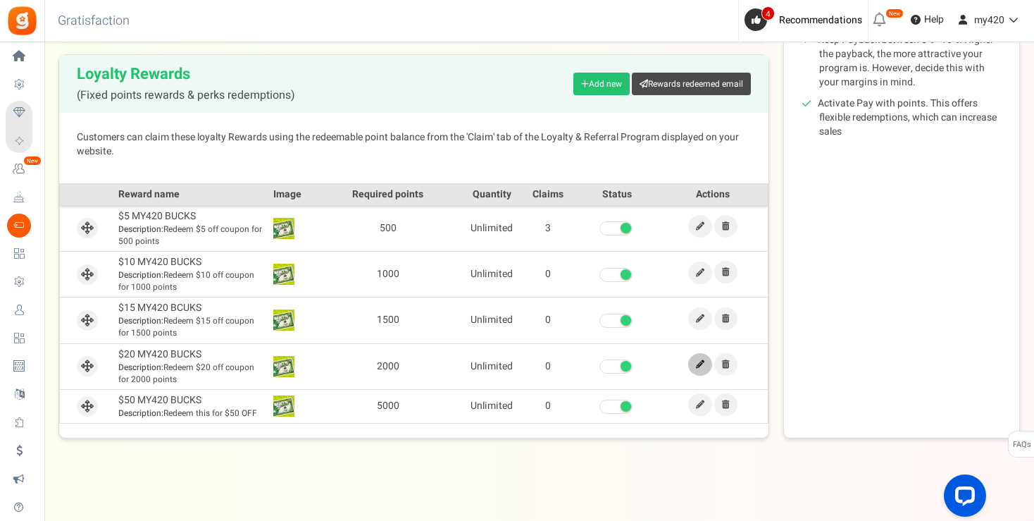
click at [696, 364] on link at bounding box center [700, 364] width 24 height 23
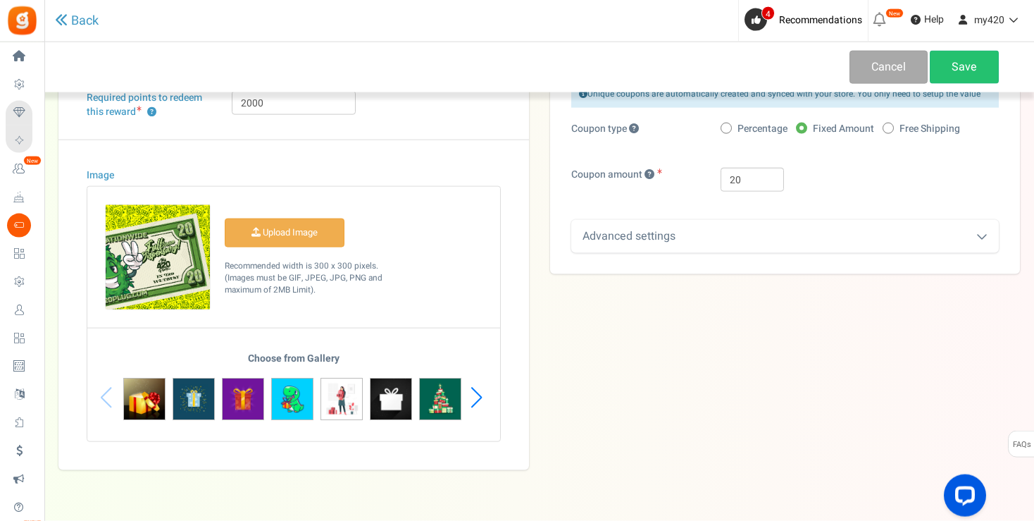
scroll to position [244, 0]
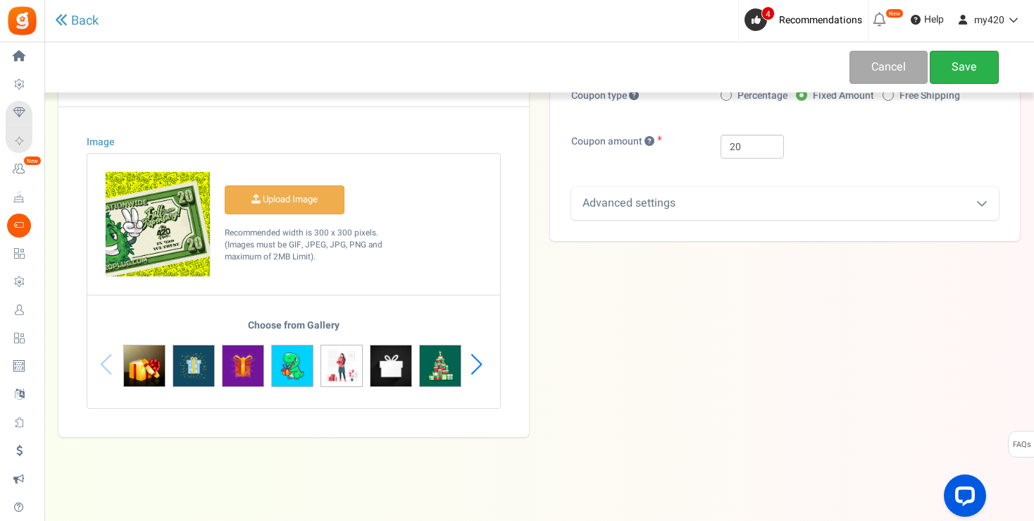
click at [964, 70] on link "Save" at bounding box center [964, 67] width 69 height 33
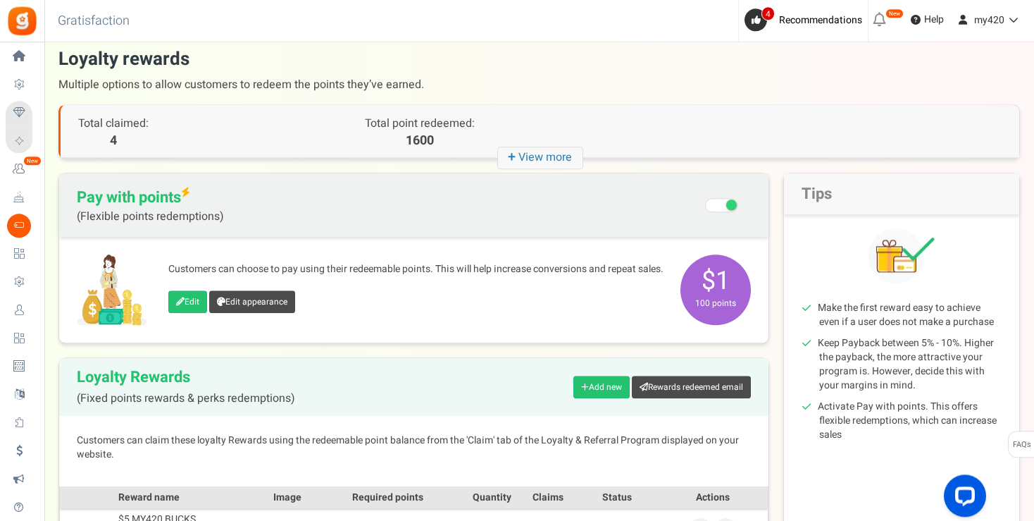
scroll to position [313, 0]
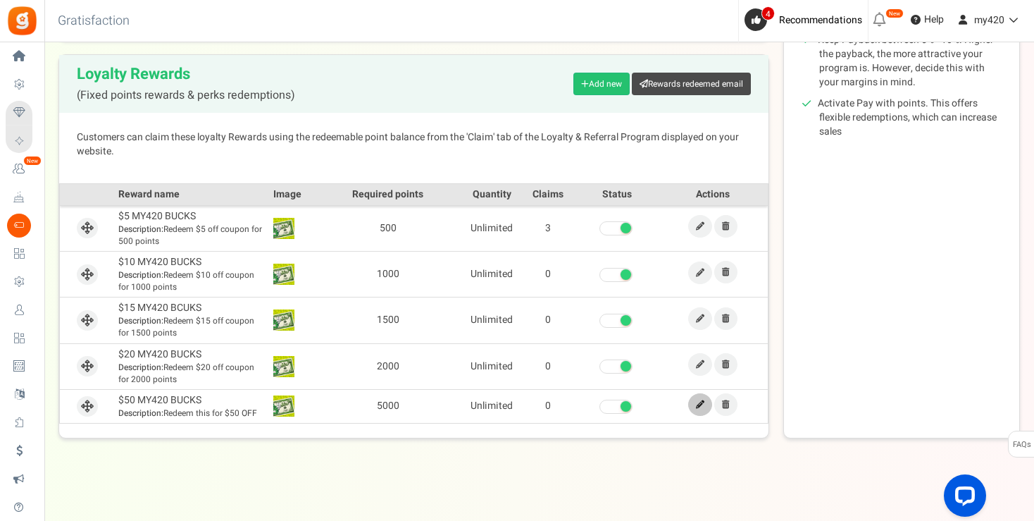
click at [697, 403] on icon at bounding box center [700, 404] width 8 height 8
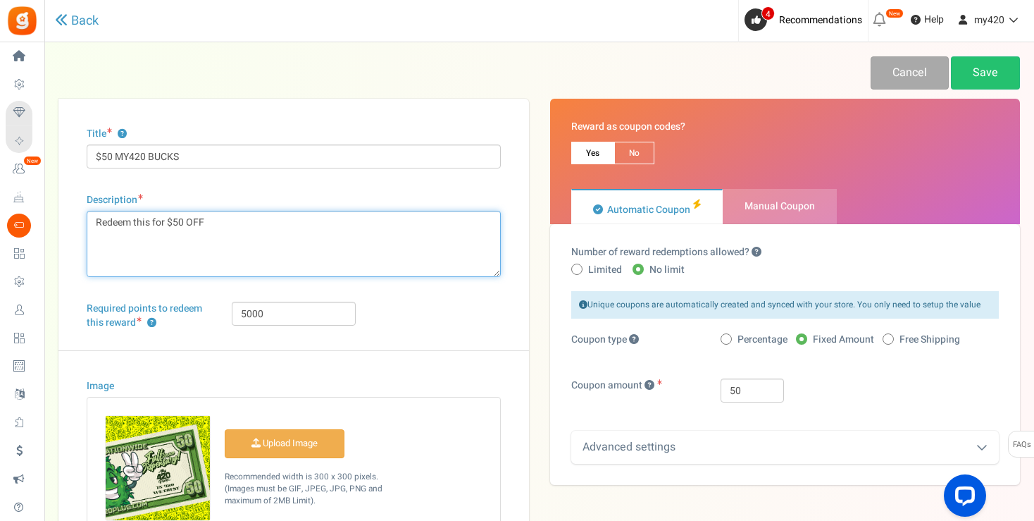
drag, startPoint x: 221, startPoint y: 216, endPoint x: 24, endPoint y: 223, distance: 197.3
click at [87, 223] on textarea "Redeem this for $50 OFF" at bounding box center [294, 244] width 414 height 66
paste textarea "$5 off coupon for 500 points"
click at [330, 246] on textarea "Redeem this for $50 OFF" at bounding box center [294, 244] width 414 height 66
click at [145, 223] on textarea "Redeem this for $50 OFF" at bounding box center [294, 244] width 414 height 66
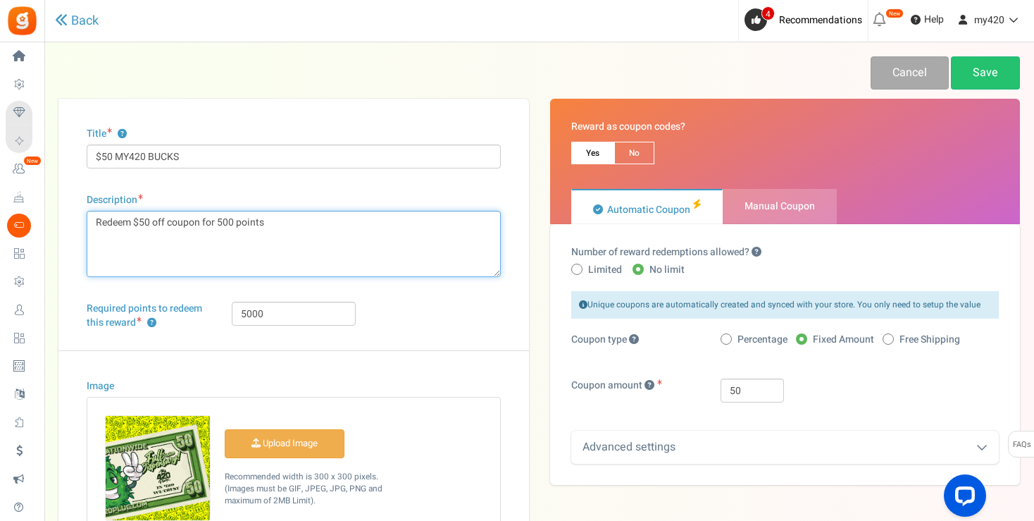
click at [235, 225] on textarea "Redeem this for $50 OFF" at bounding box center [294, 244] width 414 height 66
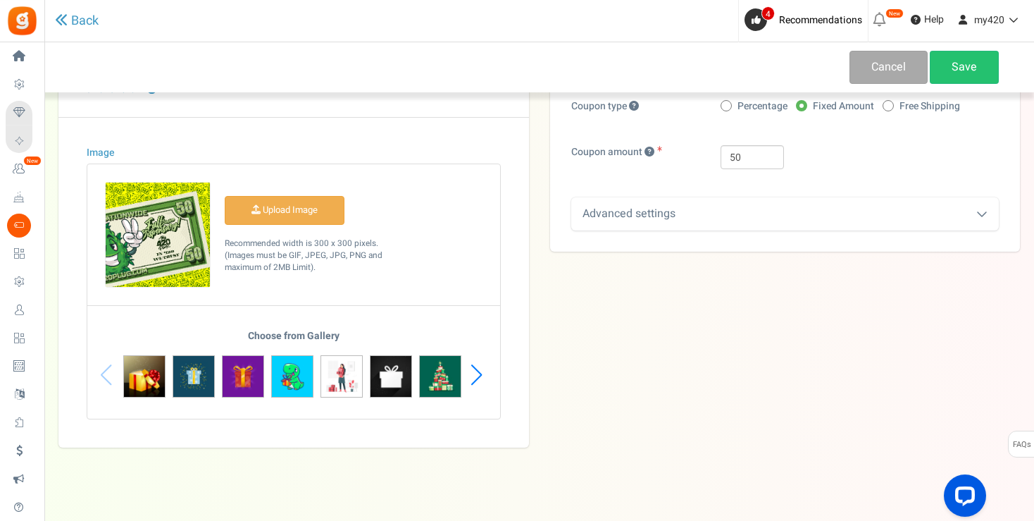
type textarea "Redeem $50 off coupon for 5,000 points"
click at [979, 213] on icon at bounding box center [981, 213] width 11 height 11
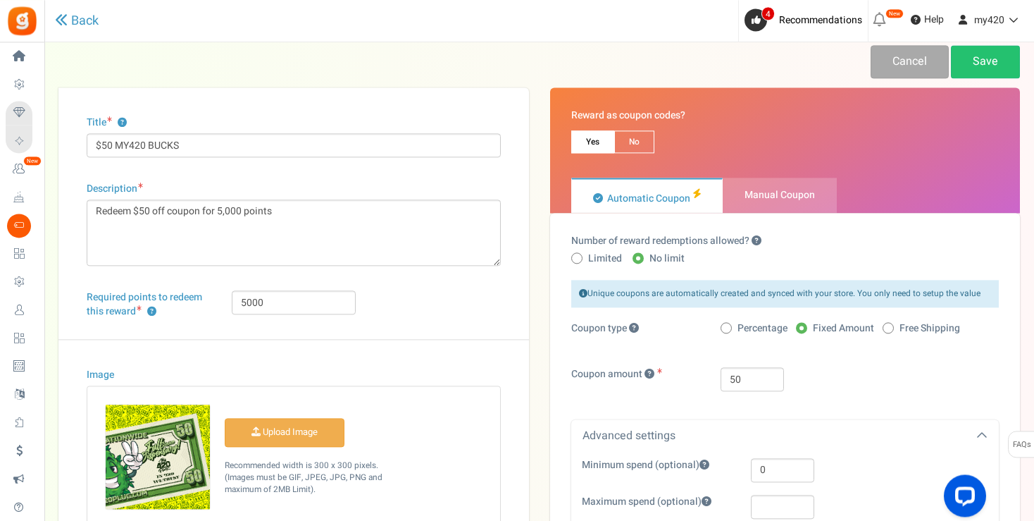
scroll to position [11, 0]
click at [981, 55] on link "Save" at bounding box center [985, 62] width 69 height 33
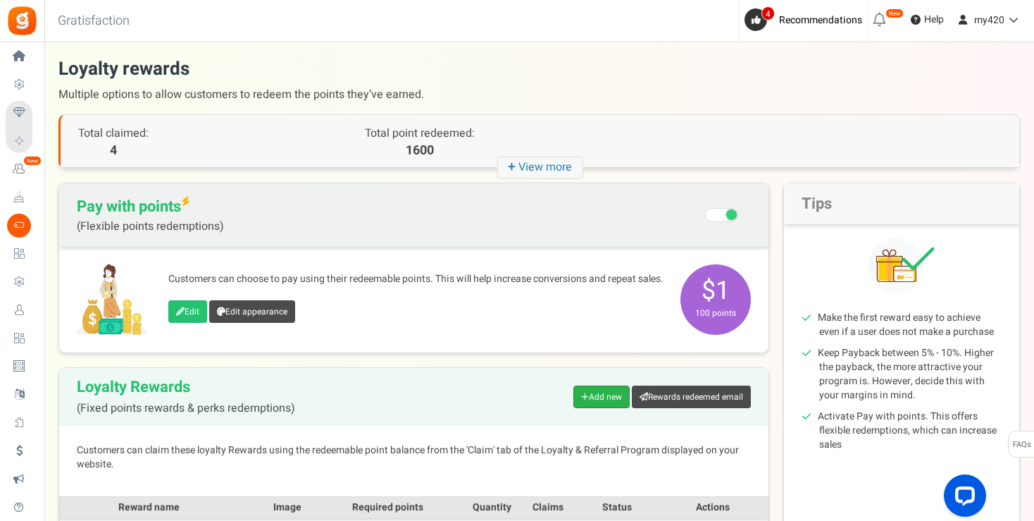
click at [601, 392] on link "Add new" at bounding box center [601, 396] width 56 height 23
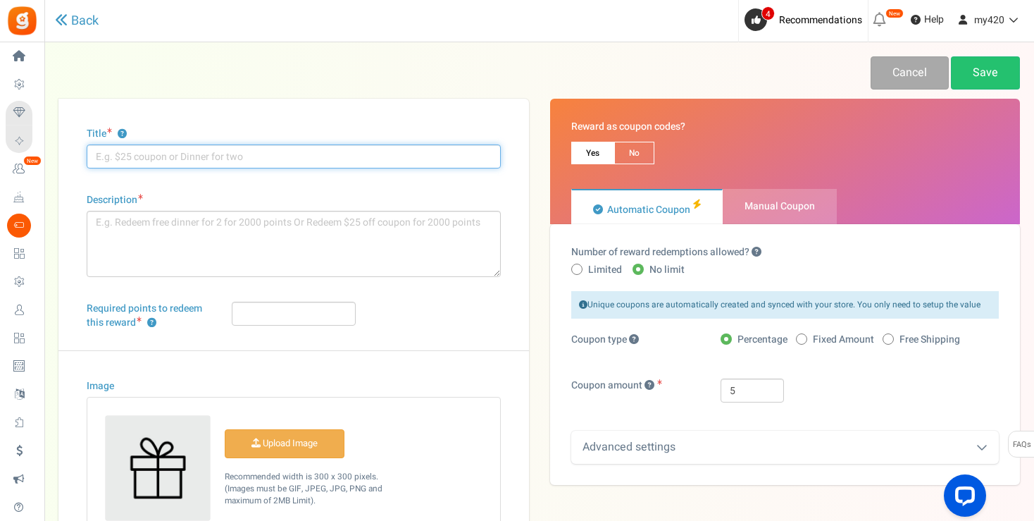
click at [266, 154] on input "Title ?" at bounding box center [294, 156] width 414 height 24
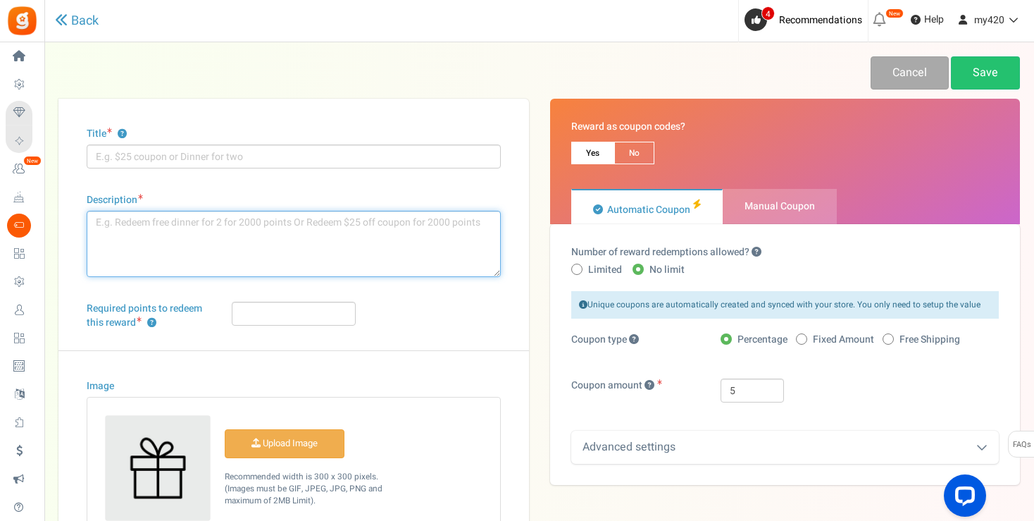
click at [237, 227] on textarea "Description" at bounding box center [294, 244] width 414 height 66
paste textarea "Redeem $5 off coupon for 500 points"
click at [145, 219] on textarea "Redeem $5 off coupon for 500 points" at bounding box center [294, 244] width 414 height 66
click at [241, 221] on textarea "Redeem $100 off coupon for 500 points" at bounding box center [294, 244] width 414 height 66
type textarea "Redeem $100 off coupon for 10,000 points"
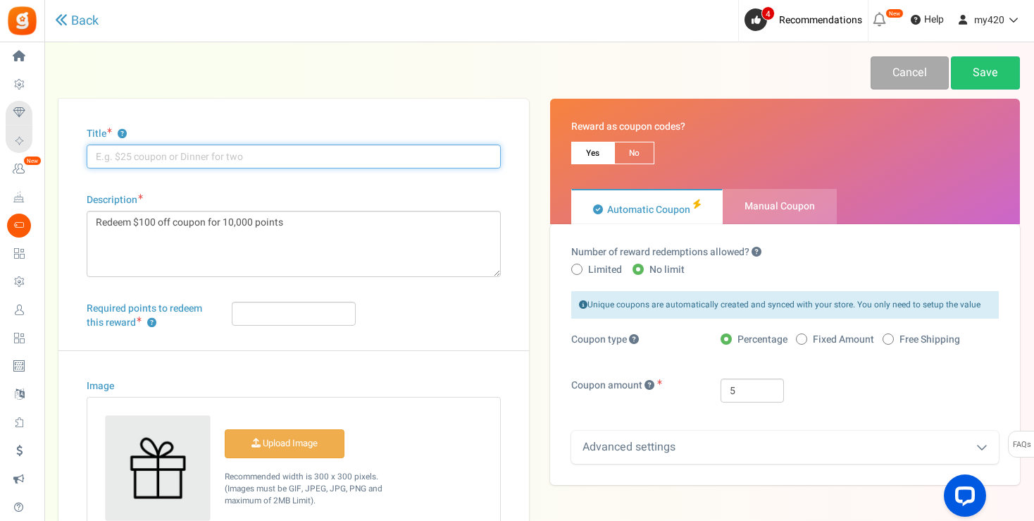
click at [223, 162] on input "Title ?" at bounding box center [294, 156] width 414 height 24
click at [151, 156] on input "$100 MY420BUCKS" at bounding box center [294, 156] width 414 height 24
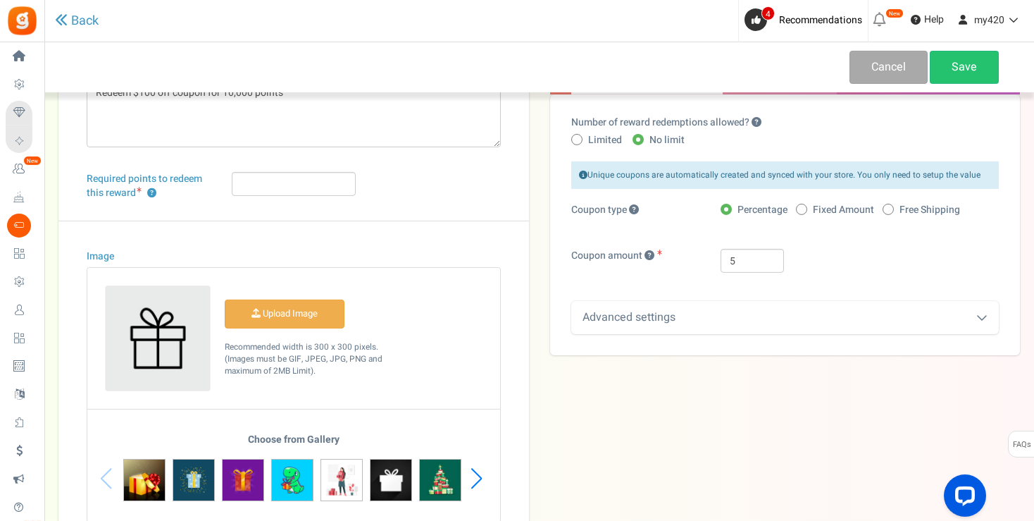
type input "$100 MY420 BUCKS"
drag, startPoint x: 757, startPoint y: 257, endPoint x: 666, endPoint y: 256, distance: 90.9
click at [721, 256] on input "5" at bounding box center [752, 261] width 63 height 24
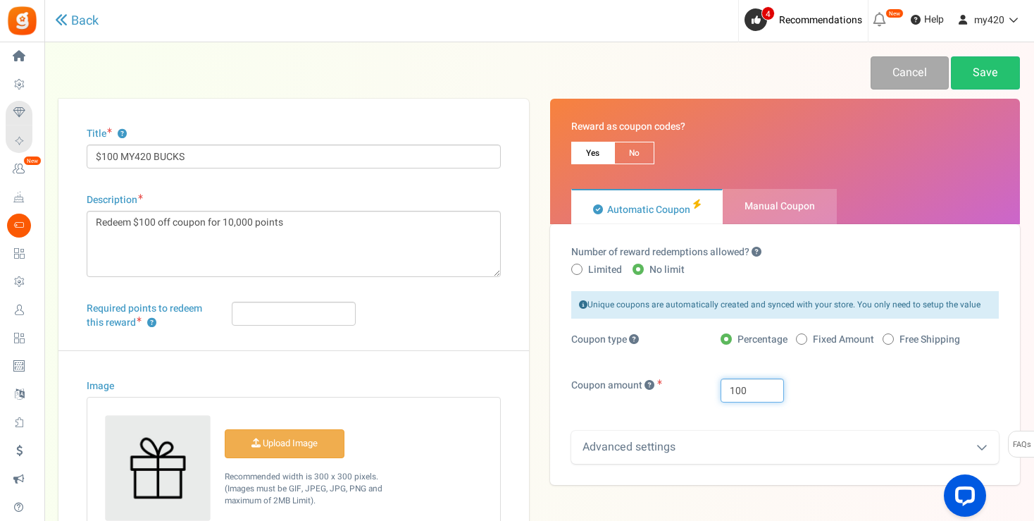
type input "100"
click at [283, 308] on input "Required points to redeem this reward ?" at bounding box center [294, 313] width 124 height 24
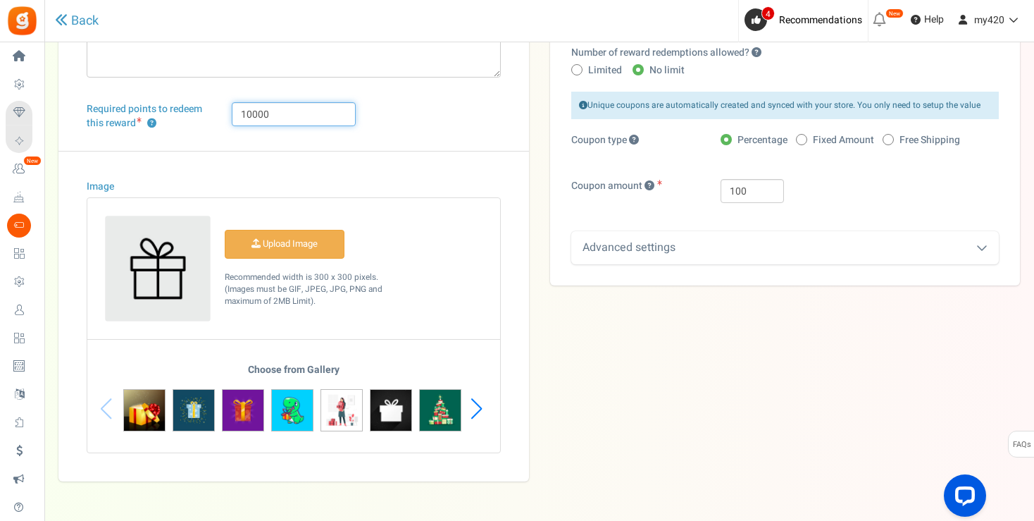
scroll to position [230, 0]
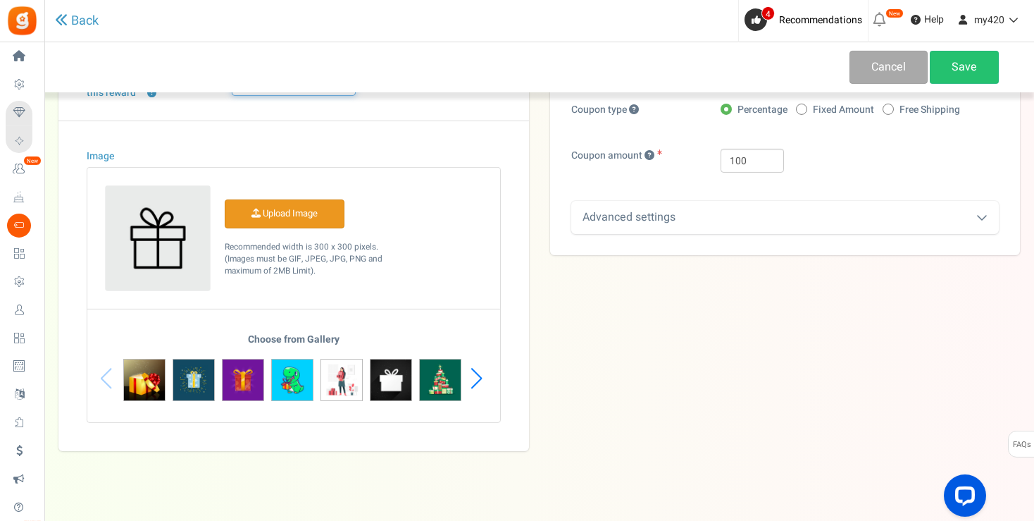
type input "10000"
click at [275, 216] on input "Image" at bounding box center [284, 213] width 118 height 27
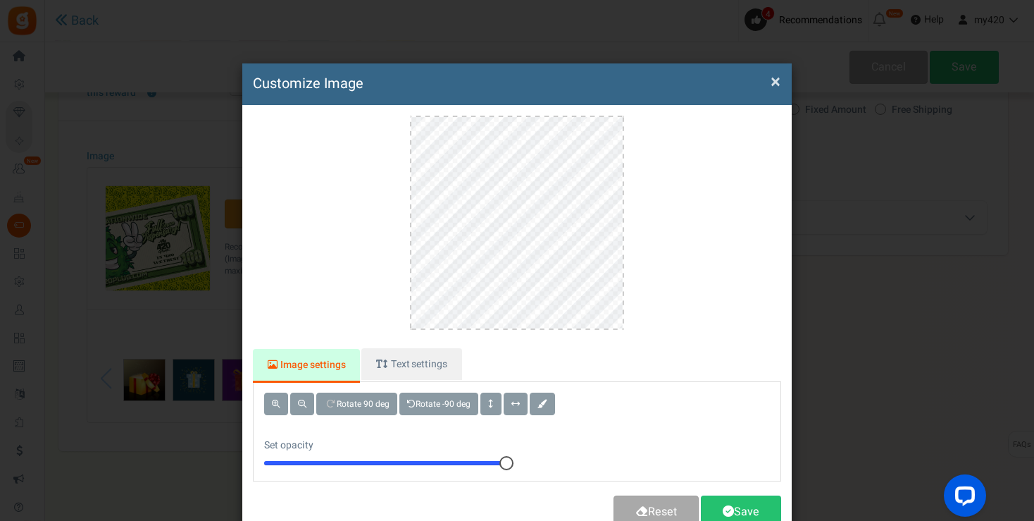
scroll to position [0, 0]
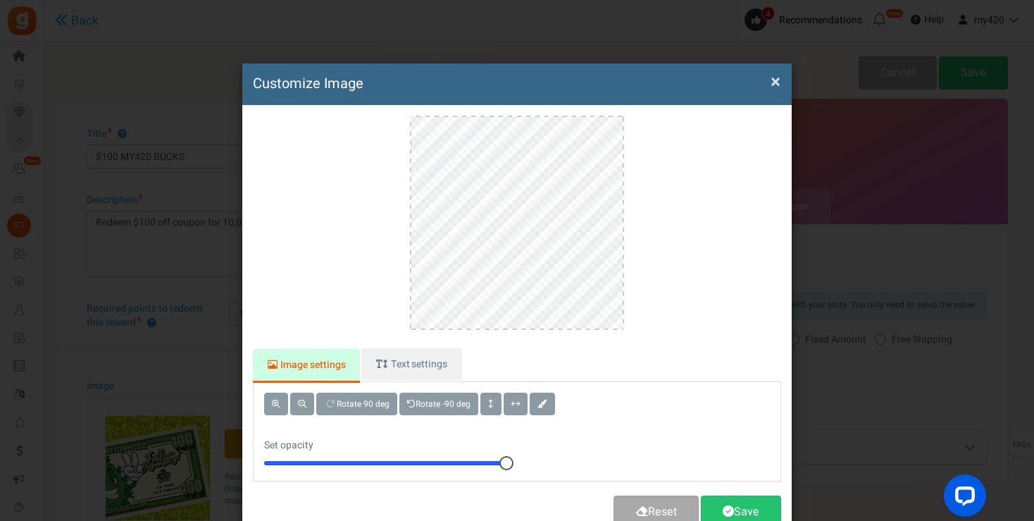
click at [723, 492] on div "Image settings Text settings Rotate 90 deg Rotate -90 deg Set opacity 10 Add Te…" at bounding box center [516, 322] width 549 height 435
click at [724, 495] on link "Save" at bounding box center [741, 511] width 80 height 33
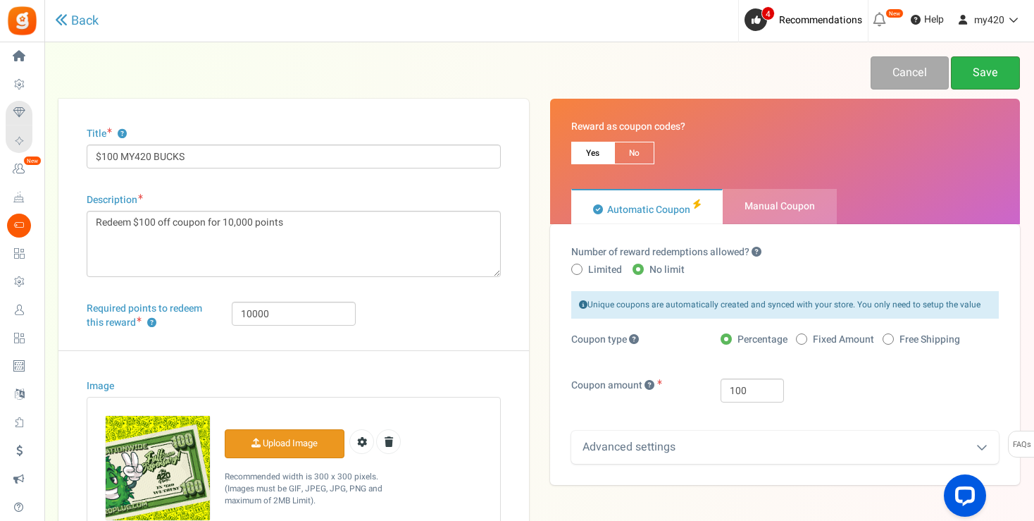
click at [987, 73] on link "Save" at bounding box center [985, 72] width 69 height 33
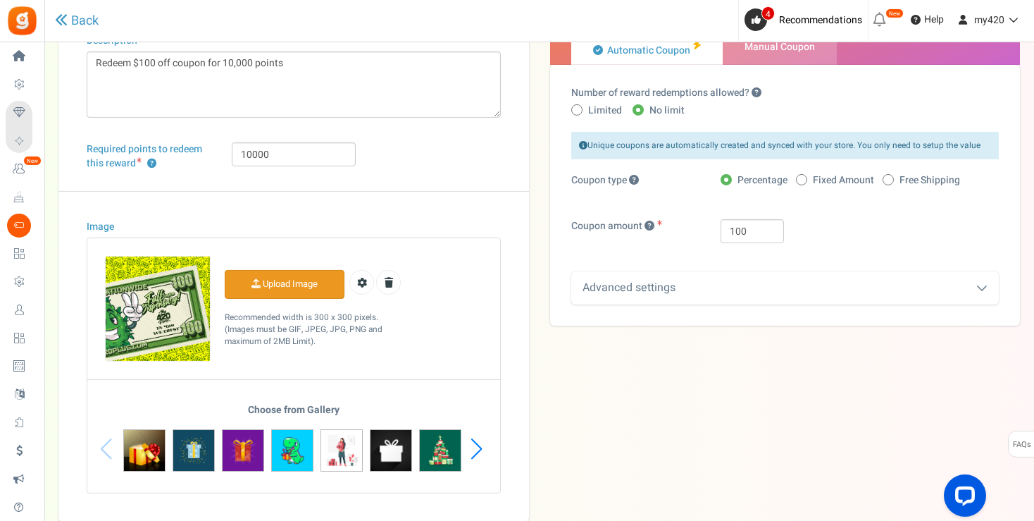
scroll to position [244, 0]
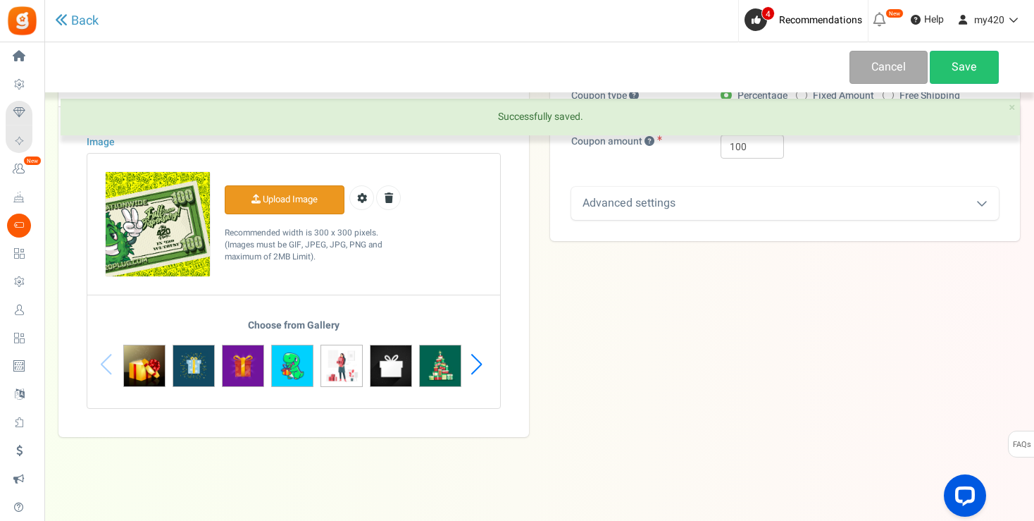
click at [991, 205] on div "Advanced settings" at bounding box center [785, 203] width 428 height 33
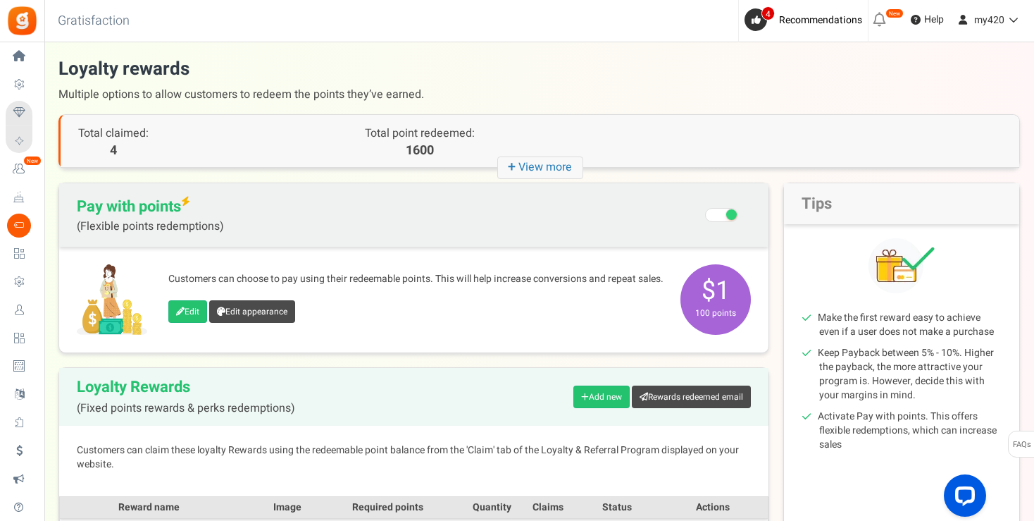
scroll to position [370, 0]
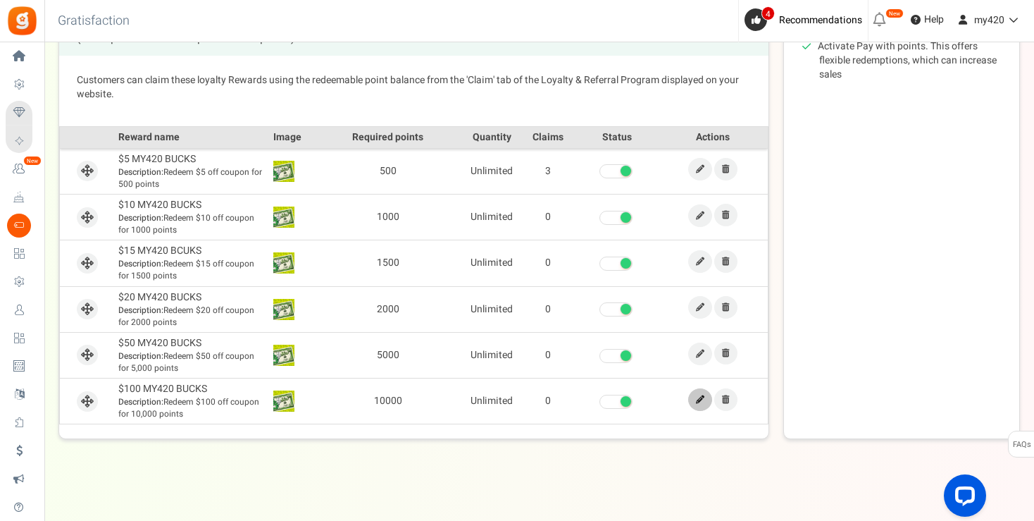
click at [706, 402] on link at bounding box center [700, 399] width 24 height 23
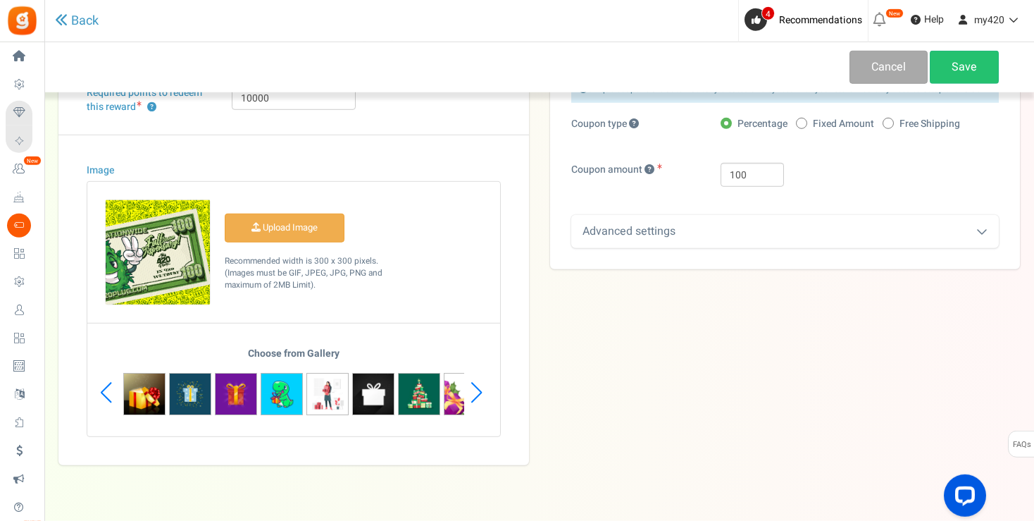
scroll to position [210, 0]
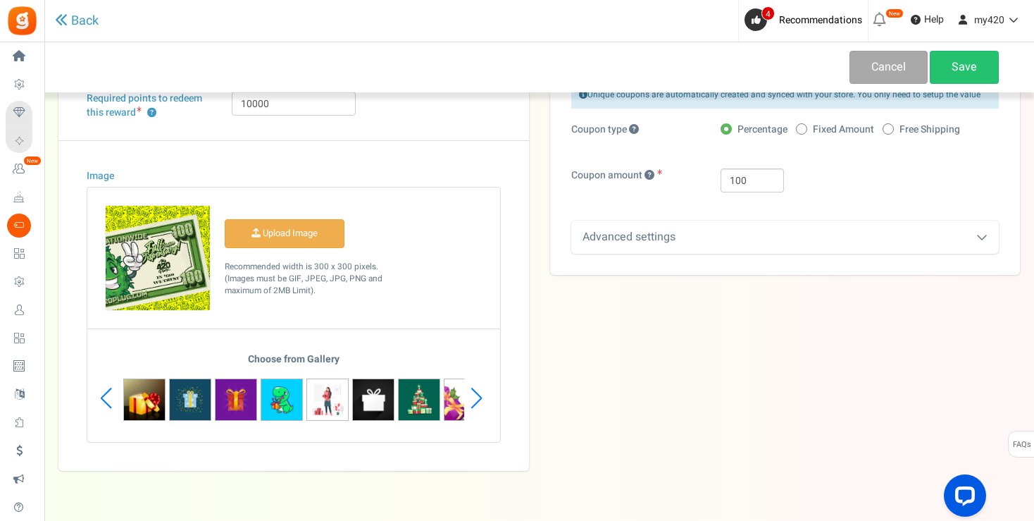
click at [975, 234] on div "Advanced settings" at bounding box center [785, 236] width 428 height 33
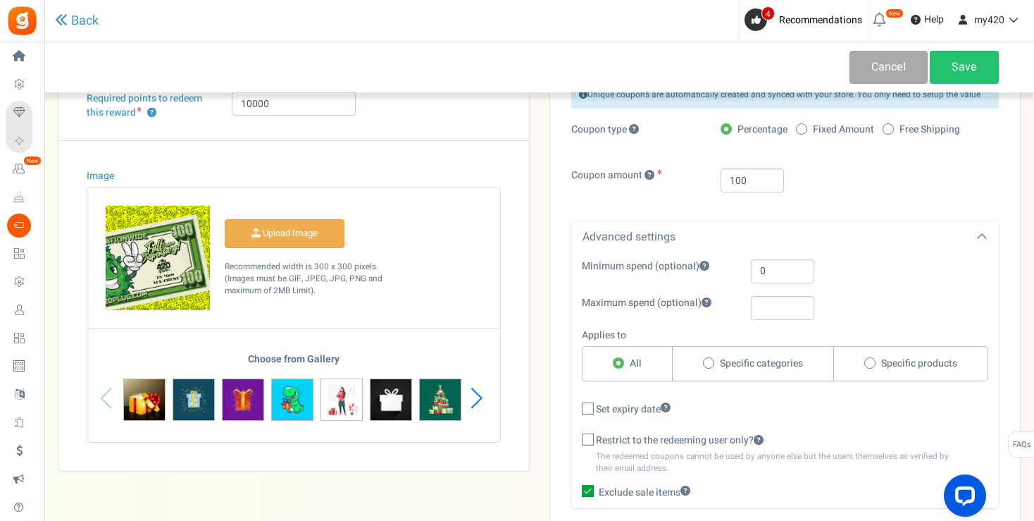
scroll to position [0, 0]
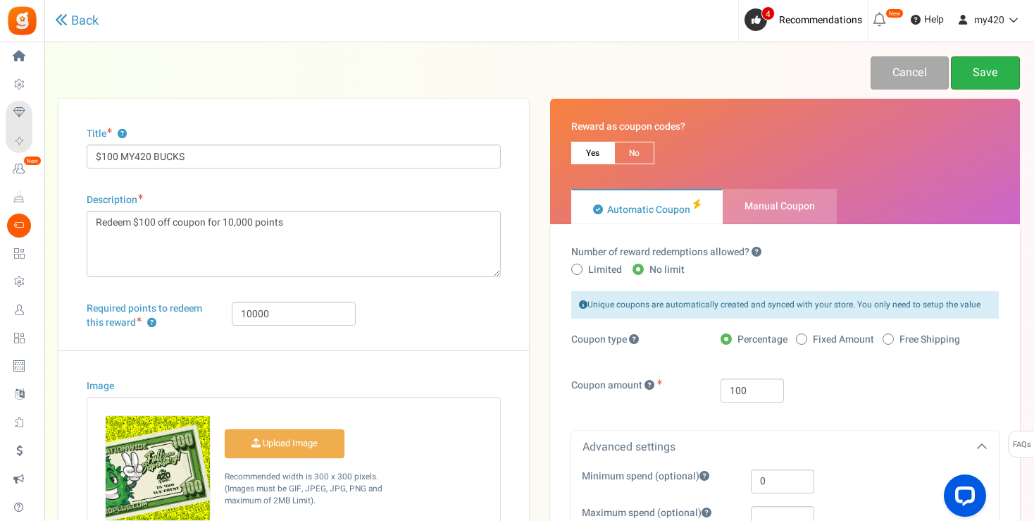
click at [973, 58] on link "Save" at bounding box center [985, 72] width 69 height 33
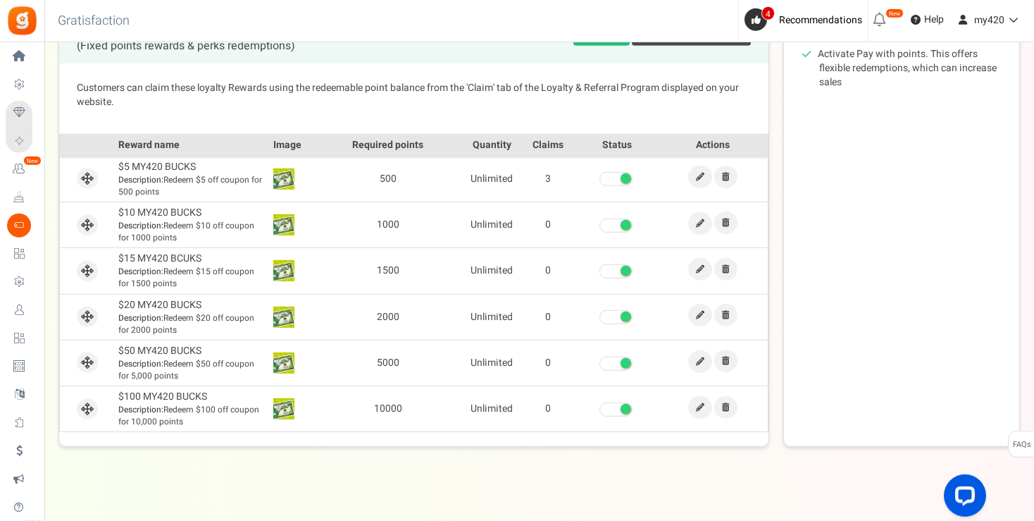
scroll to position [370, 0]
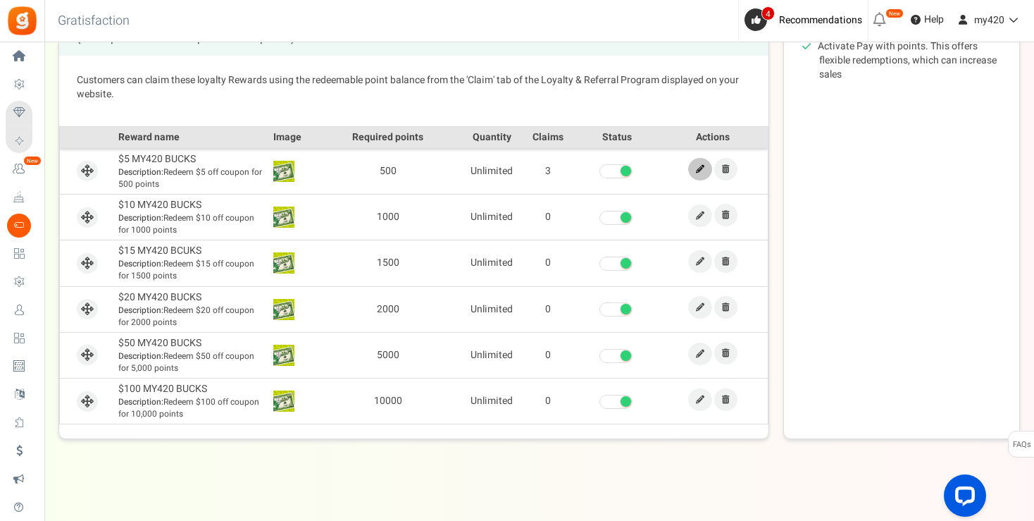
click at [702, 173] on link at bounding box center [700, 169] width 24 height 23
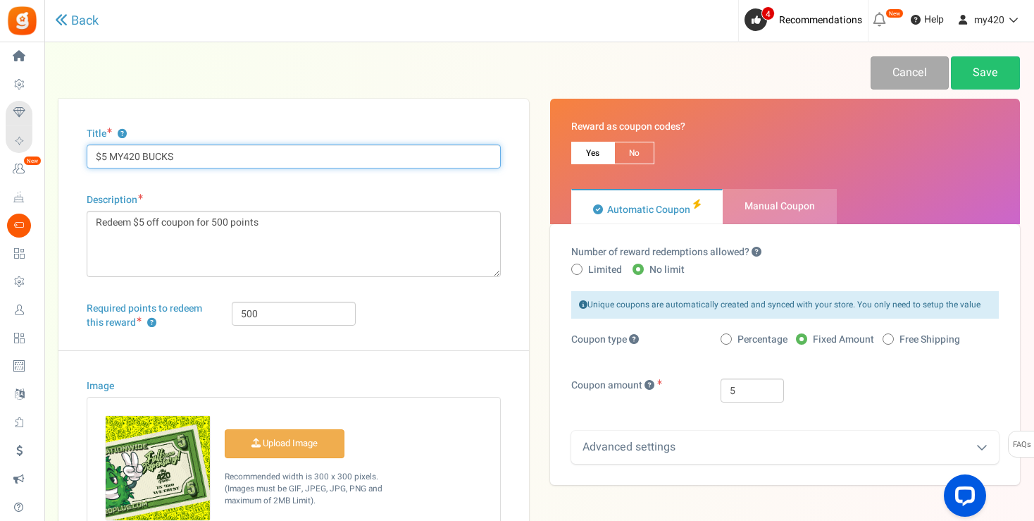
drag, startPoint x: 109, startPoint y: 155, endPoint x: 232, endPoint y: 156, distance: 122.6
click at [232, 156] on input "$5 MY420 BUCKS" at bounding box center [294, 156] width 414 height 24
type input "$5 BUCKS"
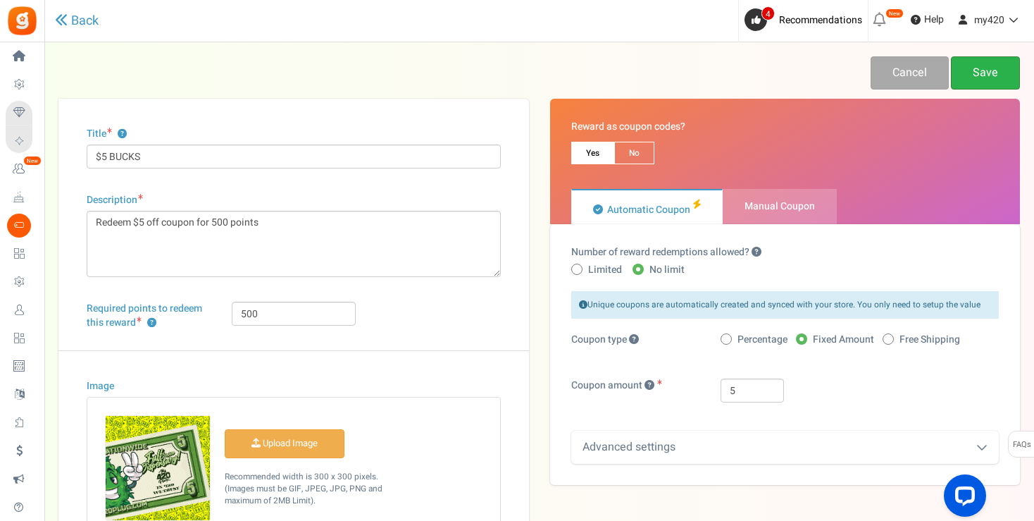
click at [987, 68] on link "Save" at bounding box center [985, 72] width 69 height 33
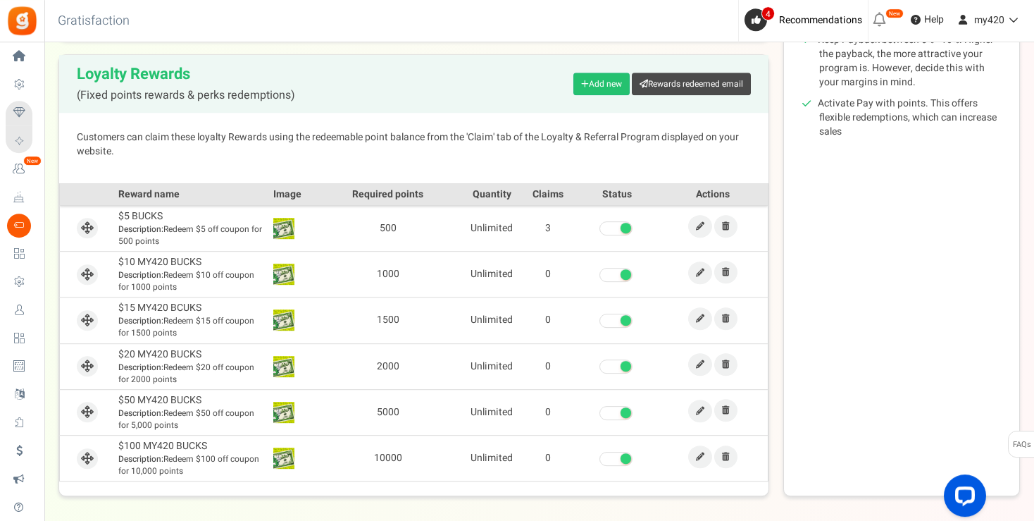
scroll to position [370, 0]
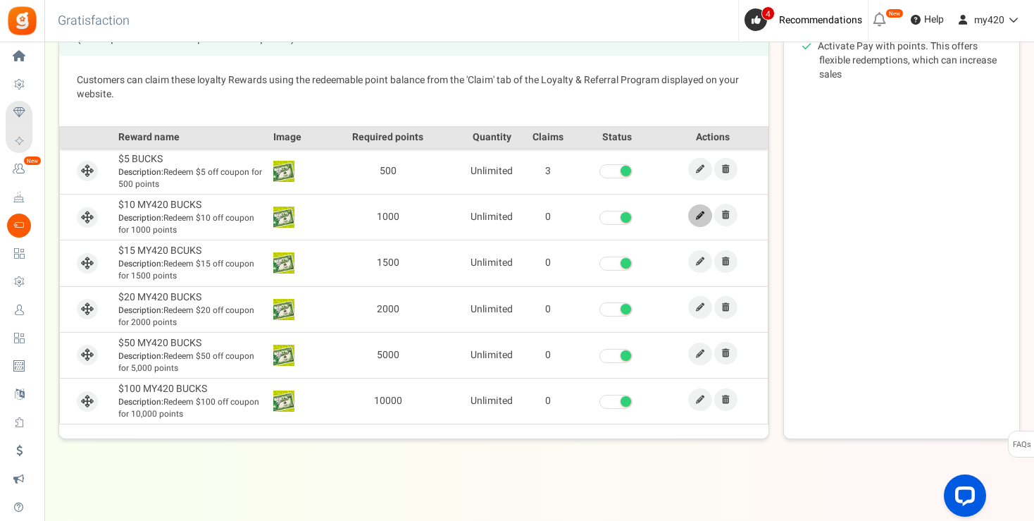
click at [700, 211] on icon at bounding box center [700, 215] width 8 height 8
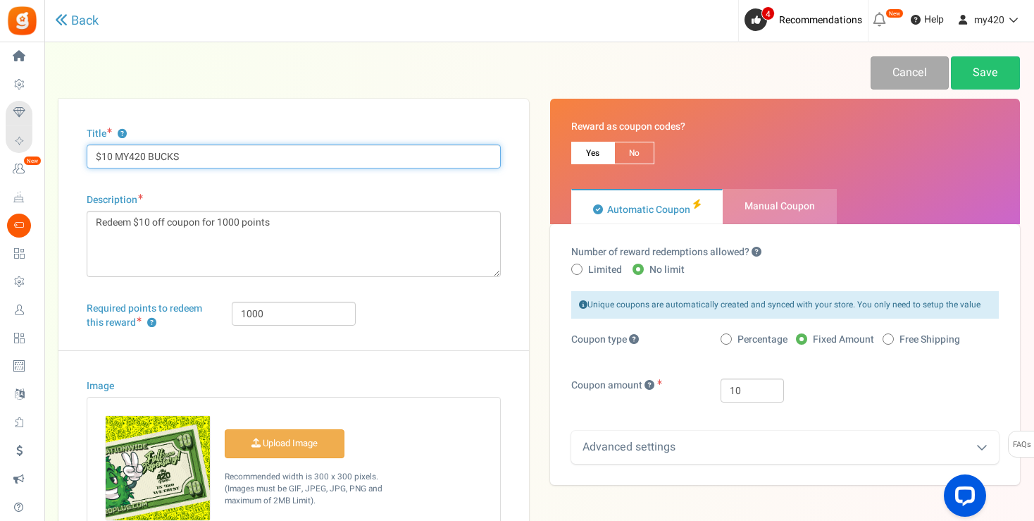
drag, startPoint x: 115, startPoint y: 156, endPoint x: 151, endPoint y: 155, distance: 35.9
click at [151, 155] on input "$10 MY420 BUCKS" at bounding box center [294, 156] width 414 height 24
type input "$10 BUCKS"
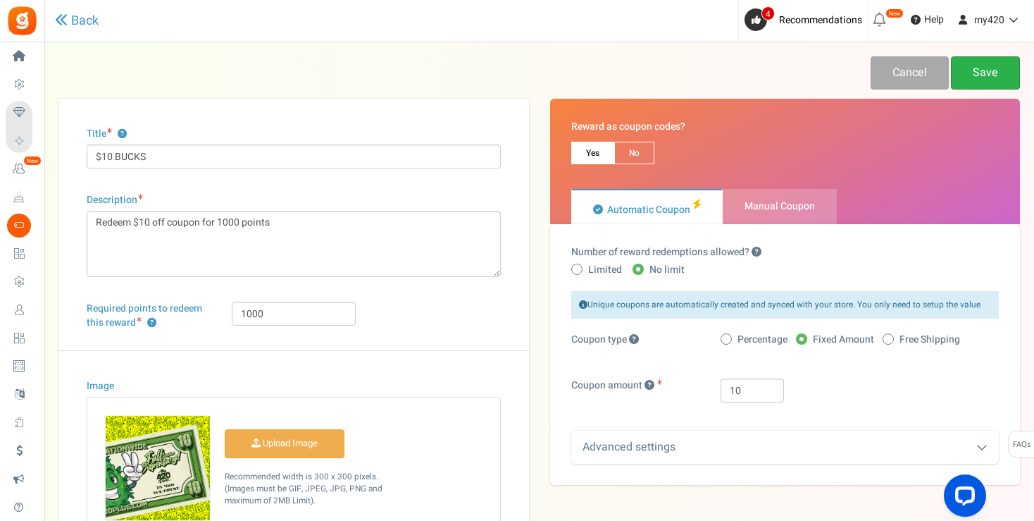
click at [984, 76] on link "Save" at bounding box center [985, 72] width 69 height 33
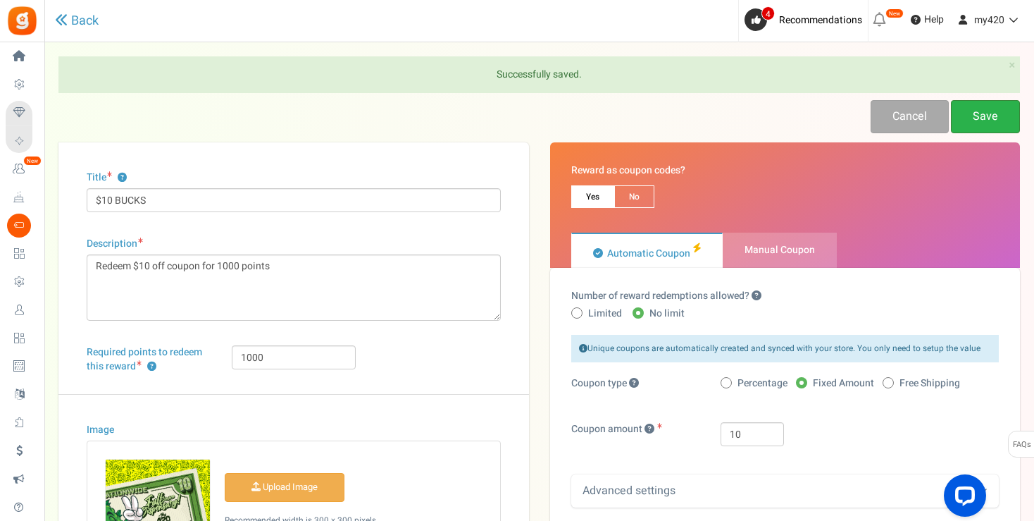
click at [987, 111] on link "Save" at bounding box center [985, 116] width 69 height 33
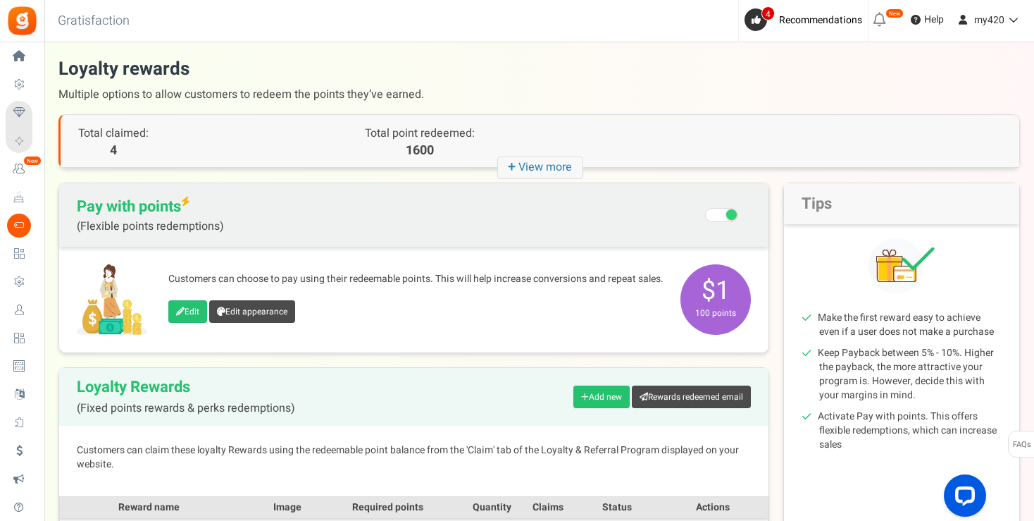
scroll to position [370, 0]
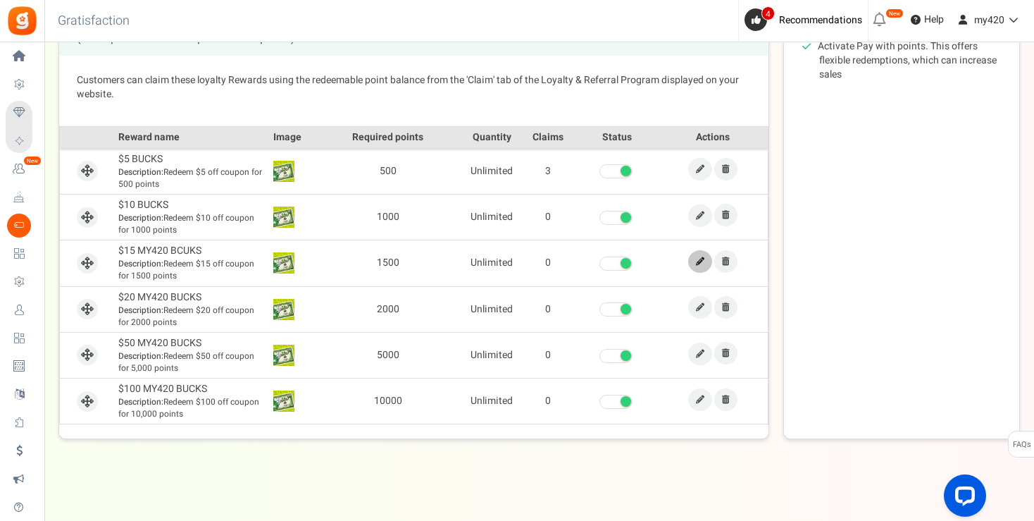
click at [702, 261] on icon at bounding box center [700, 261] width 8 height 8
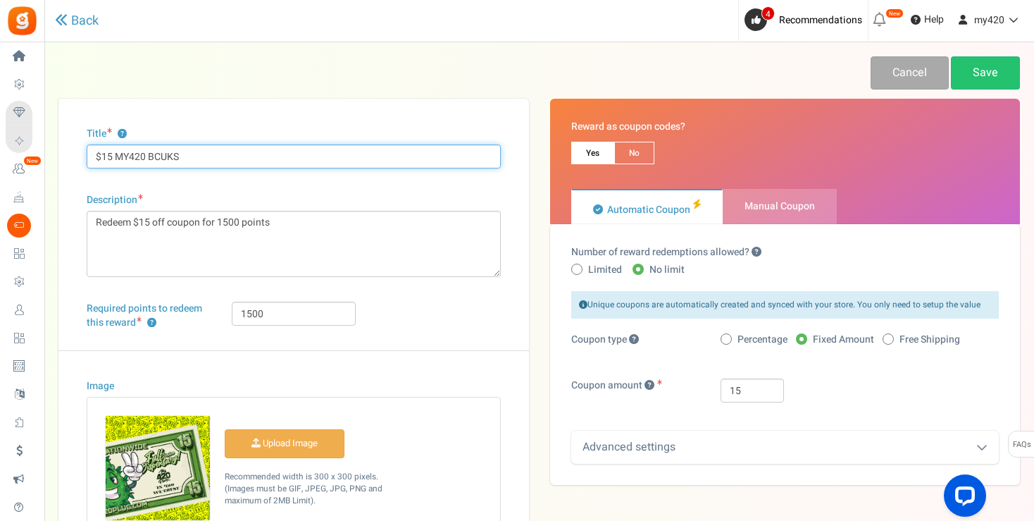
drag, startPoint x: 113, startPoint y: 156, endPoint x: 297, endPoint y: 163, distance: 184.0
click at [297, 163] on input "$15 MY420 BCUKS" at bounding box center [294, 156] width 414 height 24
type input "$15 BUCKS"
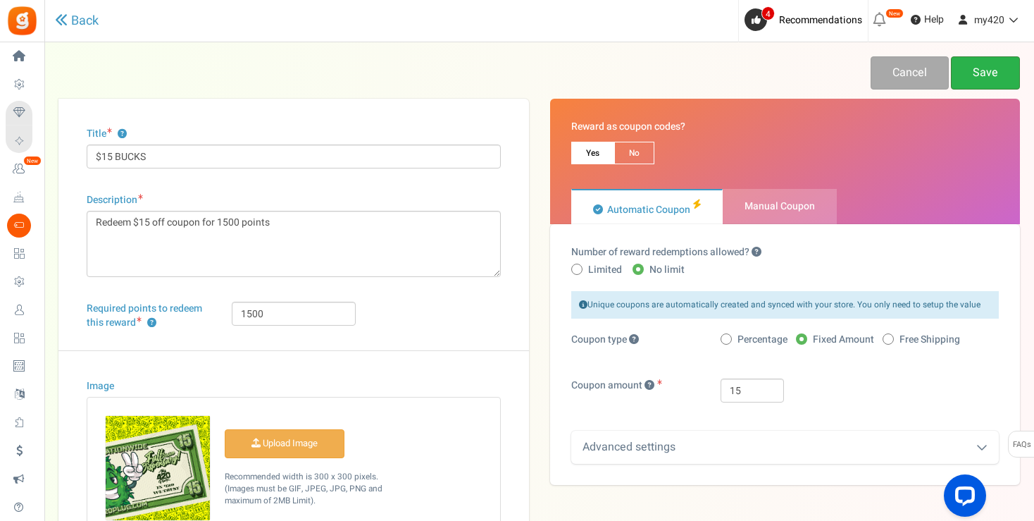
click at [984, 83] on link "Save" at bounding box center [985, 72] width 69 height 33
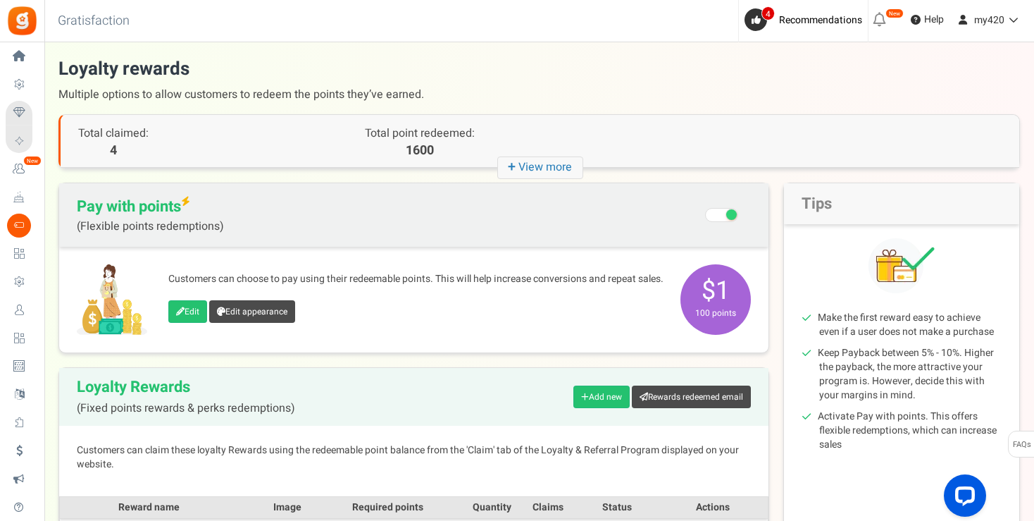
scroll to position [370, 0]
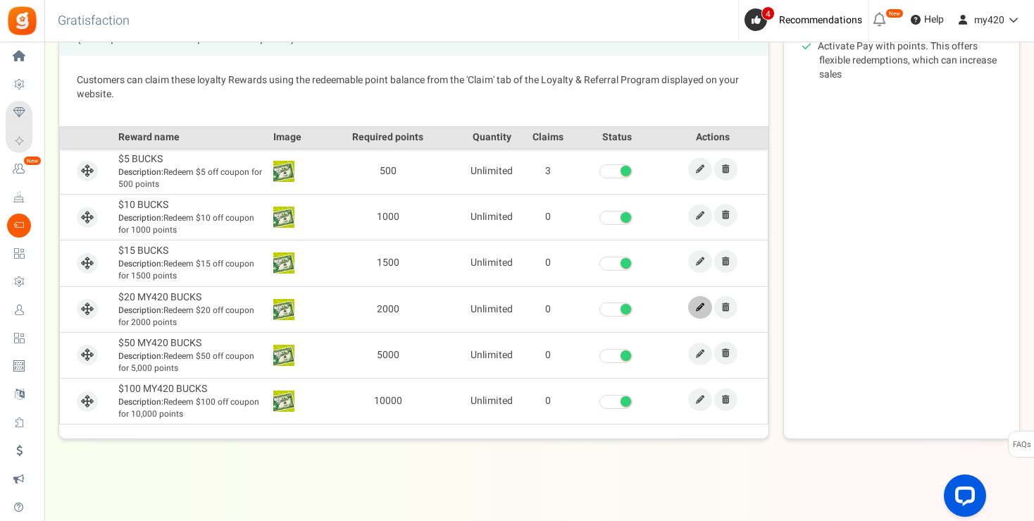
click at [699, 303] on icon at bounding box center [700, 307] width 8 height 8
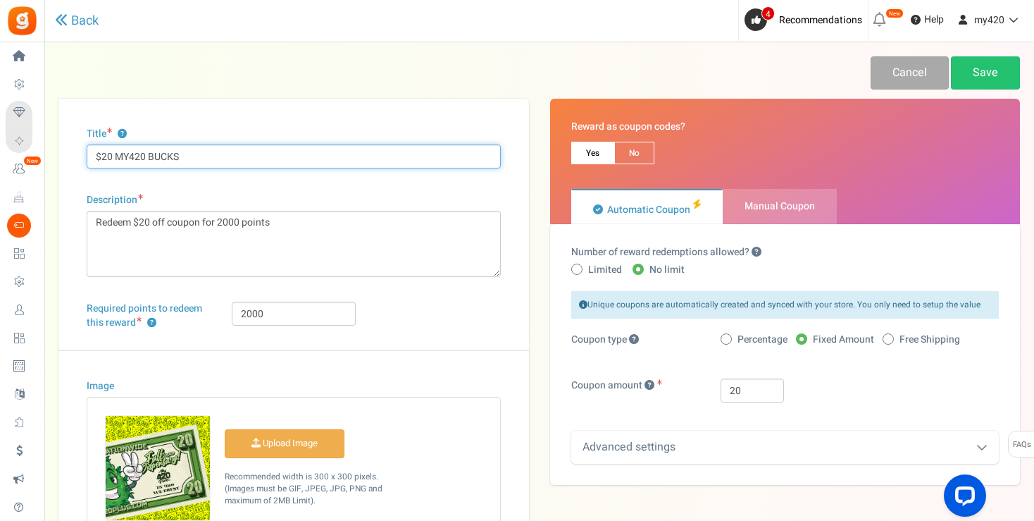
drag, startPoint x: 119, startPoint y: 155, endPoint x: 145, endPoint y: 154, distance: 26.1
click at [145, 154] on input "$20 MY420 BUCKS" at bounding box center [294, 156] width 414 height 24
type input "$20 BUCKS"
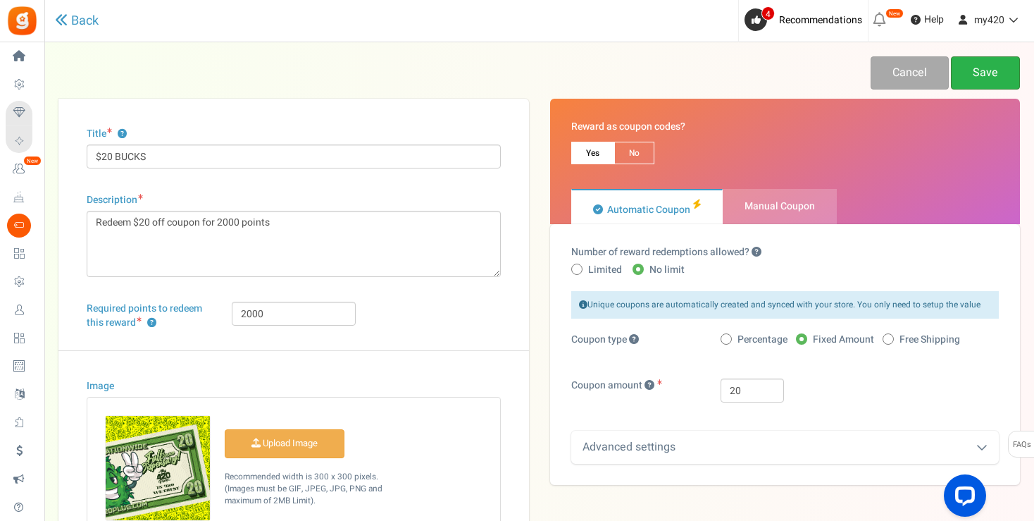
click at [982, 78] on link "Save" at bounding box center [985, 72] width 69 height 33
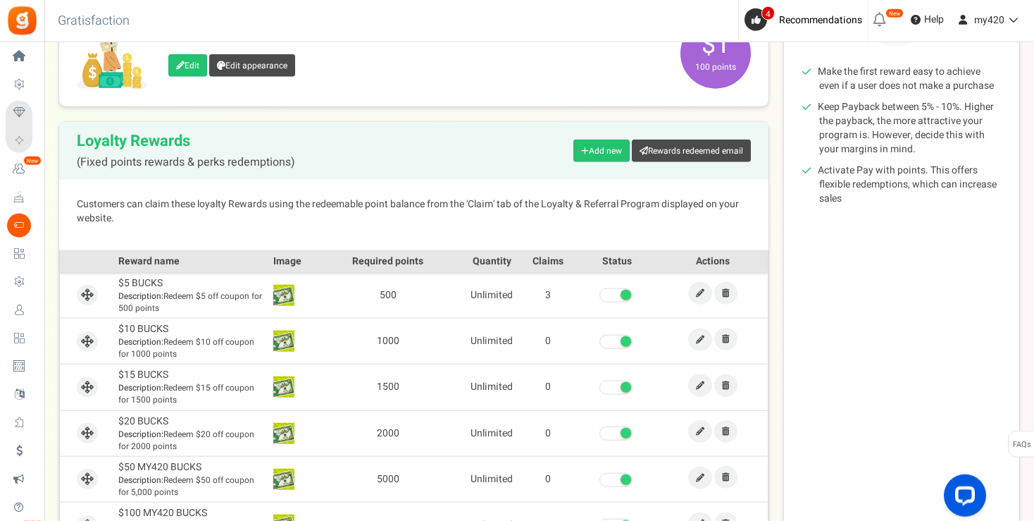
scroll to position [370, 0]
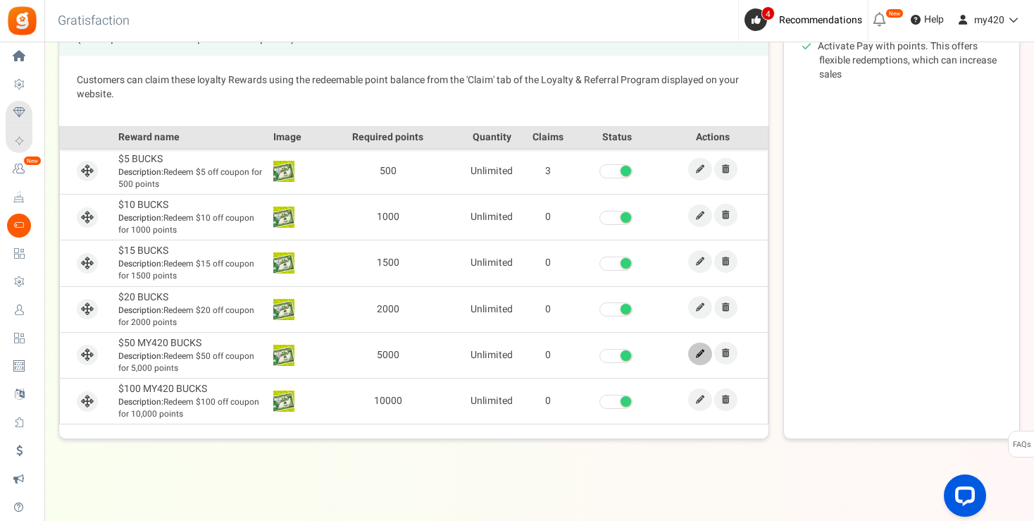
click at [702, 349] on icon at bounding box center [700, 353] width 8 height 8
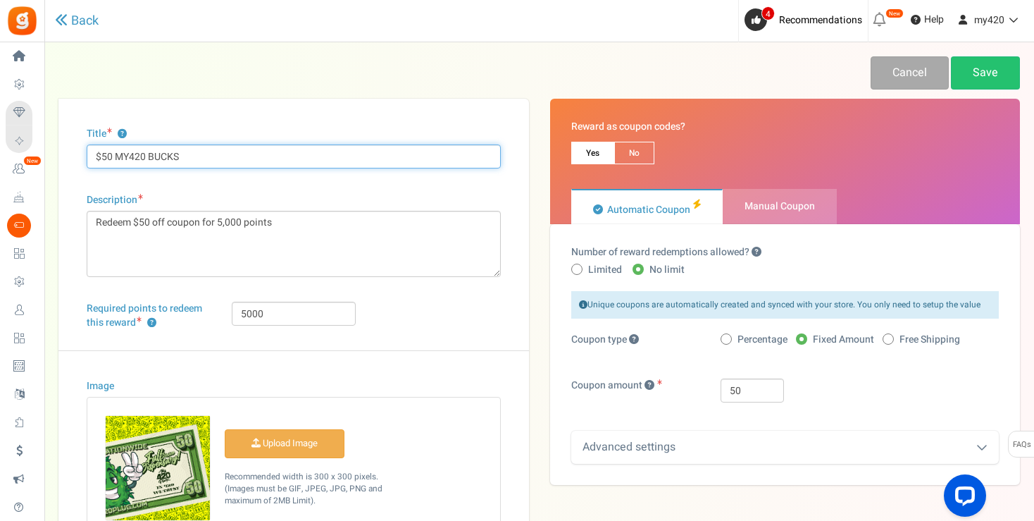
click at [146, 156] on input "$50 MY420 BUCKS" at bounding box center [294, 156] width 414 height 24
type input "$50 BUCKS"
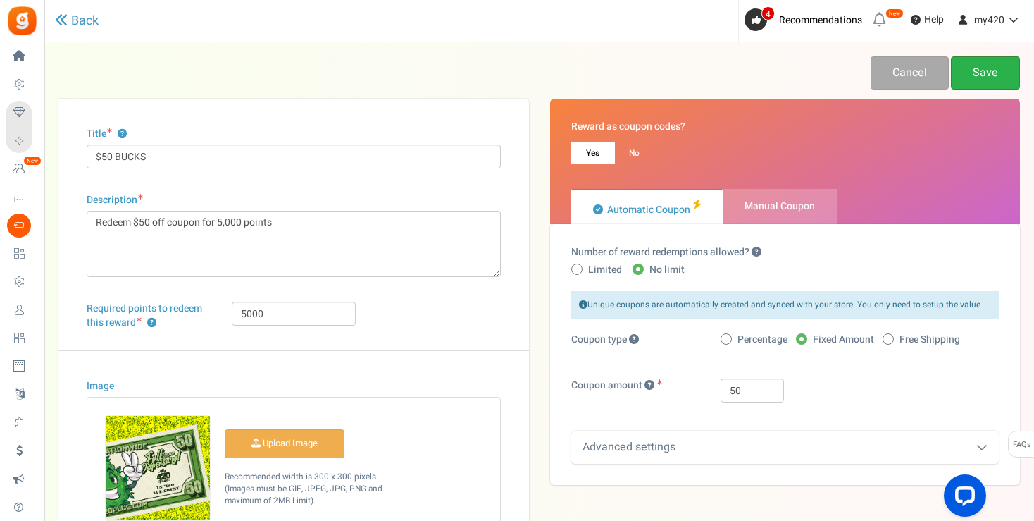
click at [977, 63] on link "Save" at bounding box center [985, 72] width 69 height 33
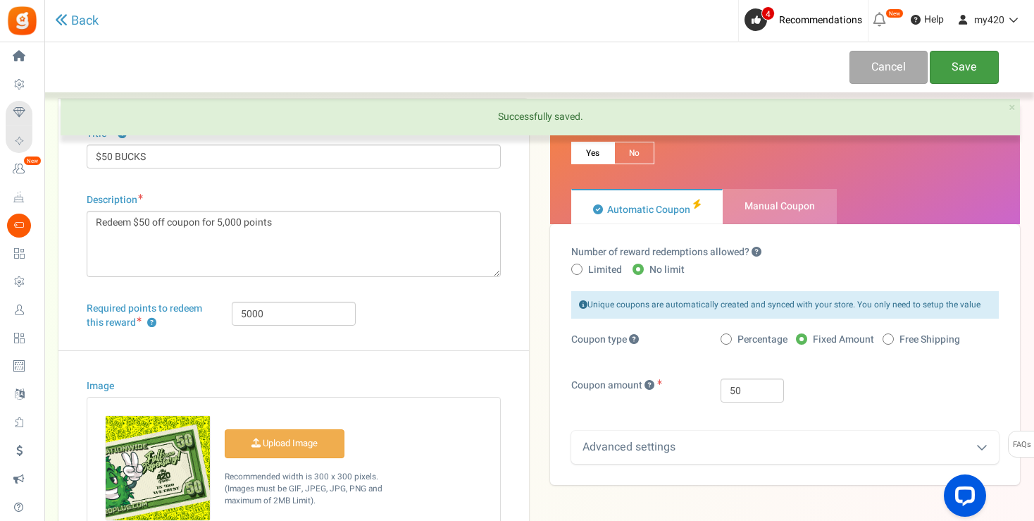
scroll to position [244, 0]
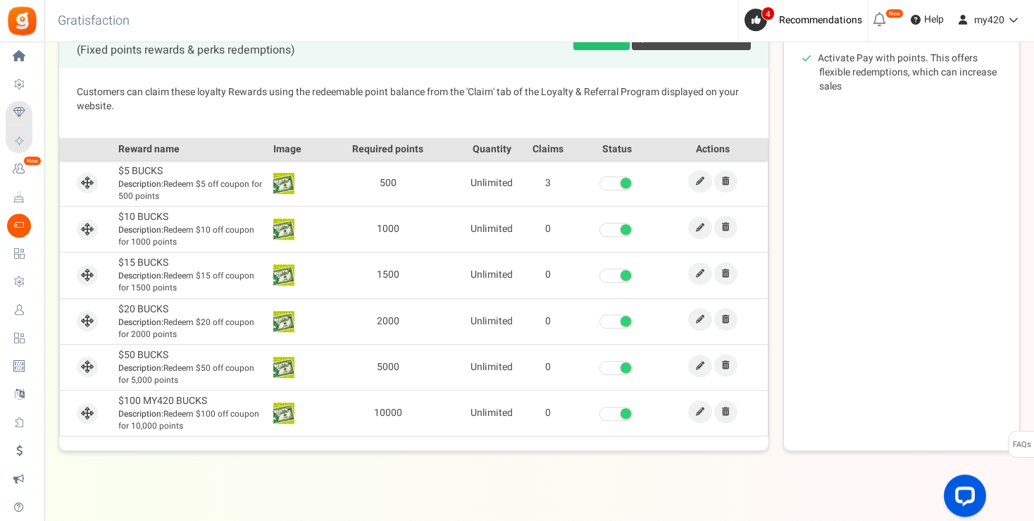
scroll to position [370, 0]
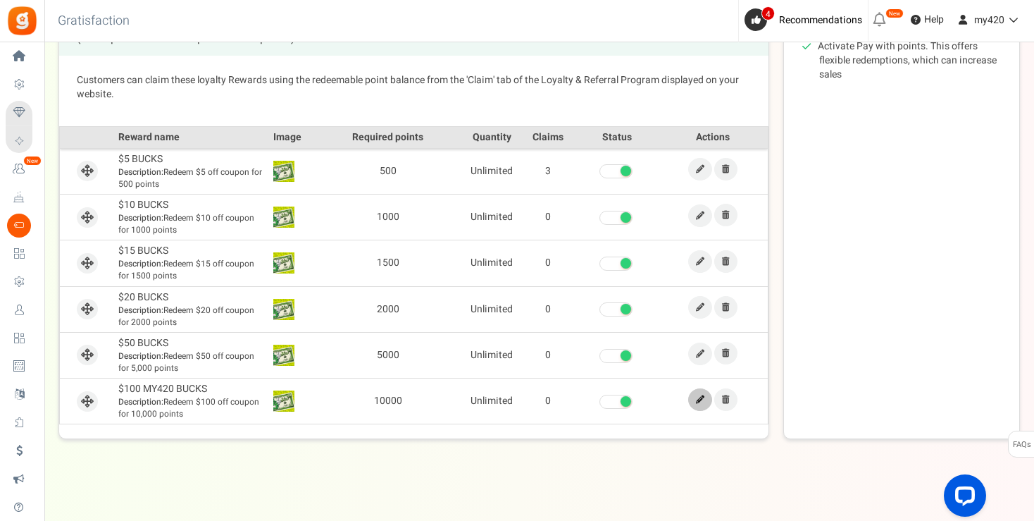
click at [692, 393] on link at bounding box center [700, 399] width 24 height 23
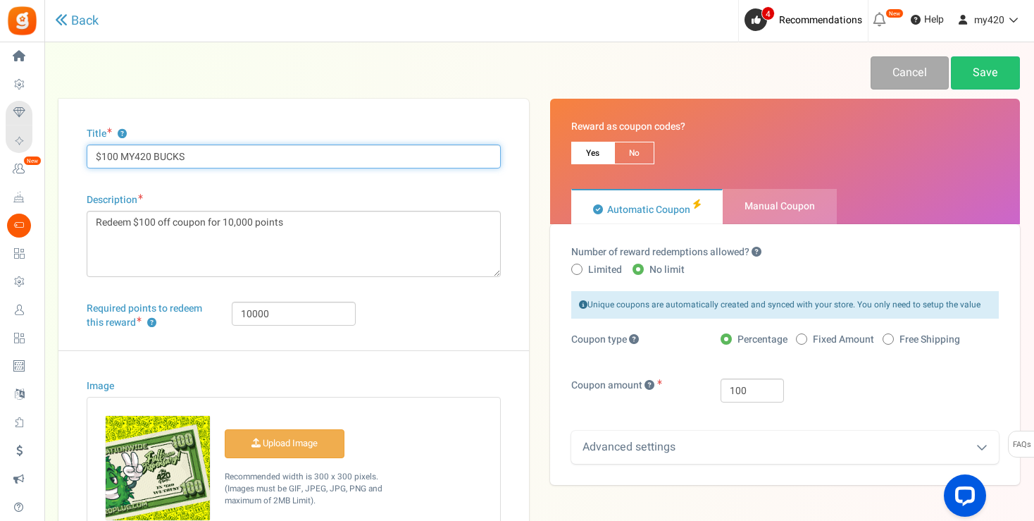
click at [155, 155] on input "$100 MY420 BUCKS" at bounding box center [294, 156] width 414 height 24
type input "$100 BUCKS"
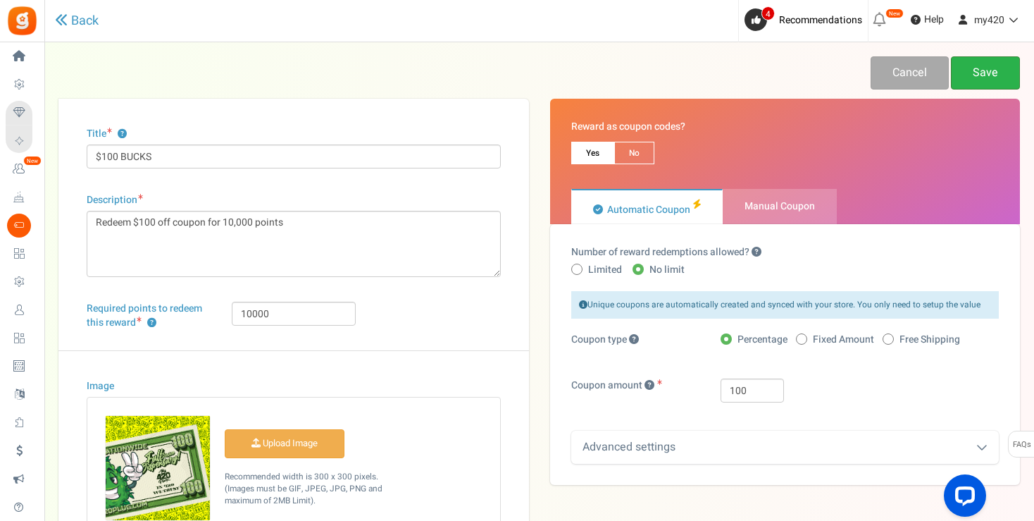
click at [988, 70] on link "Save" at bounding box center [985, 72] width 69 height 33
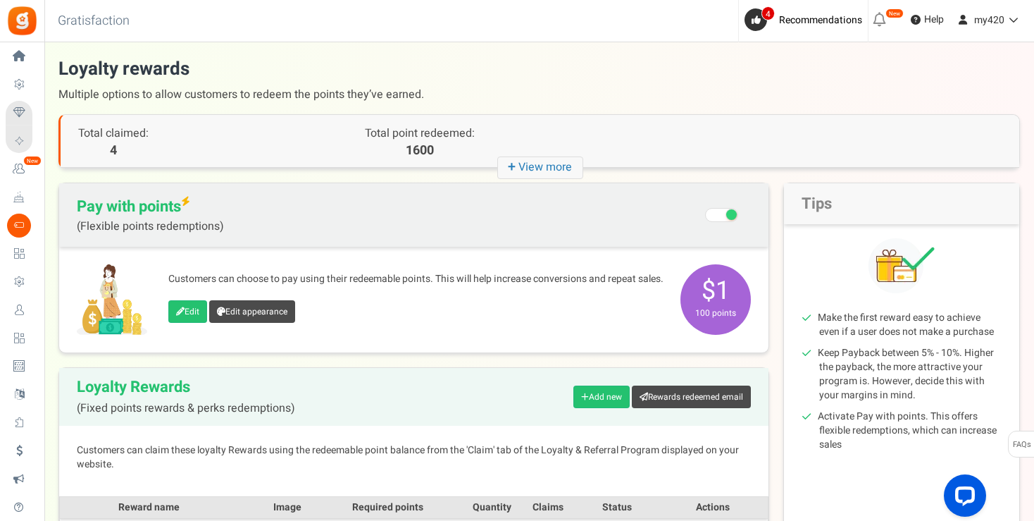
scroll to position [370, 0]
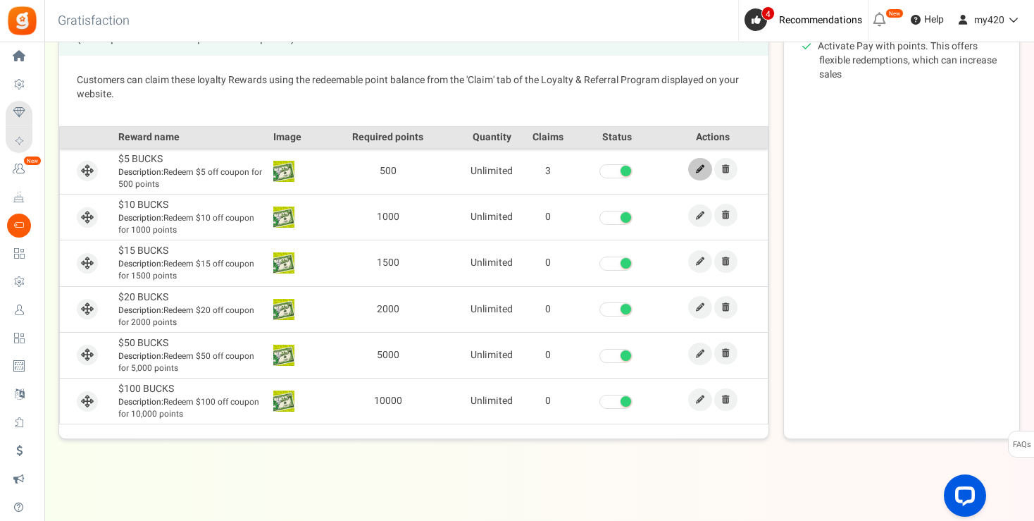
click at [706, 165] on link at bounding box center [700, 169] width 24 height 23
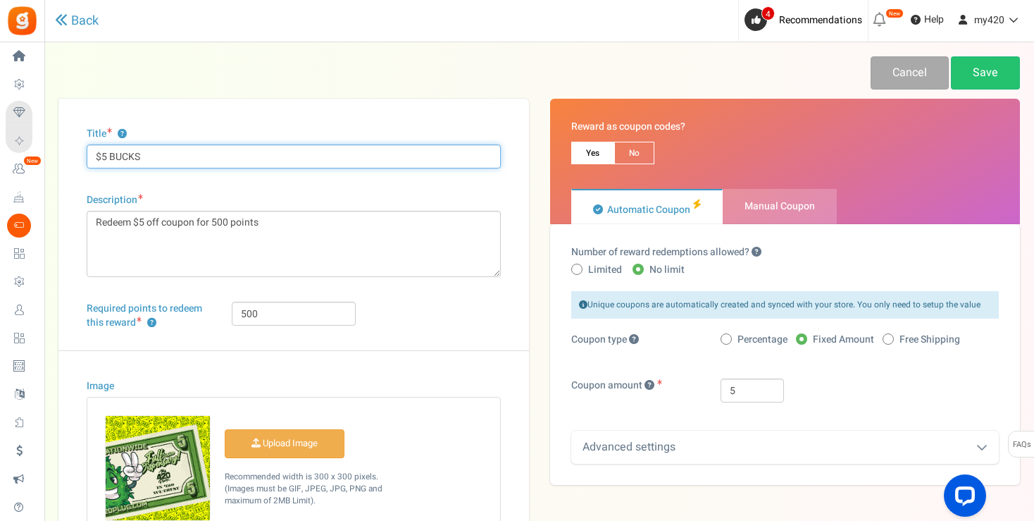
drag, startPoint x: 109, startPoint y: 154, endPoint x: 200, endPoint y: 153, distance: 90.9
click at [200, 153] on input "$5 BUCKS" at bounding box center [294, 156] width 414 height 24
type input "$5 COUPON"
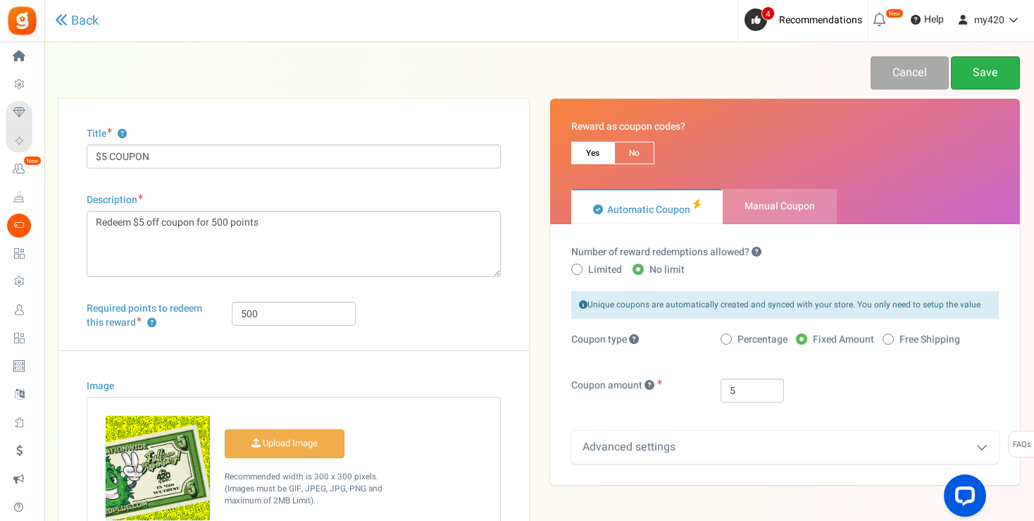
click at [996, 75] on link "Save" at bounding box center [985, 72] width 69 height 33
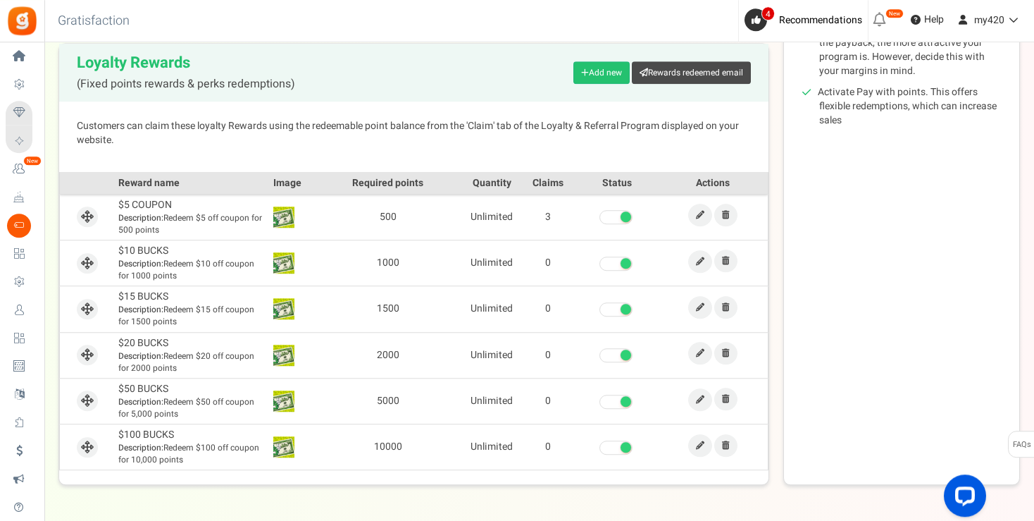
scroll to position [370, 0]
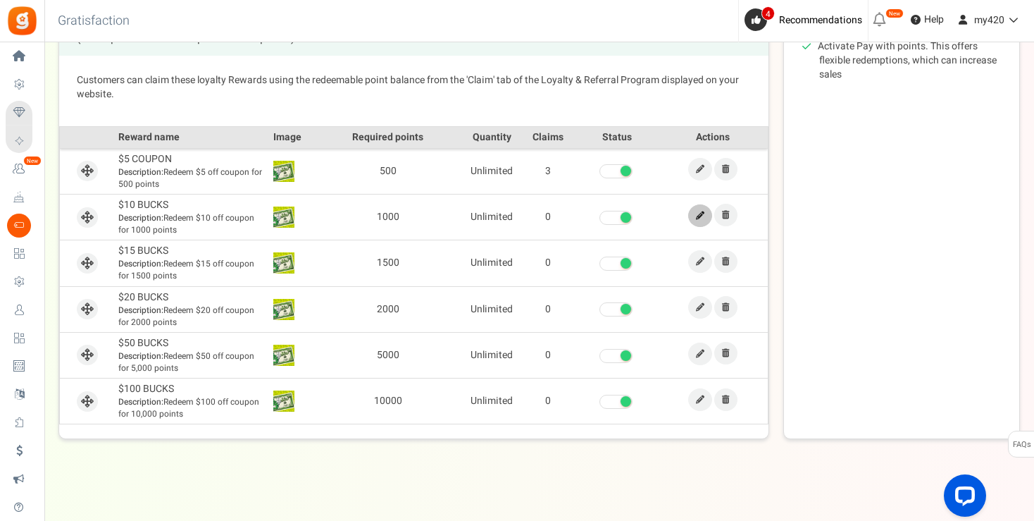
click at [702, 213] on icon at bounding box center [700, 215] width 8 height 8
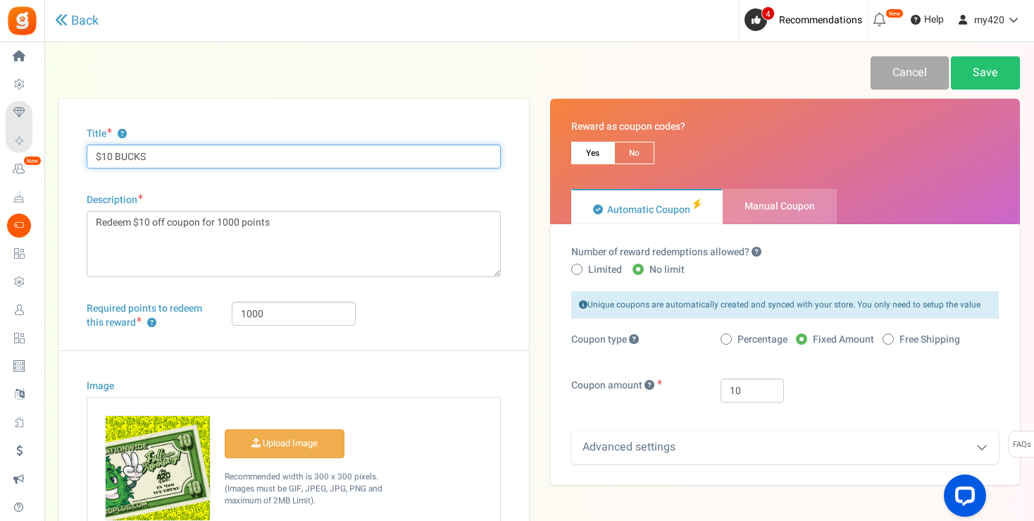
drag, startPoint x: 122, startPoint y: 156, endPoint x: 235, endPoint y: 155, distance: 113.4
click at [235, 155] on input "$10 BUCKS" at bounding box center [294, 156] width 414 height 24
type input "$10 COUPON"
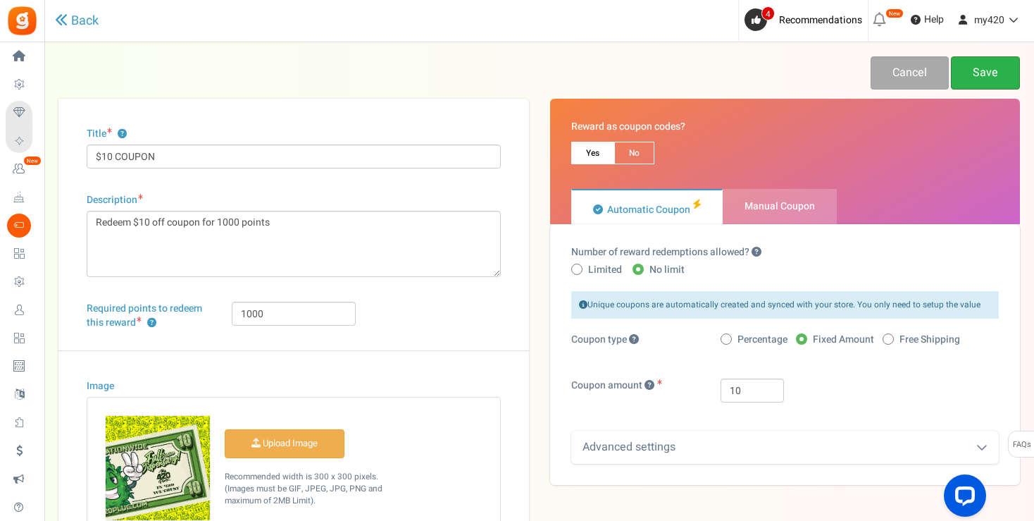
click at [980, 71] on link "Save" at bounding box center [985, 72] width 69 height 33
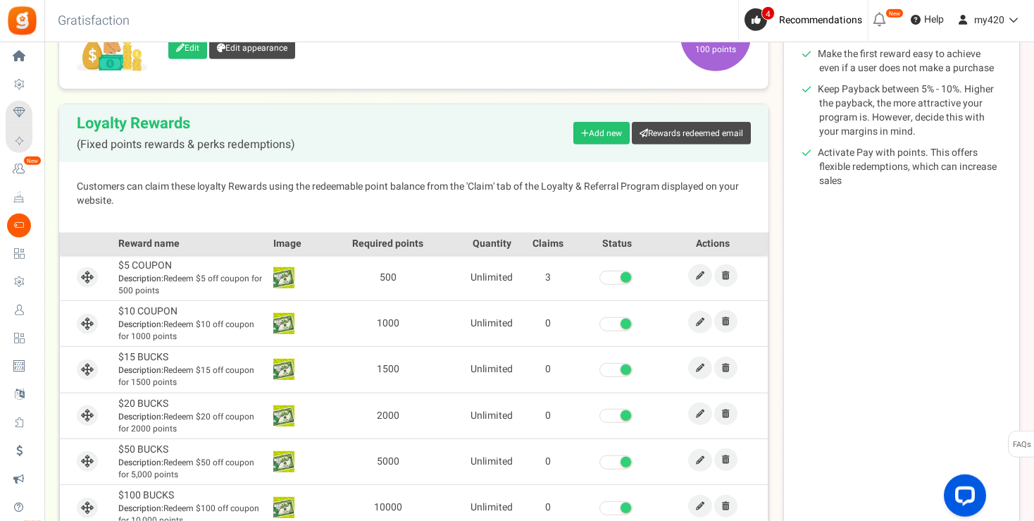
scroll to position [370, 0]
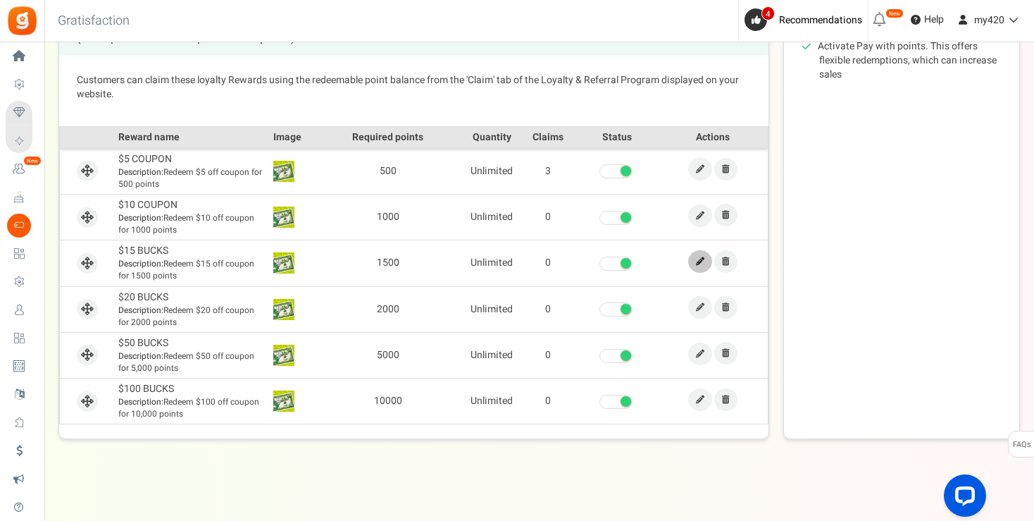
click at [702, 258] on icon at bounding box center [700, 261] width 8 height 8
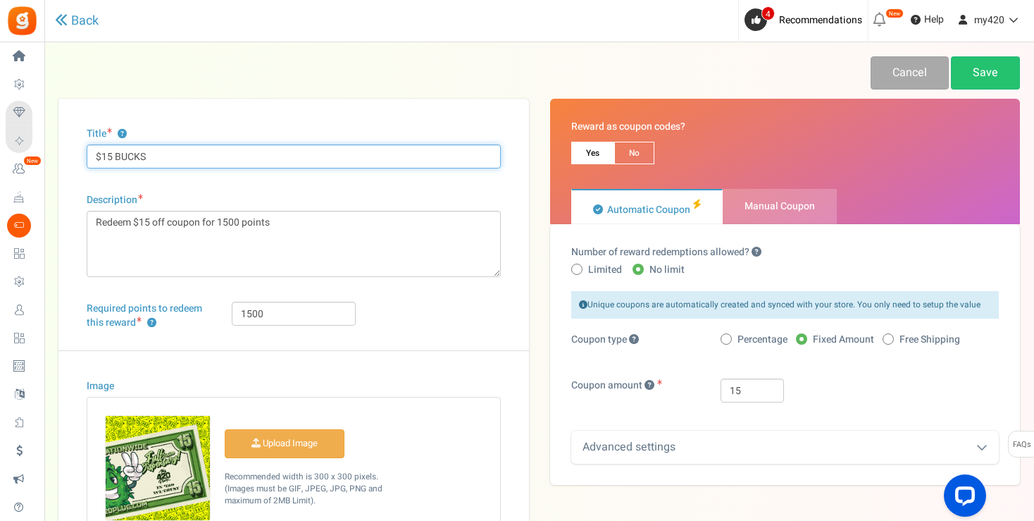
drag, startPoint x: 117, startPoint y: 154, endPoint x: 241, endPoint y: 154, distance: 124.0
click at [241, 154] on input "$15 BUCKS" at bounding box center [294, 156] width 414 height 24
type input "$15 COUPON"
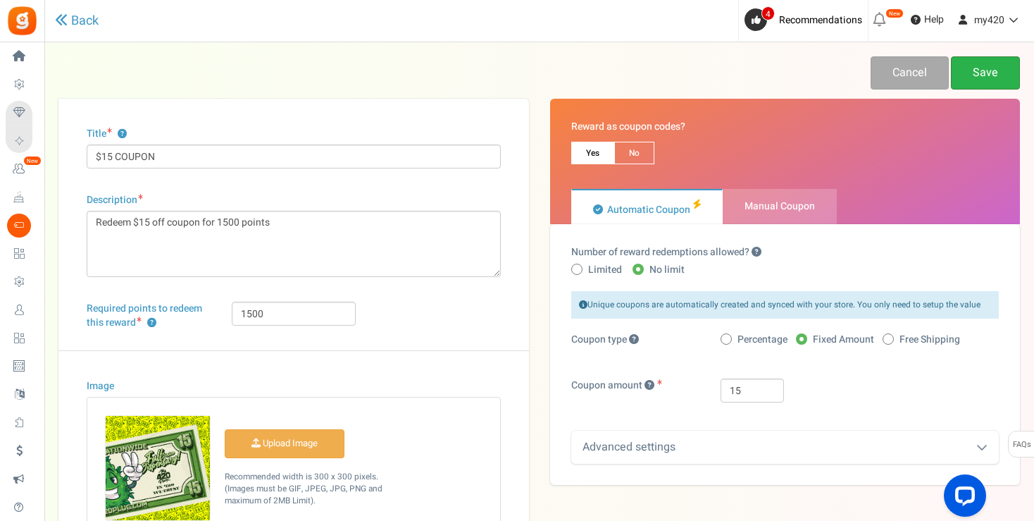
click at [980, 73] on link "Save" at bounding box center [985, 72] width 69 height 33
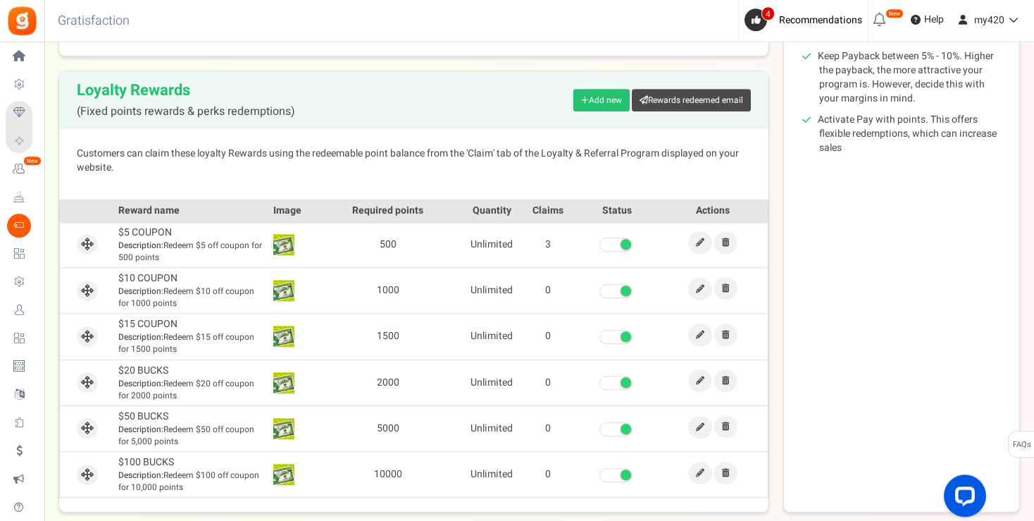
scroll to position [370, 0]
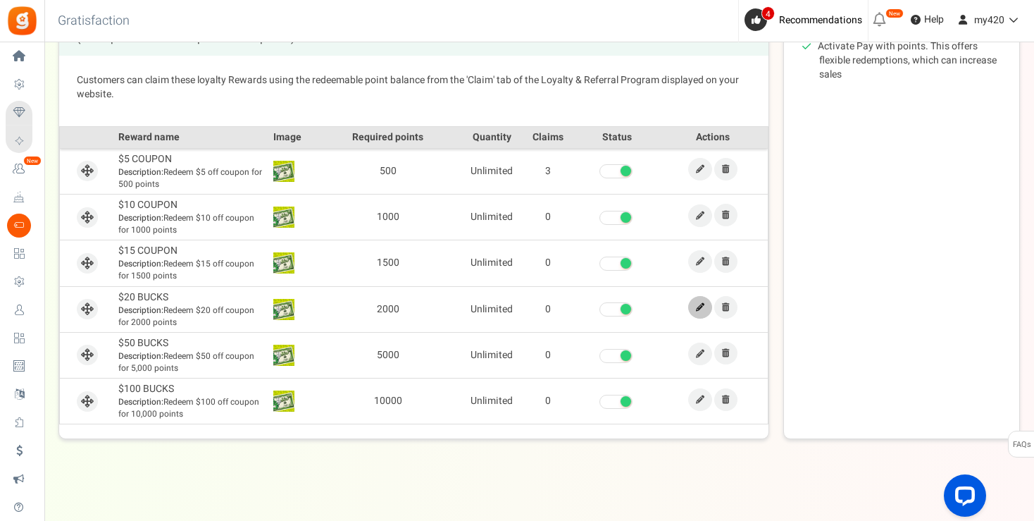
click at [699, 308] on icon at bounding box center [700, 307] width 8 height 8
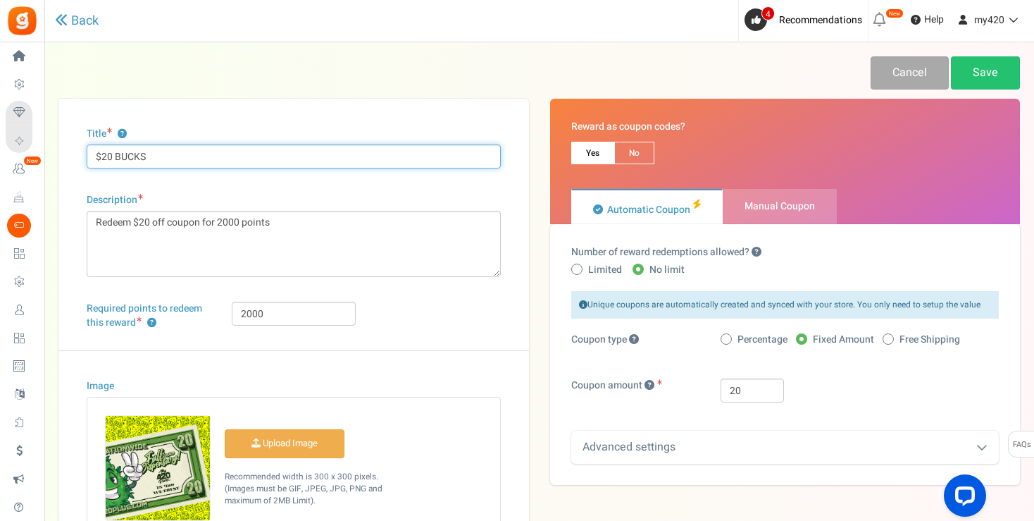
drag, startPoint x: 117, startPoint y: 156, endPoint x: 201, endPoint y: 159, distance: 83.9
click at [201, 159] on input "$20 BUCKS" at bounding box center [294, 156] width 414 height 24
type input "$20 COUPON"
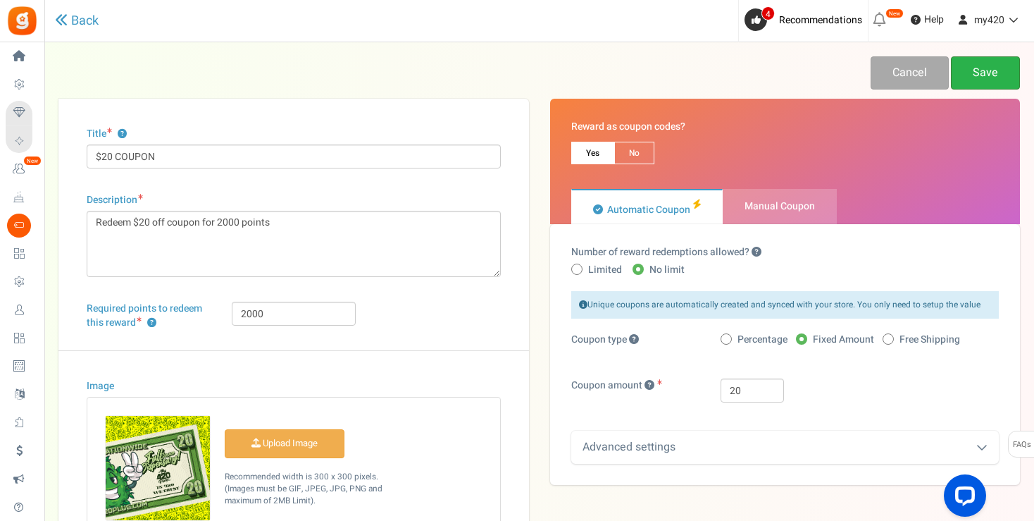
click at [987, 72] on link "Save" at bounding box center [985, 72] width 69 height 33
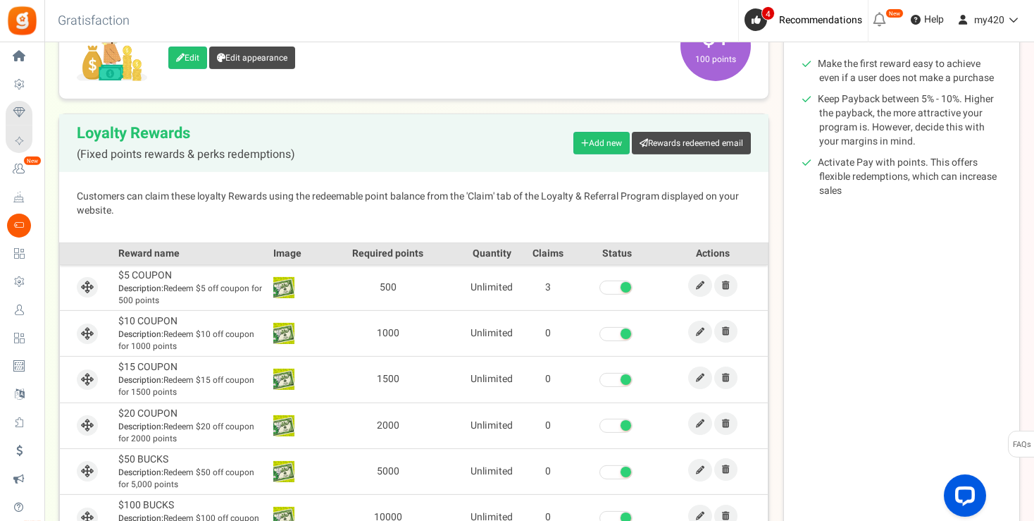
scroll to position [370, 0]
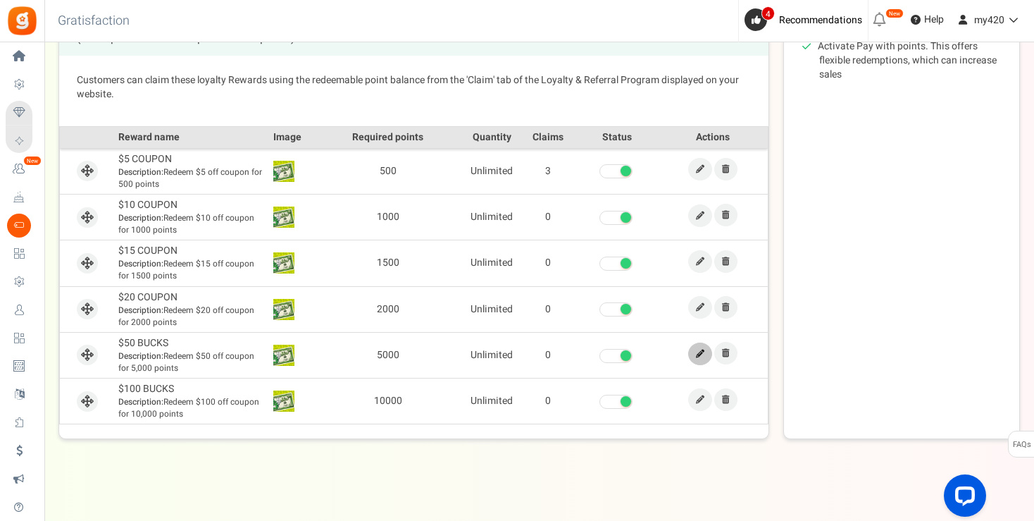
click at [703, 351] on icon at bounding box center [700, 353] width 8 height 8
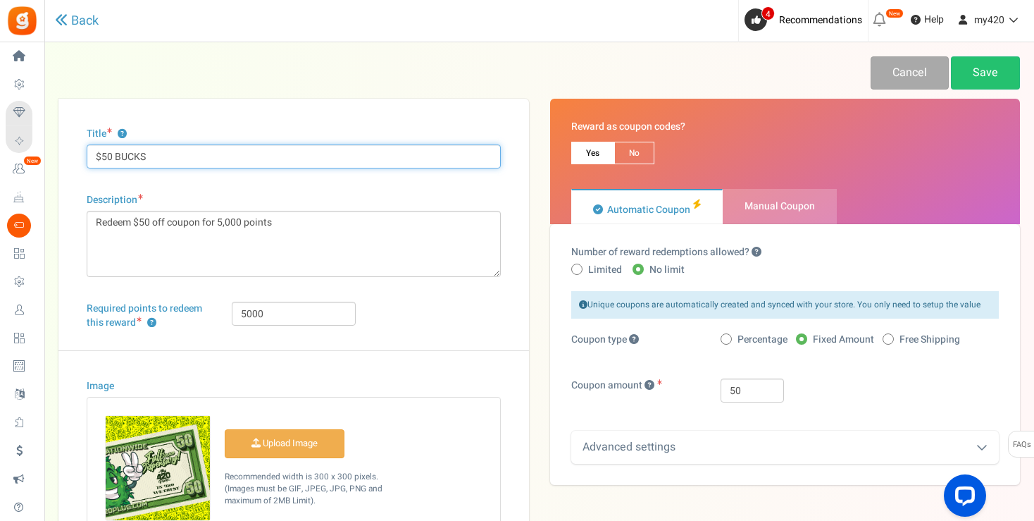
drag, startPoint x: 114, startPoint y: 154, endPoint x: 224, endPoint y: 170, distance: 111.1
click at [224, 168] on input "$50 BUCKS" at bounding box center [294, 156] width 414 height 24
type input "$50 COUPON"
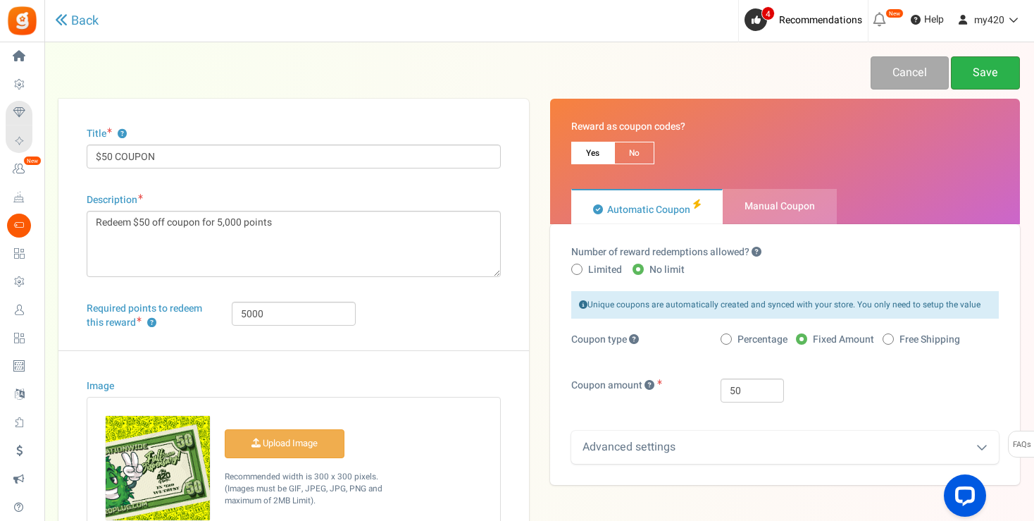
click at [993, 75] on link "Save" at bounding box center [985, 72] width 69 height 33
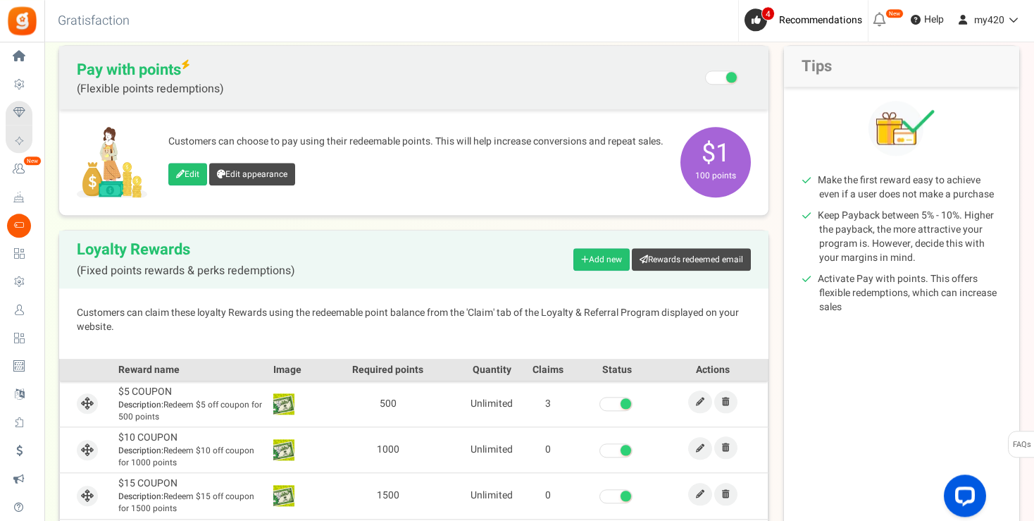
scroll to position [370, 0]
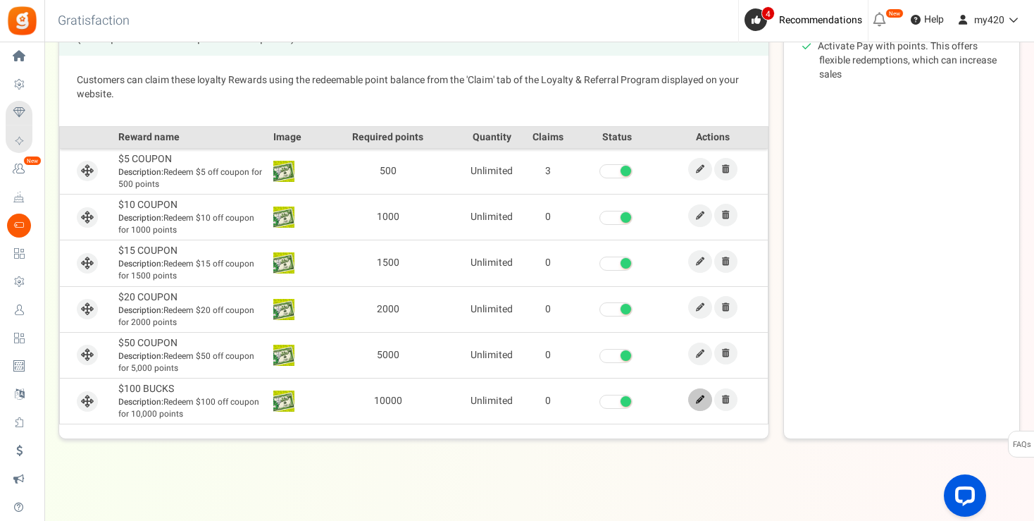
click at [690, 394] on link at bounding box center [700, 399] width 24 height 23
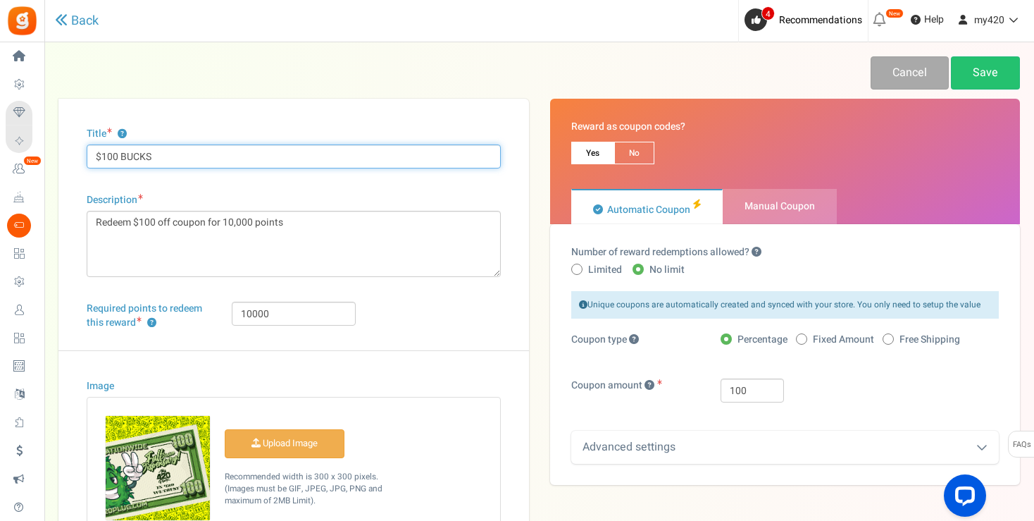
drag, startPoint x: 123, startPoint y: 156, endPoint x: 208, endPoint y: 161, distance: 85.4
click at [208, 161] on input "$100 BUCKS" at bounding box center [294, 156] width 414 height 24
type input "$100 COUPON"
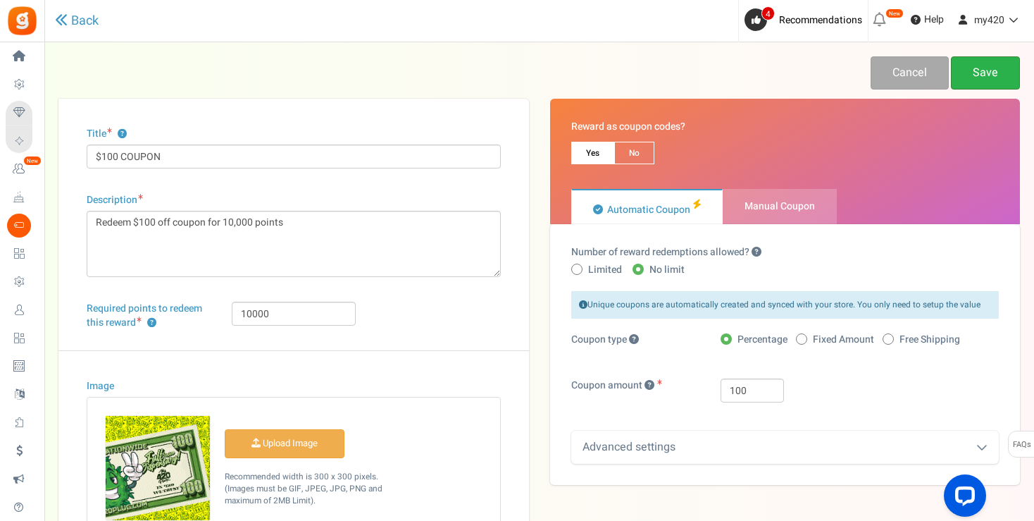
click at [988, 72] on link "Save" at bounding box center [985, 72] width 69 height 33
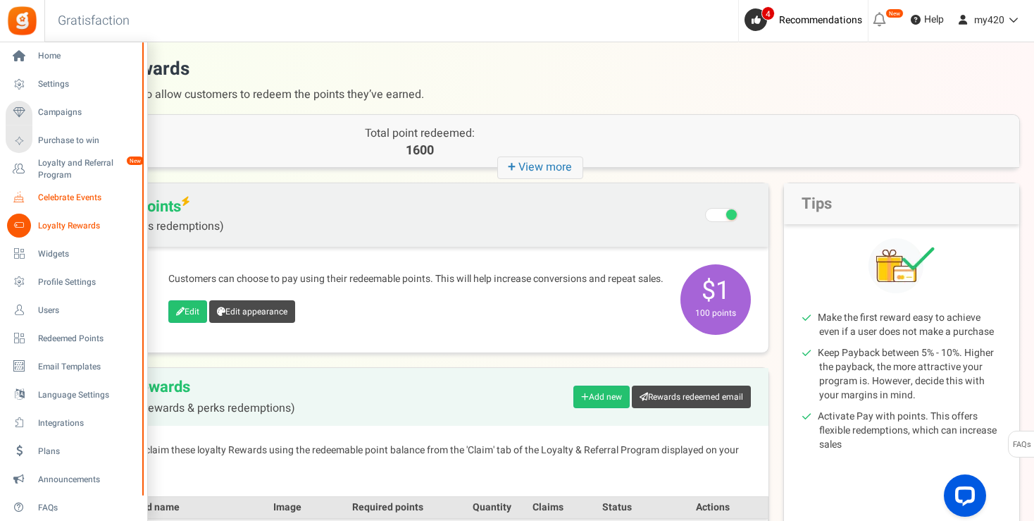
click at [59, 199] on span "Celebrate Events" at bounding box center [87, 198] width 99 height 12
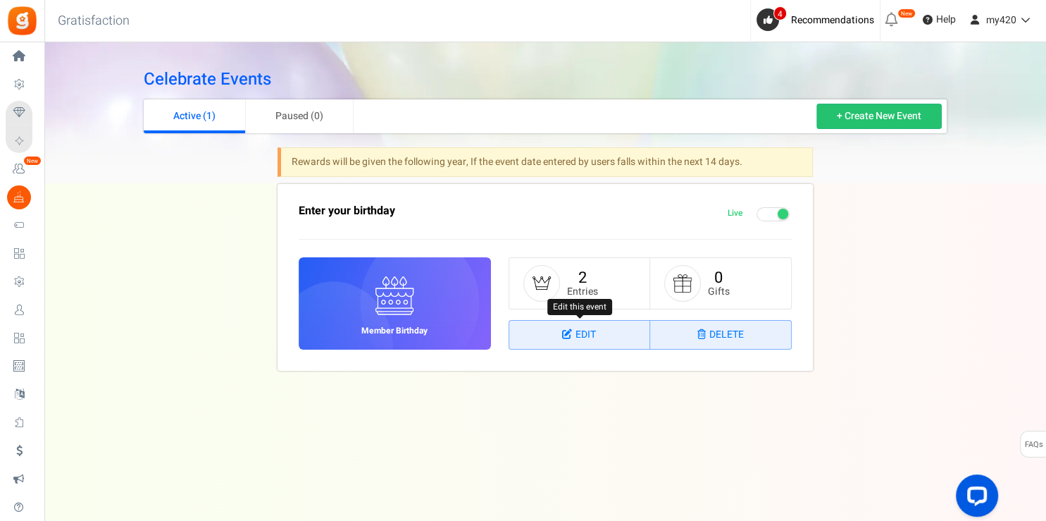
click at [592, 338] on link "Edit" at bounding box center [579, 334] width 141 height 28
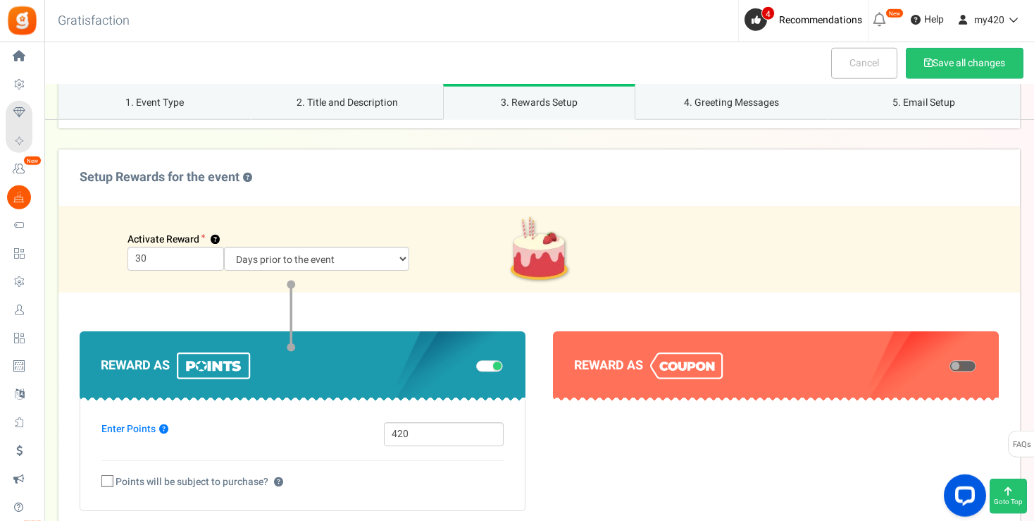
scroll to position [918, 0]
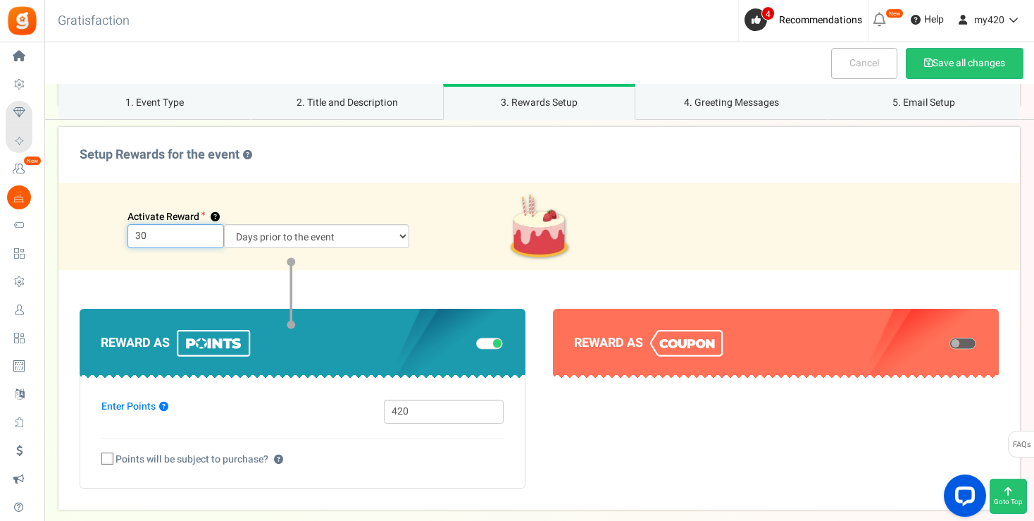
drag, startPoint x: 149, startPoint y: 232, endPoint x: 128, endPoint y: 232, distance: 21.1
click at [128, 232] on input "30" at bounding box center [175, 236] width 96 height 24
type input "15"
click at [618, 210] on div "Activate Reward ? 15 Days prior to the event On the event date" at bounding box center [539, 226] width 940 height 44
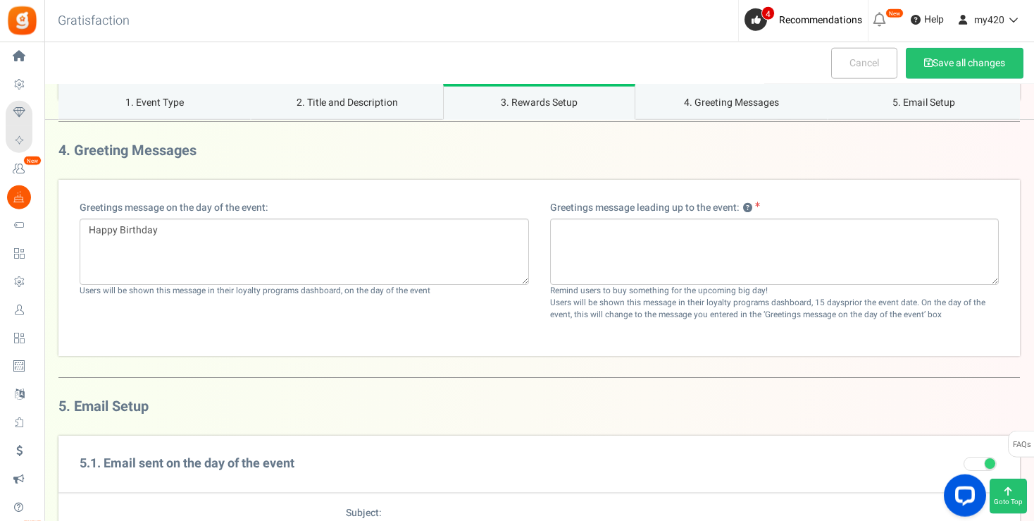
scroll to position [1330, 0]
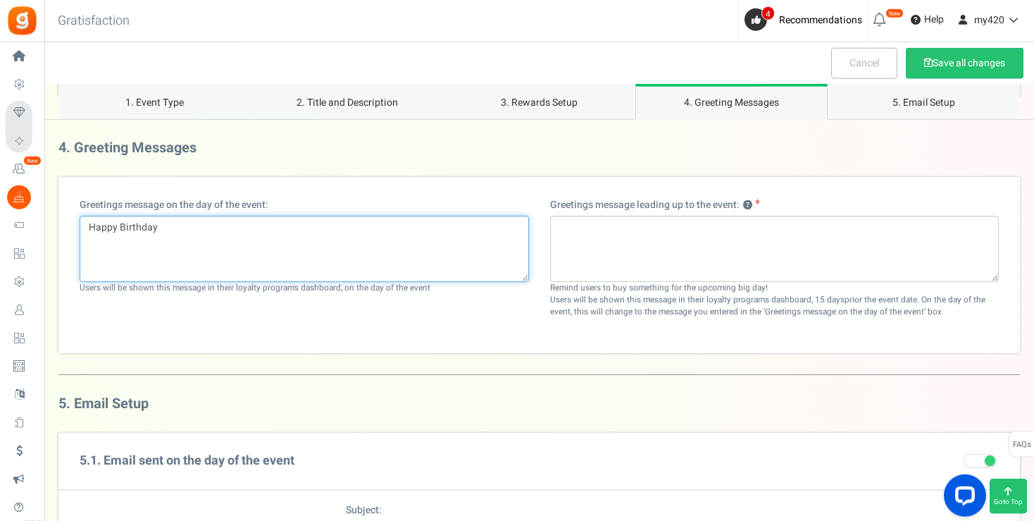
click at [177, 227] on textarea "Happy Birthday" at bounding box center [304, 249] width 449 height 66
type textarea "Happy Birthday!"
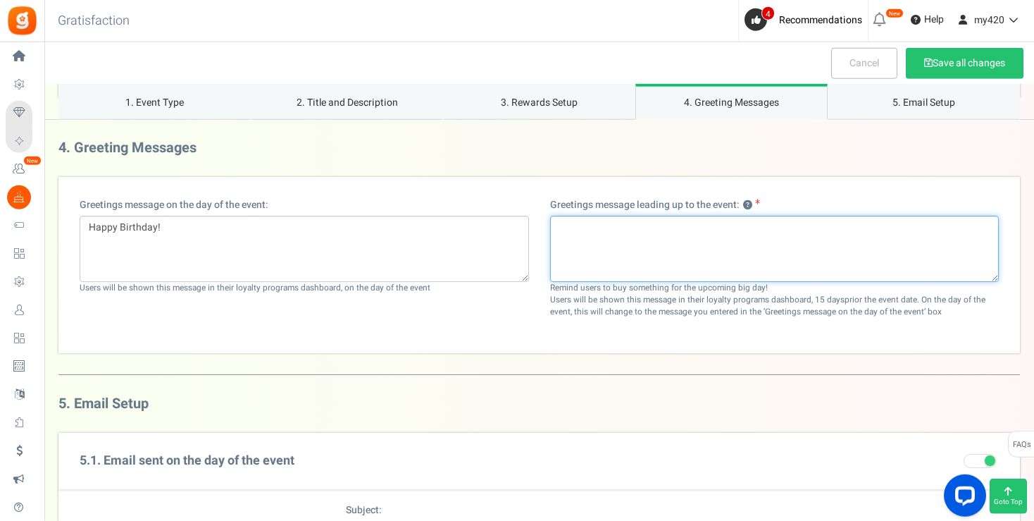
click at [662, 223] on textarea at bounding box center [774, 249] width 449 height 66
click at [597, 233] on textarea at bounding box center [774, 249] width 449 height 66
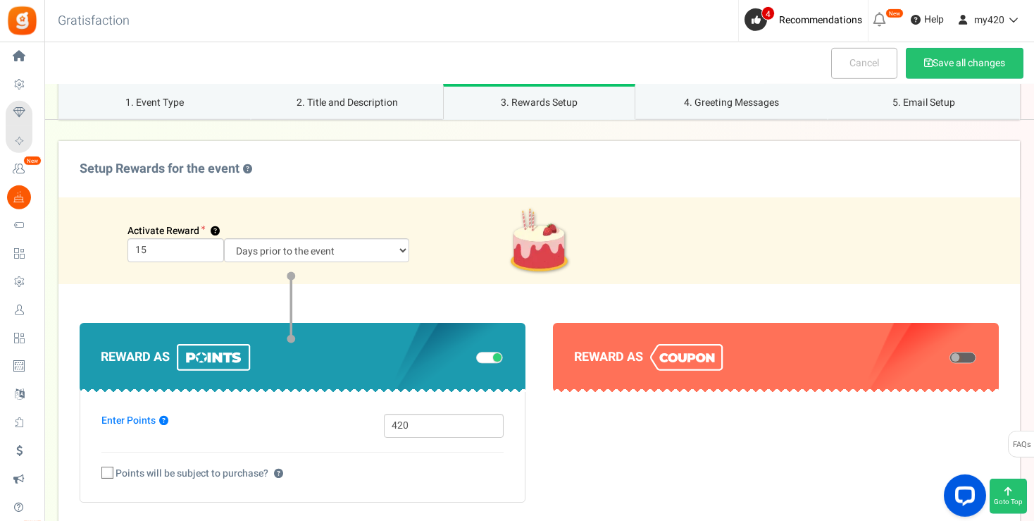
scroll to position [866, 0]
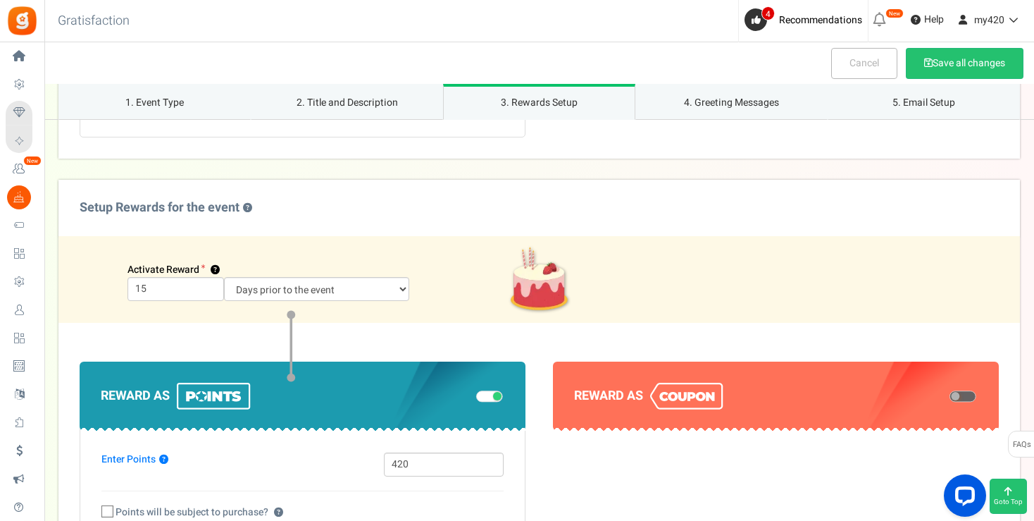
type textarea "It's almost your birthday! Remember, you get 420 points 15"
drag, startPoint x: 160, startPoint y: 284, endPoint x: 137, endPoint y: 283, distance: 23.3
click at [137, 283] on input "15" at bounding box center [175, 289] width 96 height 24
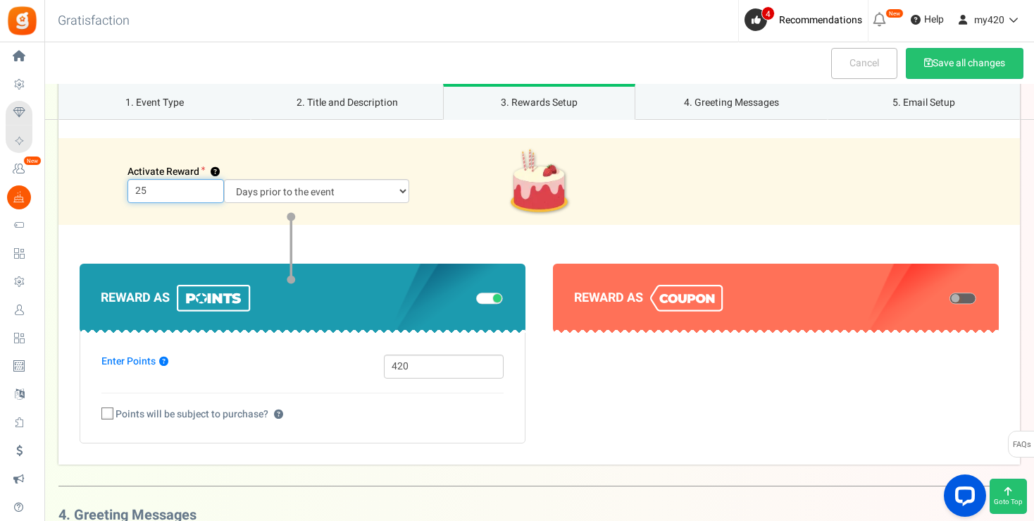
scroll to position [947, 0]
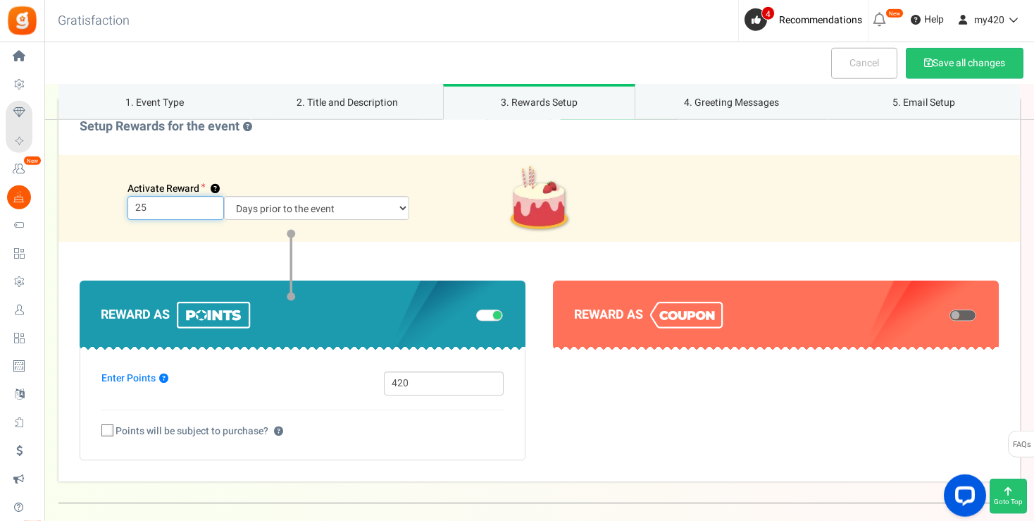
drag, startPoint x: 151, startPoint y: 207, endPoint x: 122, endPoint y: 207, distance: 28.9
click at [127, 207] on input "25" at bounding box center [175, 208] width 96 height 24
type input "15"
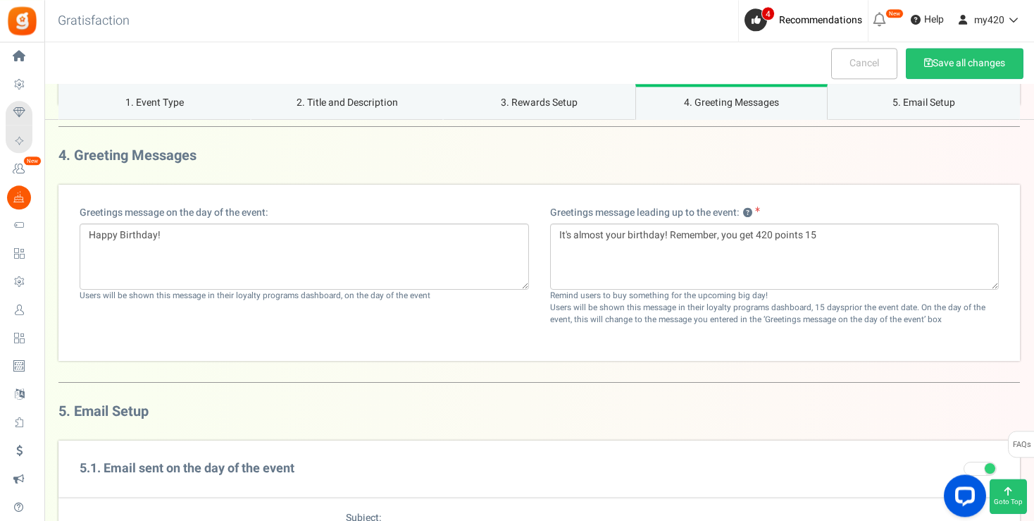
scroll to position [1347, 0]
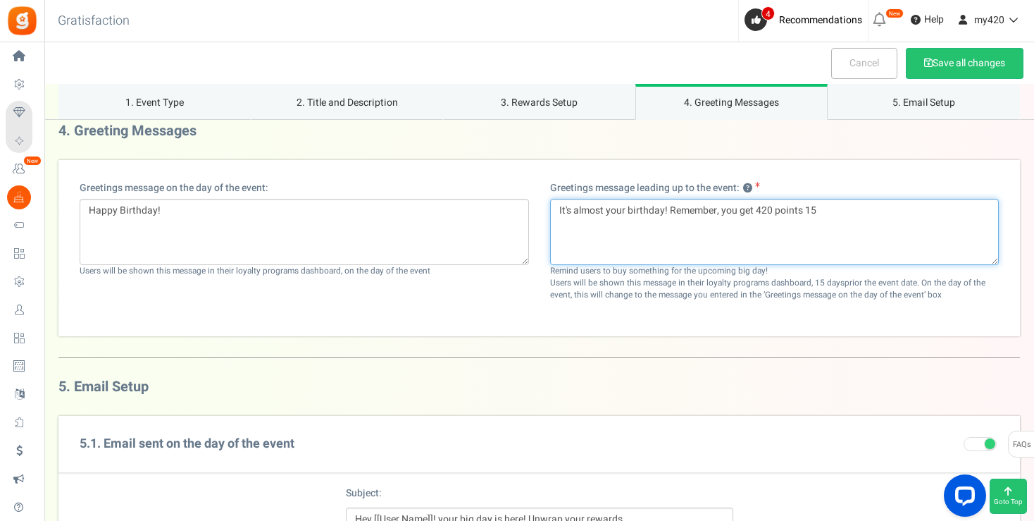
click at [842, 207] on textarea "It's almost your birthday! Remember, you get 420 points 15" at bounding box center [774, 232] width 449 height 66
type textarea "It's almost your birthday! Remember, you get 420 points as a gift from us to yo…"
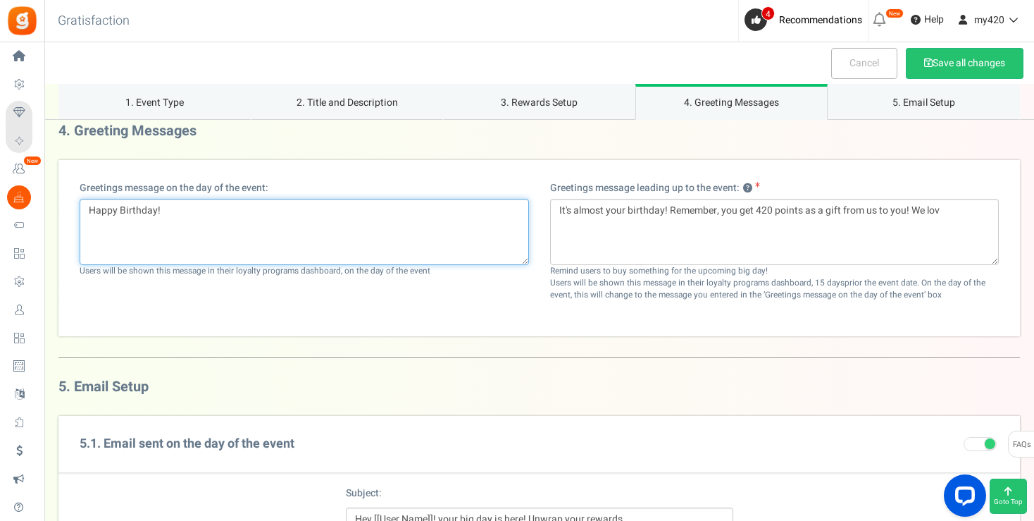
click at [274, 204] on textarea "Happy Birthday!" at bounding box center [304, 232] width 449 height 66
type textarea "Happy Birthday! Hope you enjoy your 420 points!"
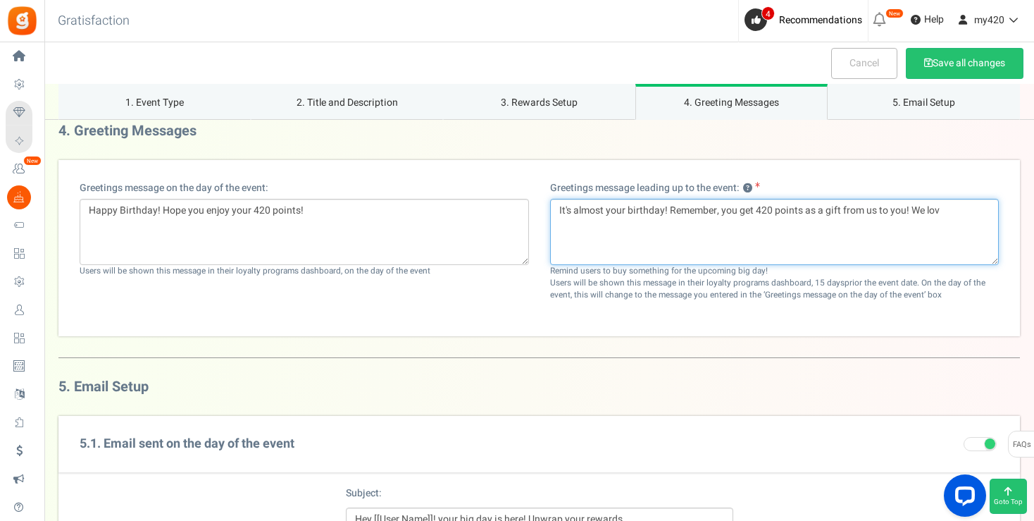
drag, startPoint x: 918, startPoint y: 202, endPoint x: 968, endPoint y: 207, distance: 49.5
click at [968, 207] on textarea "It's almost your birthday! Remember, you get 420 points as a gift from us to yo…" at bounding box center [774, 232] width 449 height 66
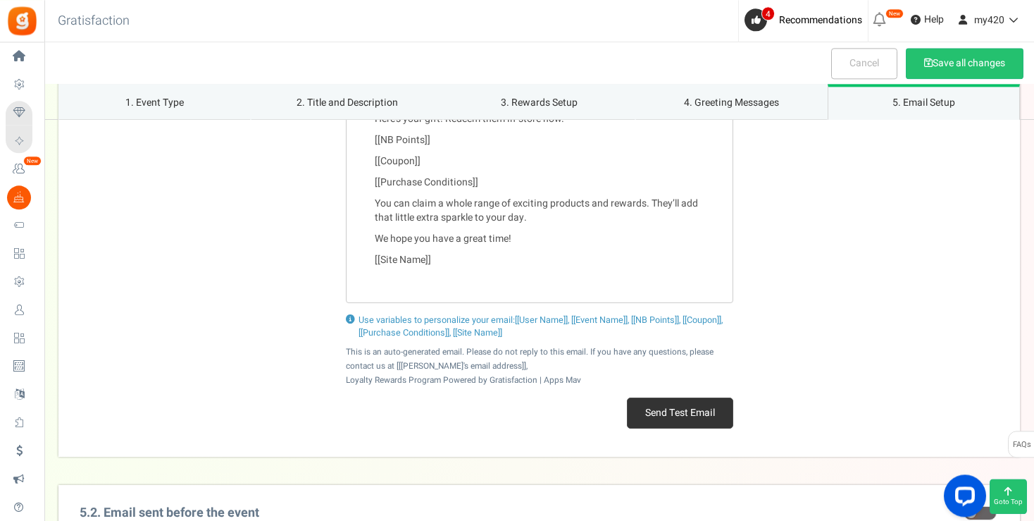
scroll to position [1974, 0]
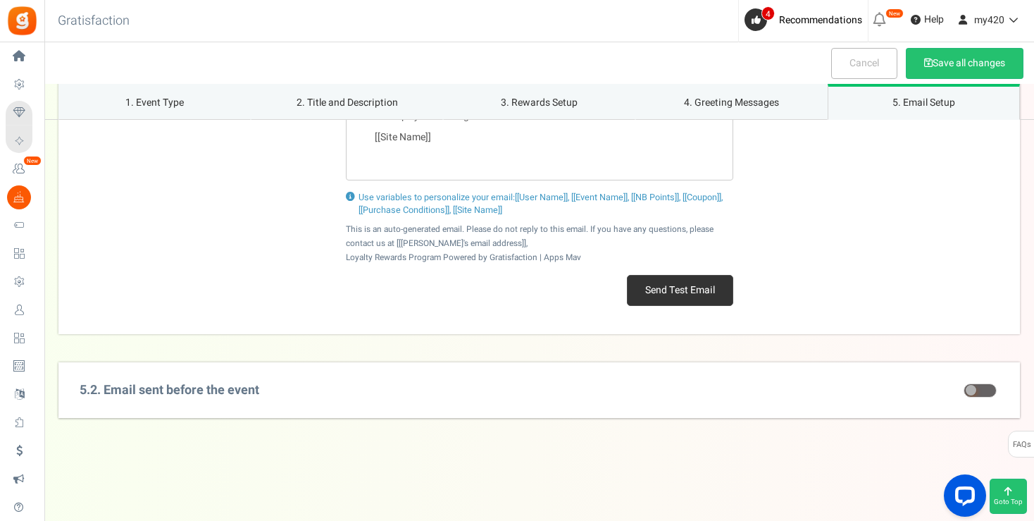
type textarea "It's almost your birthday! Remember, you get 420 points as a gift from us to yo…"
click at [974, 387] on span at bounding box center [971, 390] width 11 height 11
click at [964, 387] on input "checkbox" at bounding box center [964, 390] width 0 height 9
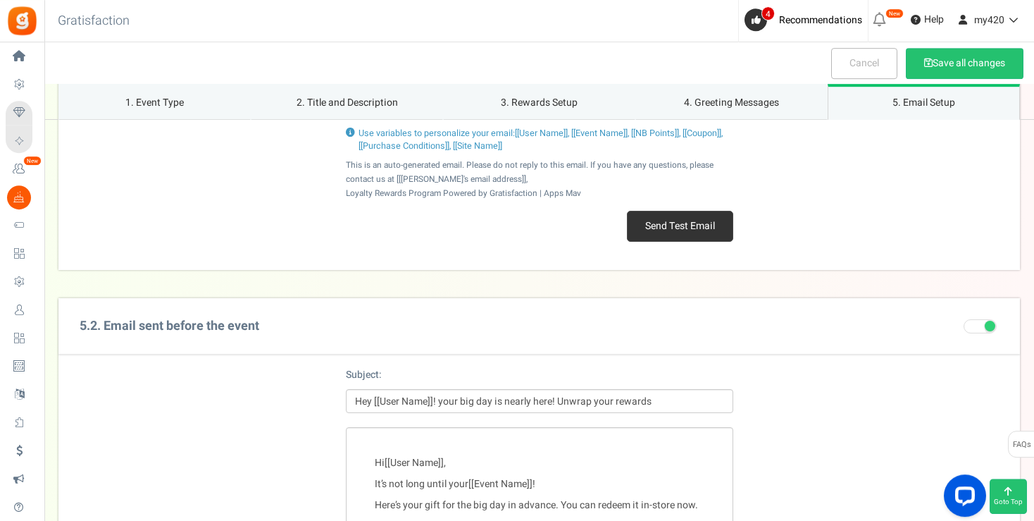
scroll to position [2075, 0]
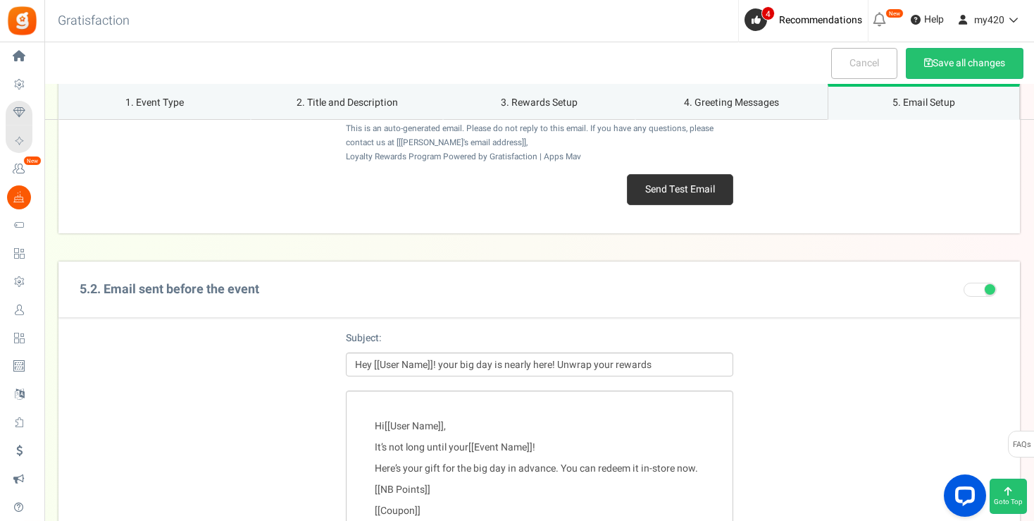
click at [983, 285] on span at bounding box center [980, 289] width 33 height 14
click at [964, 285] on input "checkbox" at bounding box center [964, 289] width 0 height 9
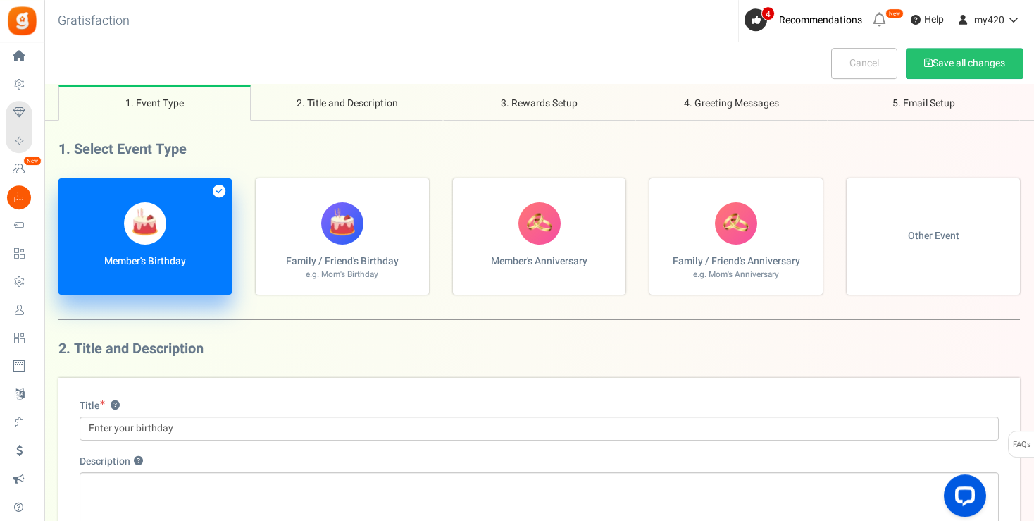
scroll to position [0, 0]
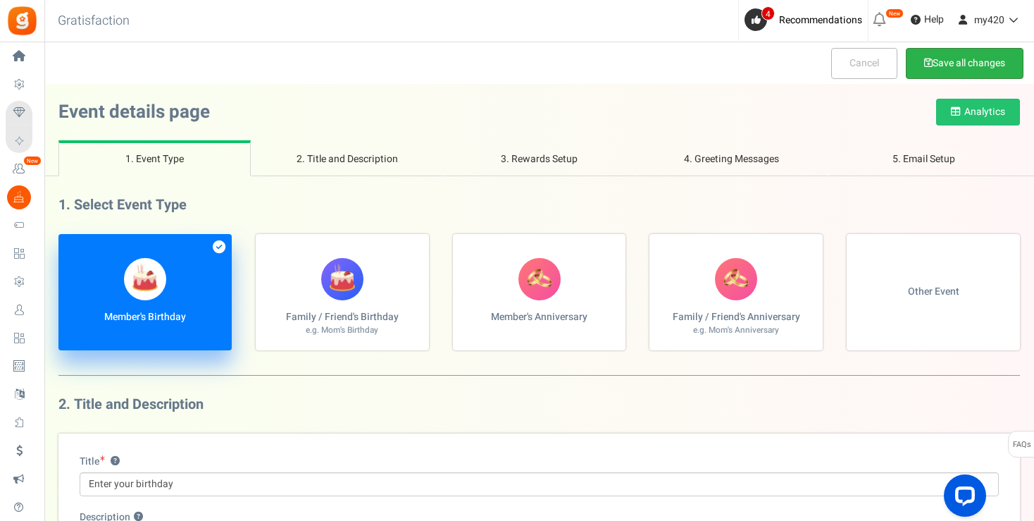
click at [944, 69] on button "Save all changes" at bounding box center [965, 63] width 118 height 31
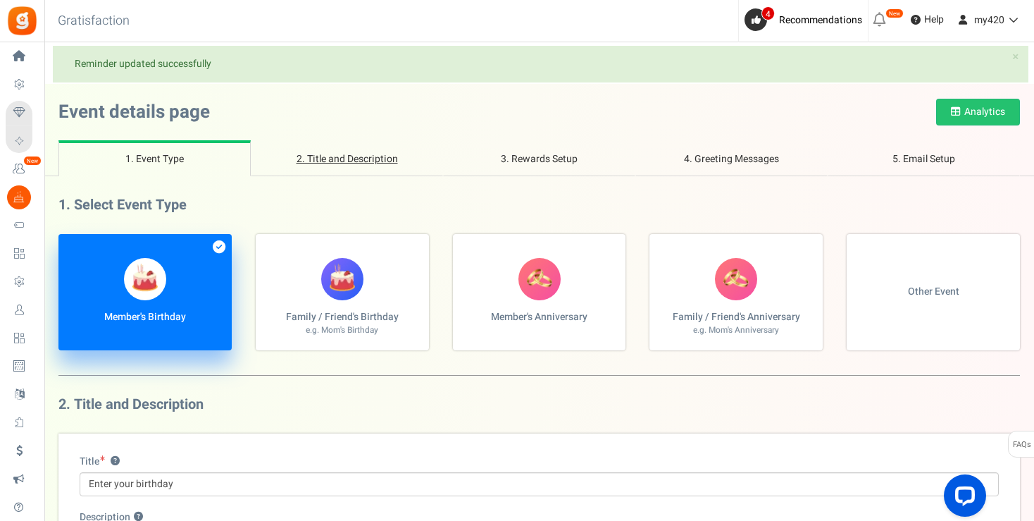
click at [351, 156] on link "2. Title and Description" at bounding box center [347, 158] width 192 height 36
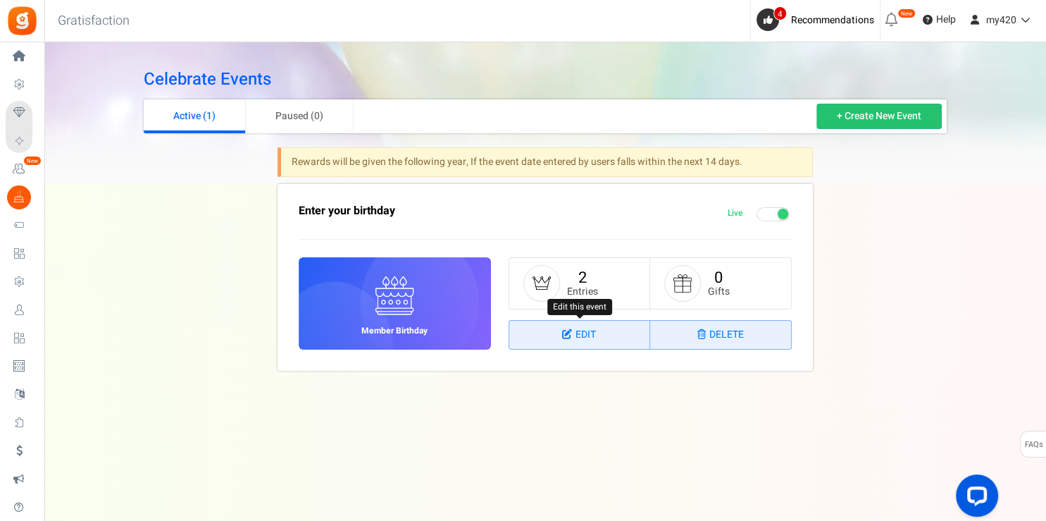
click at [604, 337] on link "Edit" at bounding box center [579, 334] width 141 height 28
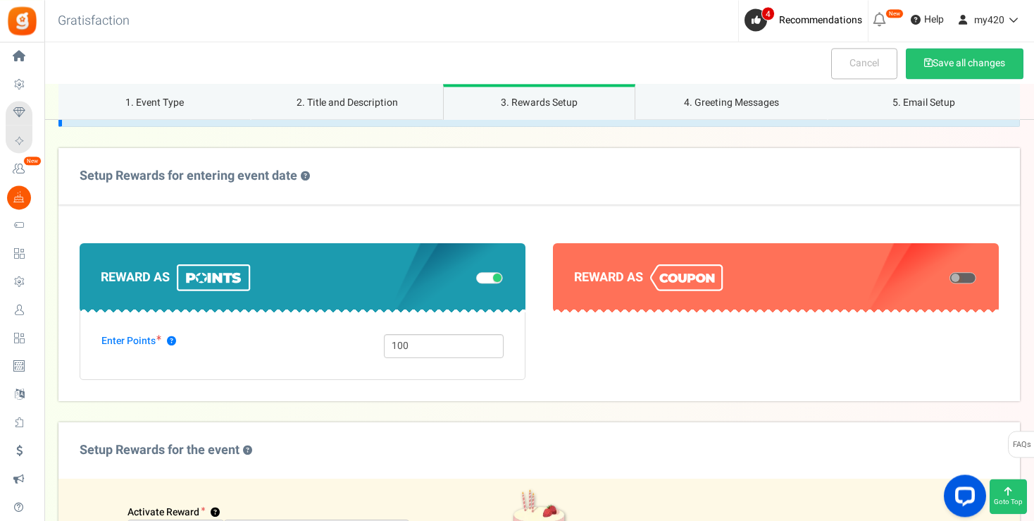
scroll to position [933, 0]
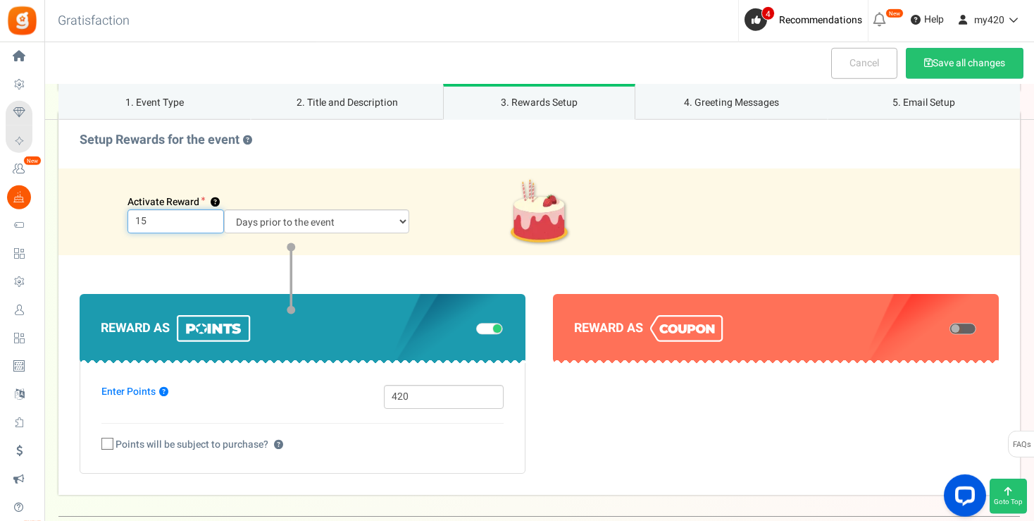
drag, startPoint x: 141, startPoint y: 220, endPoint x: 116, endPoint y: 224, distance: 25.0
click at [127, 224] on input "15" at bounding box center [175, 221] width 96 height 24
click at [308, 168] on div "Activate Reward ? 0 Days prior to the event On the event date" at bounding box center [538, 211] width 961 height 87
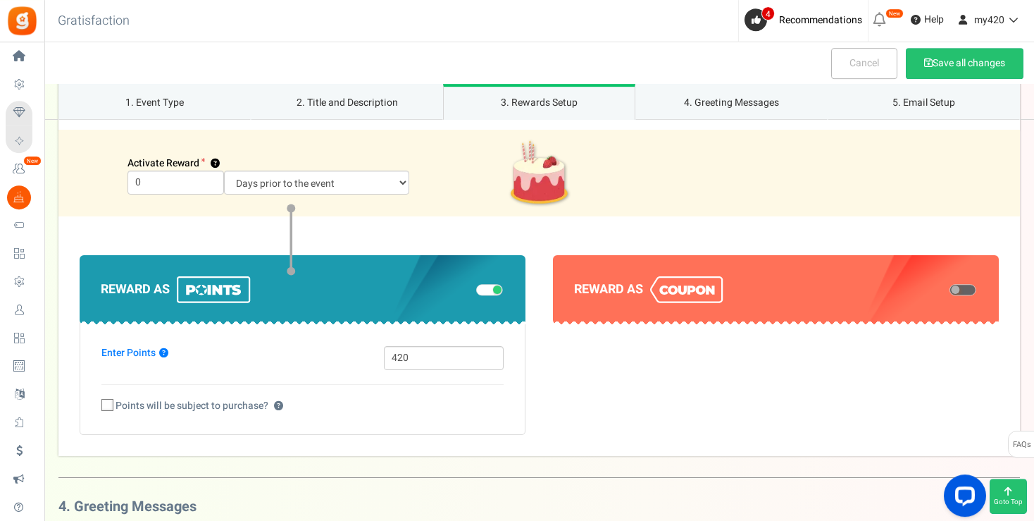
scroll to position [933, 0]
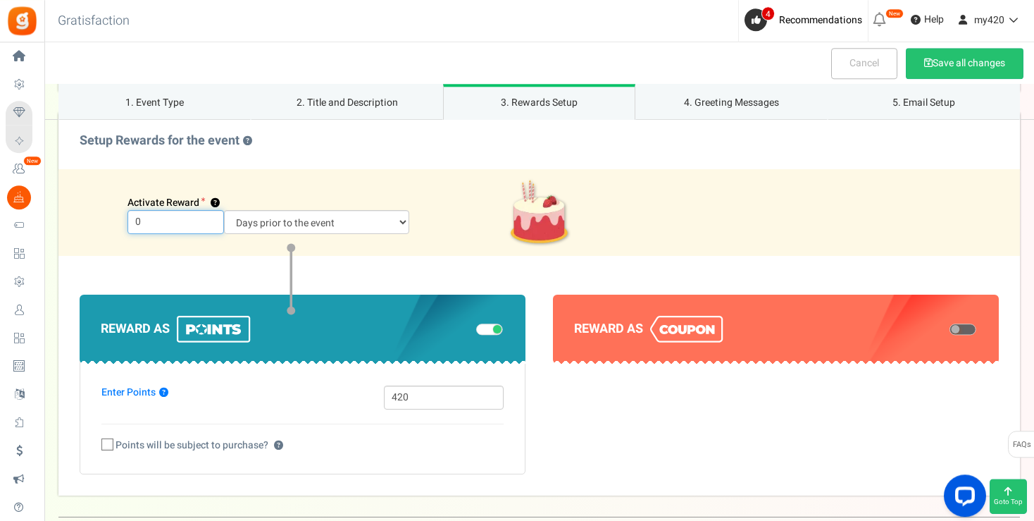
click at [127, 220] on input "0" at bounding box center [175, 222] width 96 height 24
type input "15"
click at [610, 206] on div "Activate Reward ? 15 Days prior to the event On the event date" at bounding box center [539, 212] width 940 height 44
click at [959, 63] on button "Save all changes" at bounding box center [965, 63] width 118 height 31
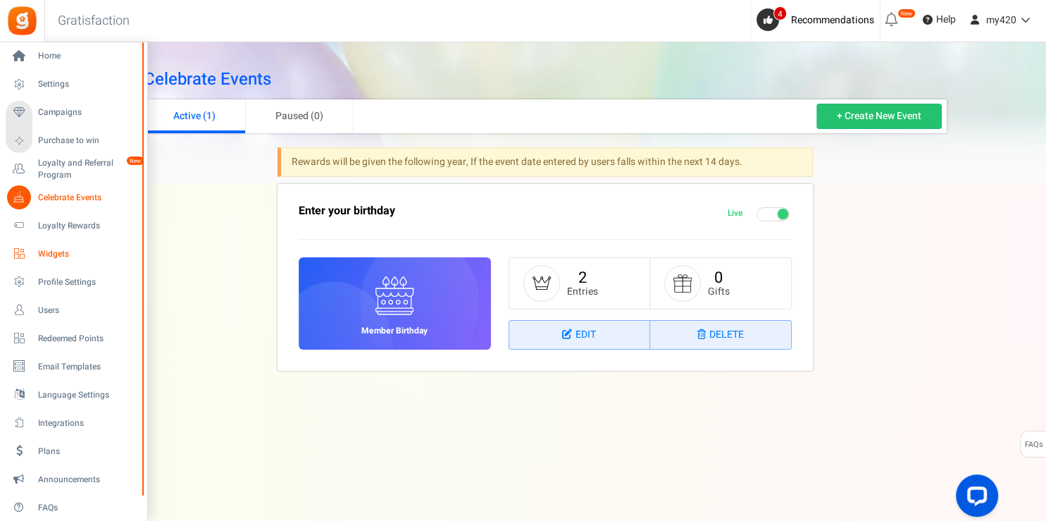
click at [56, 251] on span "Widgets" at bounding box center [87, 254] width 99 height 12
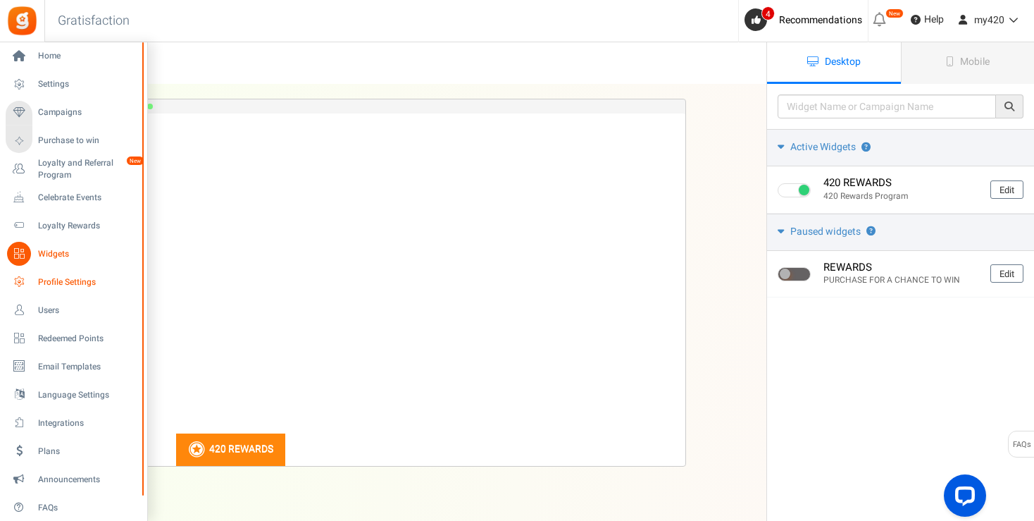
click at [67, 281] on span "Profile Settings" at bounding box center [87, 282] width 99 height 12
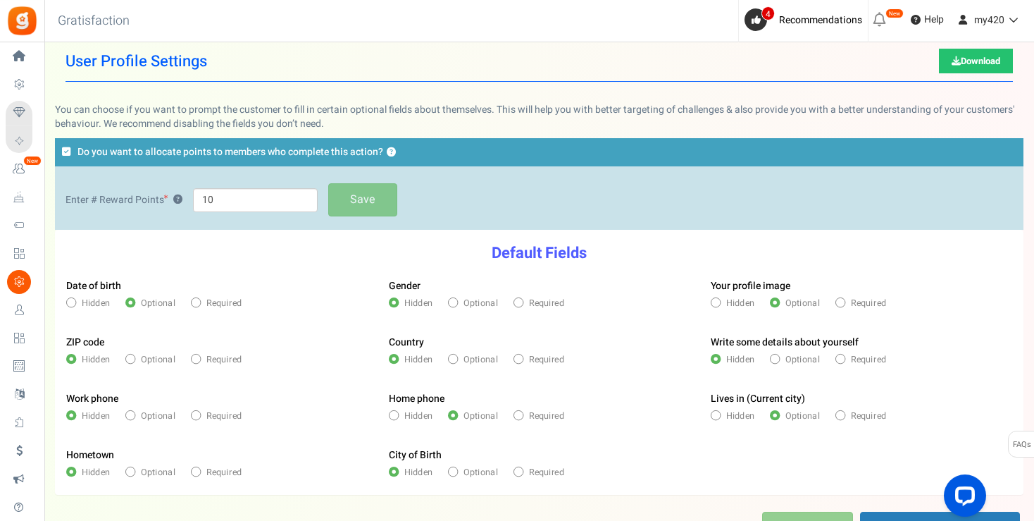
scroll to position [6, 0]
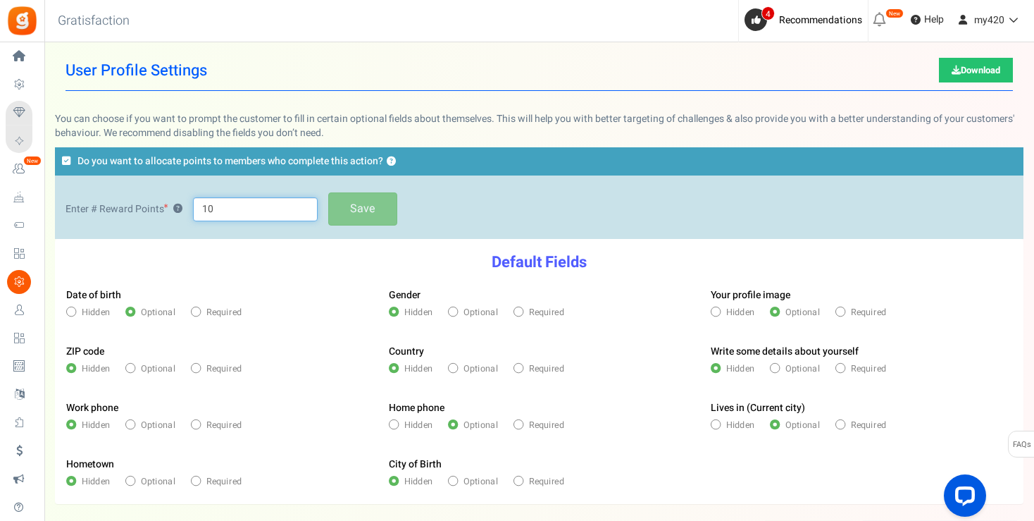
drag, startPoint x: 230, startPoint y: 202, endPoint x: 171, endPoint y: 204, distance: 58.5
click at [193, 204] on input "10" at bounding box center [255, 209] width 125 height 24
type input "25"
click at [369, 201] on link "Save" at bounding box center [362, 208] width 69 height 33
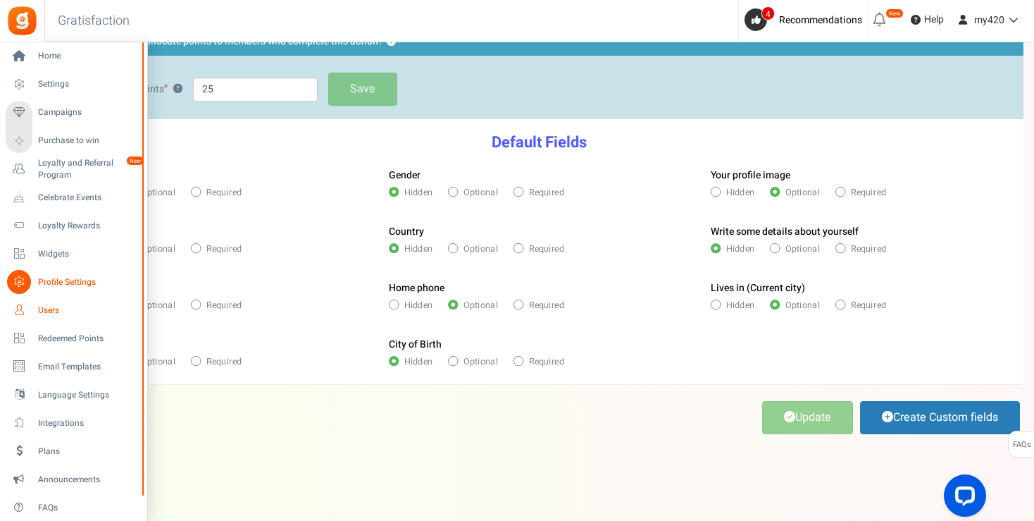
click at [18, 313] on icon at bounding box center [19, 310] width 24 height 24
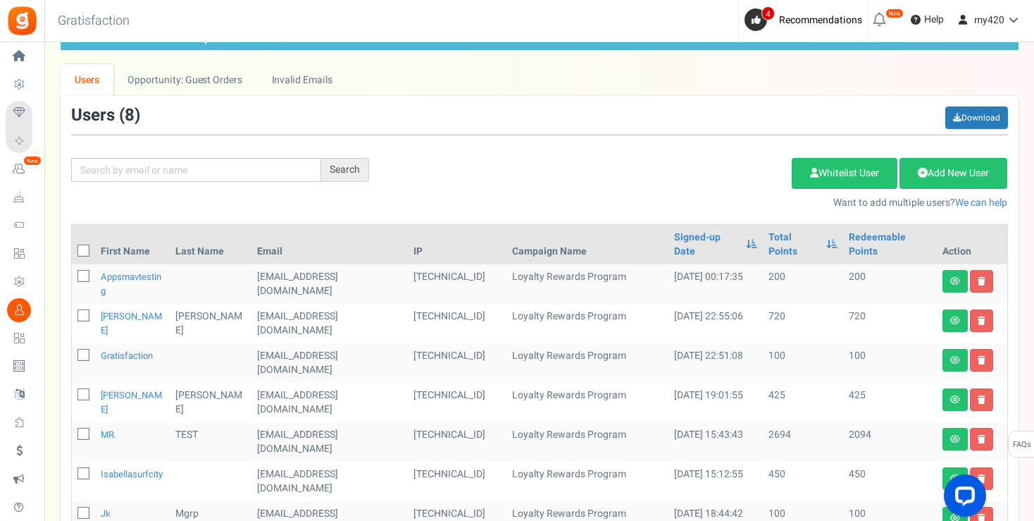
scroll to position [6, 0]
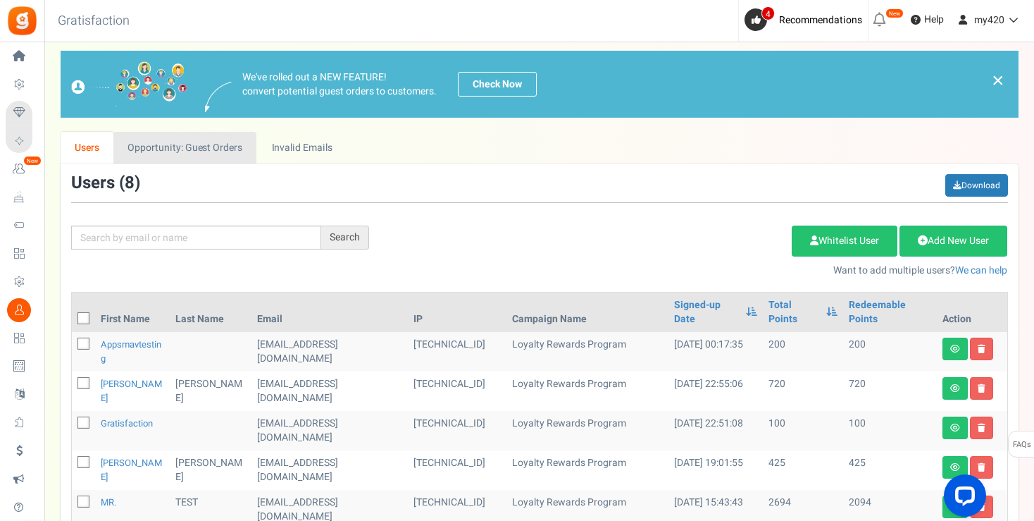
click at [196, 145] on link "Opportunity: Guest Orders" at bounding box center [184, 148] width 143 height 32
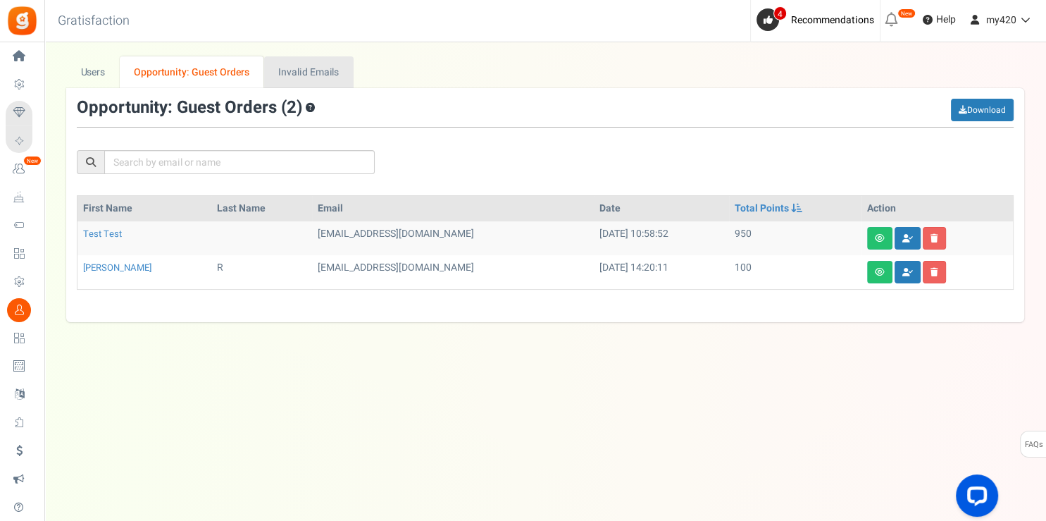
click at [323, 77] on link "Invalid Emails" at bounding box center [308, 72] width 89 height 32
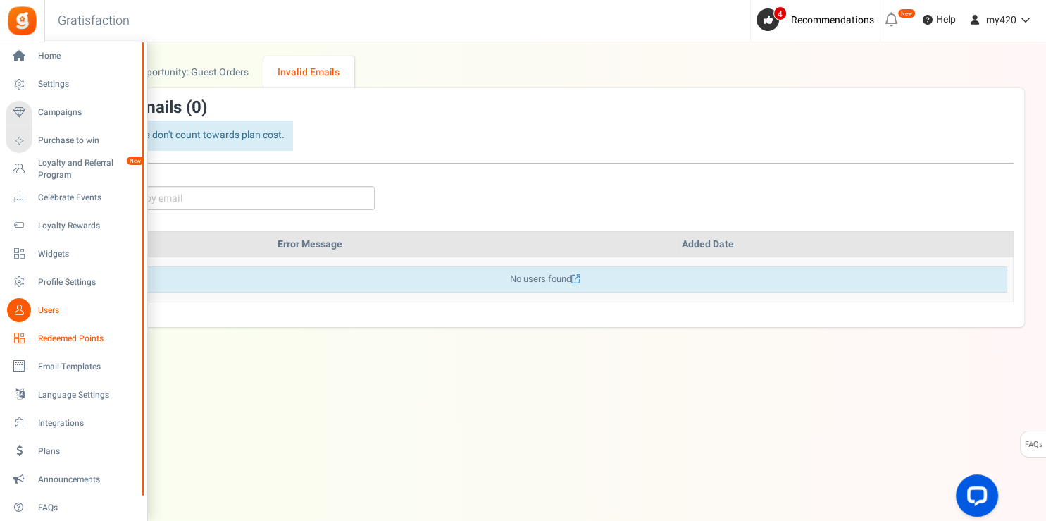
click at [20, 342] on icon at bounding box center [19, 338] width 24 height 24
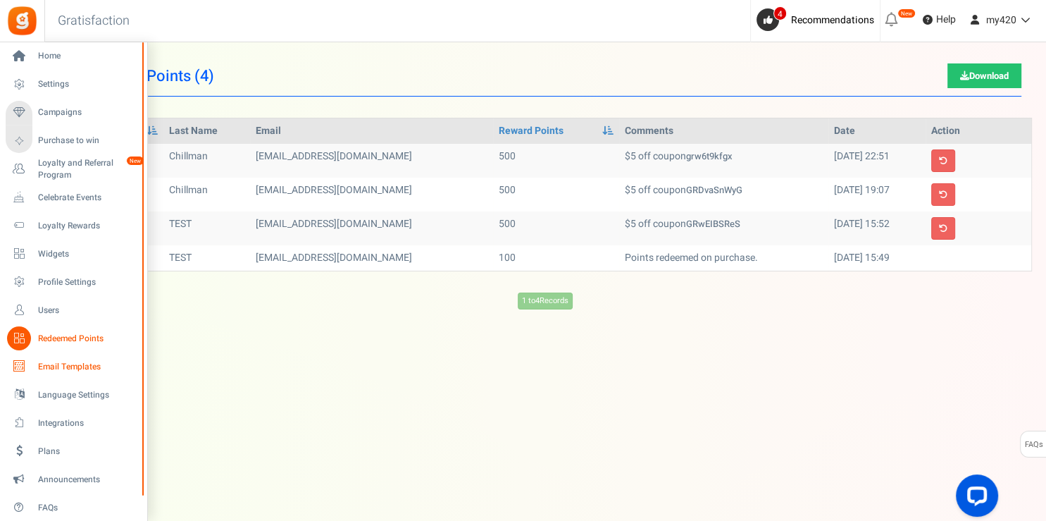
click at [52, 373] on link "Email Templates" at bounding box center [73, 366] width 135 height 24
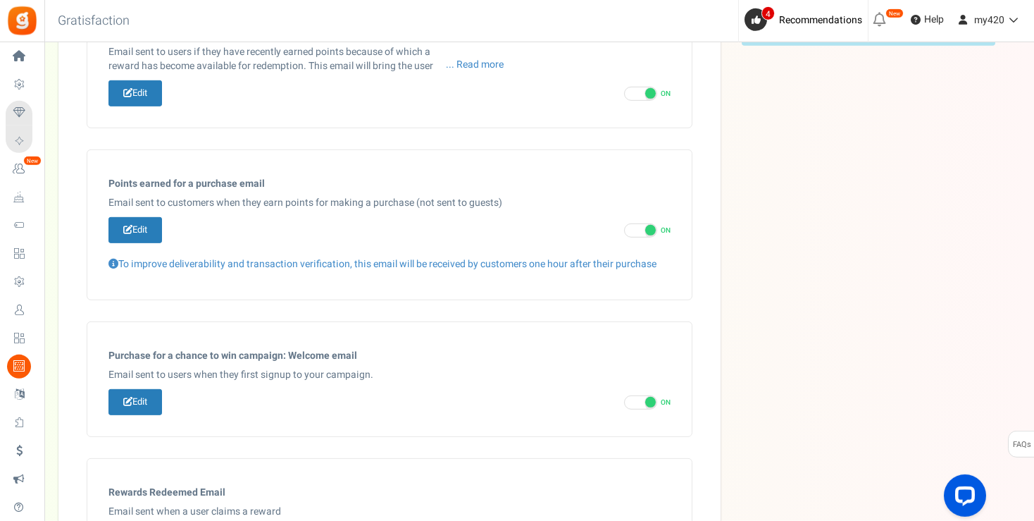
scroll to position [462, 0]
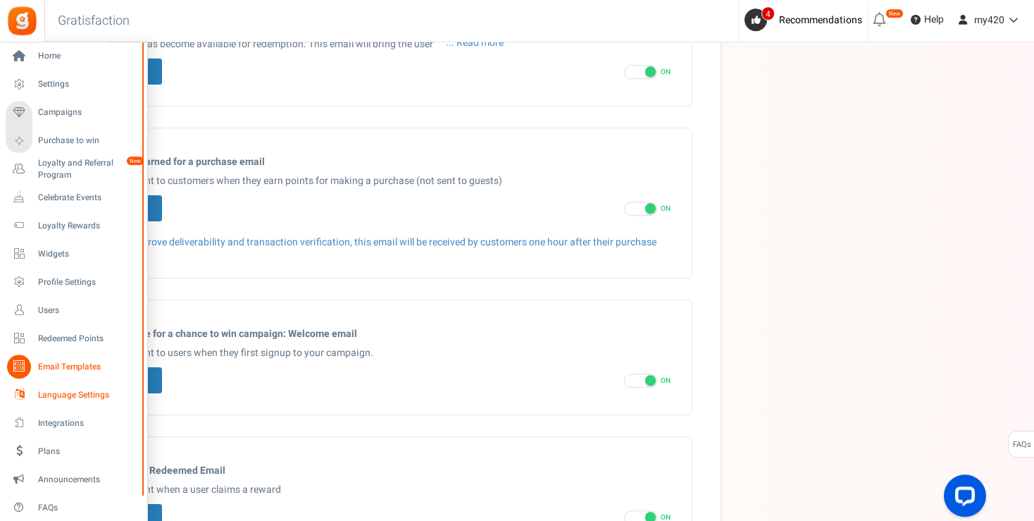
click at [49, 392] on span "Language Settings" at bounding box center [87, 395] width 99 height 12
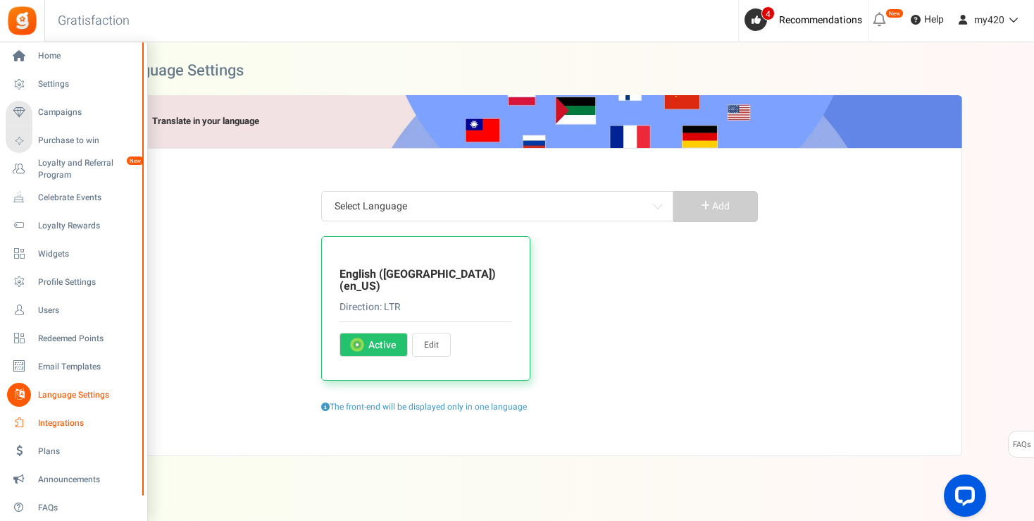
click at [21, 422] on icon at bounding box center [19, 423] width 24 height 24
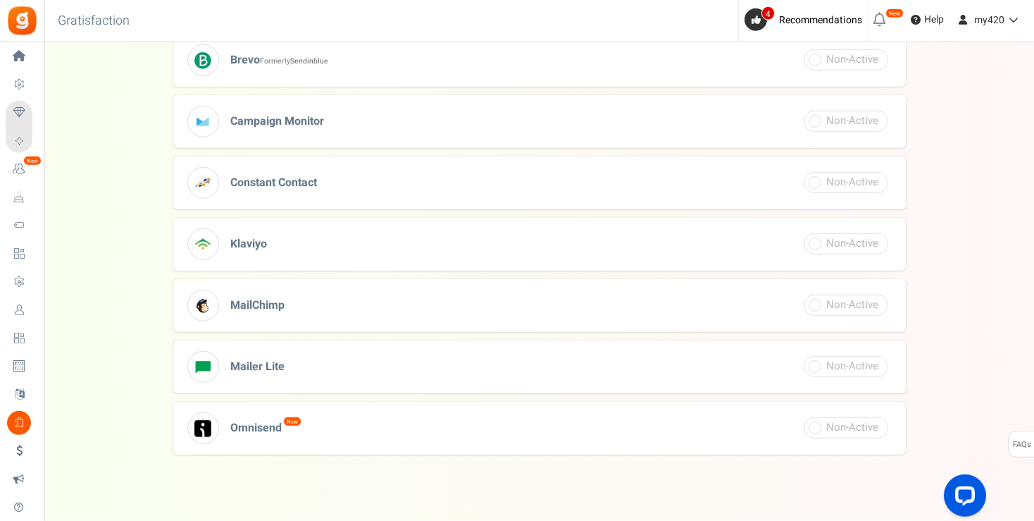
scroll to position [538, 0]
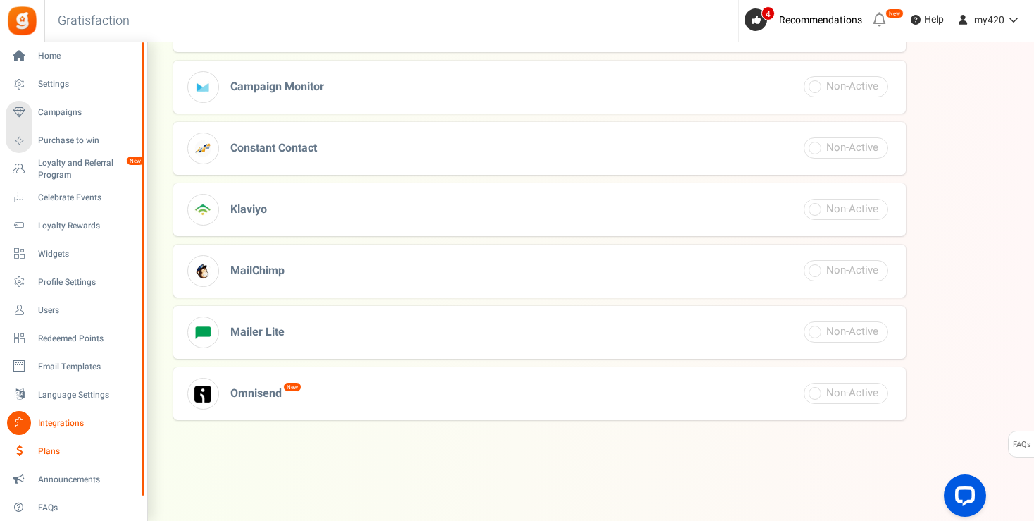
click at [61, 447] on span "Plans" at bounding box center [87, 451] width 99 height 12
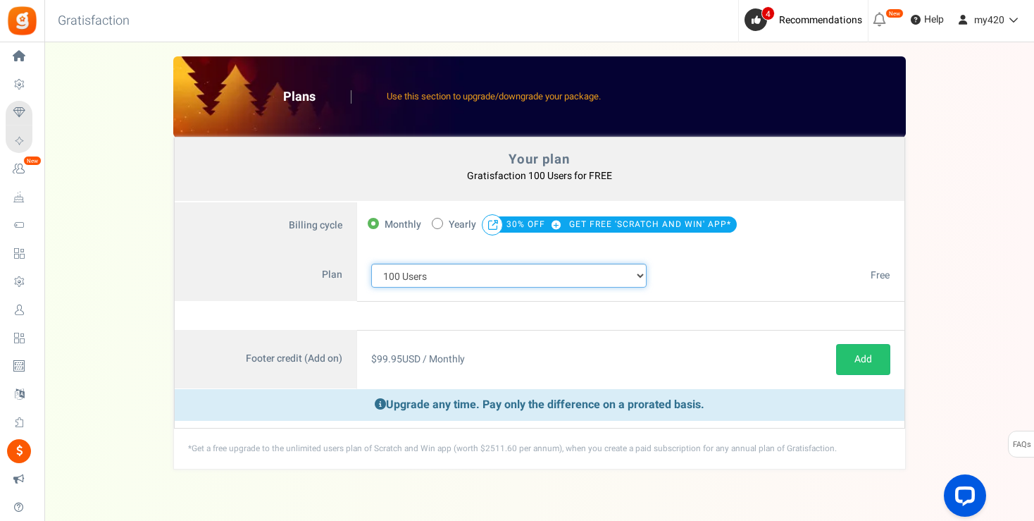
click at [371, 263] on select "100 Users 200 Users 500 Users 1000 Users 2000 Users 3000 Users 4000 Users 5000 …" at bounding box center [509, 275] width 276 height 24
click option "1000 Users" at bounding box center [0, 0] width 0 height 0
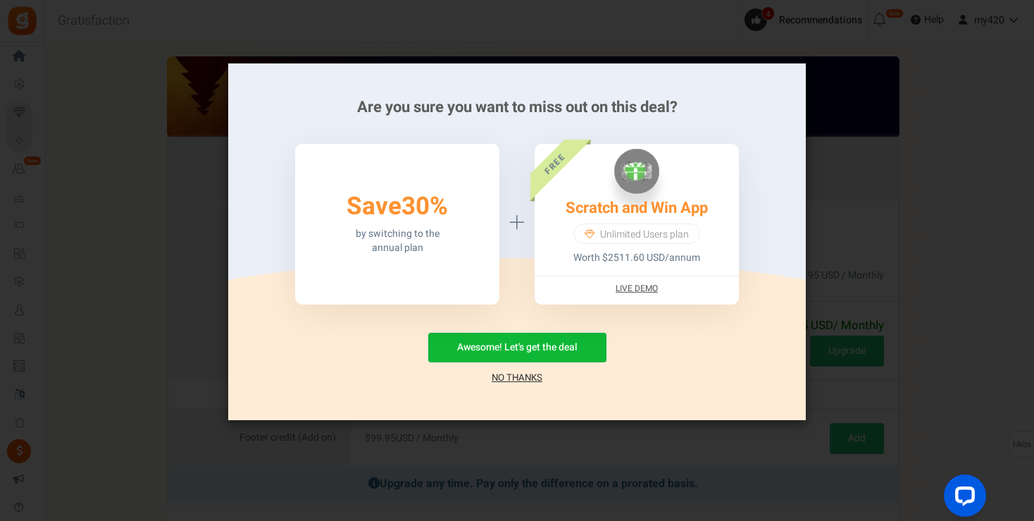
click at [507, 375] on link "No Thanks" at bounding box center [517, 377] width 51 height 14
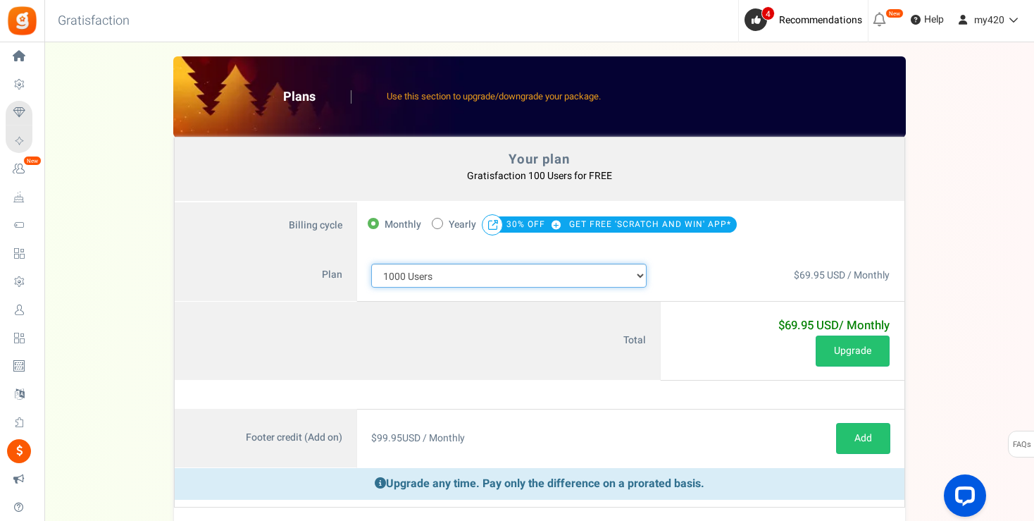
click at [371, 263] on select "100 Users 200 Users 500 Users 1000 Users 2000 Users 3000 Users 4000 Users 5000 …" at bounding box center [509, 275] width 276 height 24
select select "710"
click option "100 Users" at bounding box center [0, 0] width 0 height 0
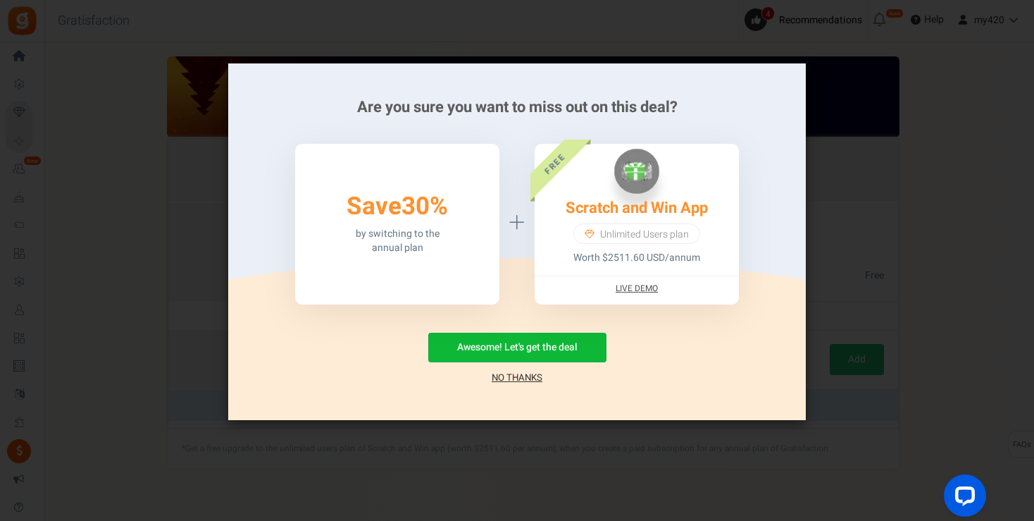
click at [497, 376] on link "No Thanks" at bounding box center [517, 377] width 51 height 14
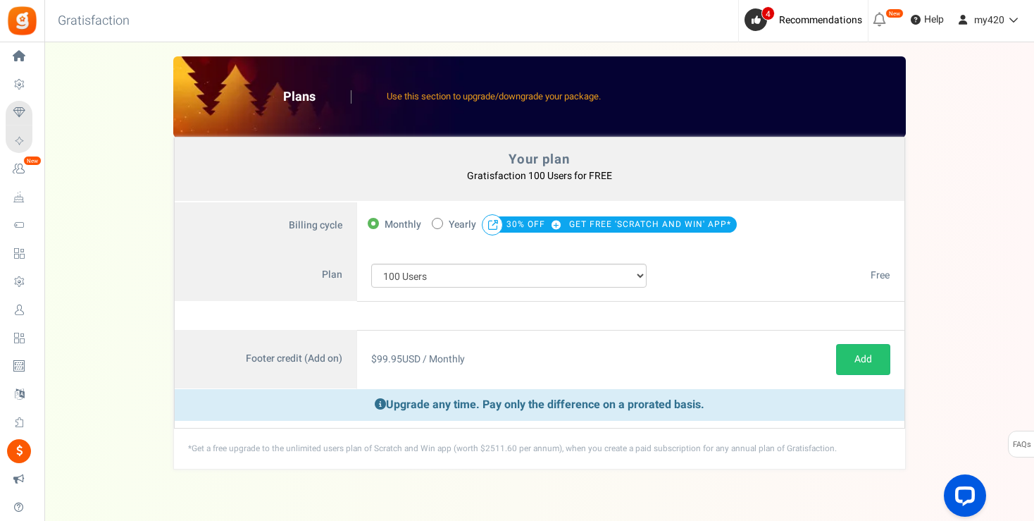
click at [954, 266] on div "Your plan - Gratisfaction 100 Users : FREE Coupon [[]] Plans Use this section t…" at bounding box center [538, 262] width 961 height 413
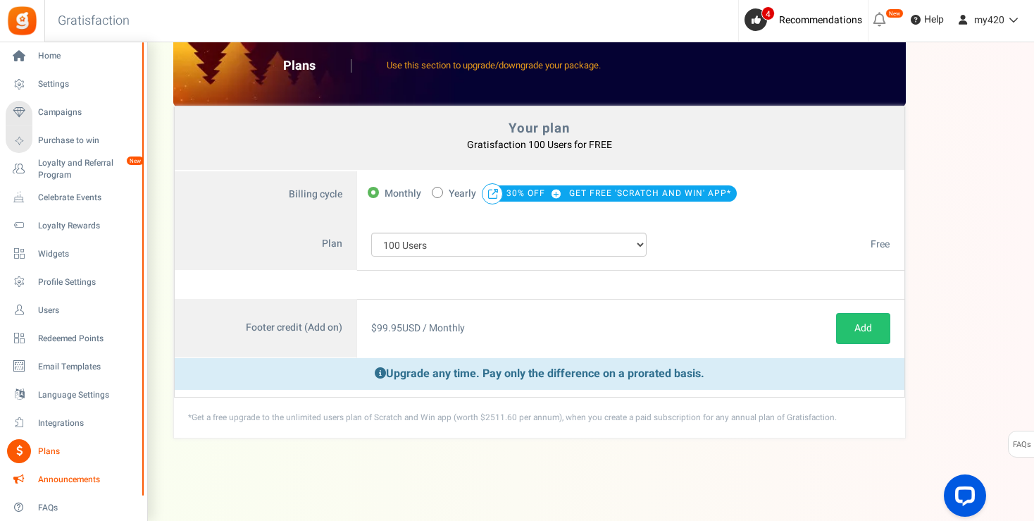
click at [83, 478] on span "Announcements" at bounding box center [87, 479] width 99 height 12
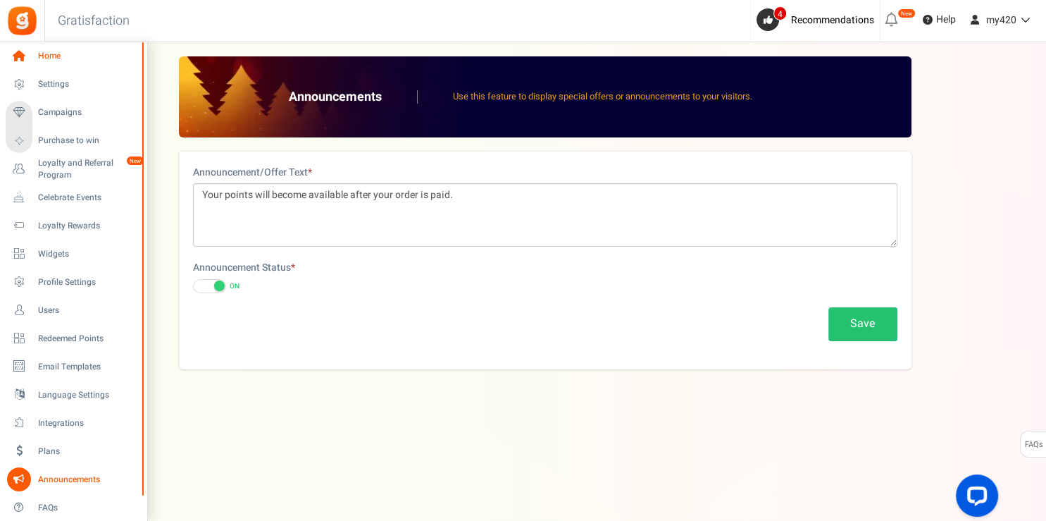
click at [48, 46] on link "Home" at bounding box center [73, 56] width 135 height 24
